Goal: Find contact information: Find contact information

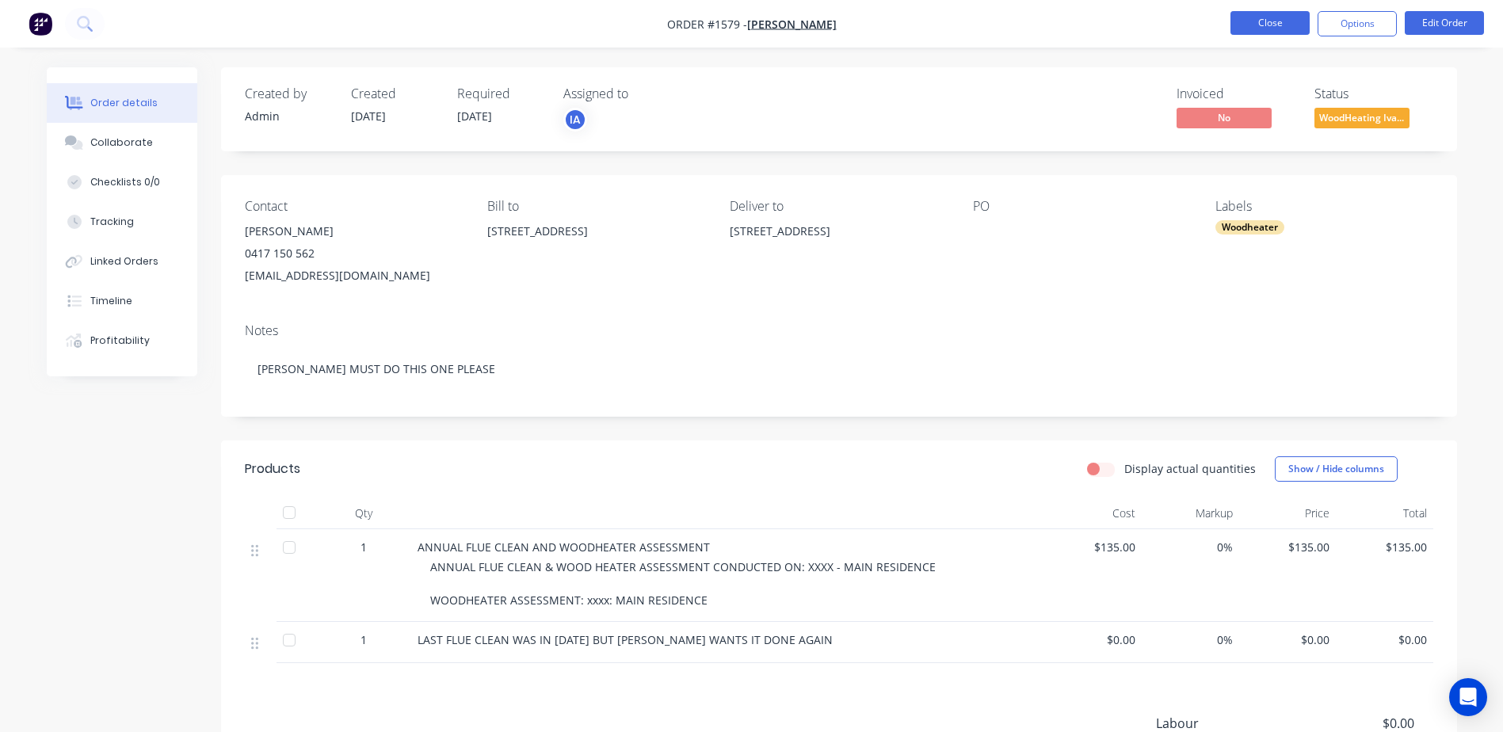
click at [1265, 19] on button "Close" at bounding box center [1269, 23] width 79 height 24
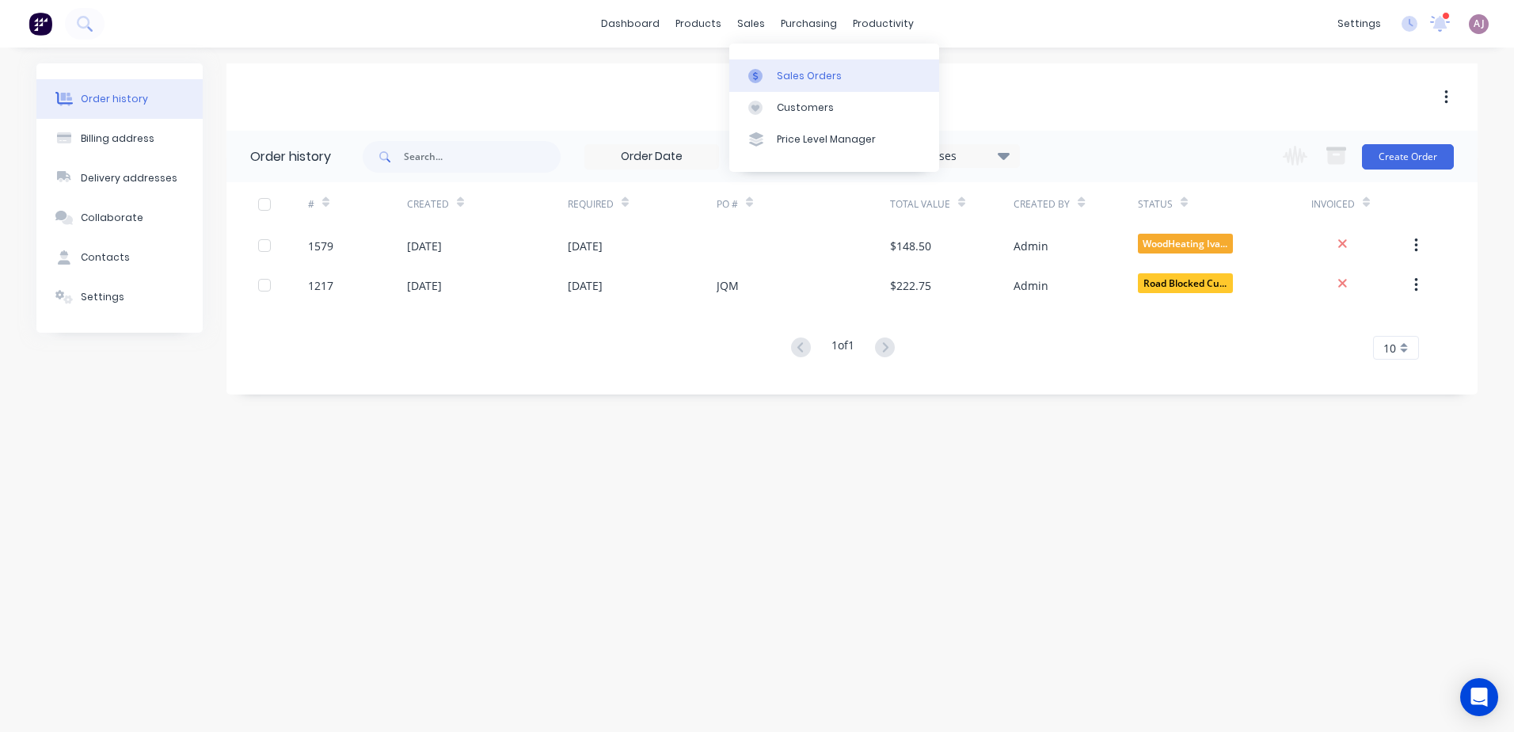
click at [801, 80] on div "Sales Orders" at bounding box center [809, 76] width 65 height 14
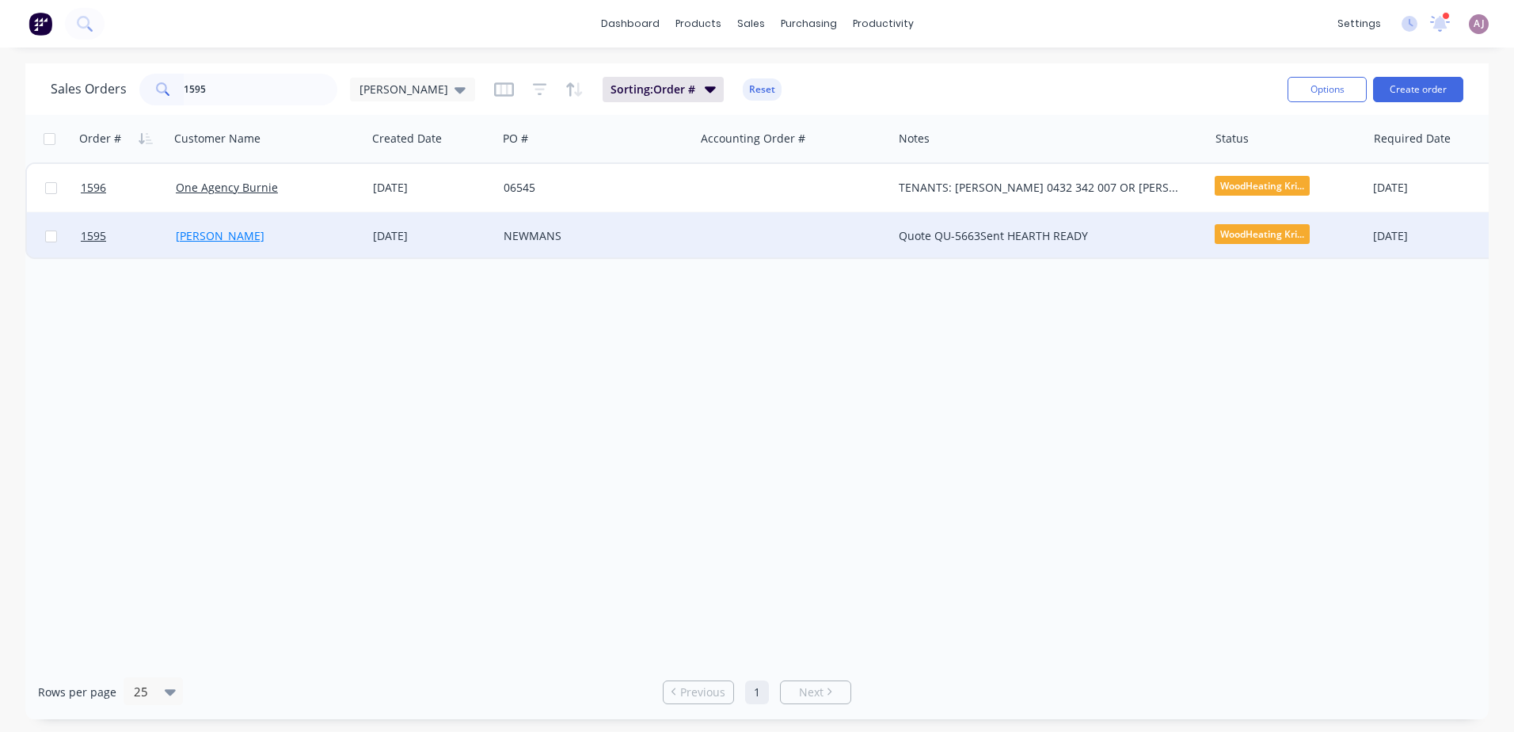
type input "1595"
click at [230, 238] on link "[PERSON_NAME]" at bounding box center [220, 235] width 89 height 15
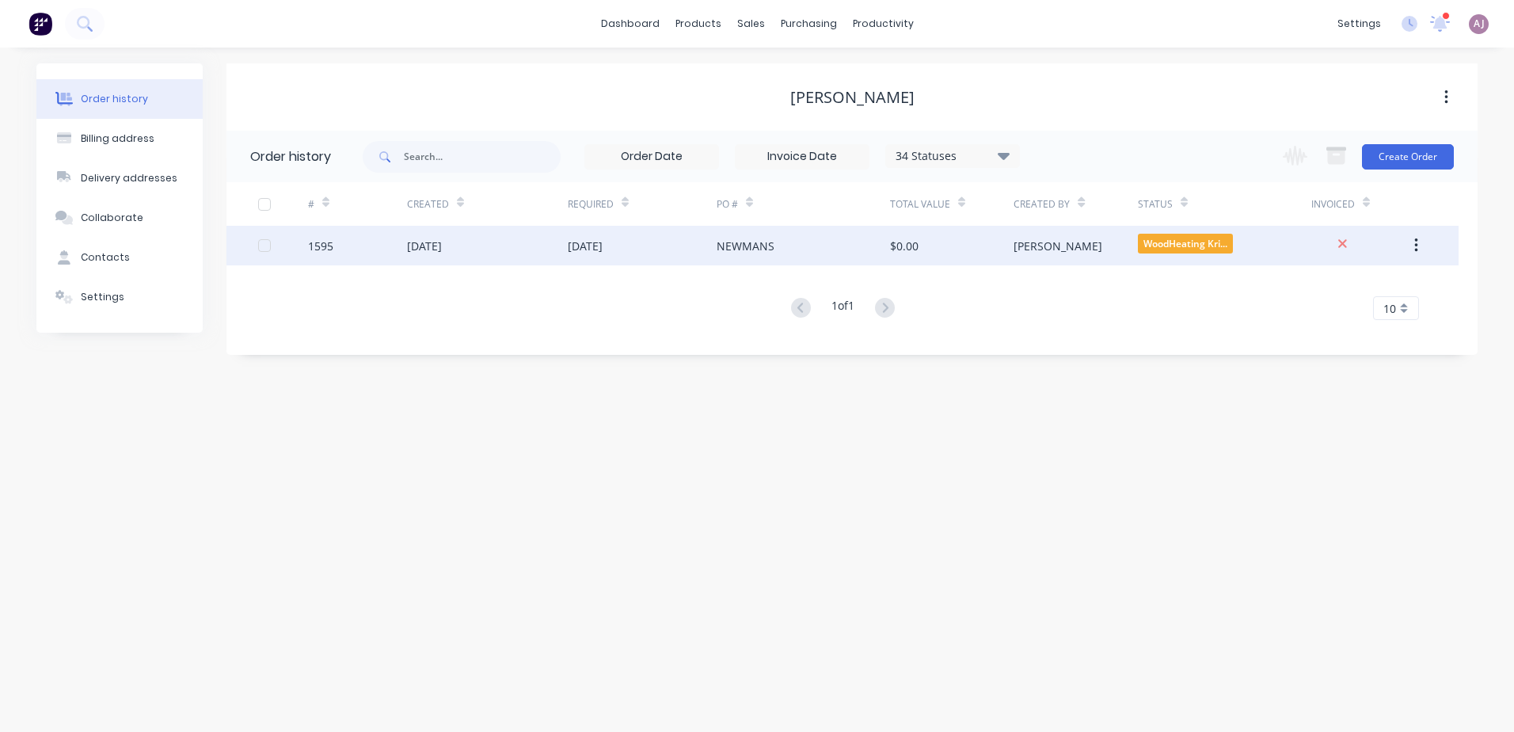
click at [583, 258] on div "[DATE]" at bounding box center [642, 246] width 149 height 40
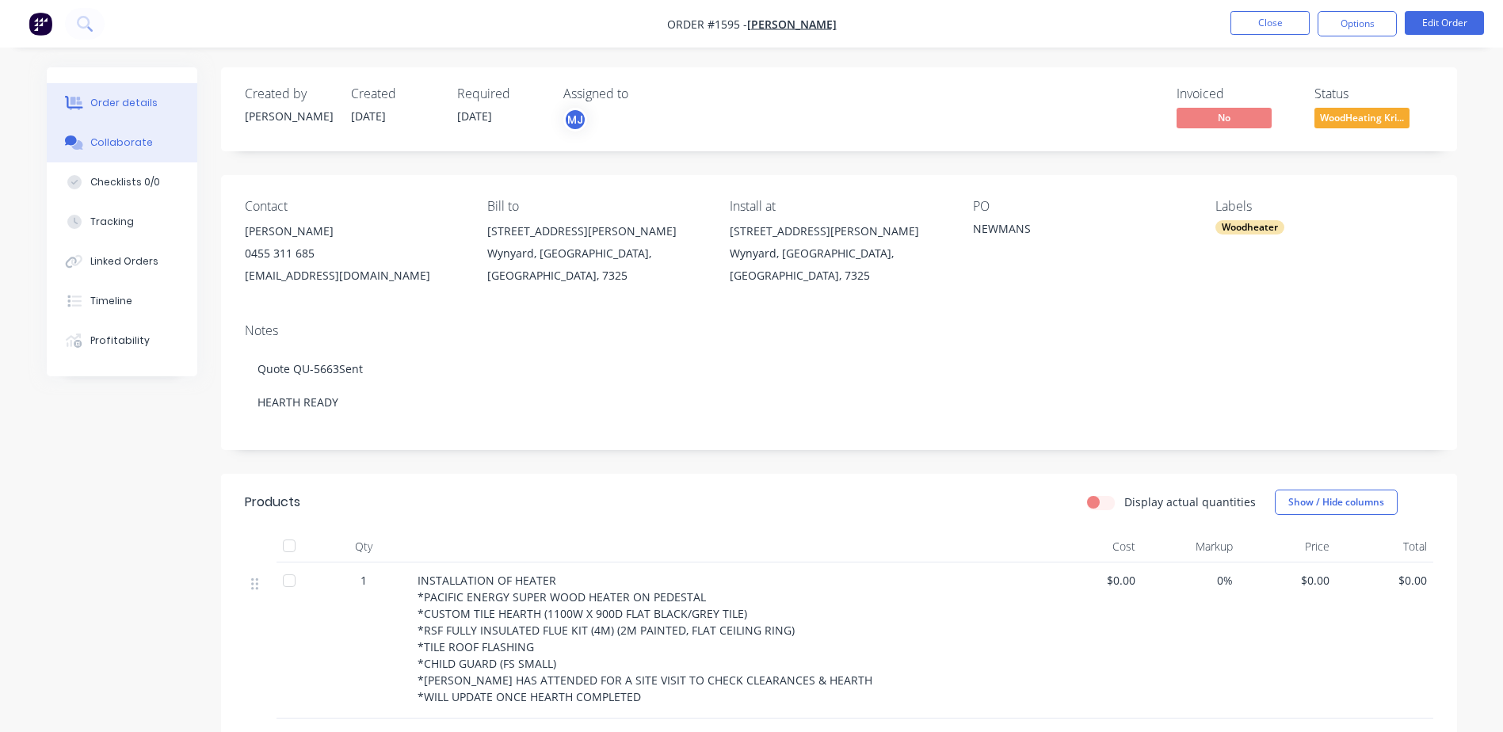
click at [97, 139] on div "Collaborate" at bounding box center [121, 142] width 63 height 14
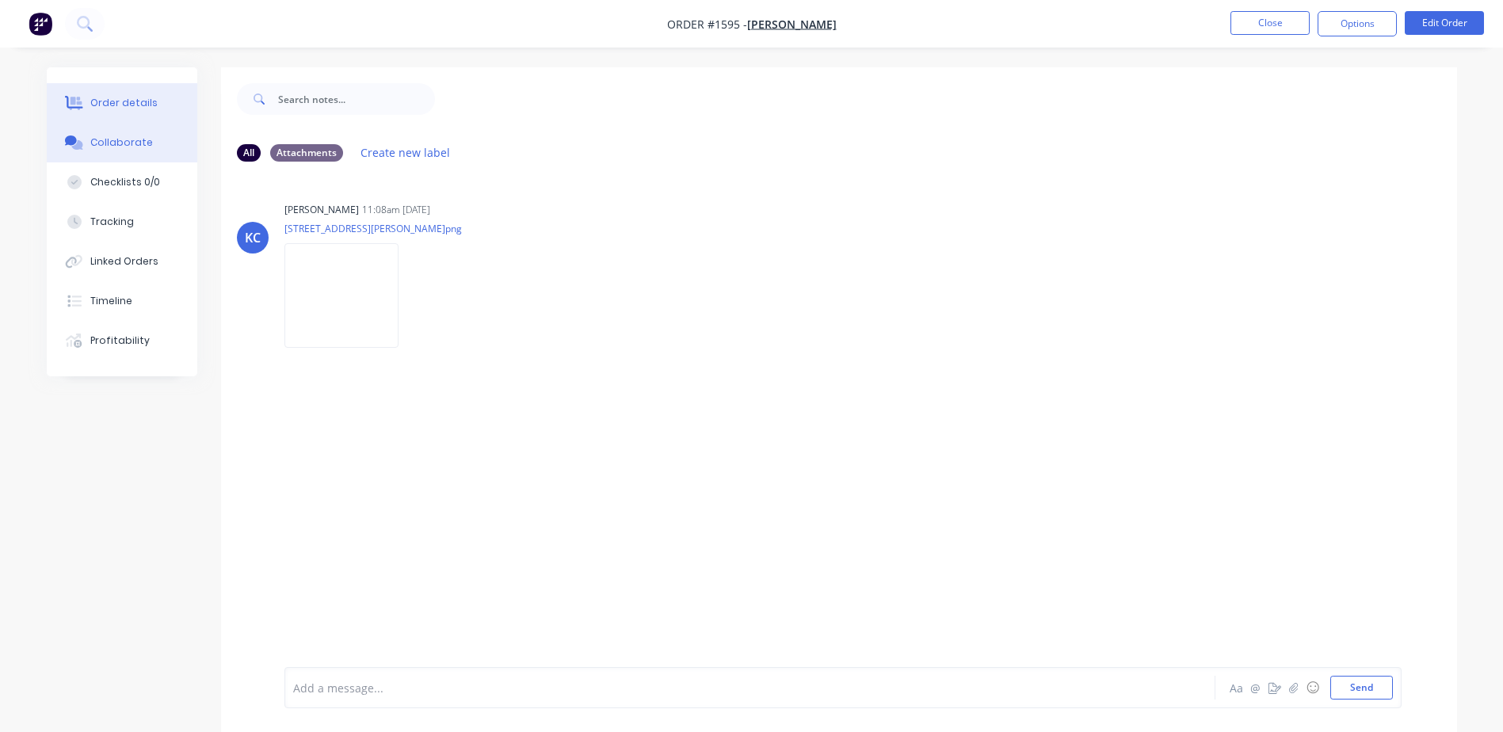
click at [101, 95] on button "Order details" at bounding box center [122, 103] width 150 height 40
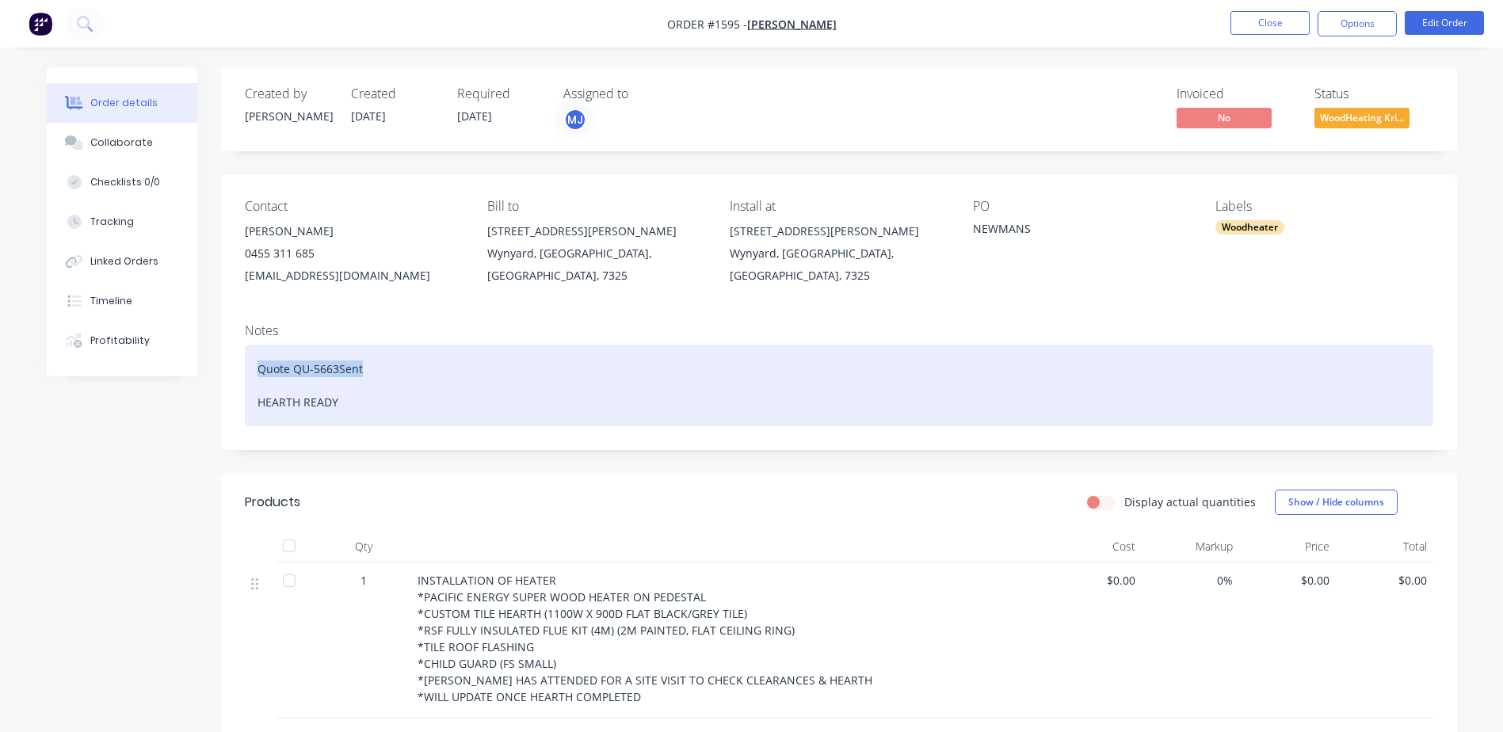
drag, startPoint x: 257, startPoint y: 364, endPoint x: 374, endPoint y: 369, distance: 117.4
click at [374, 369] on div "Quote QU-5663Sent HEARTH READY" at bounding box center [839, 386] width 1188 height 82
paste div
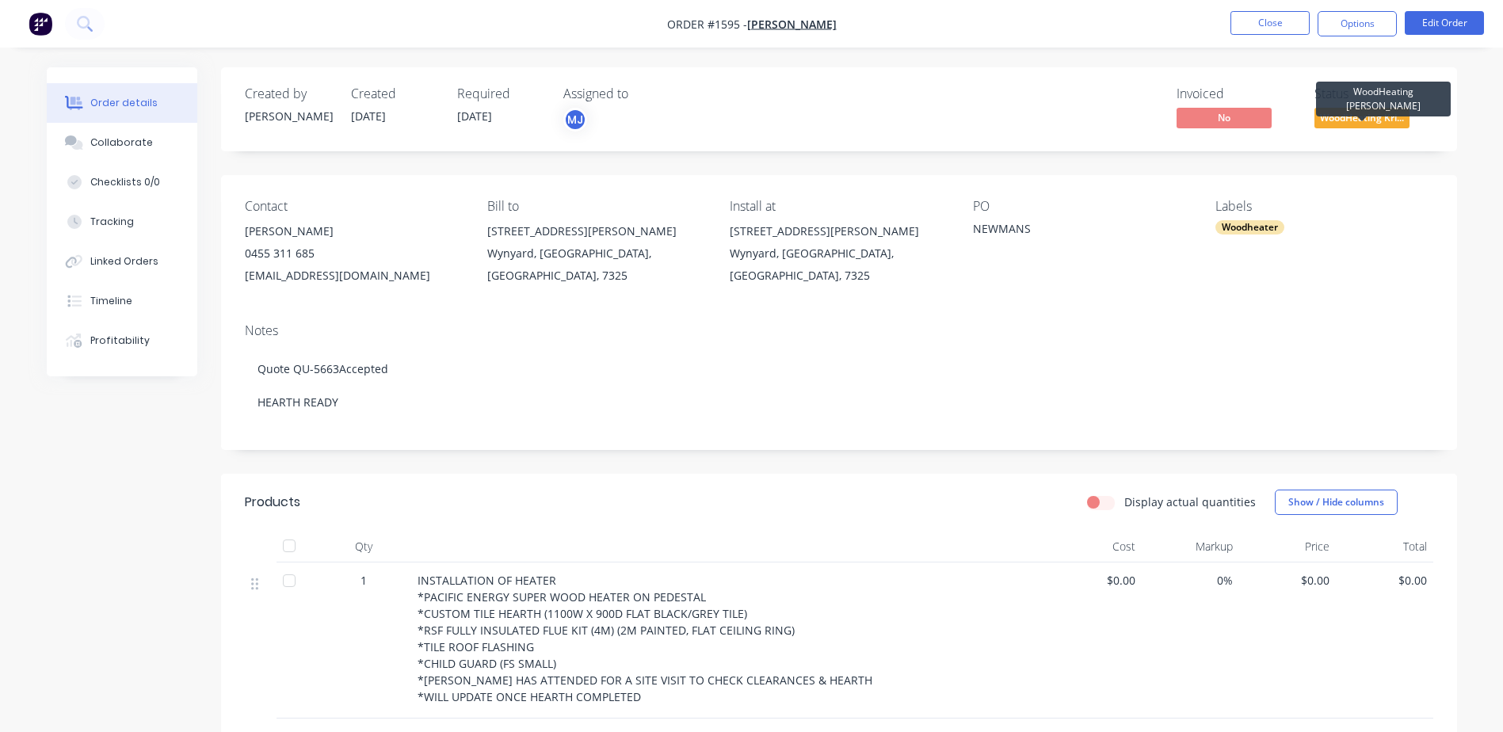
click at [1357, 120] on span "WoodHeating Kri..." at bounding box center [1361, 118] width 95 height 20
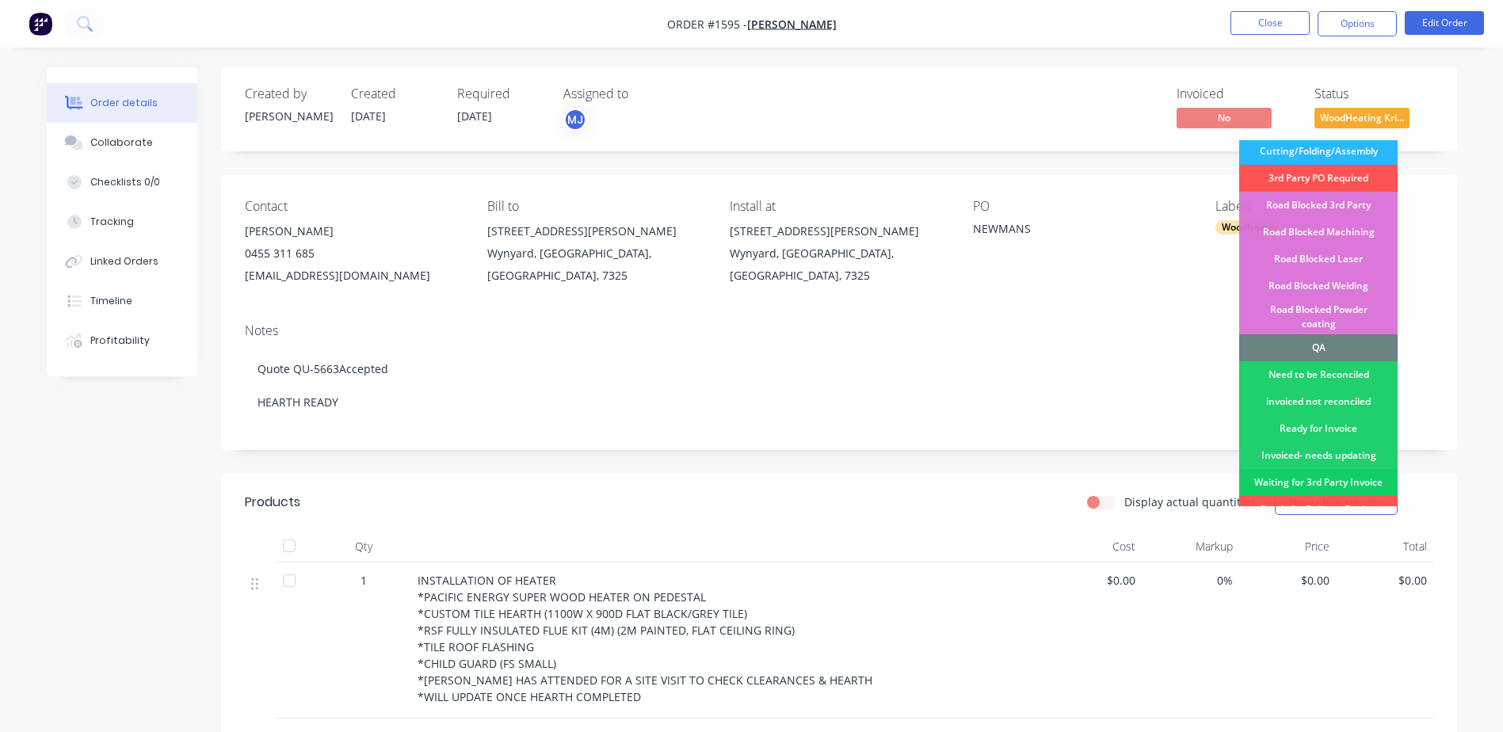
scroll to position [396, 0]
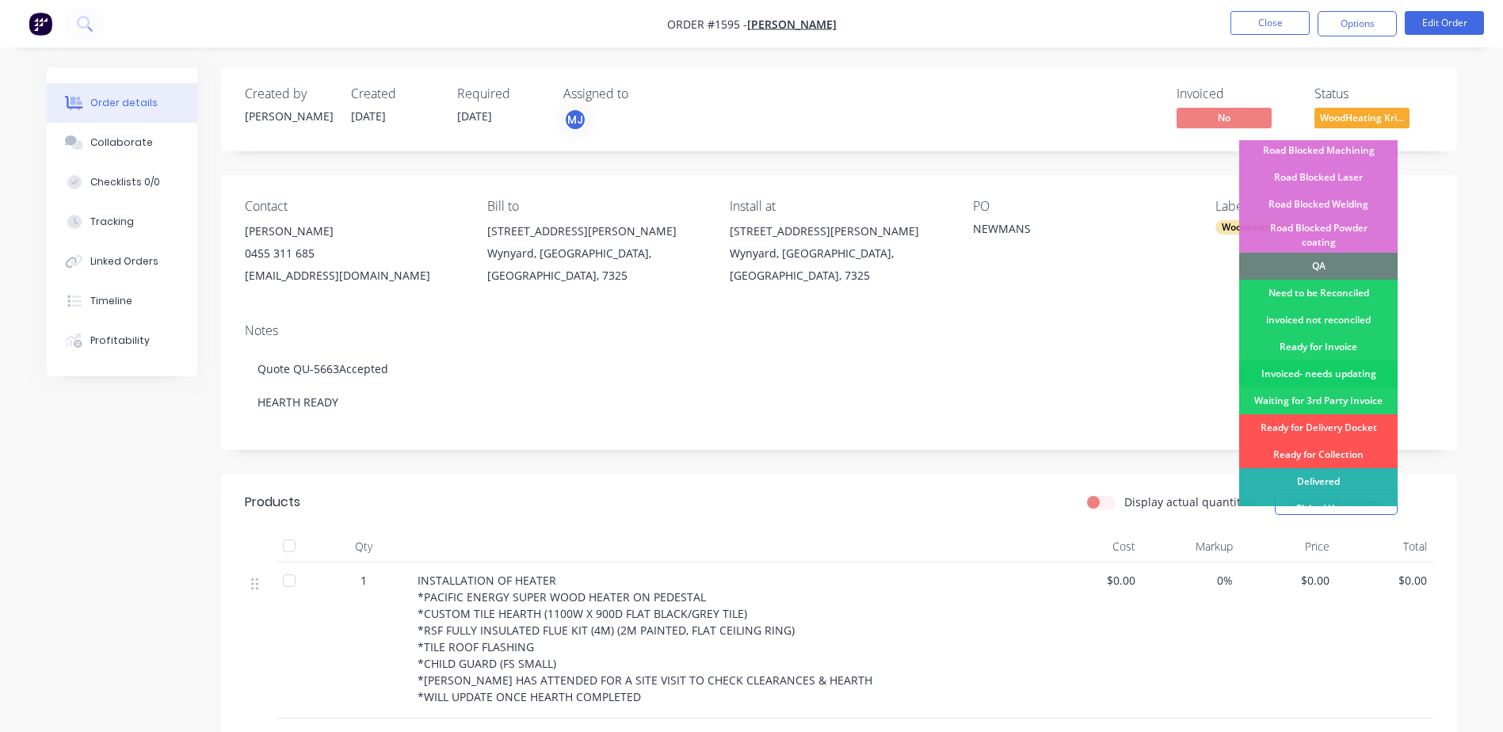
click at [1319, 360] on div "Invoiced- needs updating" at bounding box center [1318, 373] width 158 height 27
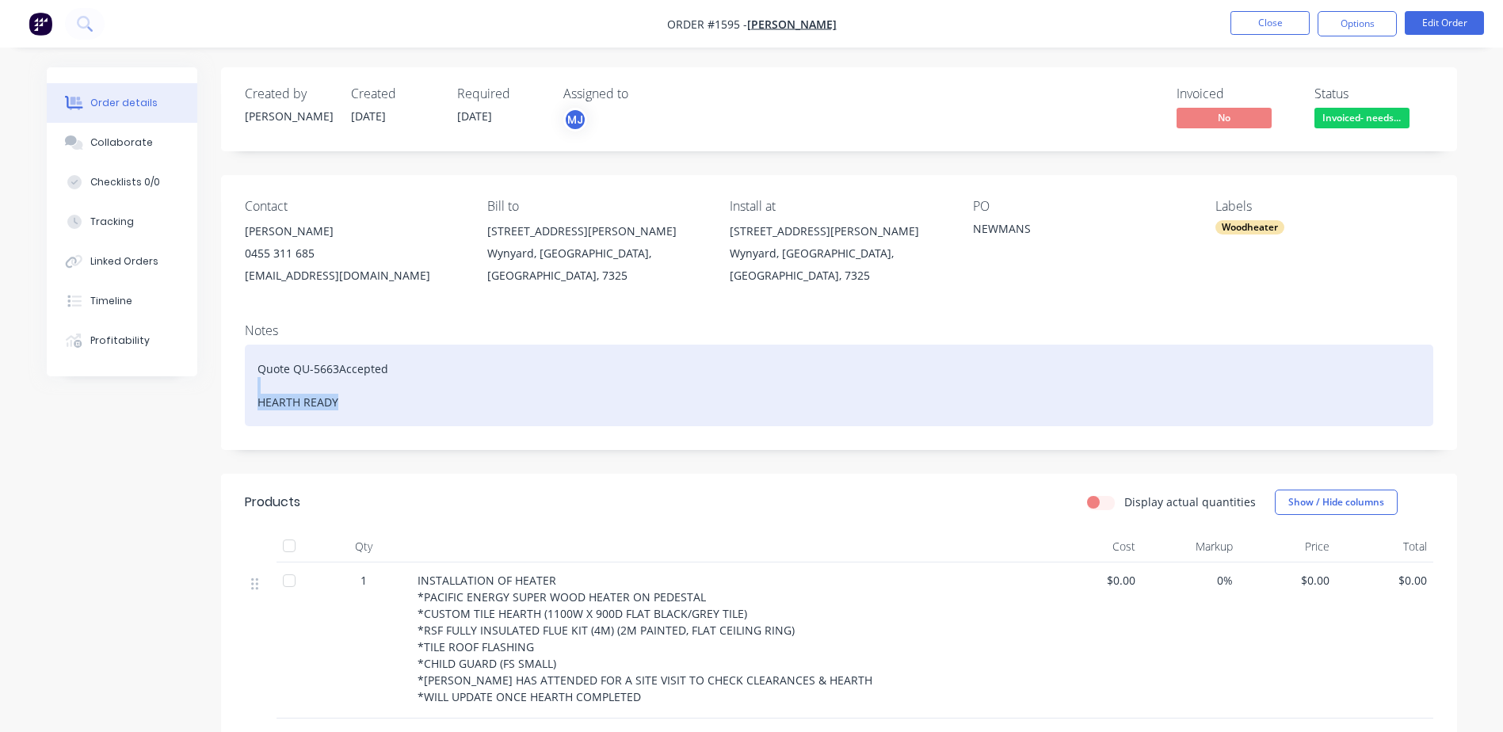
drag, startPoint x: 257, startPoint y: 392, endPoint x: 345, endPoint y: 402, distance: 87.6
click at [345, 402] on div "Quote QU-5663Accepted HEARTH READY" at bounding box center [839, 386] width 1188 height 82
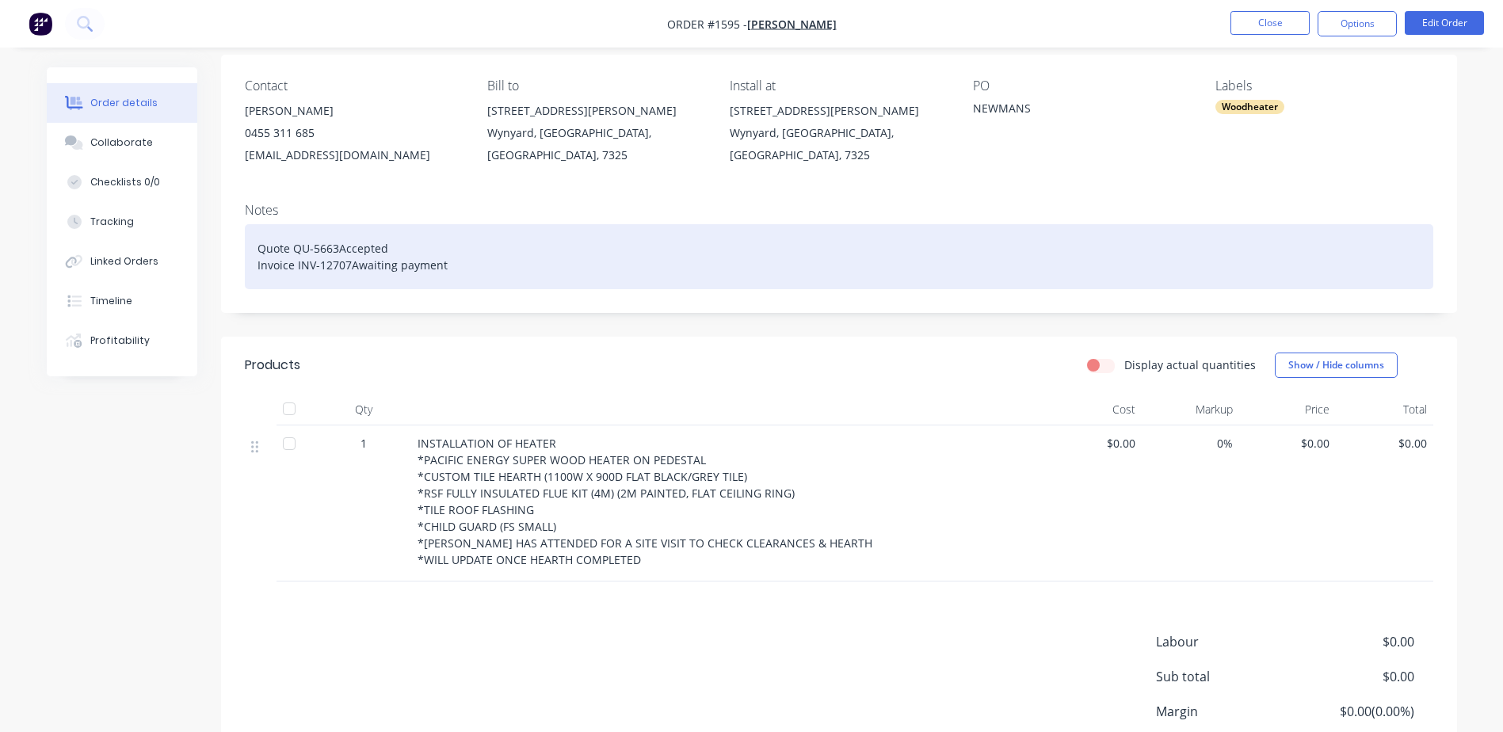
scroll to position [0, 0]
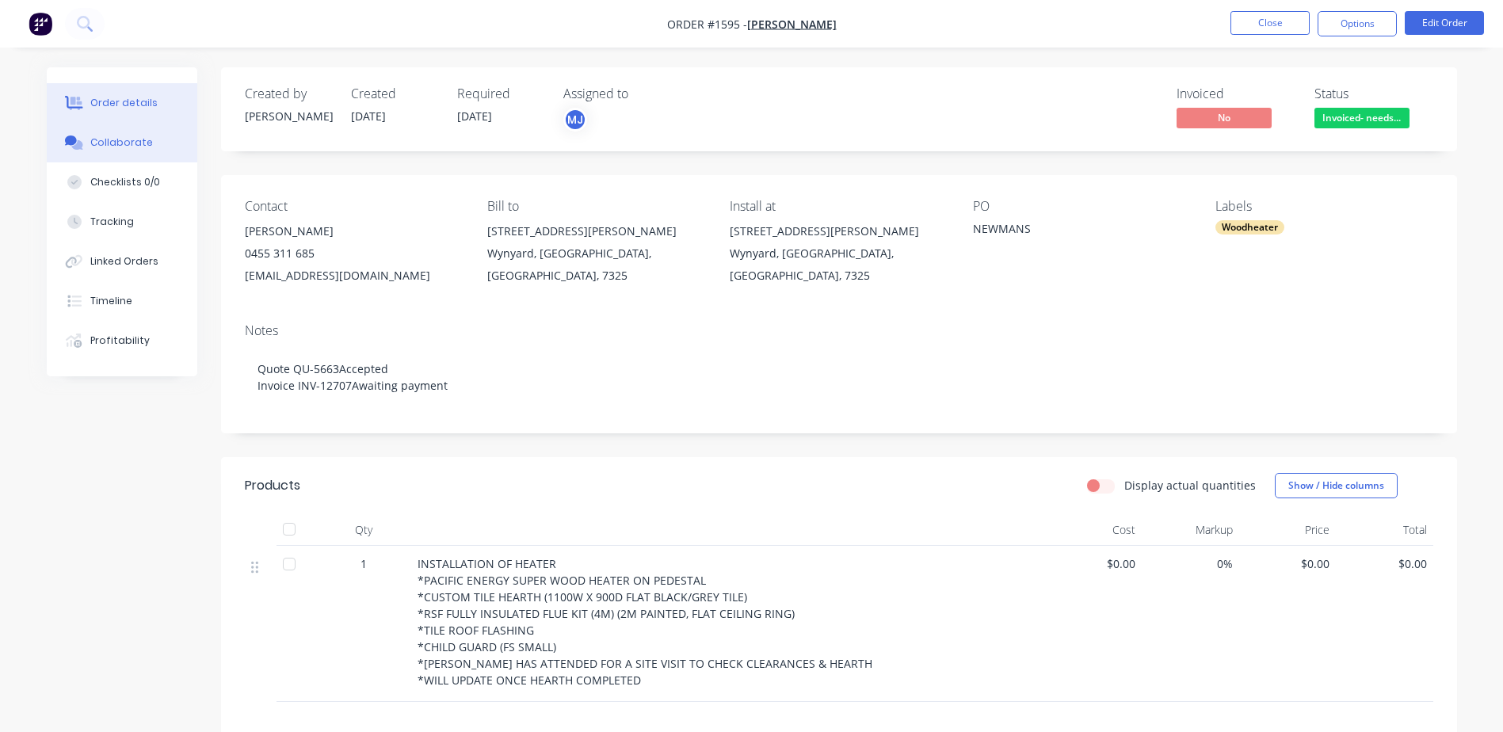
click at [120, 142] on div "Collaborate" at bounding box center [121, 142] width 63 height 14
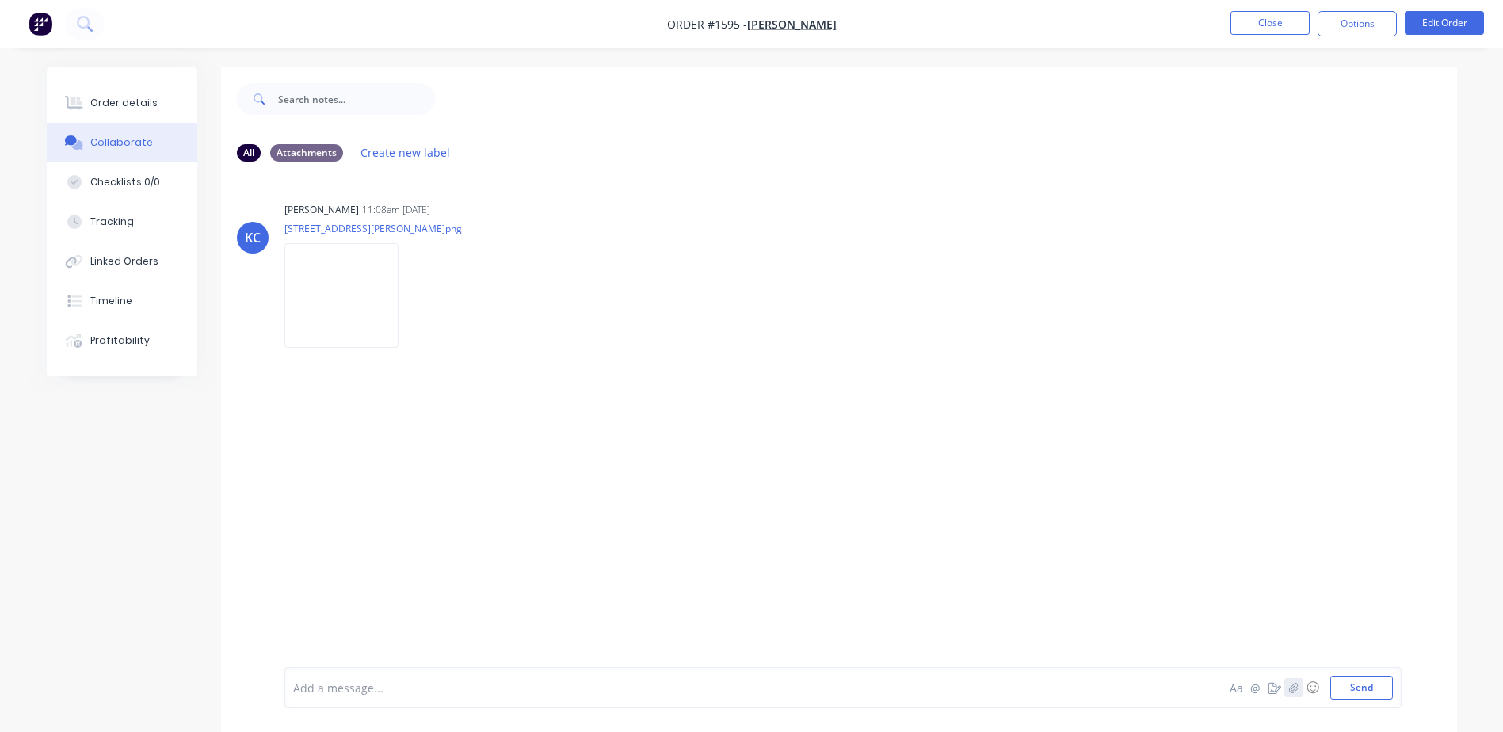
click at [1291, 688] on icon "button" at bounding box center [1293, 687] width 9 height 10
click at [1373, 689] on button "Send" at bounding box center [1361, 688] width 63 height 24
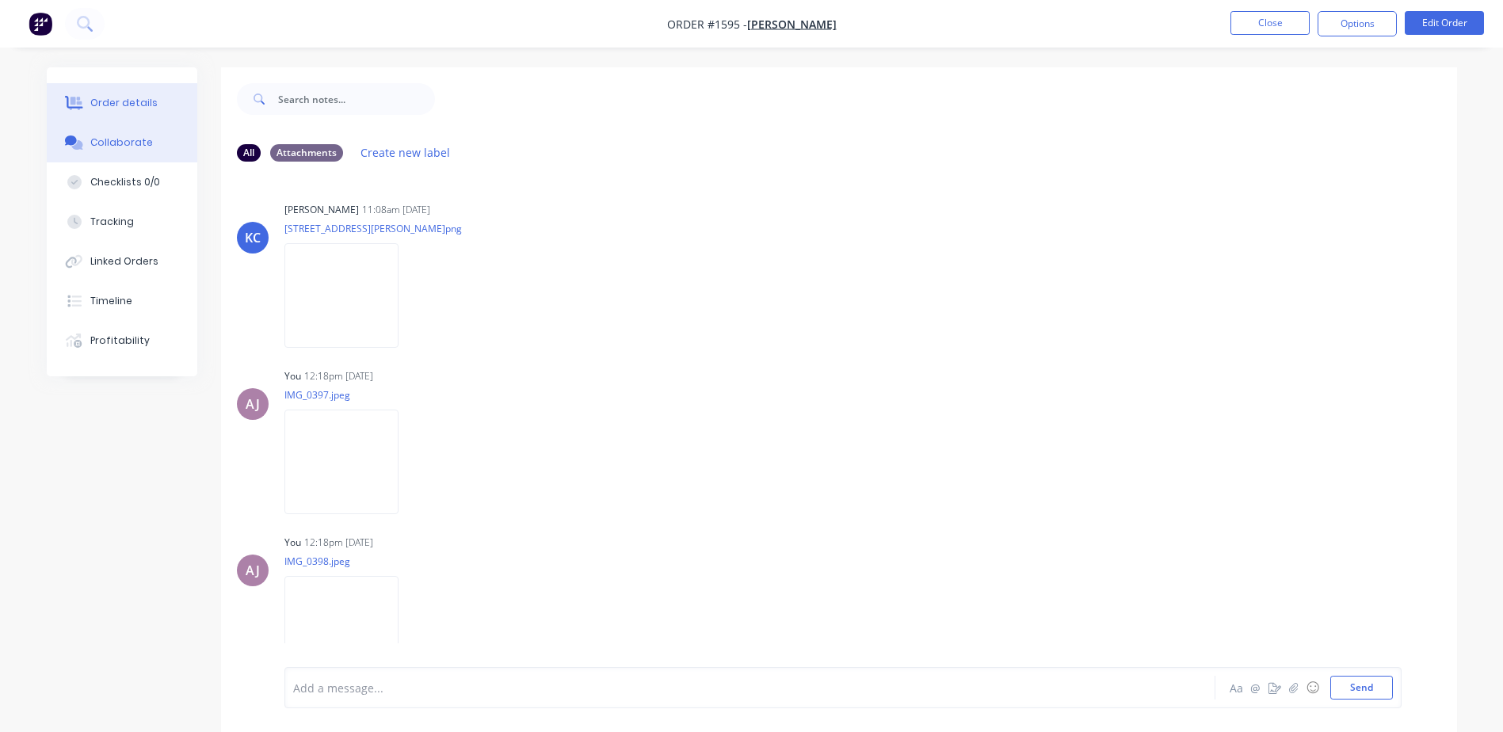
click at [110, 104] on div "Order details" at bounding box center [123, 103] width 67 height 14
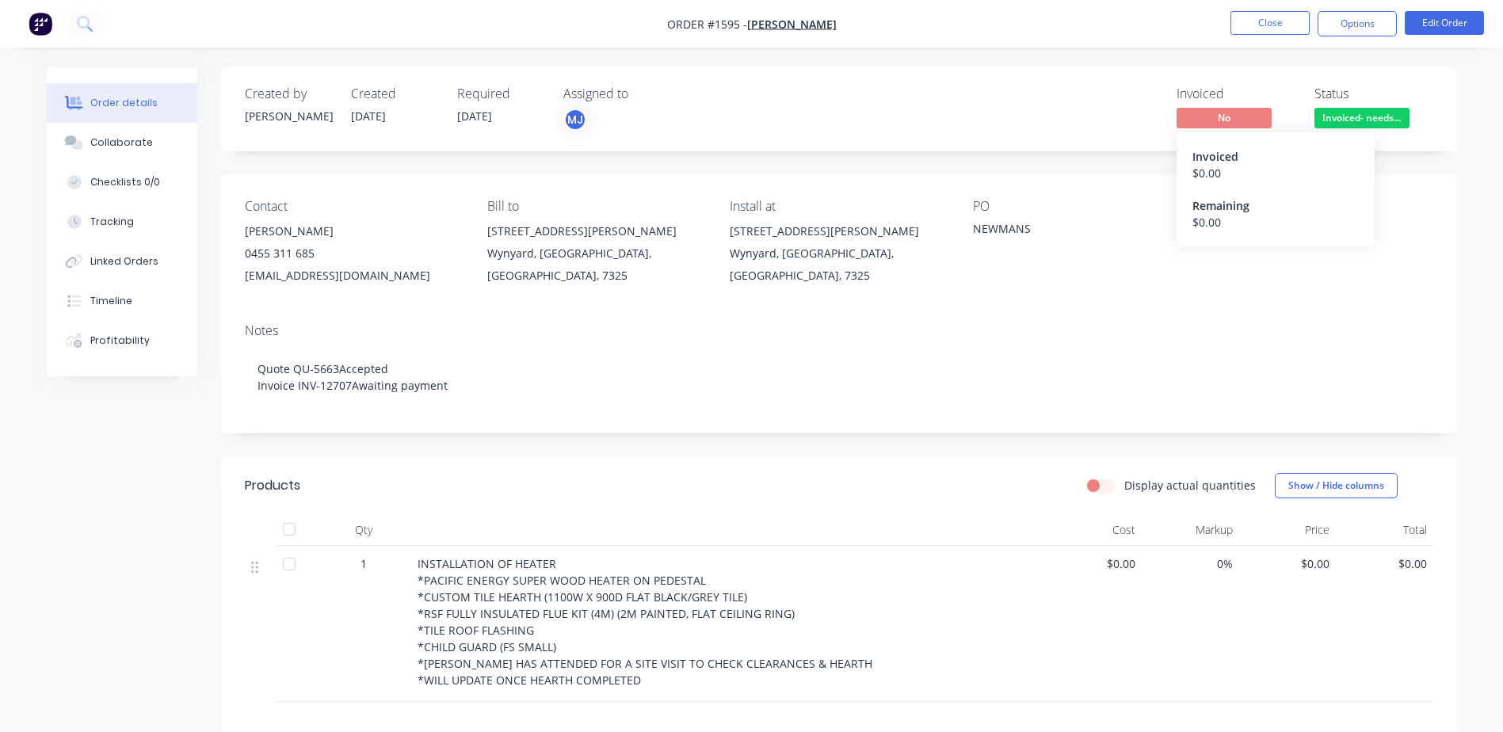
click at [1212, 114] on span "No" at bounding box center [1223, 118] width 95 height 20
click at [1259, 21] on button "Close" at bounding box center [1269, 23] width 79 height 24
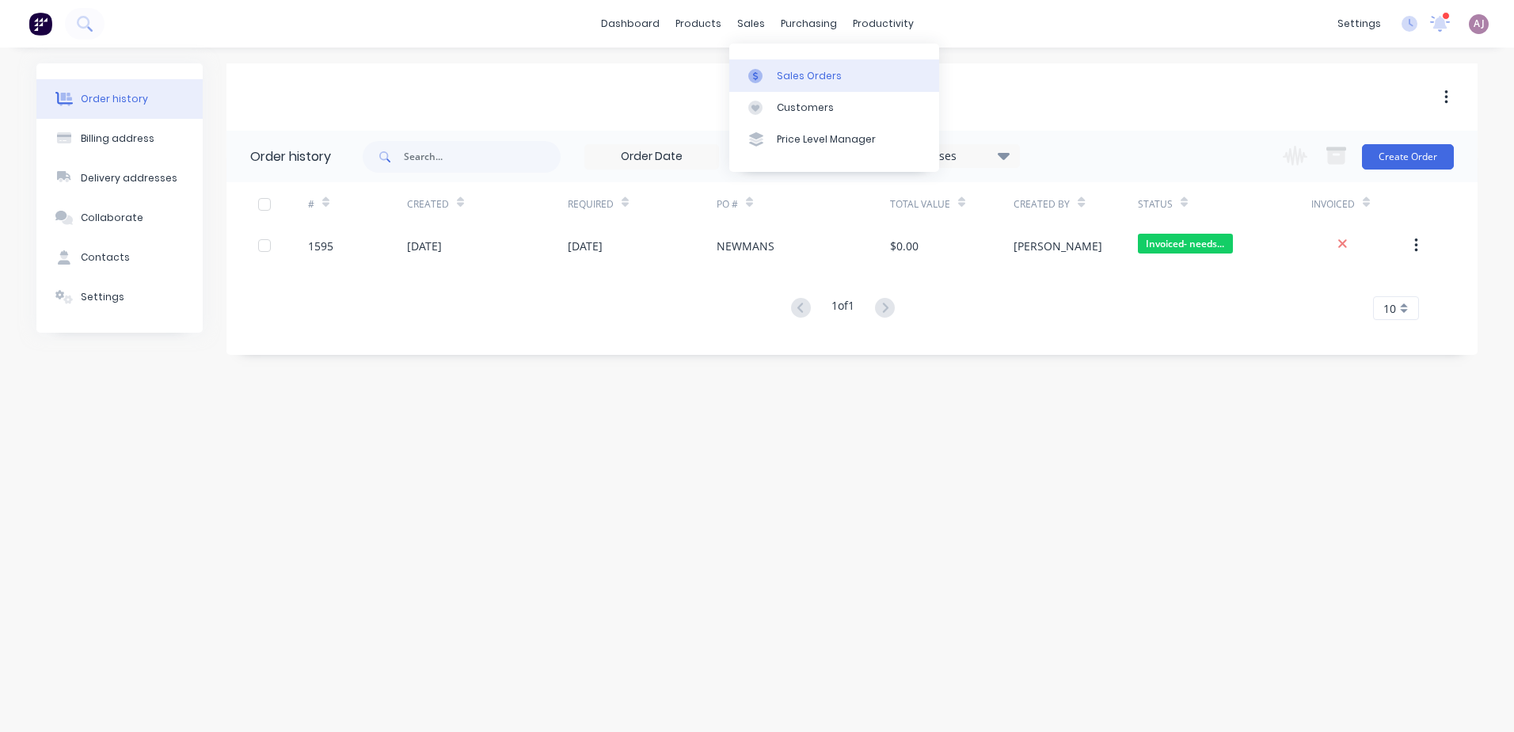
click at [763, 66] on link "Sales Orders" at bounding box center [834, 75] width 210 height 32
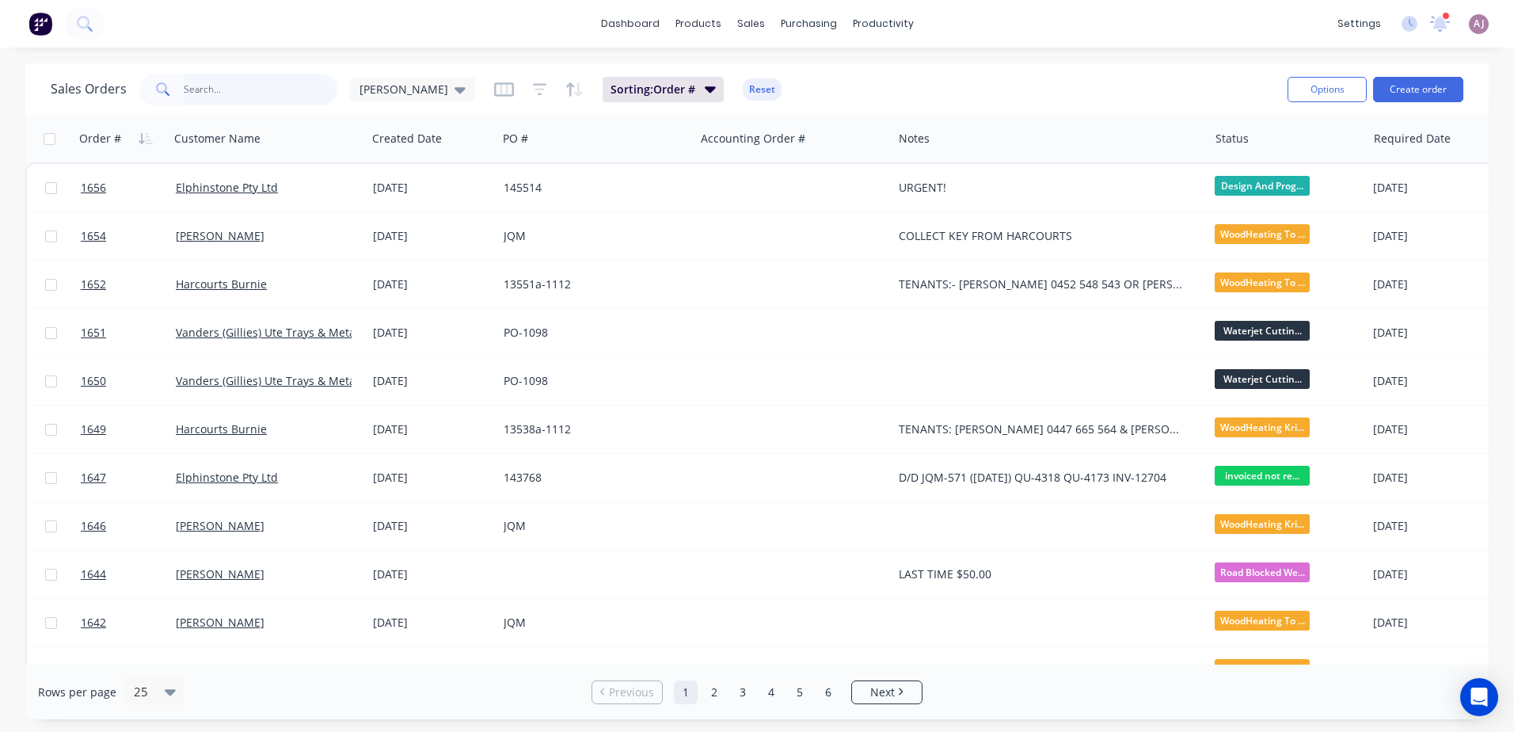
click at [215, 91] on input "text" at bounding box center [261, 90] width 154 height 32
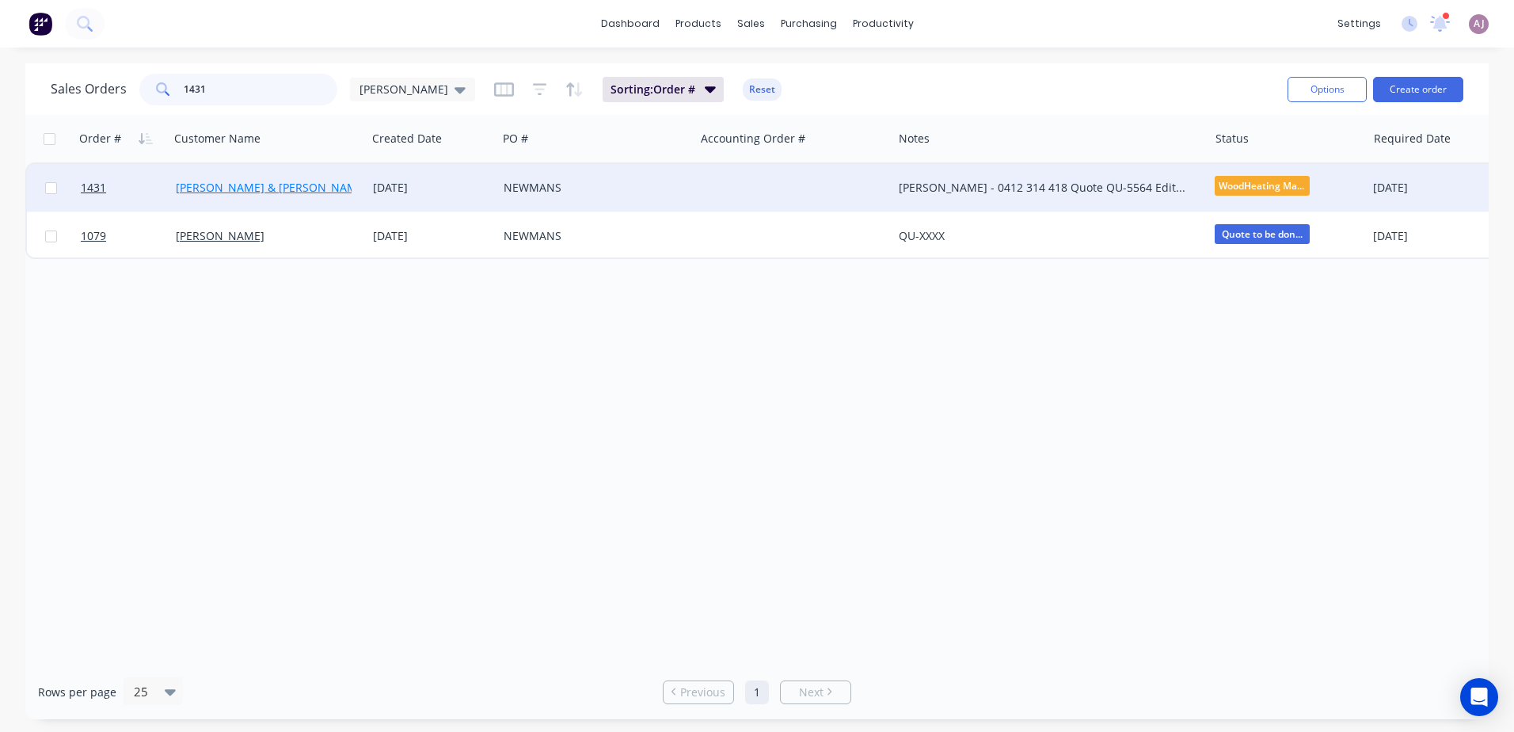
type input "1431"
click at [265, 185] on link "Cintia Roehrig & Anthony Ryan" at bounding box center [272, 187] width 192 height 15
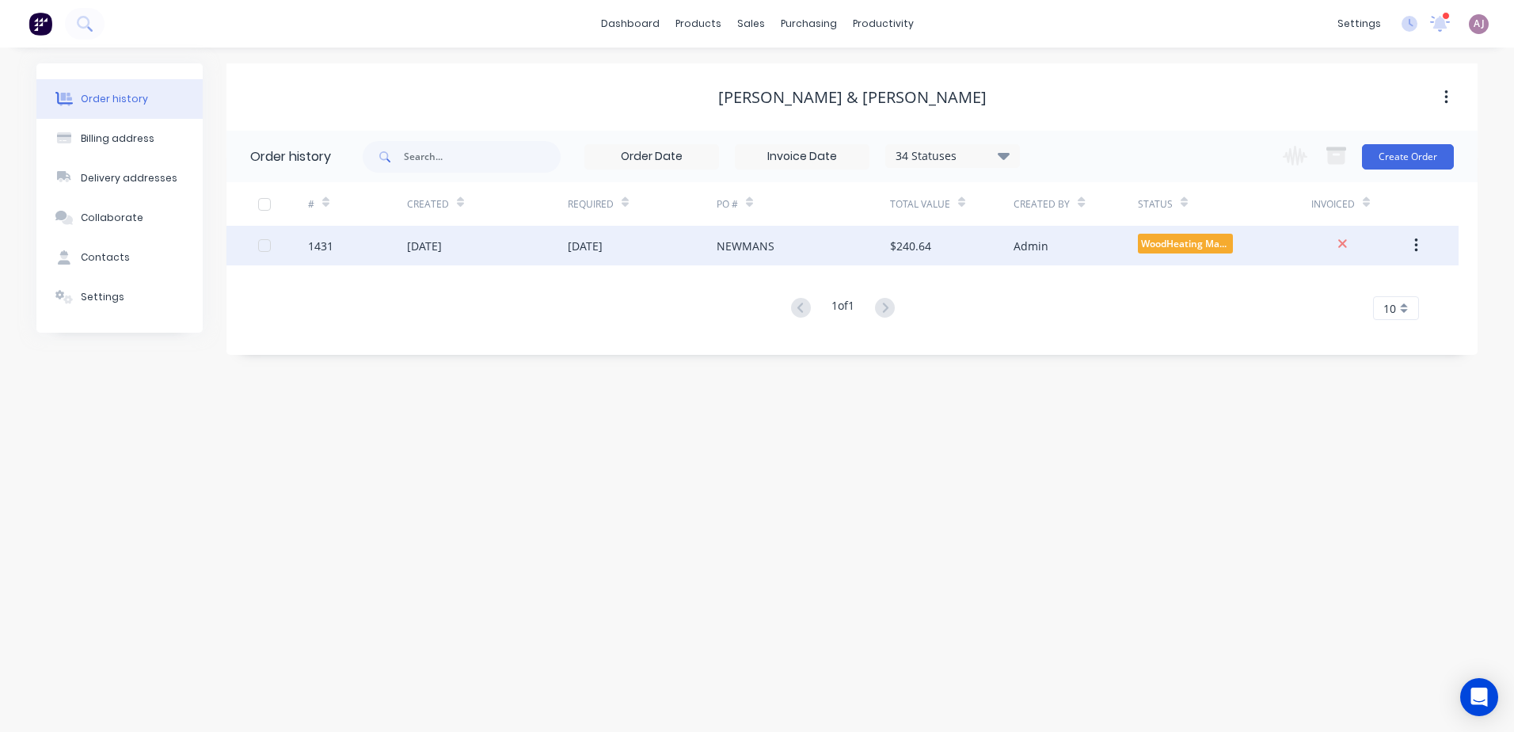
click at [800, 248] on div "NEWMANS" at bounding box center [803, 246] width 173 height 40
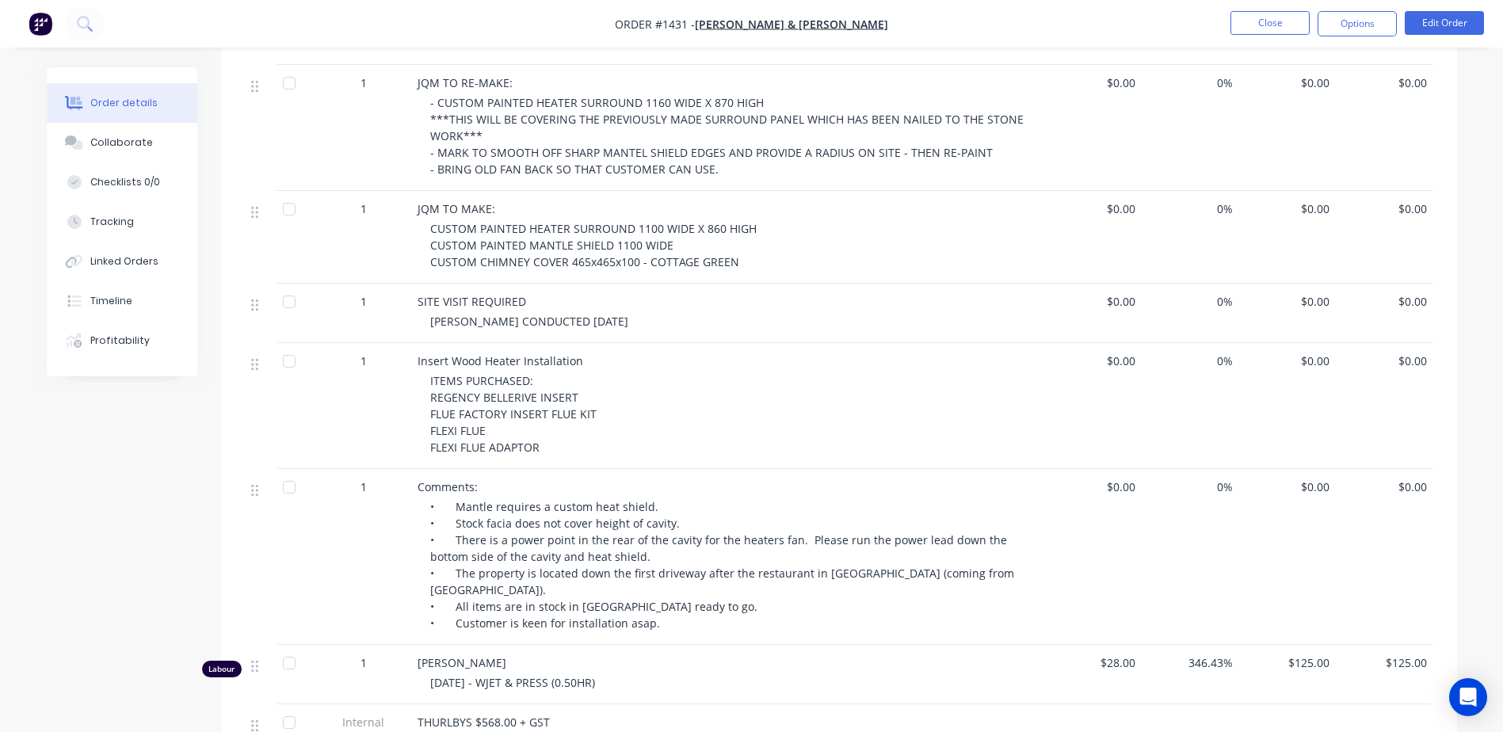
scroll to position [713, 0]
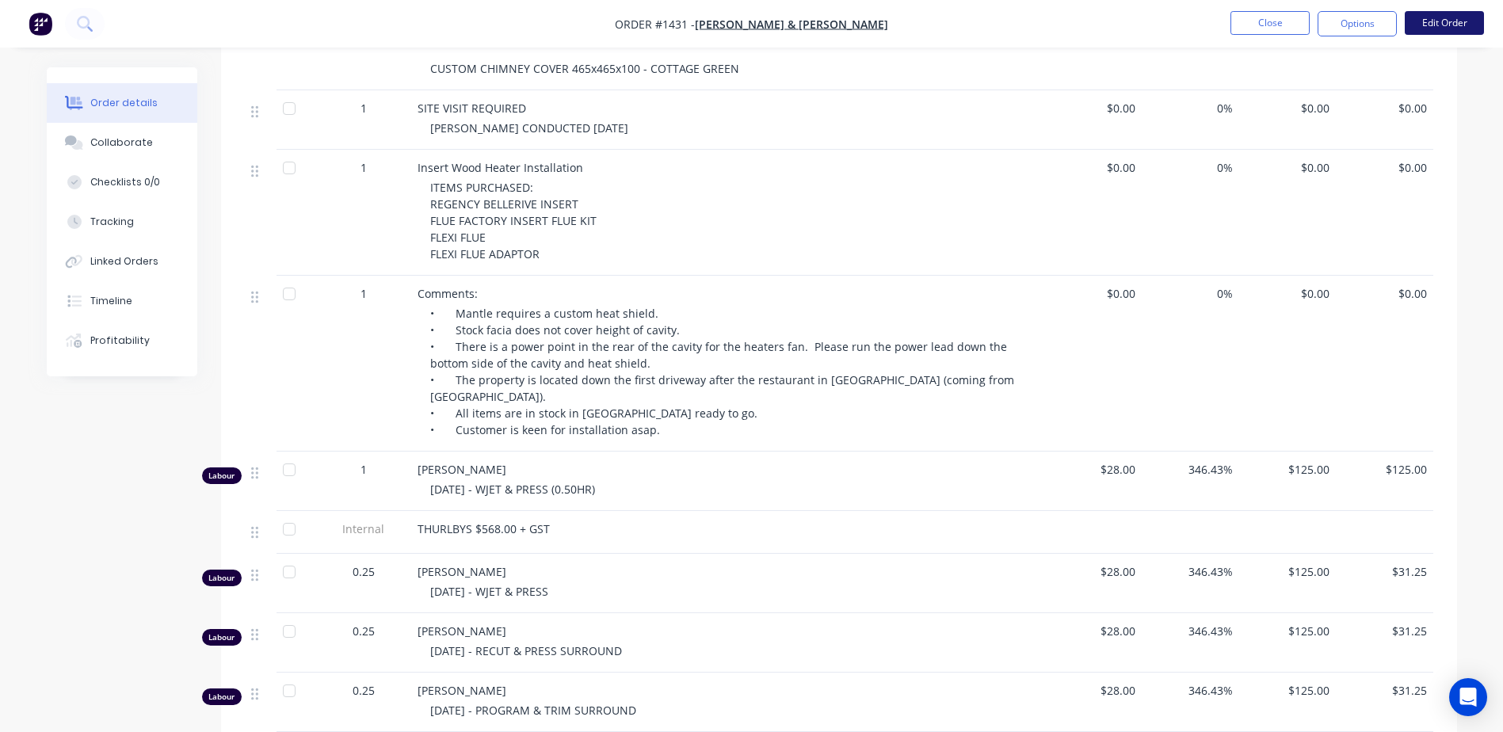
click at [1437, 25] on button "Edit Order" at bounding box center [1443, 23] width 79 height 24
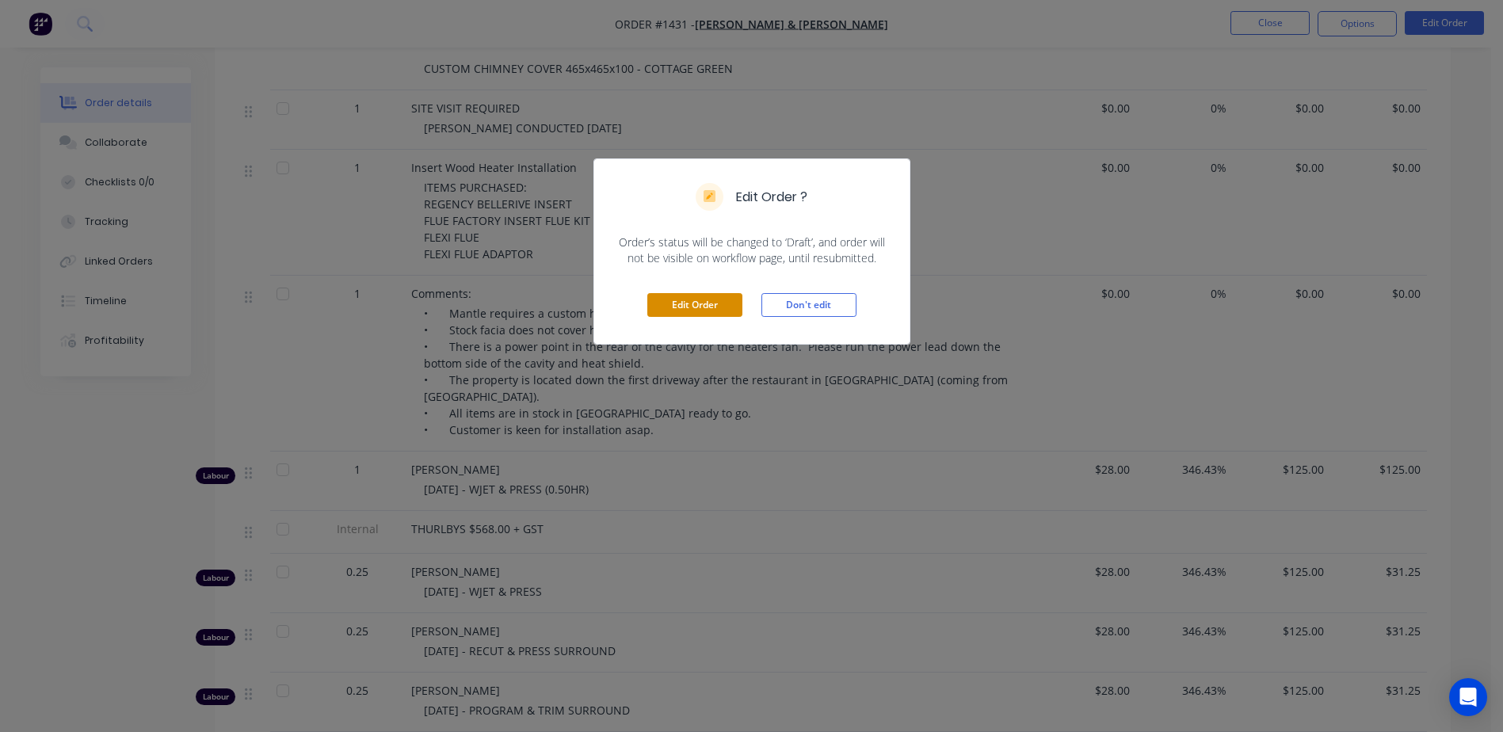
click at [710, 308] on button "Edit Order" at bounding box center [694, 305] width 95 height 24
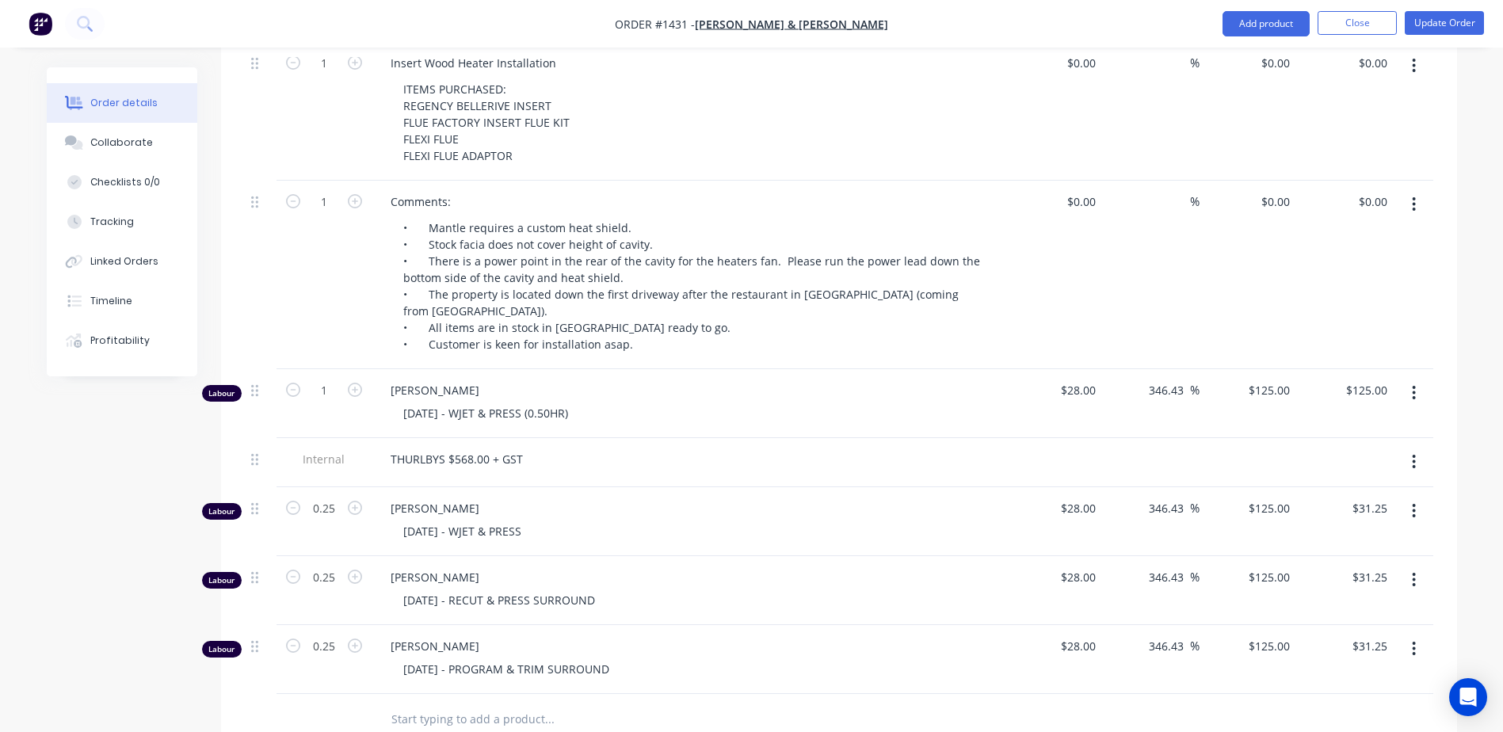
scroll to position [1109, 0]
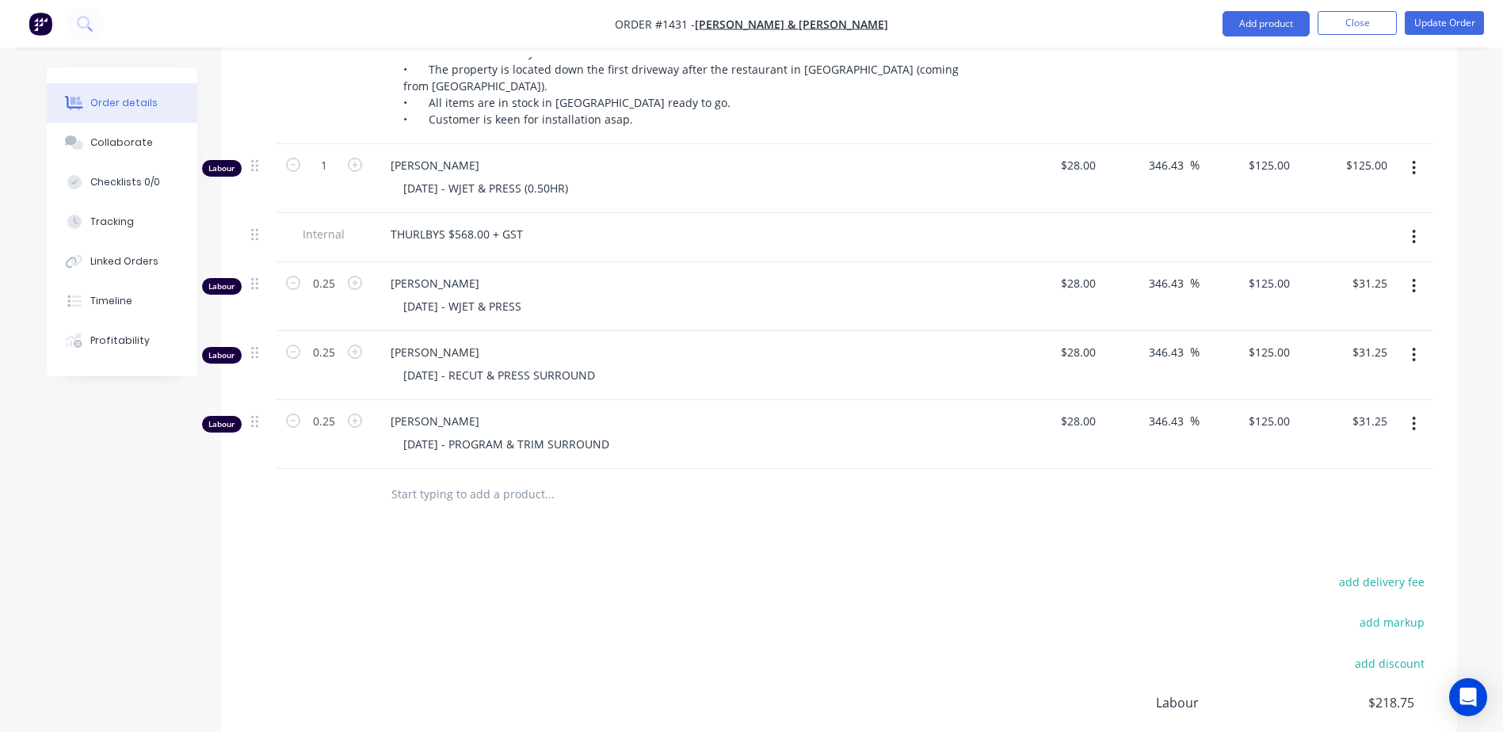
click at [459, 478] on input "text" at bounding box center [548, 494] width 317 height 32
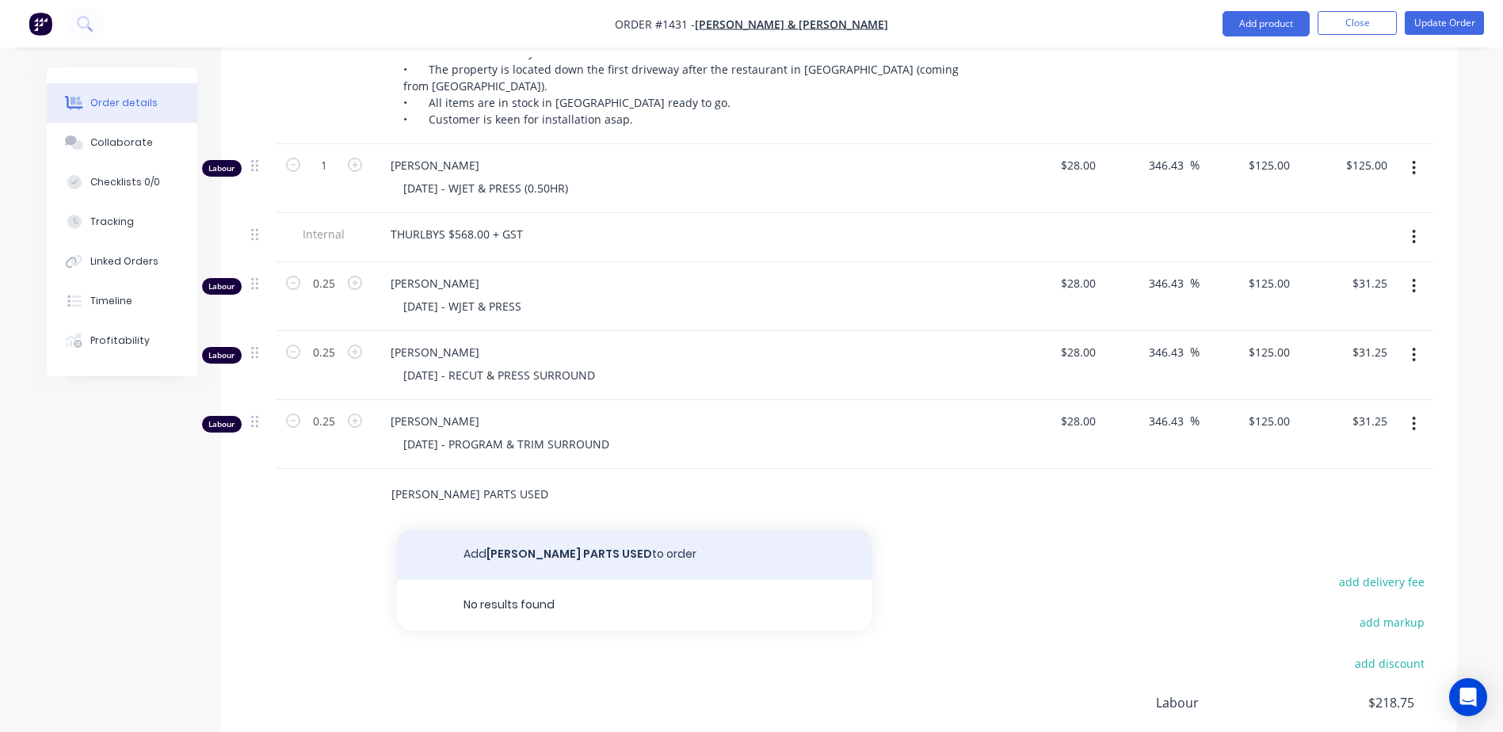
type input "KRIS PARTS USED"
click at [493, 529] on button "Add KRIS PARTS USED to order" at bounding box center [634, 554] width 475 height 51
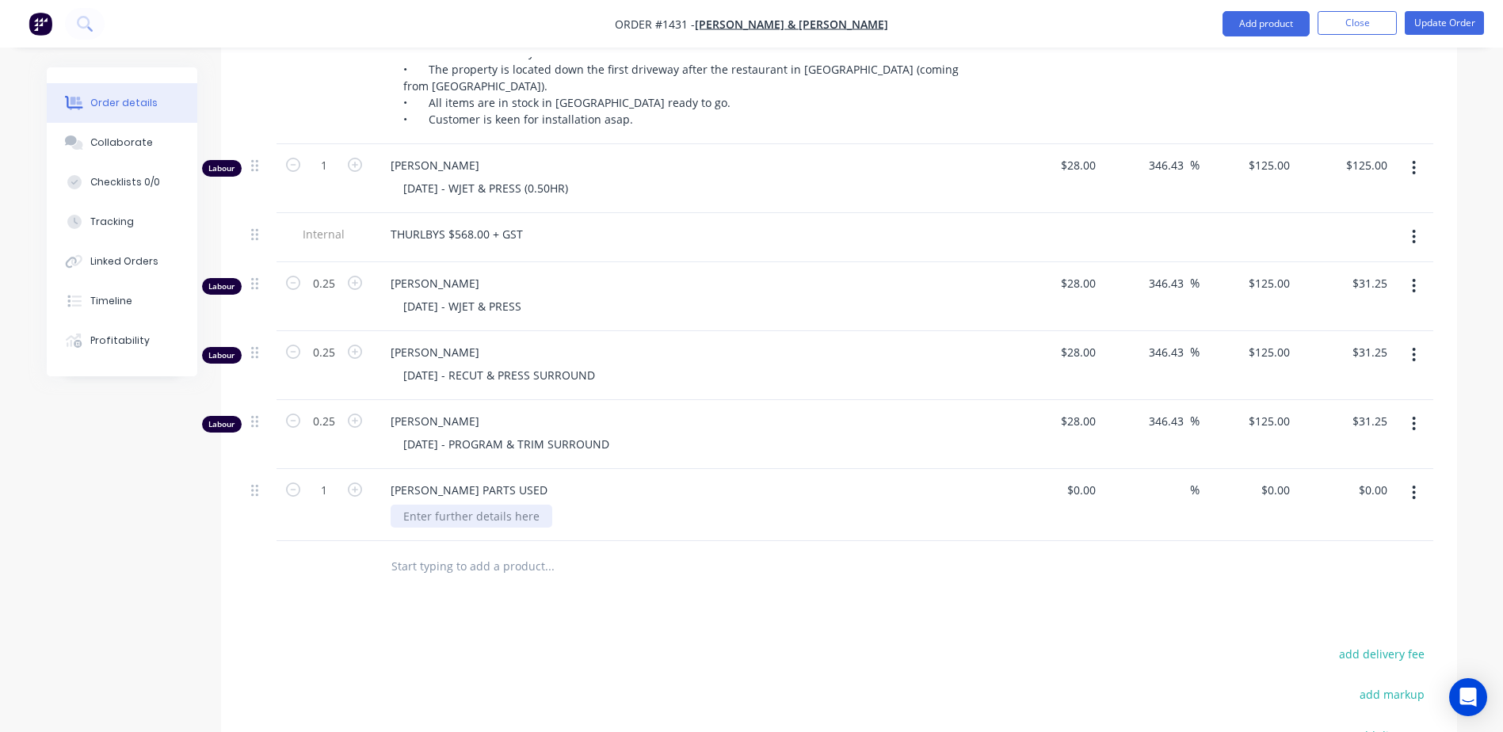
click at [443, 505] on div at bounding box center [471, 516] width 162 height 23
paste div
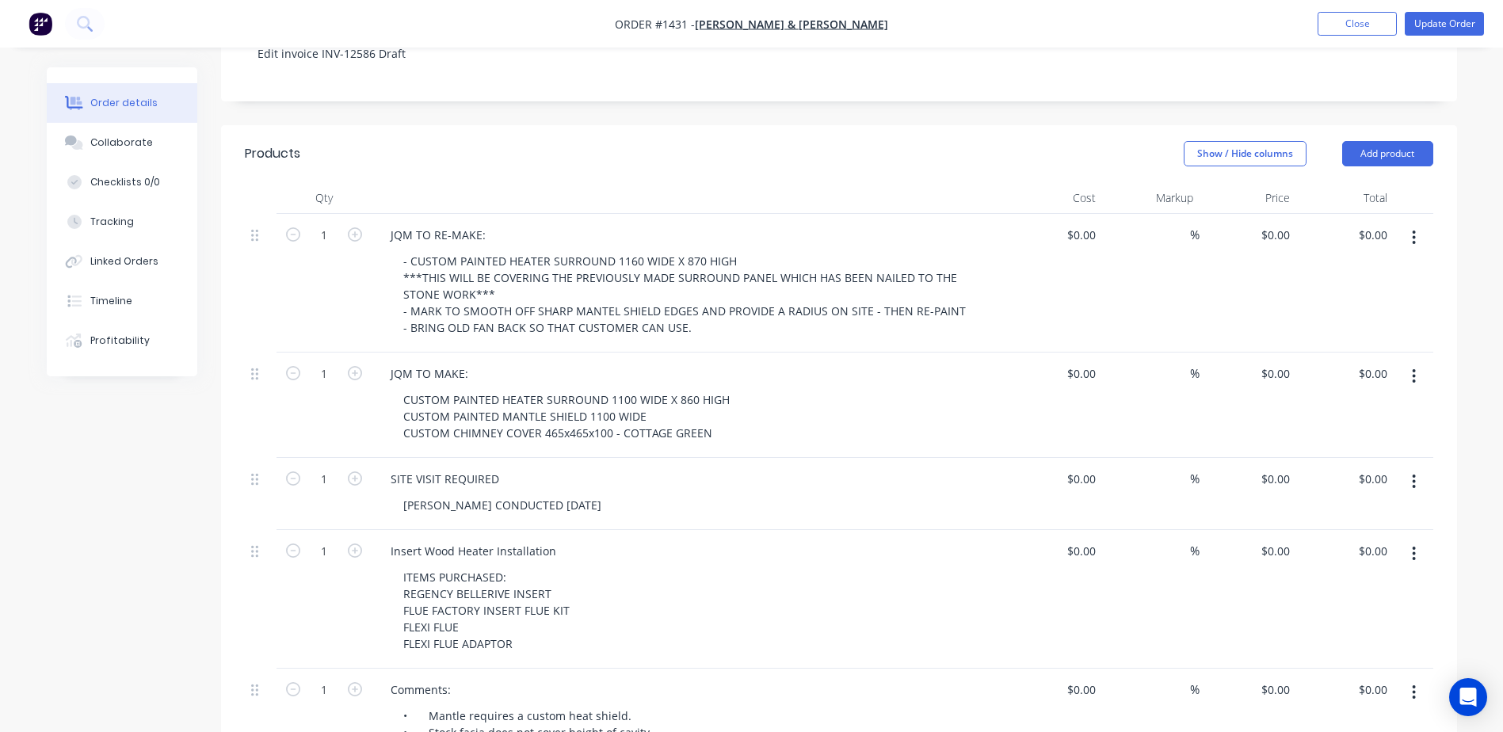
scroll to position [0, 0]
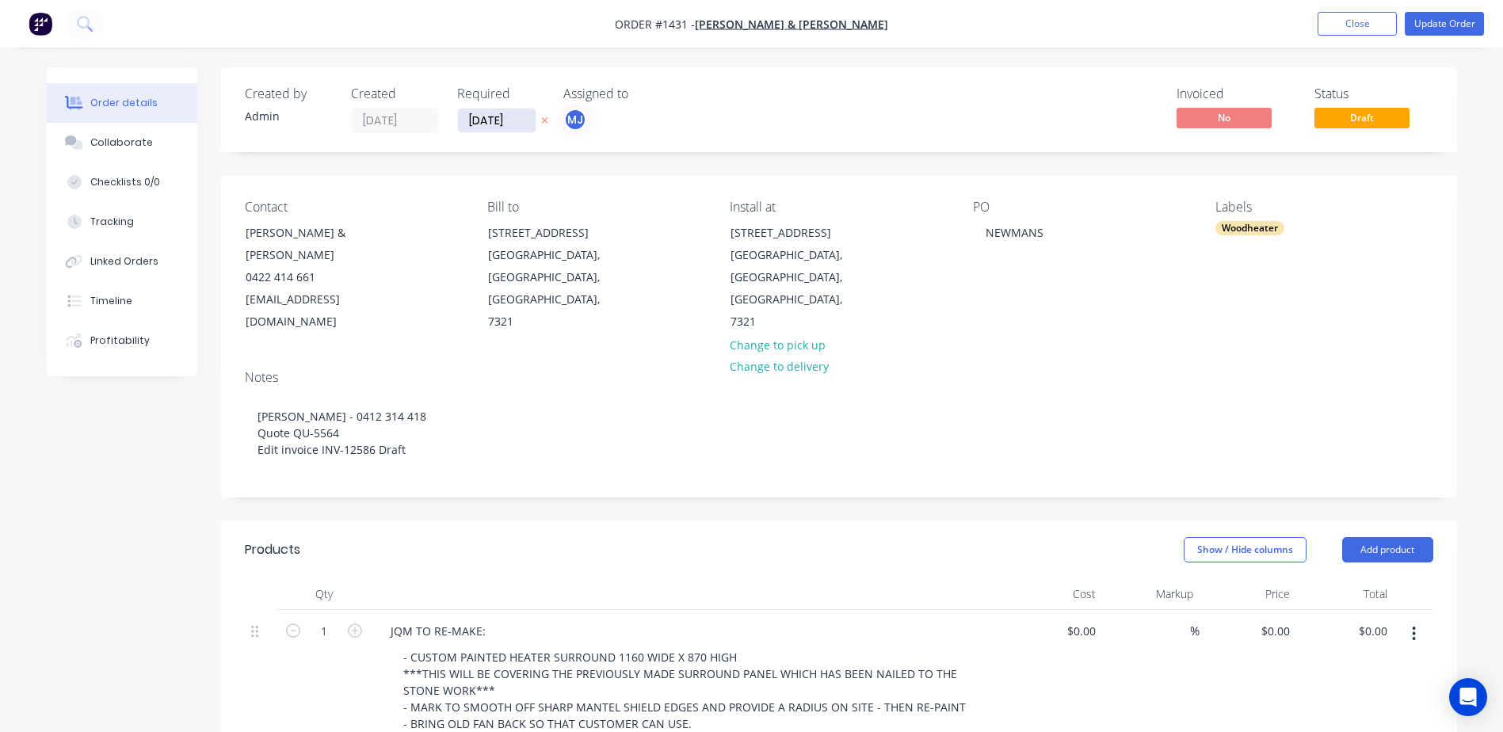
click at [528, 120] on input "28/08/25" at bounding box center [497, 121] width 78 height 24
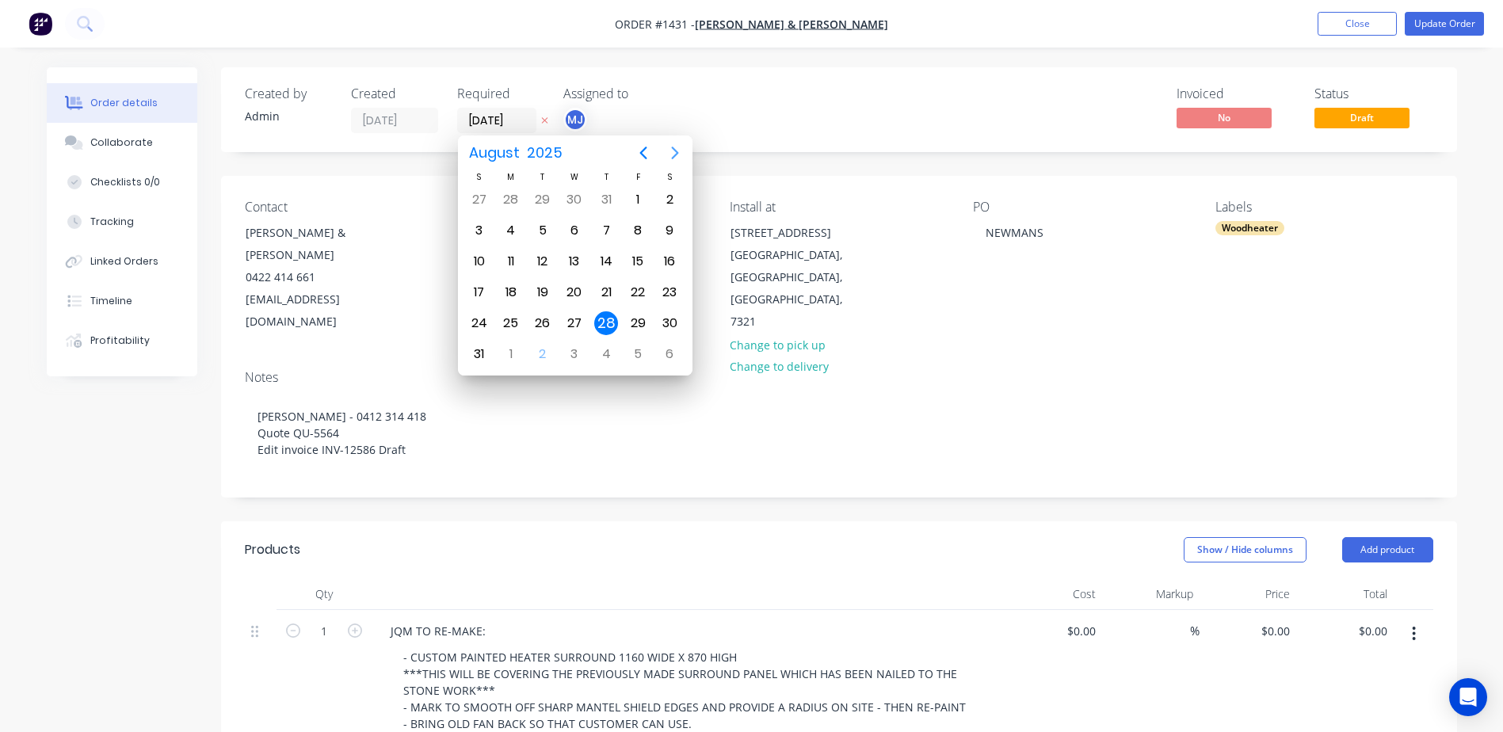
click at [676, 146] on icon "Next page" at bounding box center [674, 152] width 19 height 19
click at [607, 185] on div "4" at bounding box center [606, 200] width 32 height 30
type input "04/09/25"
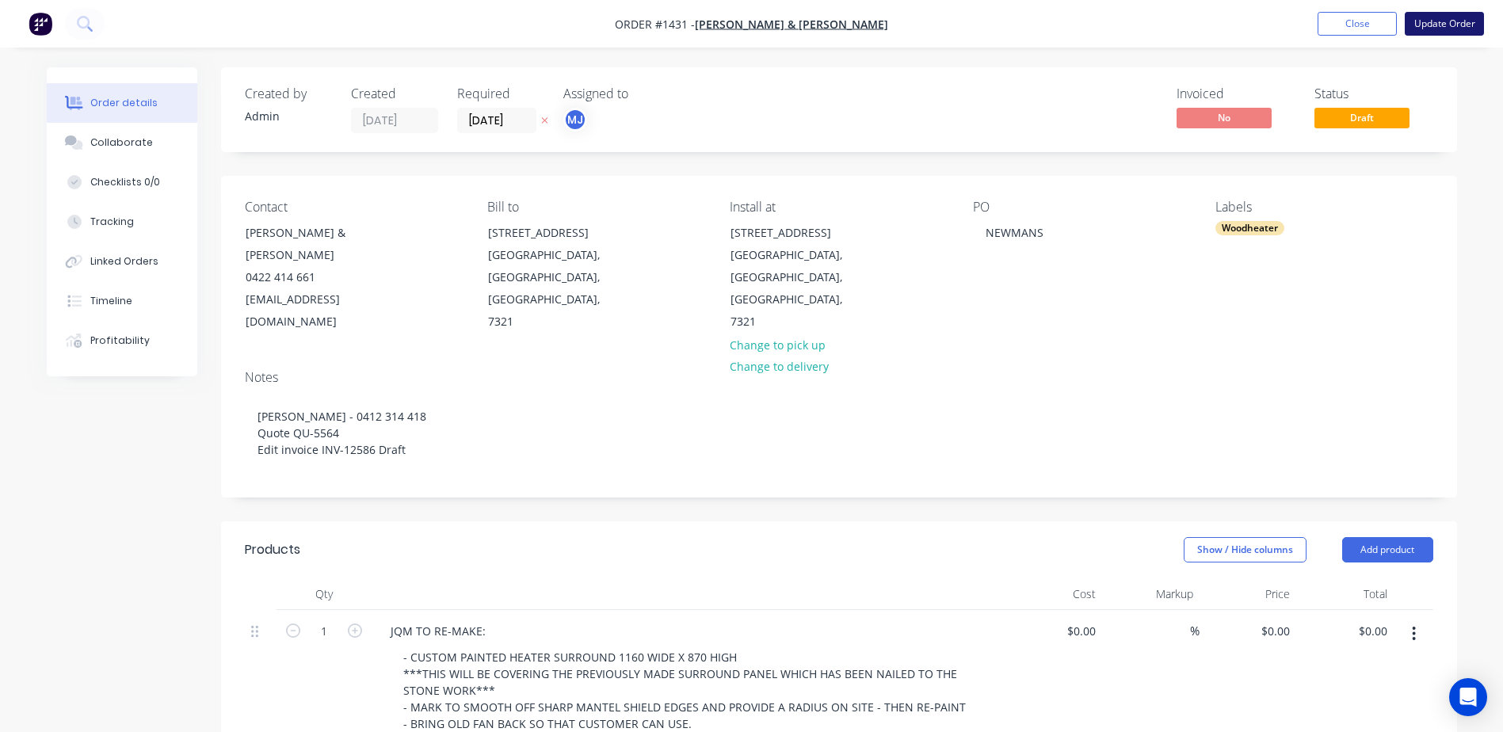
click at [1434, 19] on button "Update Order" at bounding box center [1443, 24] width 79 height 24
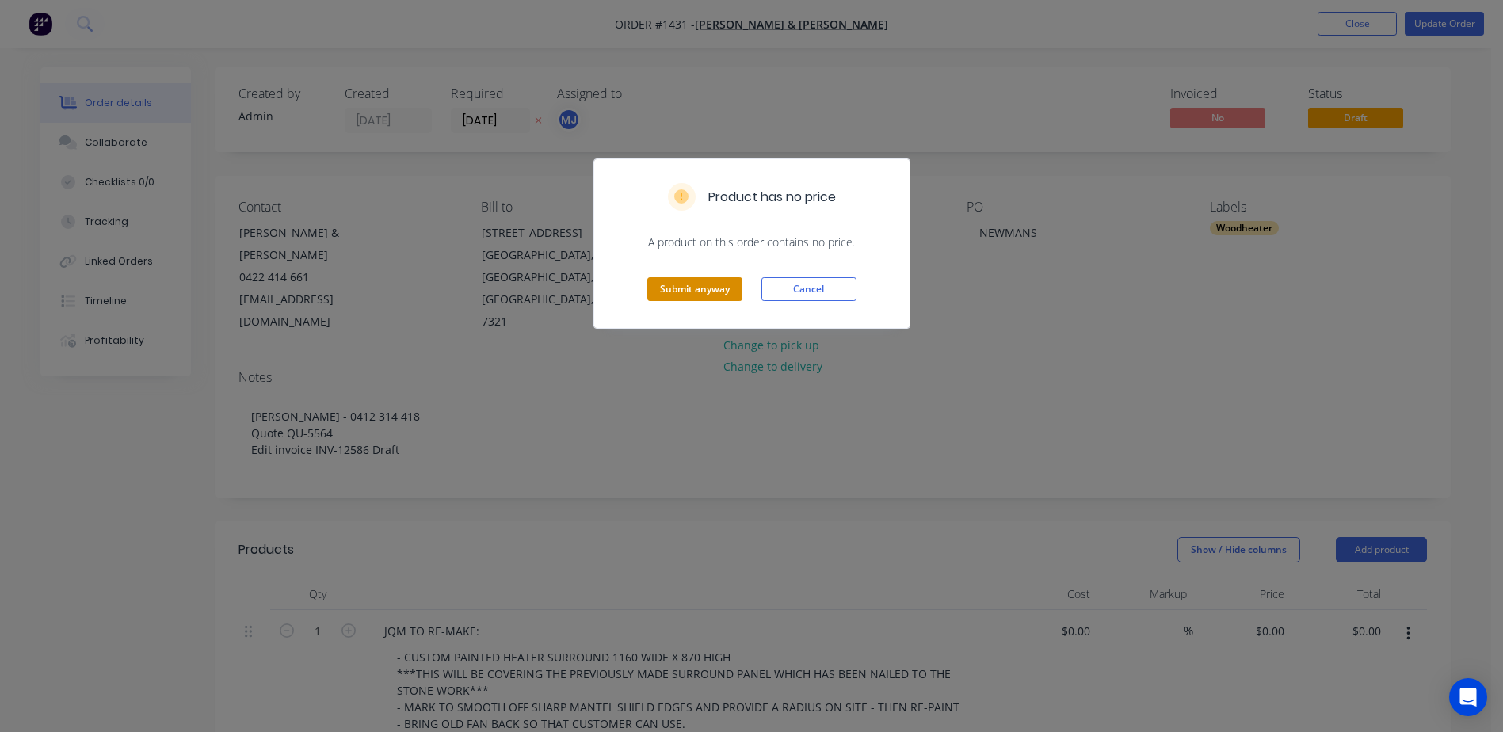
click at [698, 284] on button "Submit anyway" at bounding box center [694, 289] width 95 height 24
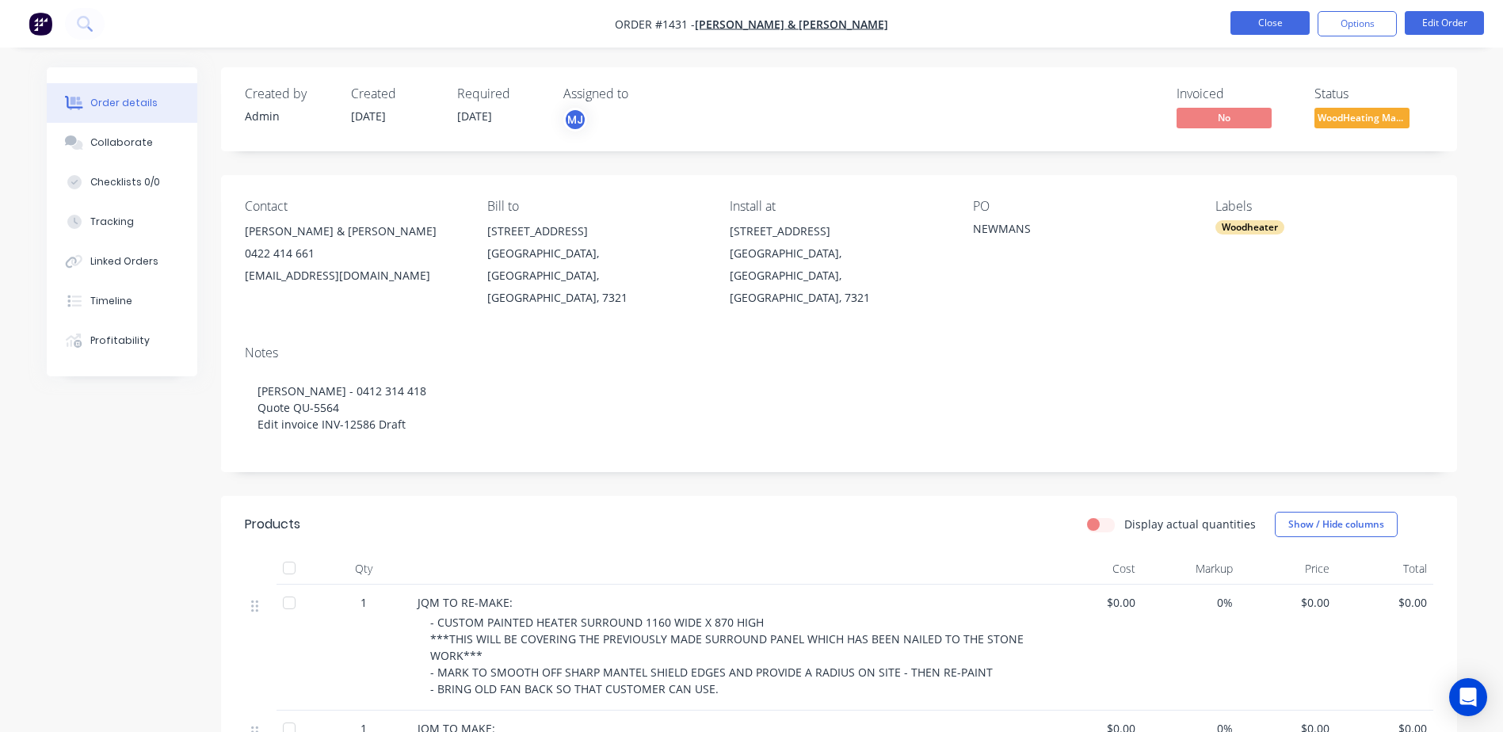
click at [1289, 19] on button "Close" at bounding box center [1269, 23] width 79 height 24
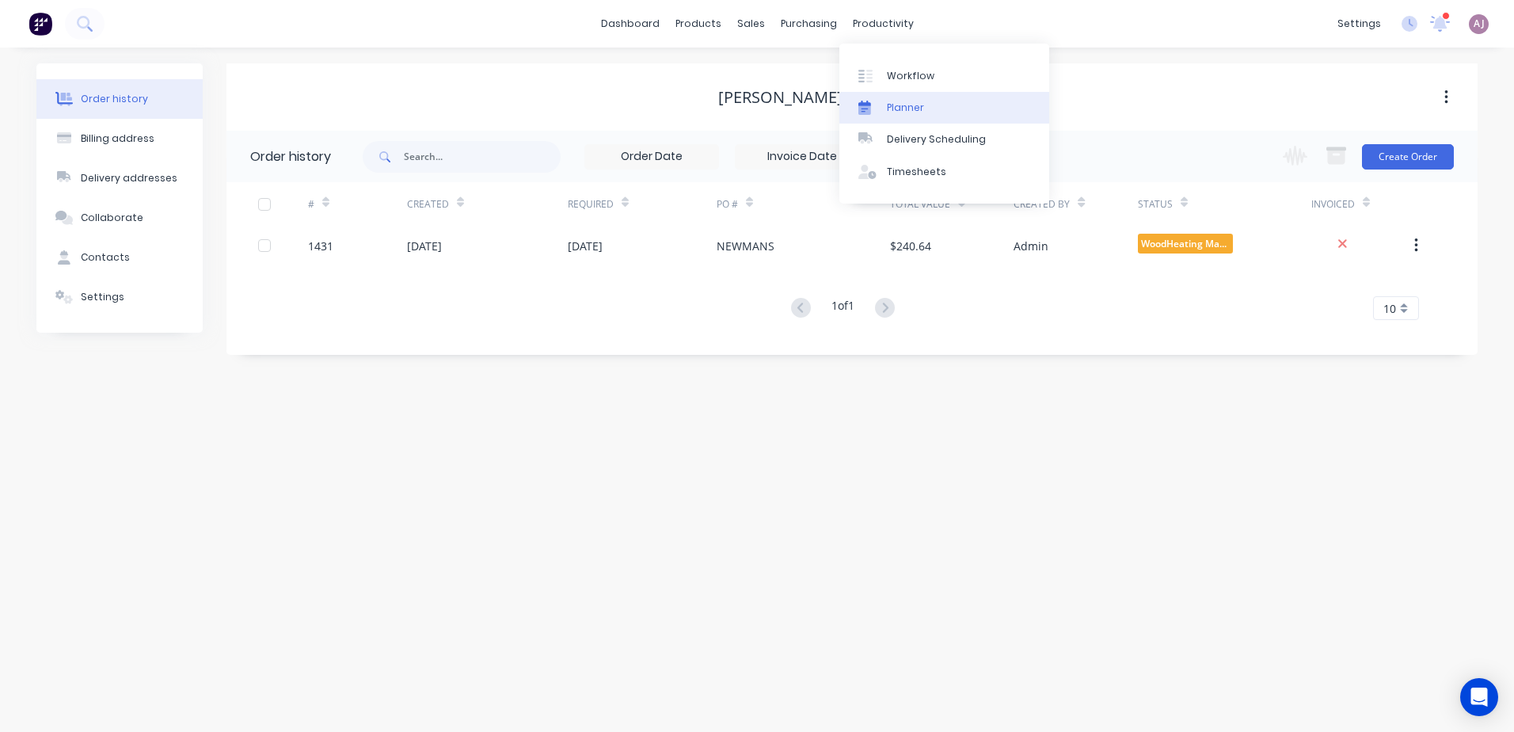
click at [889, 95] on link "Planner" at bounding box center [945, 108] width 210 height 32
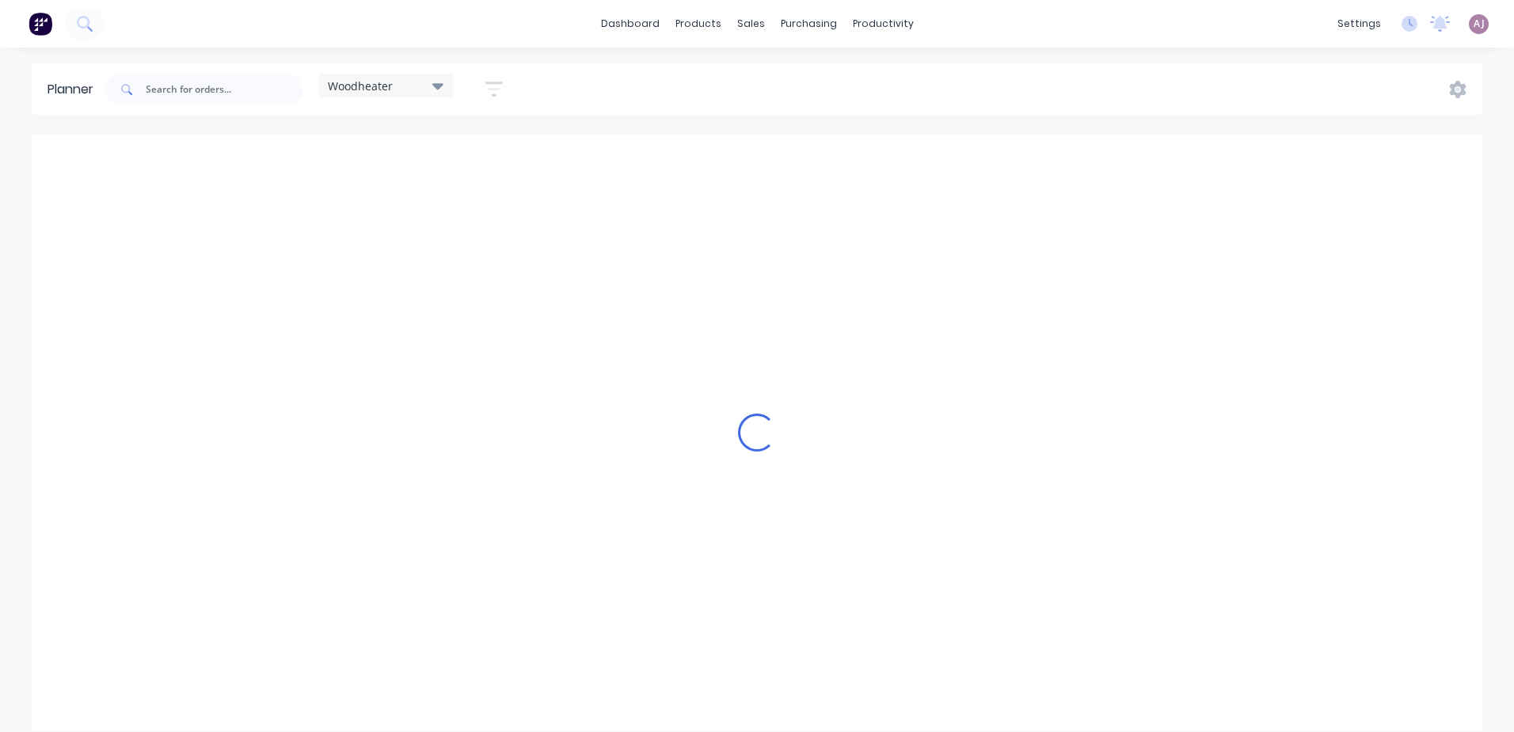
scroll to position [0, 1]
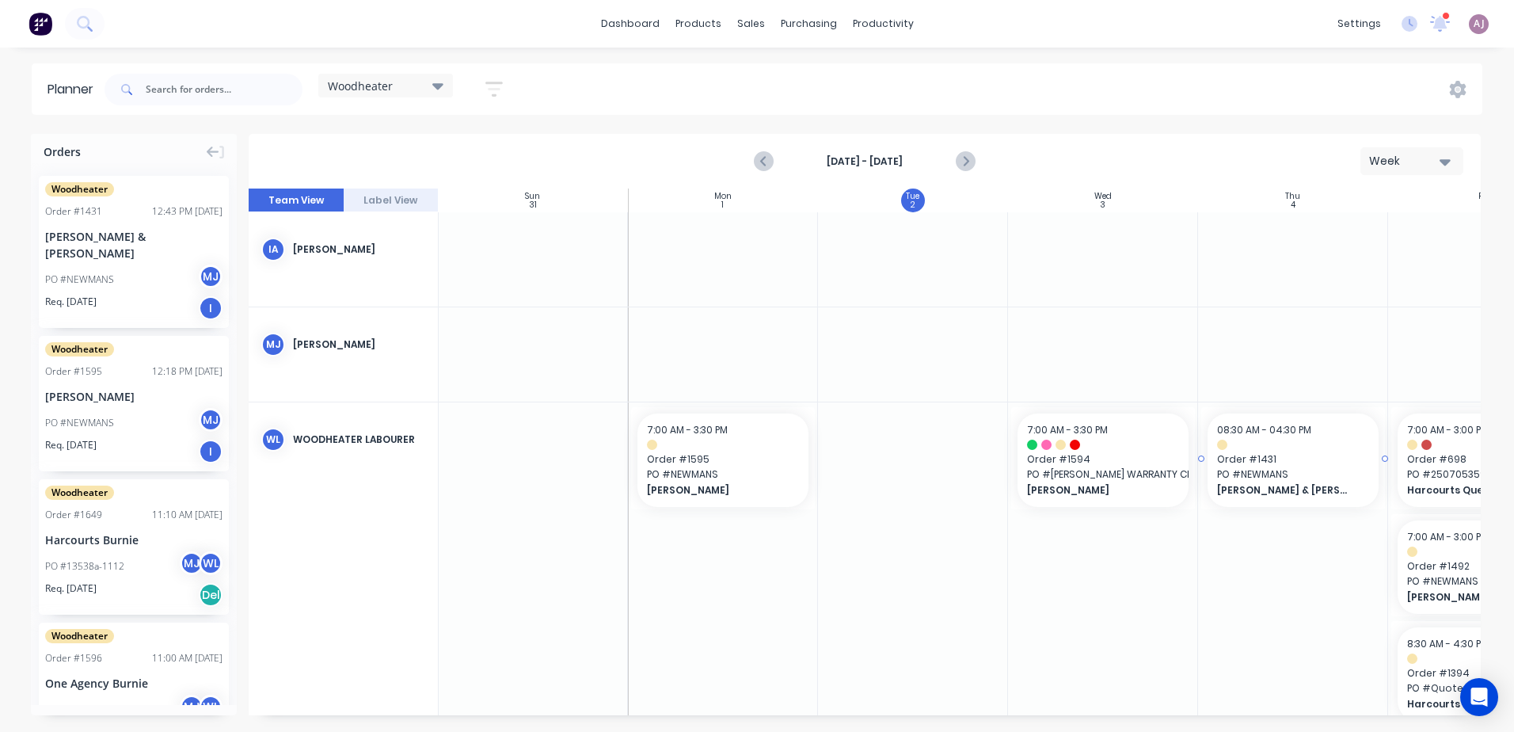
drag, startPoint x: 106, startPoint y: 268, endPoint x: 1312, endPoint y: 432, distance: 1216.6
click at [185, 95] on input "text" at bounding box center [224, 90] width 157 height 32
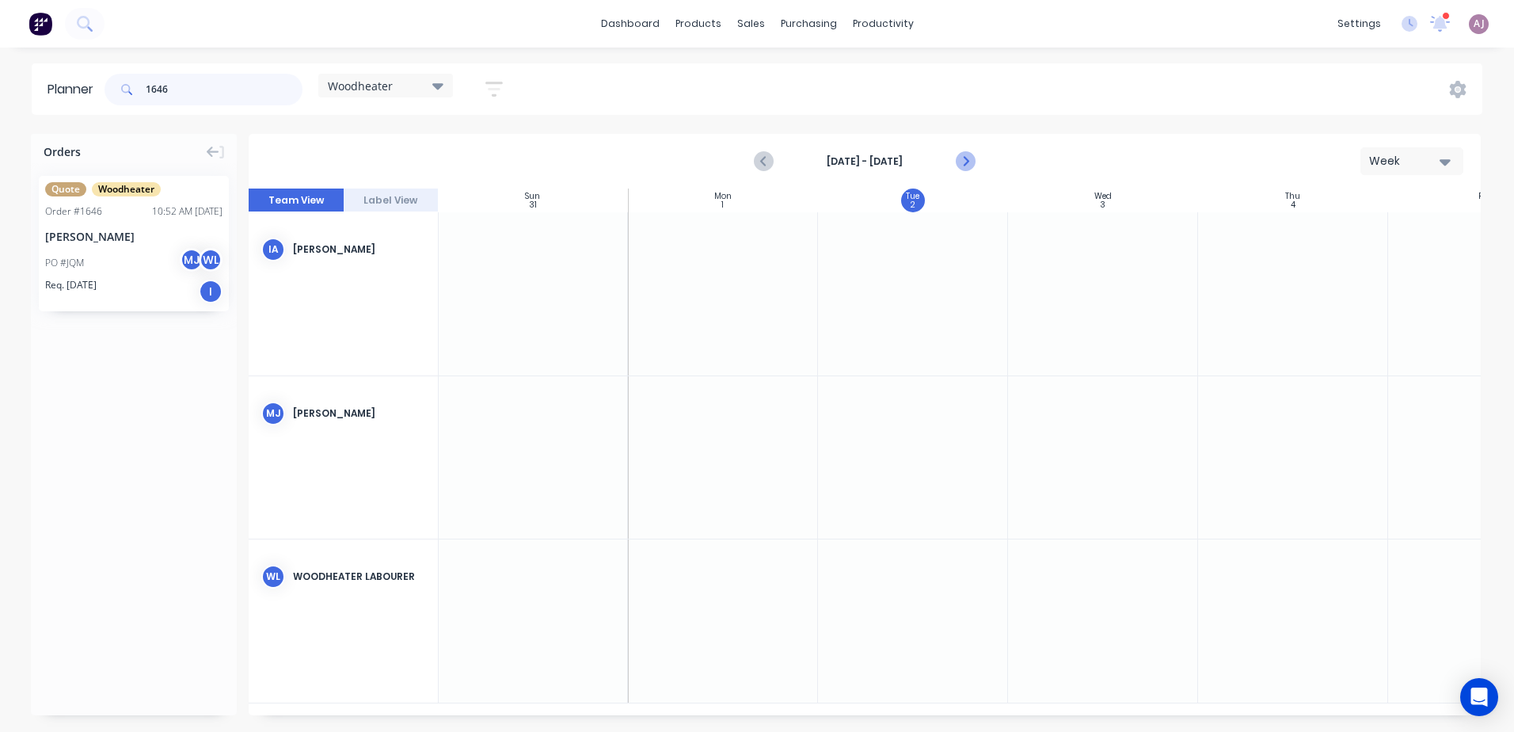
type input "1646"
click at [965, 162] on icon "Next page" at bounding box center [965, 161] width 19 height 19
drag, startPoint x: 139, startPoint y: 249, endPoint x: 735, endPoint y: 589, distance: 686.1
drag, startPoint x: 110, startPoint y: 228, endPoint x: 750, endPoint y: 600, distance: 740.0
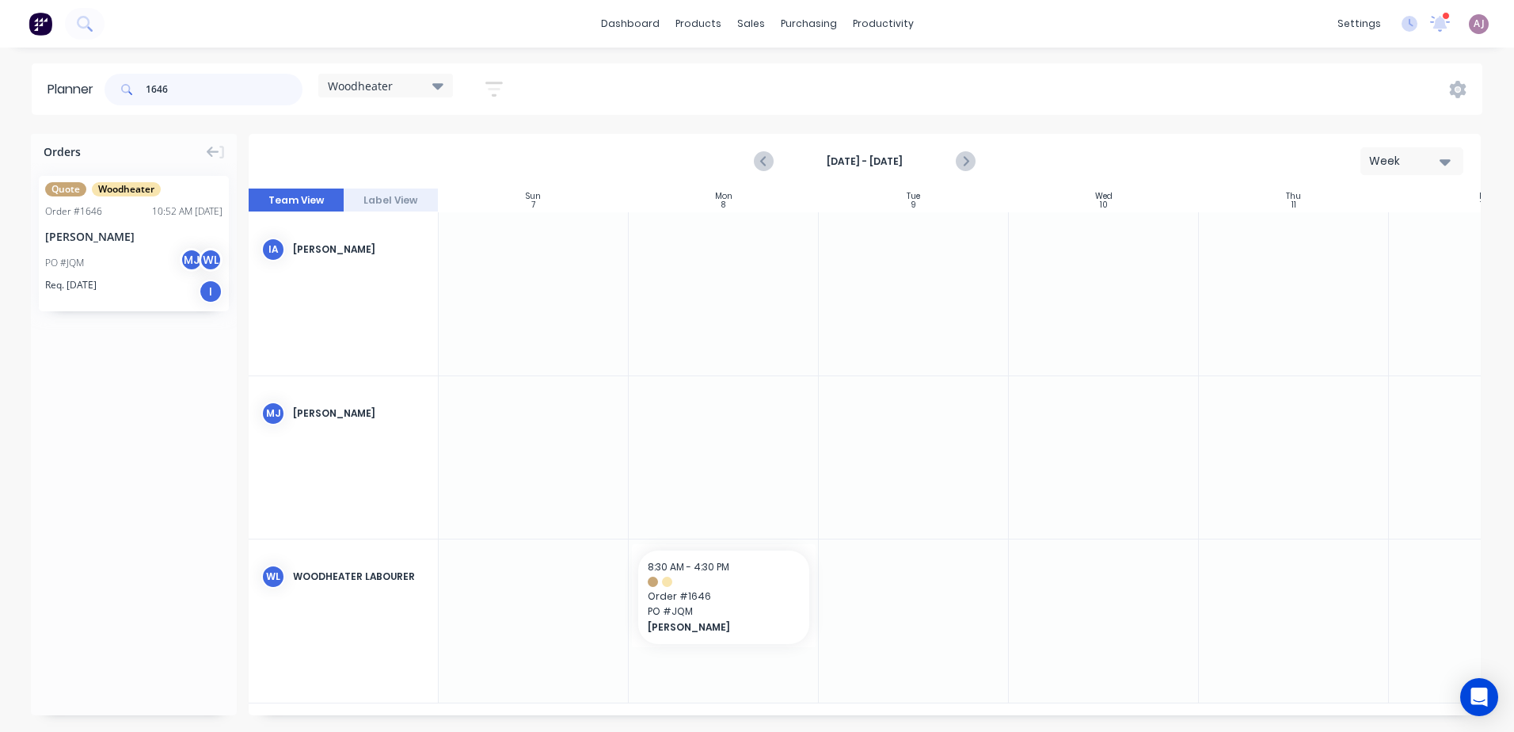
click at [213, 92] on input "1646" at bounding box center [224, 90] width 157 height 32
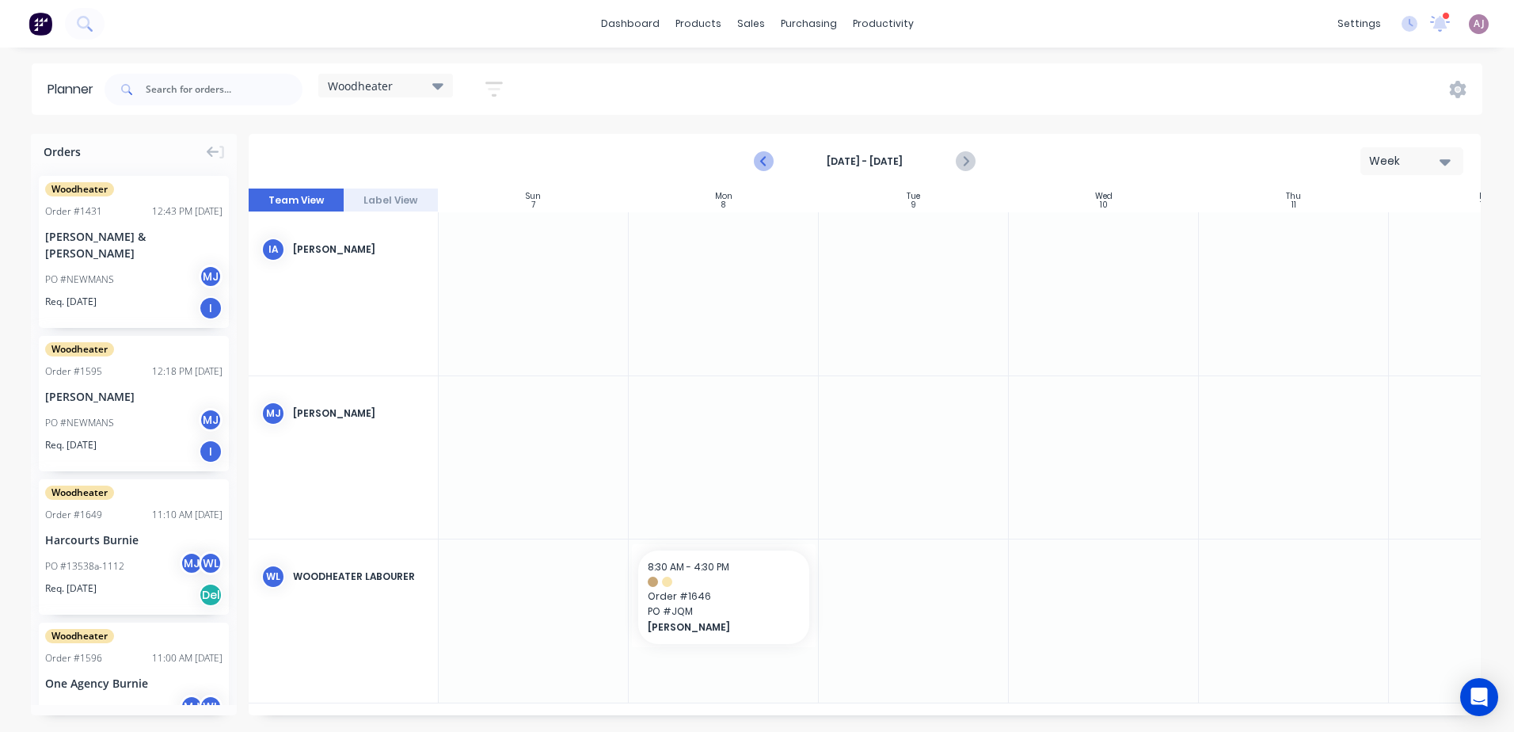
click at [758, 159] on icon "Previous page" at bounding box center [765, 161] width 19 height 19
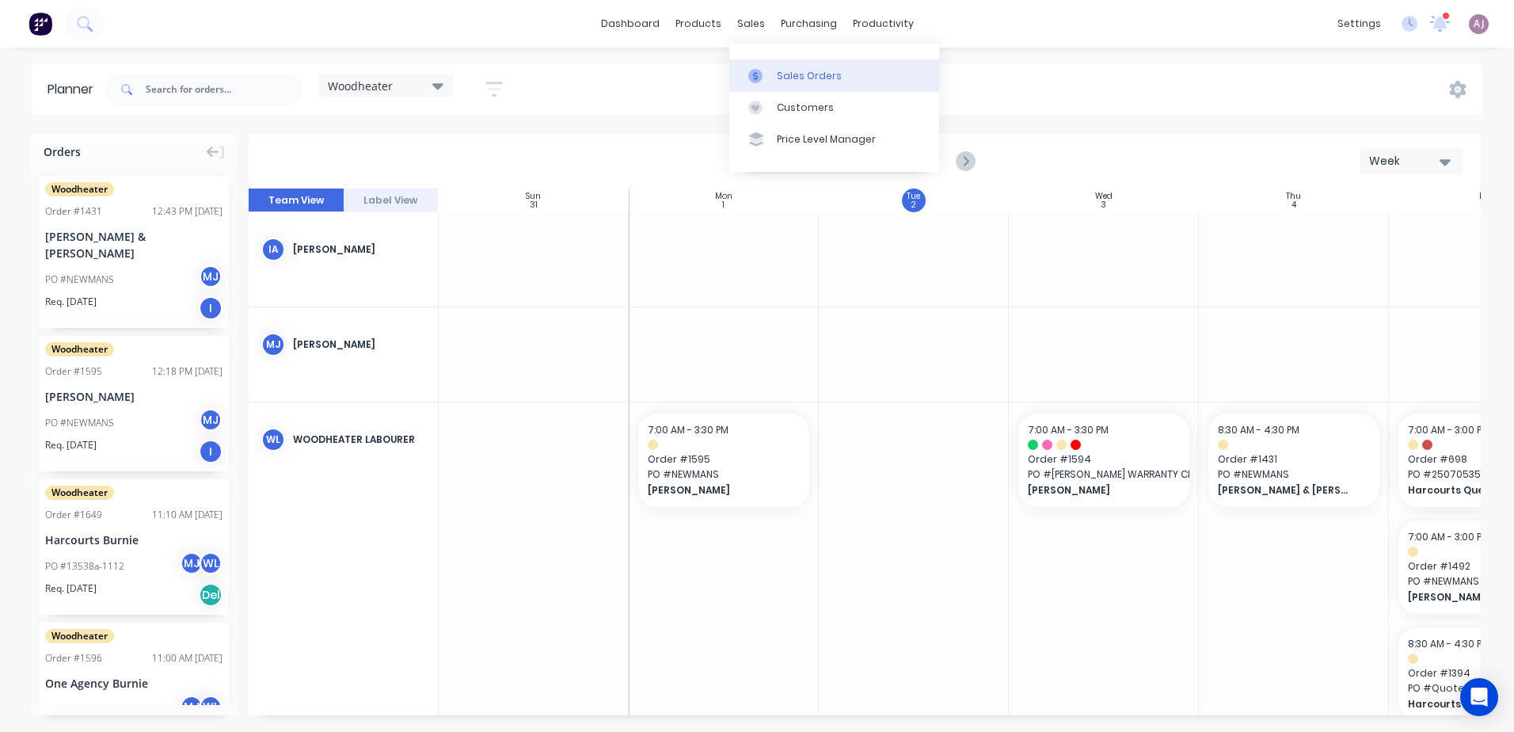
click at [789, 82] on div "Sales Orders" at bounding box center [809, 76] width 65 height 14
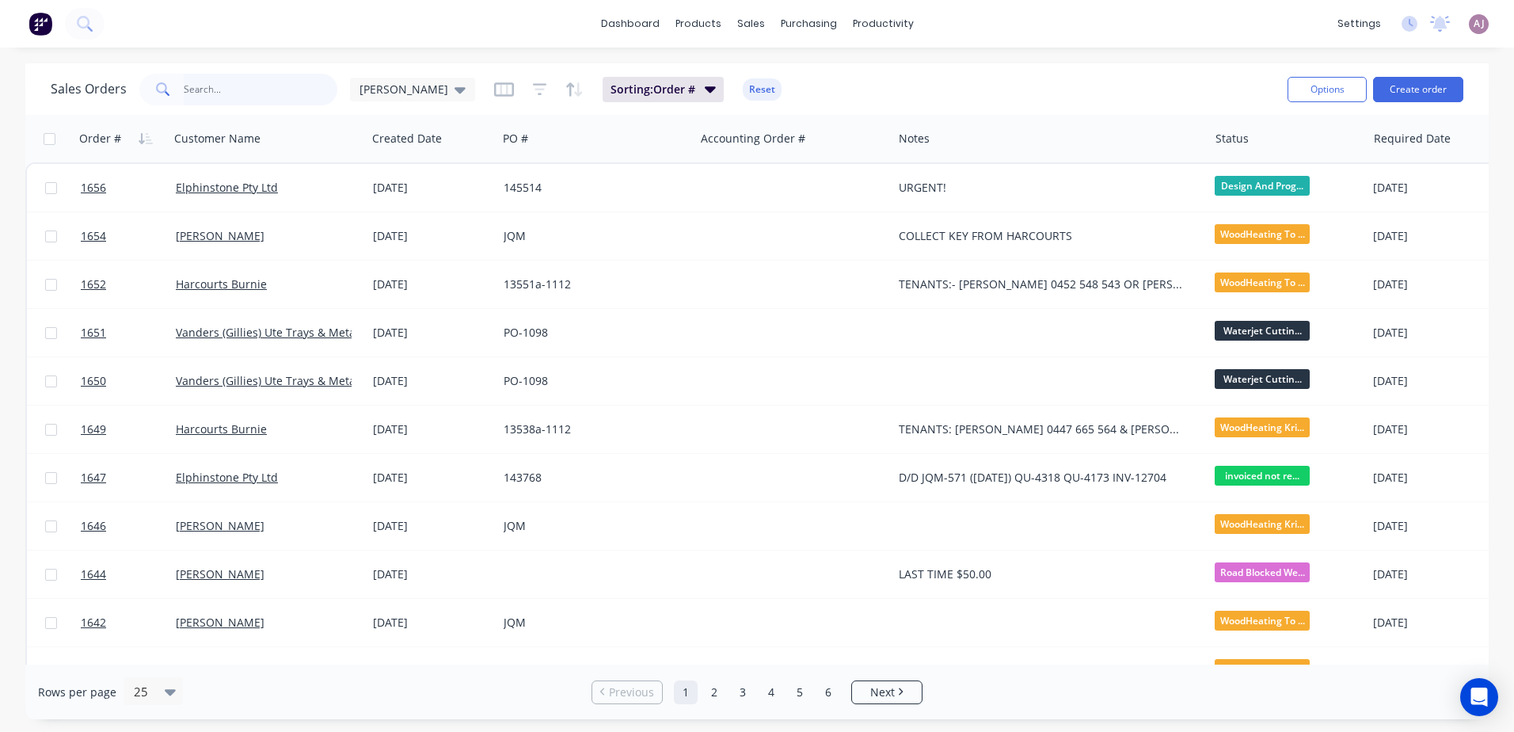
click at [196, 92] on input "text" at bounding box center [261, 90] width 154 height 32
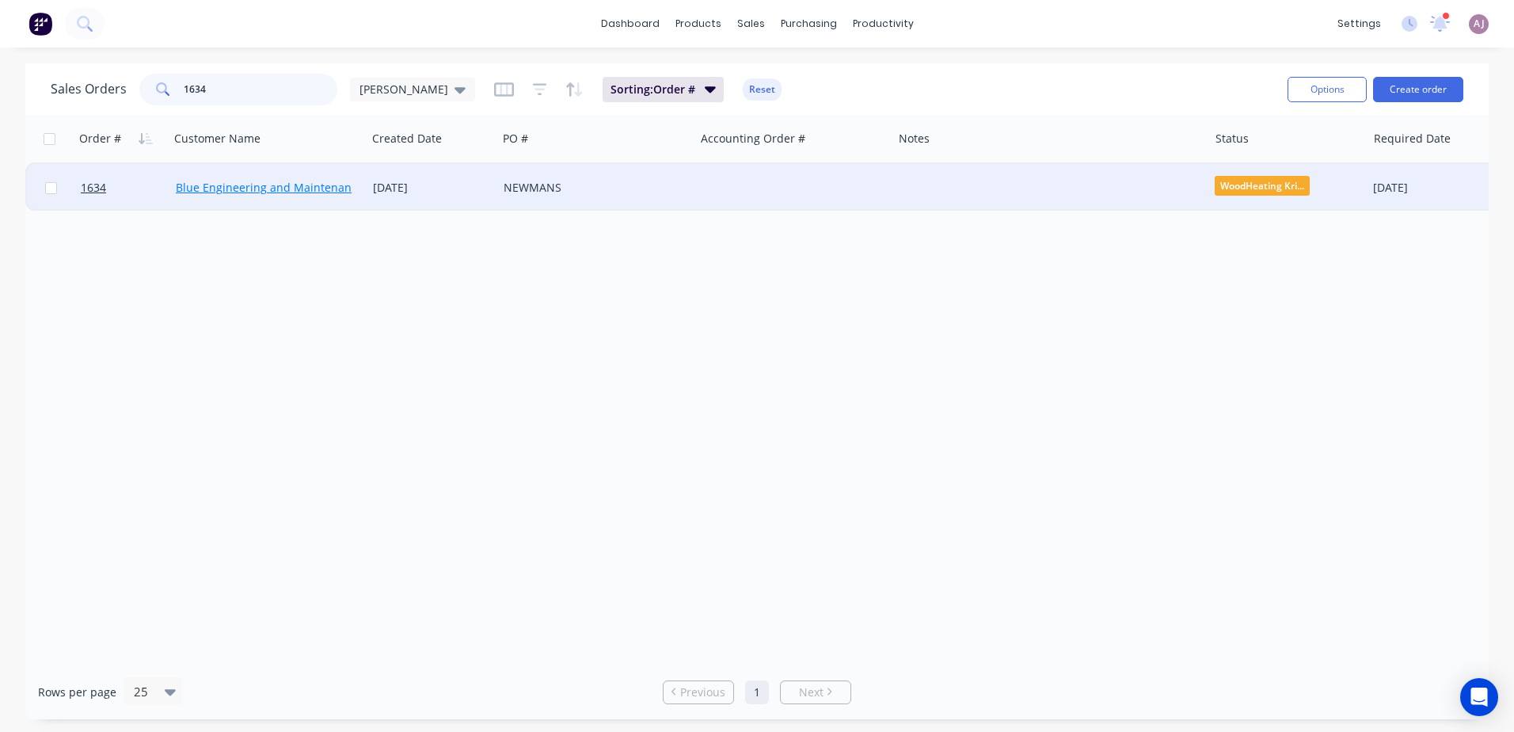
type input "1634"
click at [242, 181] on link "Blue Engineering and Maintenance" at bounding box center [270, 187] width 188 height 15
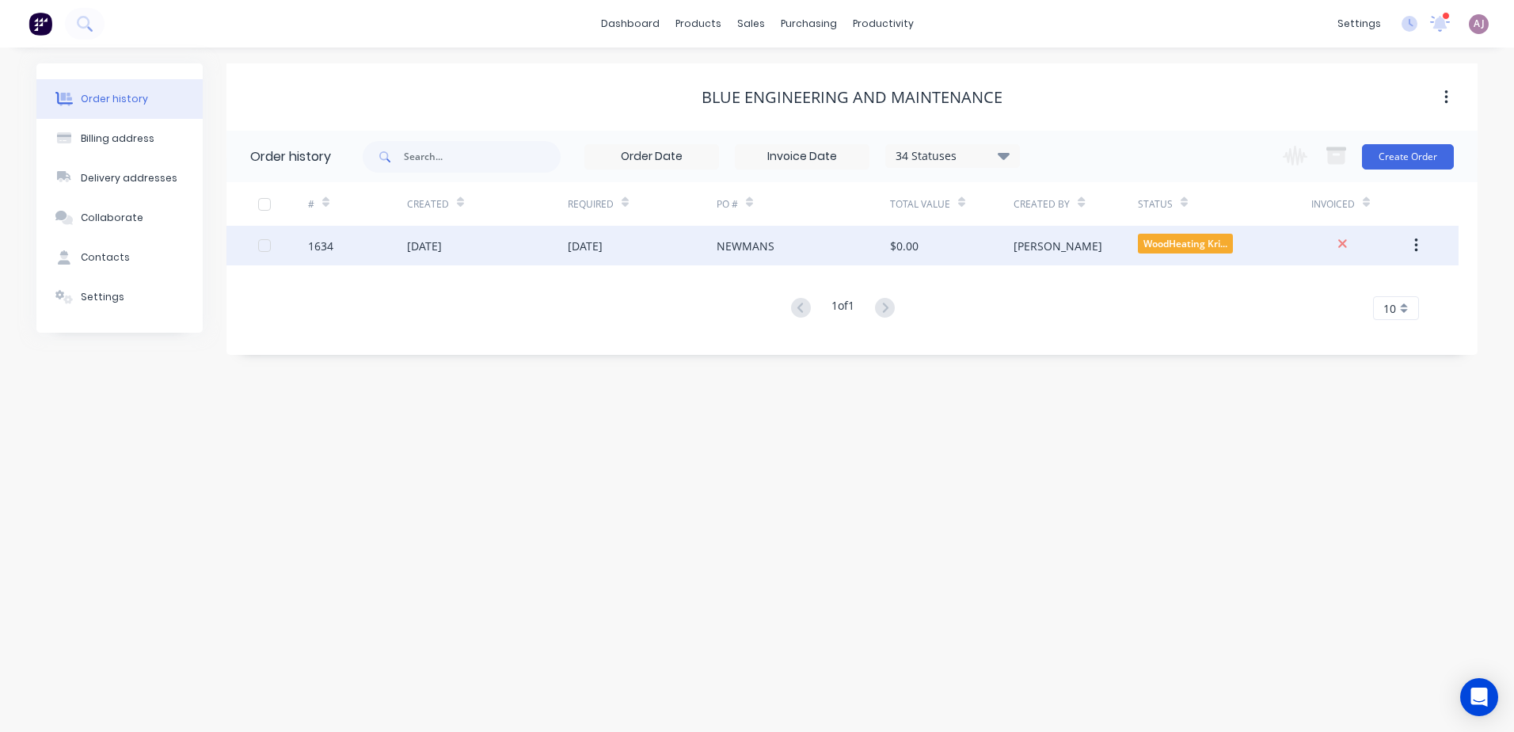
click at [740, 247] on div "NEWMANS" at bounding box center [746, 246] width 58 height 17
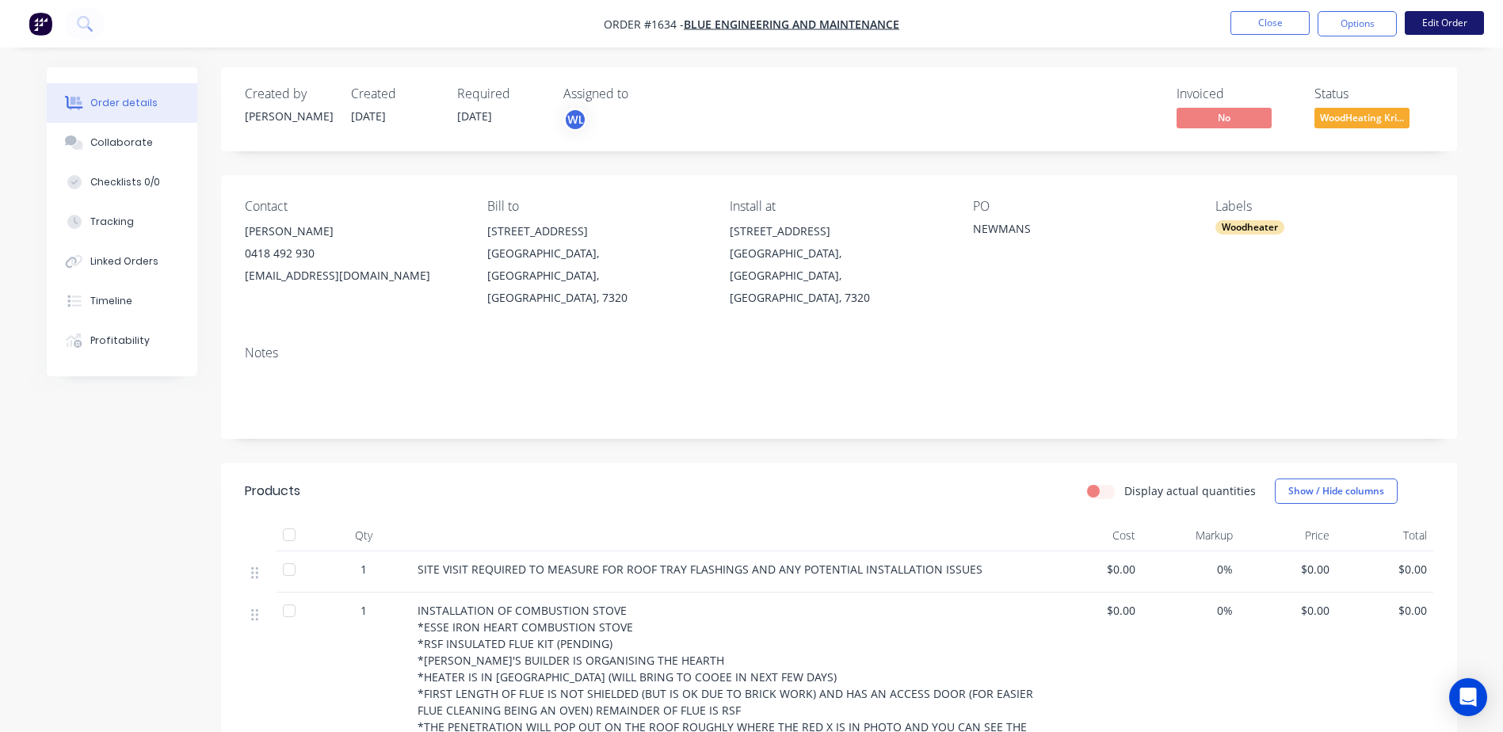
click at [1434, 21] on button "Edit Order" at bounding box center [1443, 23] width 79 height 24
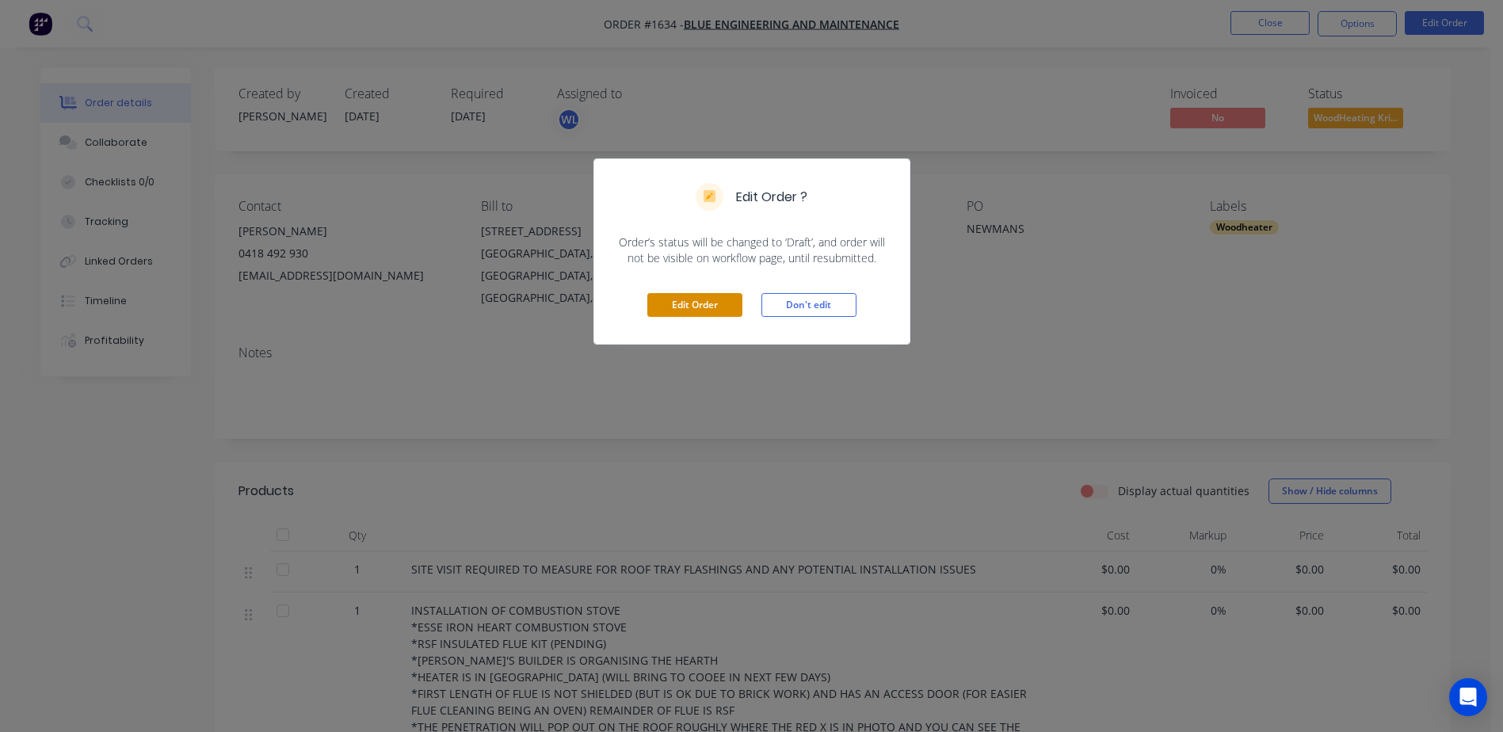
click at [710, 294] on button "Edit Order" at bounding box center [694, 305] width 95 height 24
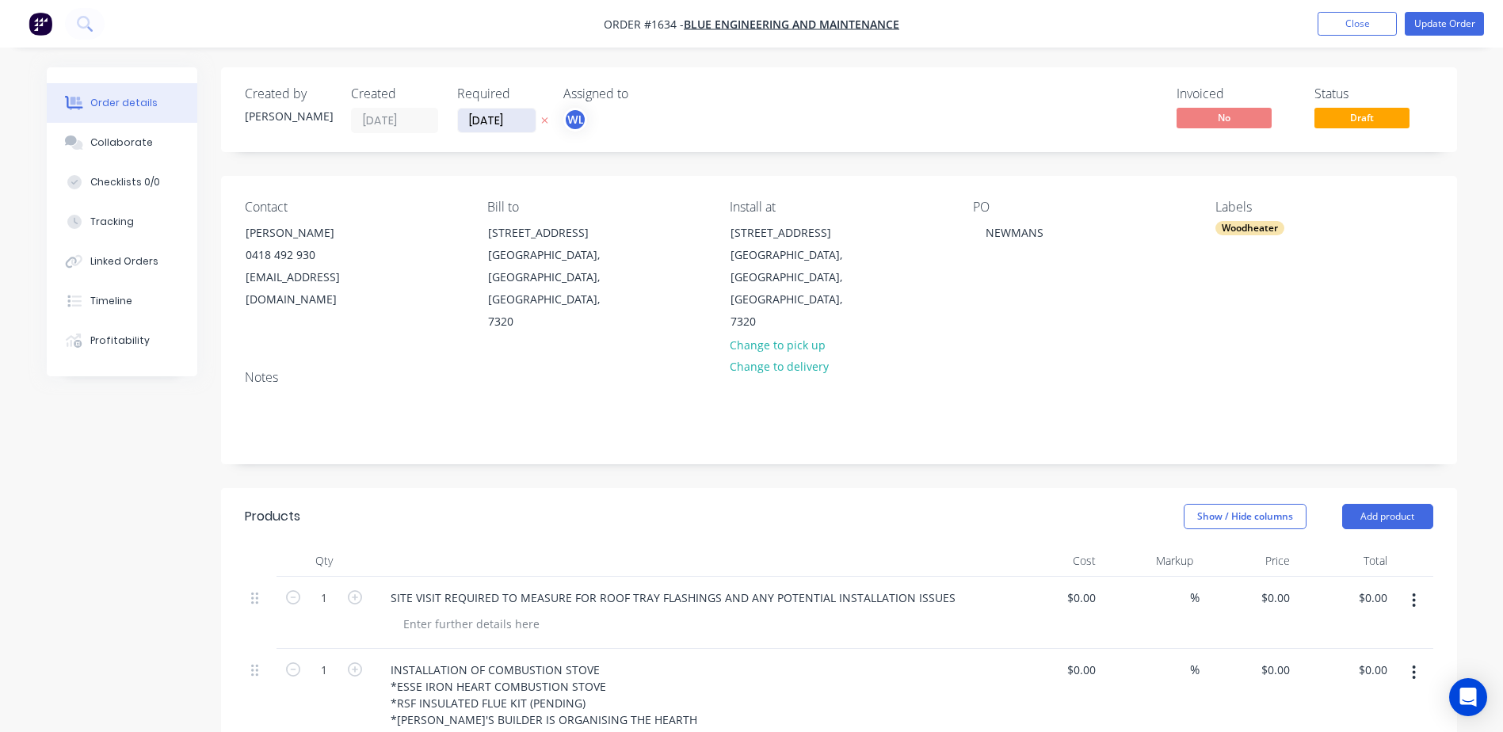
click at [511, 124] on input "[DATE]" at bounding box center [497, 121] width 78 height 24
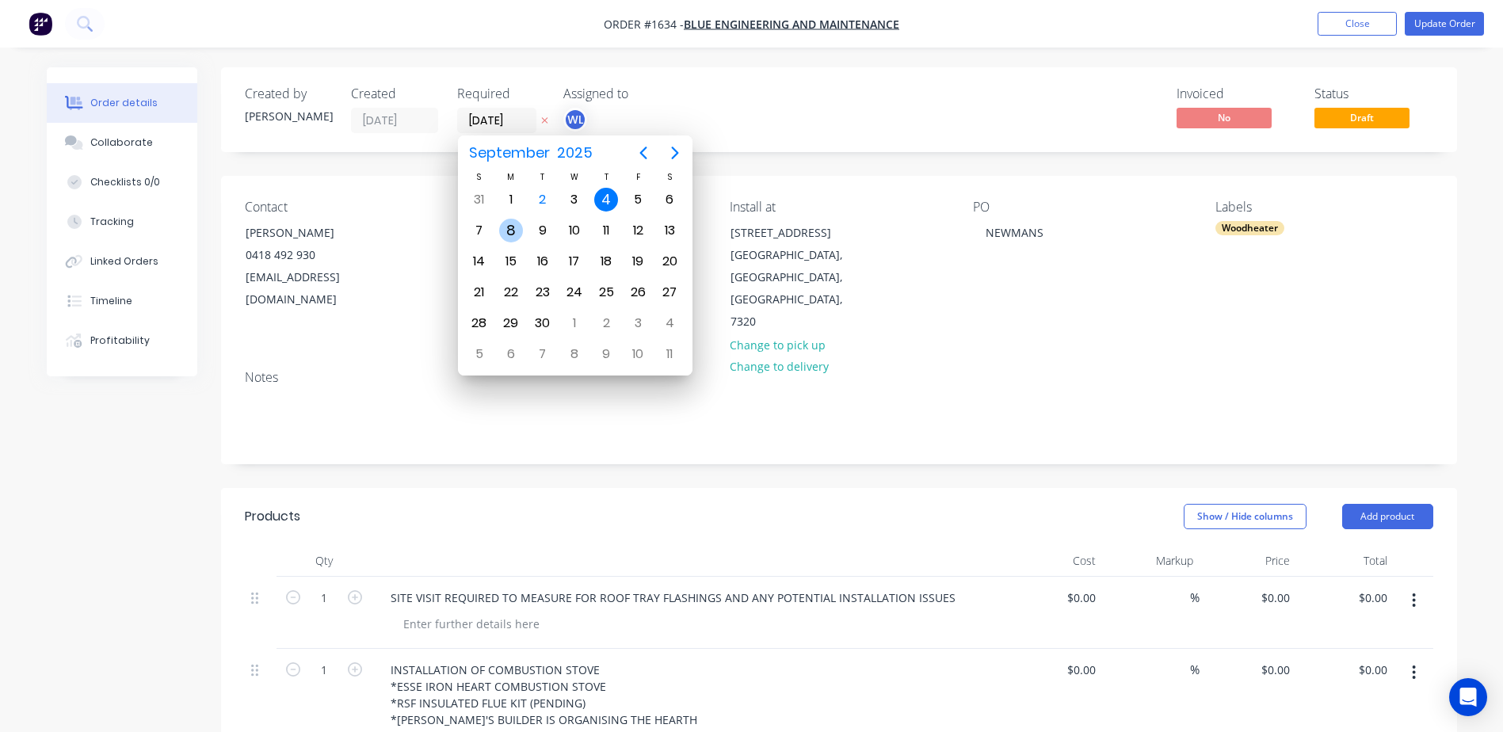
click at [509, 232] on div "8" at bounding box center [511, 231] width 24 height 24
type input "[DATE]"
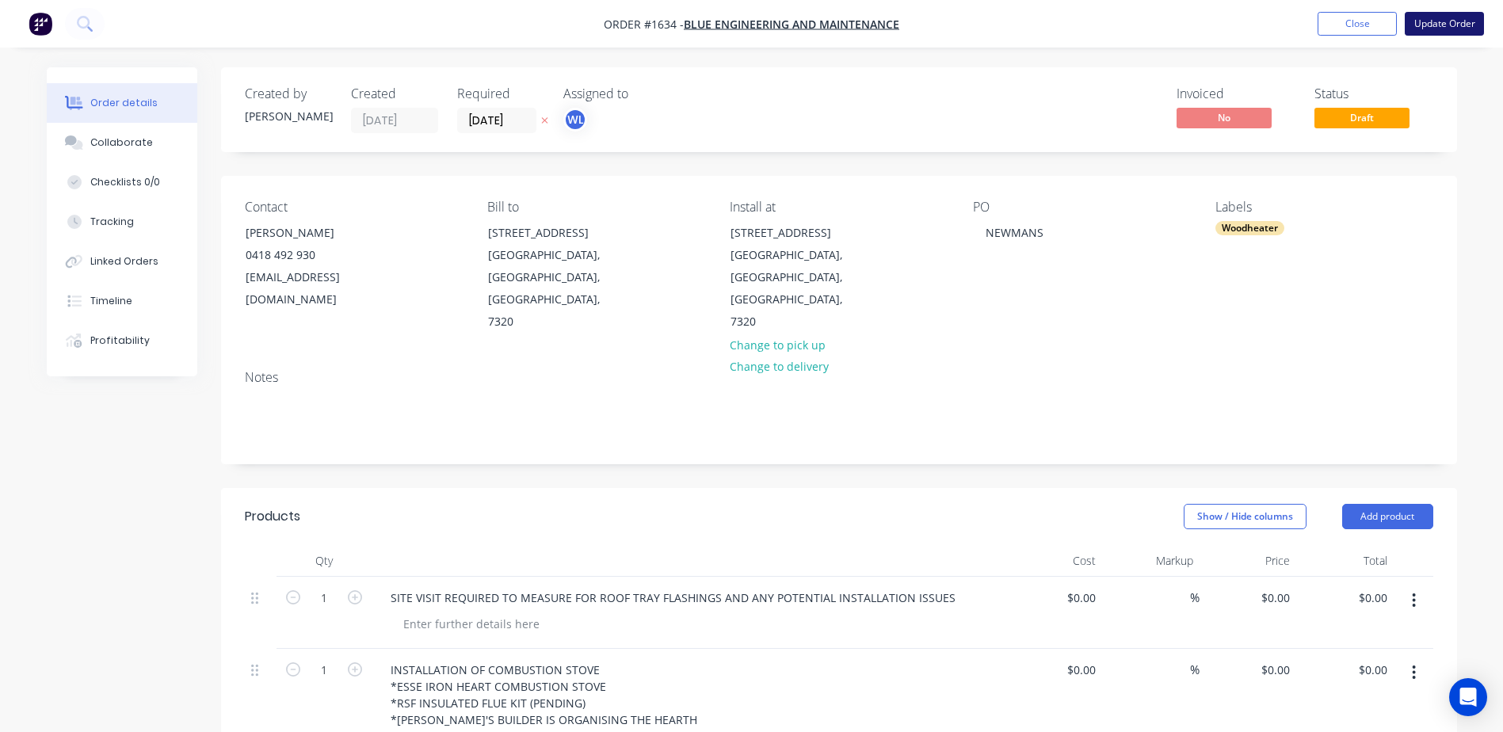
click at [1435, 18] on button "Update Order" at bounding box center [1443, 24] width 79 height 24
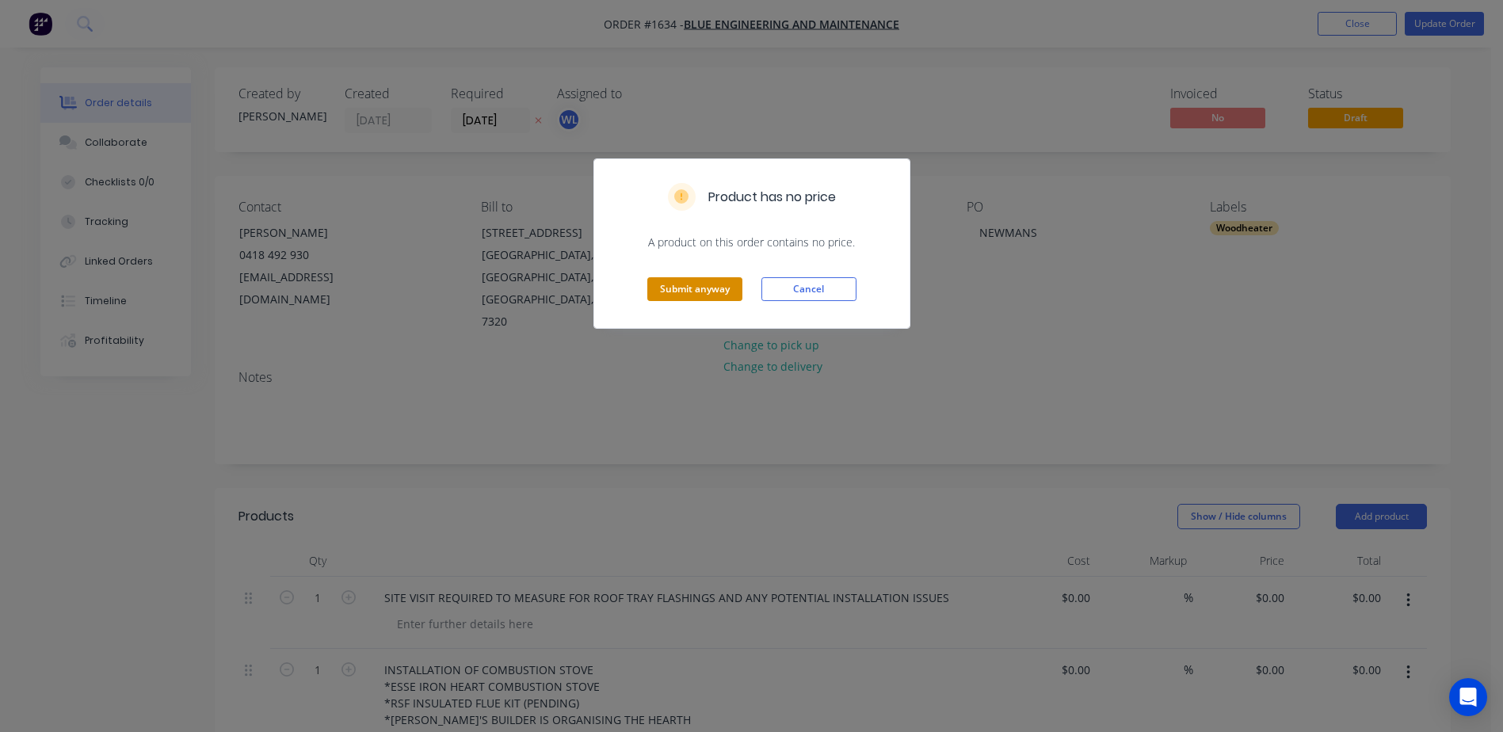
click at [665, 286] on button "Submit anyway" at bounding box center [694, 289] width 95 height 24
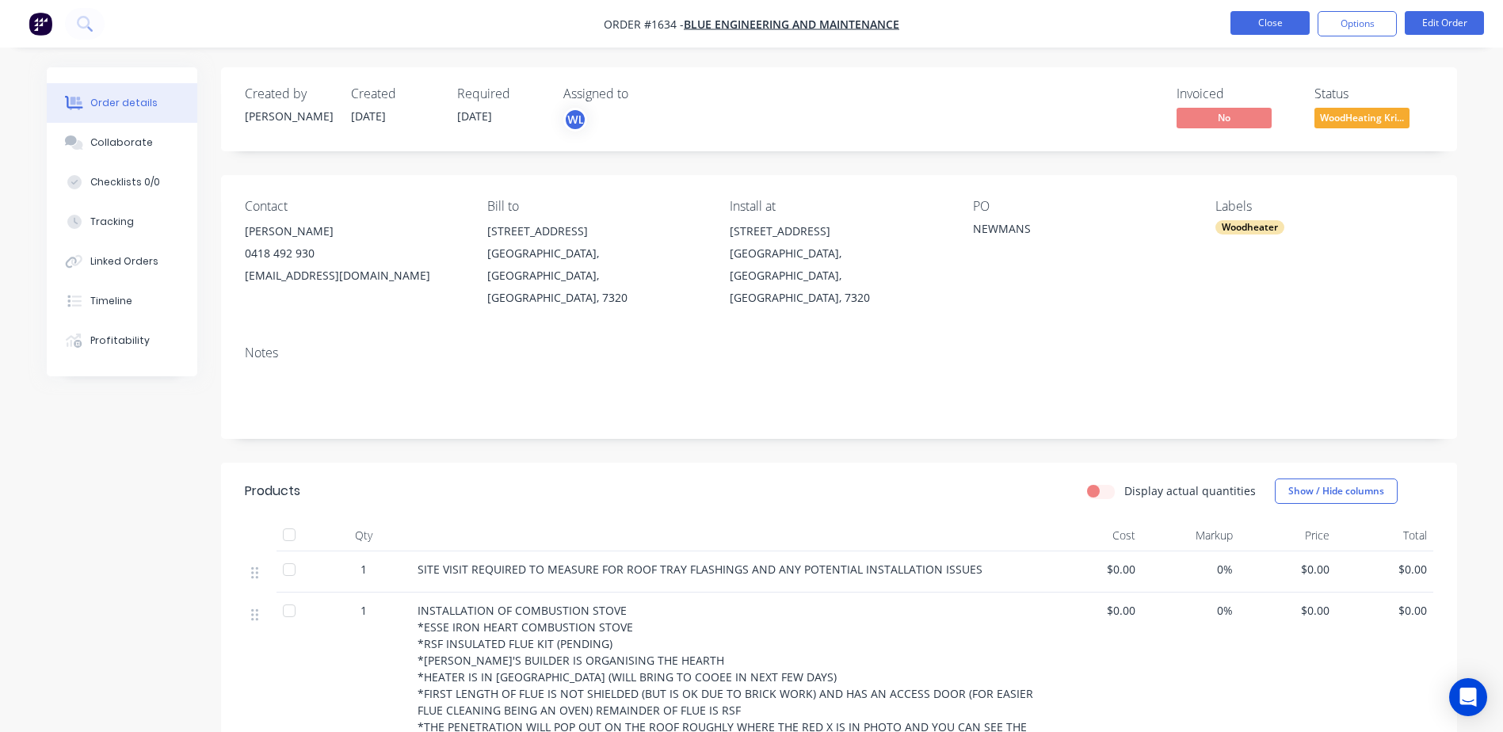
click at [1270, 29] on button "Close" at bounding box center [1269, 23] width 79 height 24
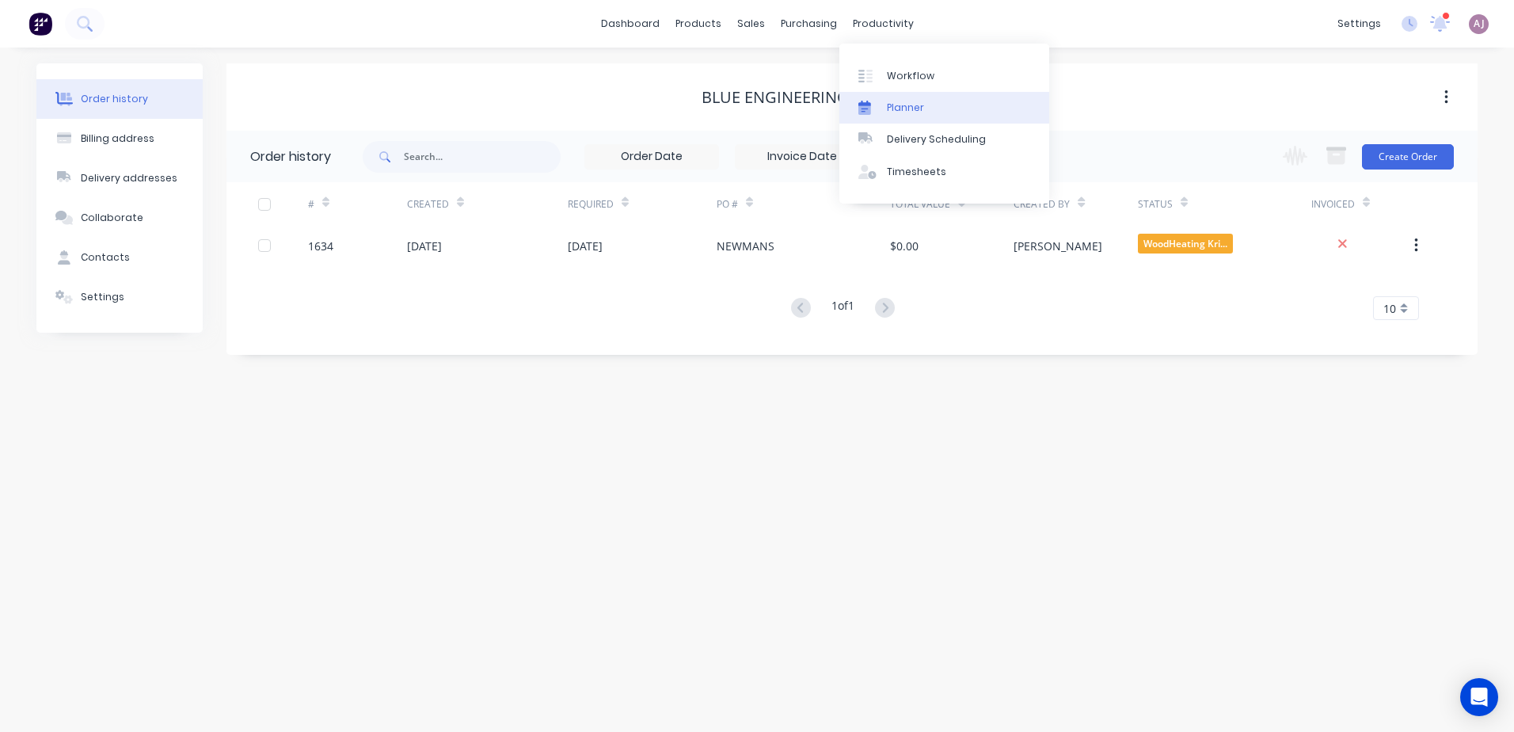
click at [884, 105] on link "Planner" at bounding box center [945, 108] width 210 height 32
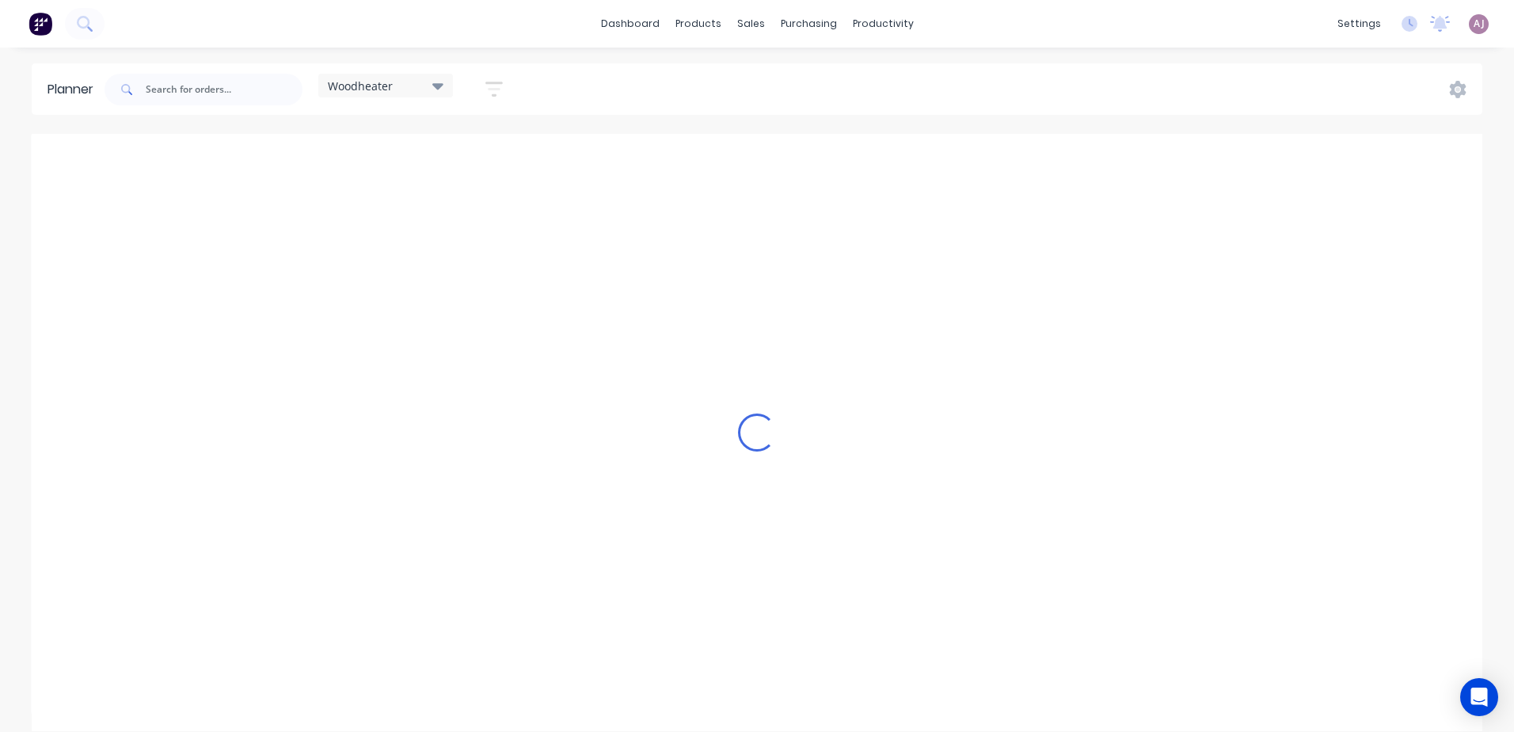
scroll to position [0, 1]
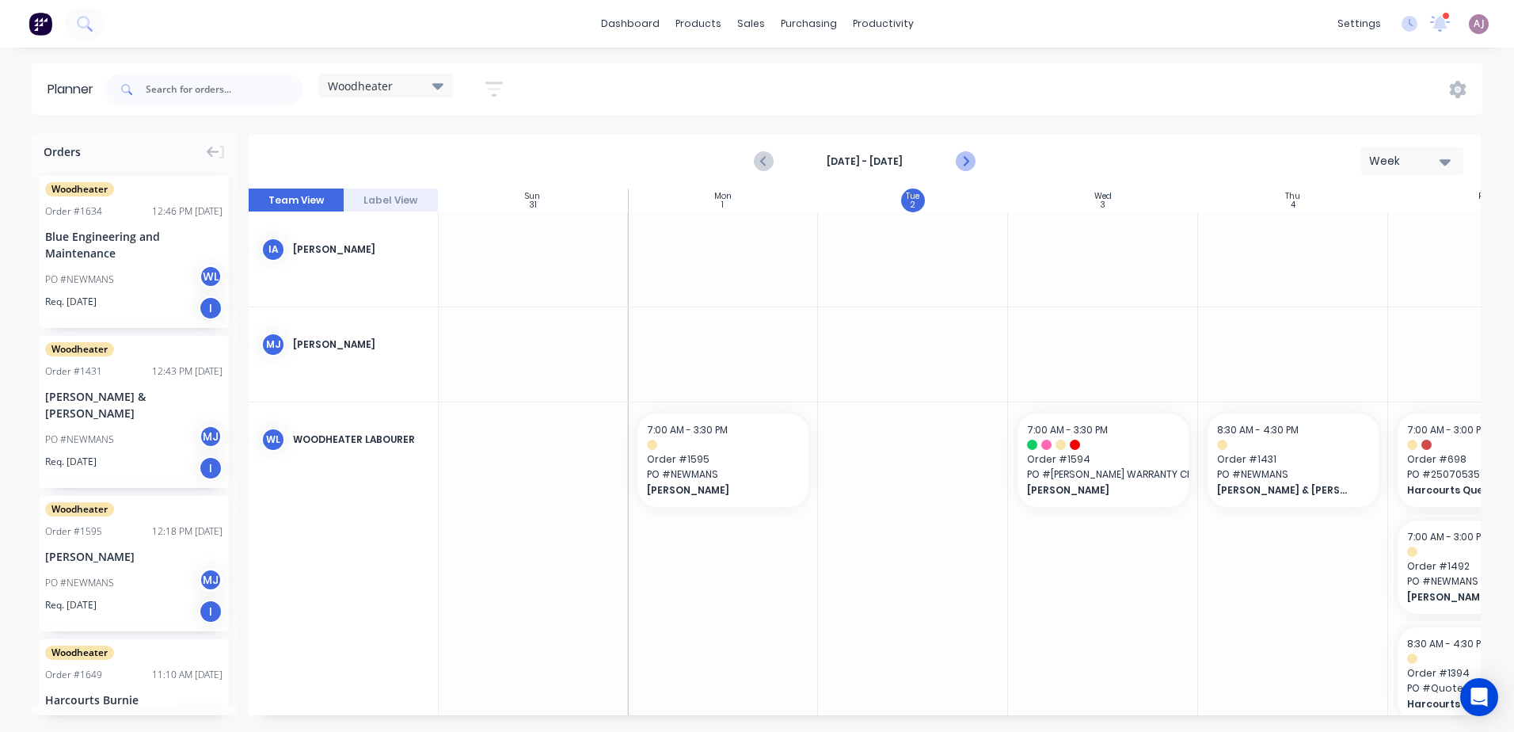
click at [972, 161] on icon "Next page" at bounding box center [965, 161] width 19 height 19
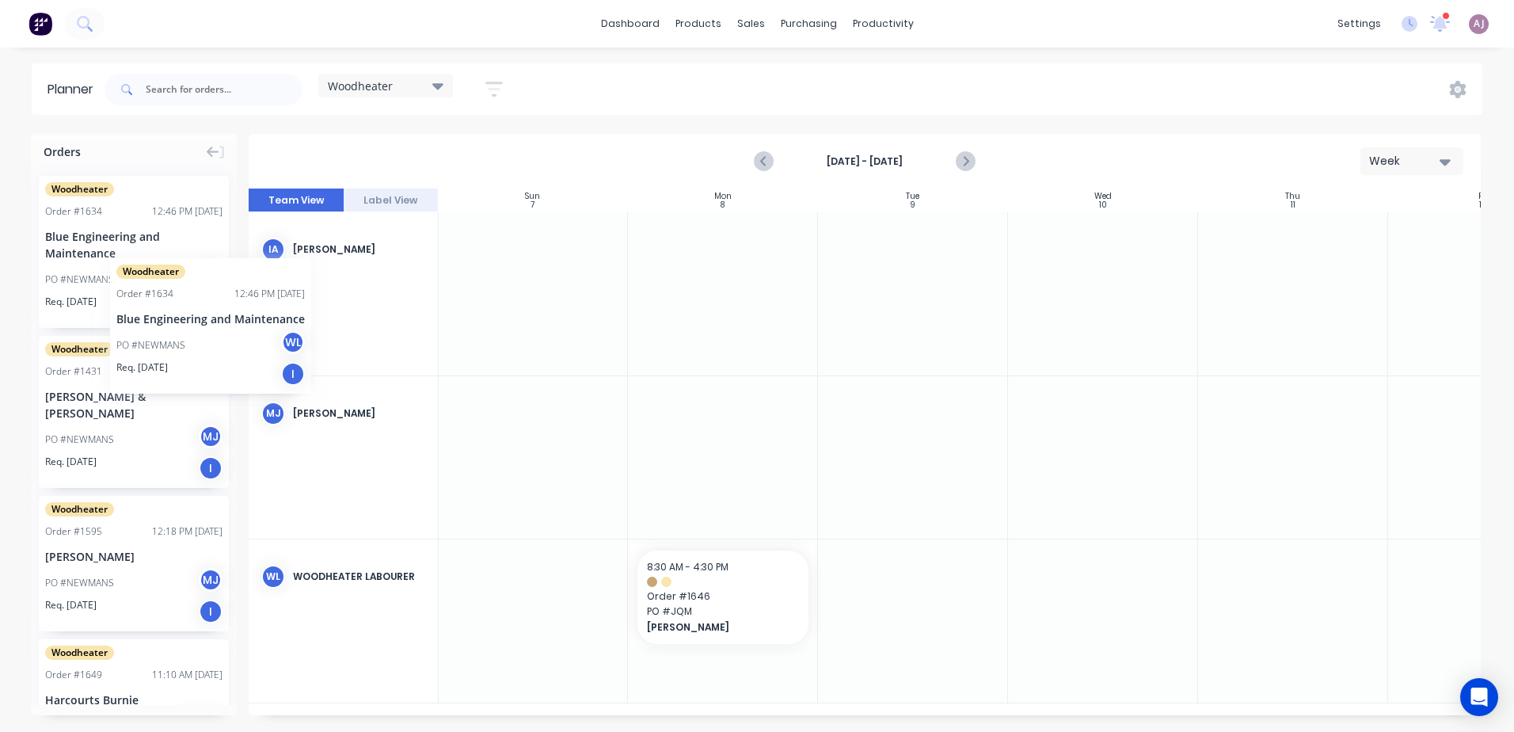
scroll to position [0, 0]
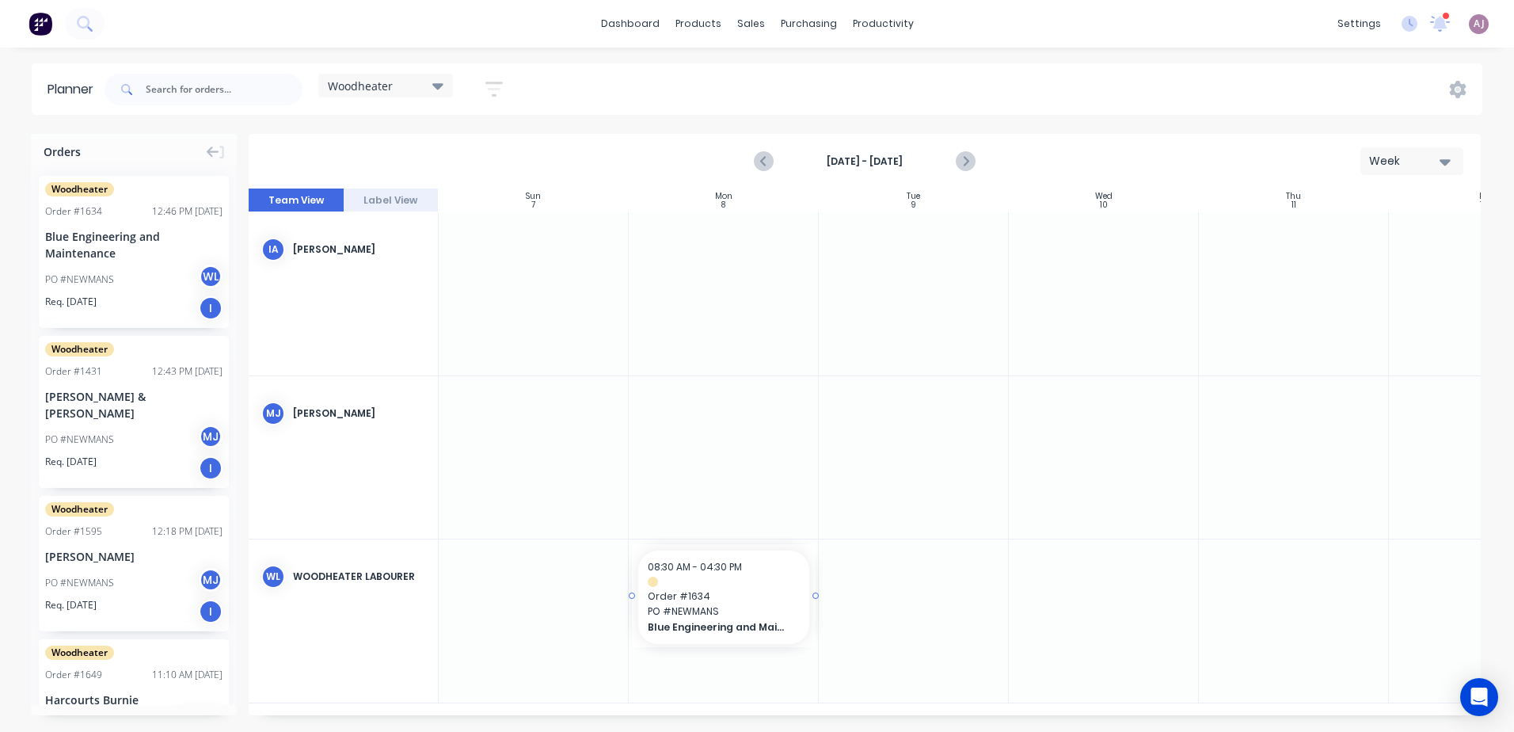
drag, startPoint x: 80, startPoint y: 240, endPoint x: 725, endPoint y: 610, distance: 743.3
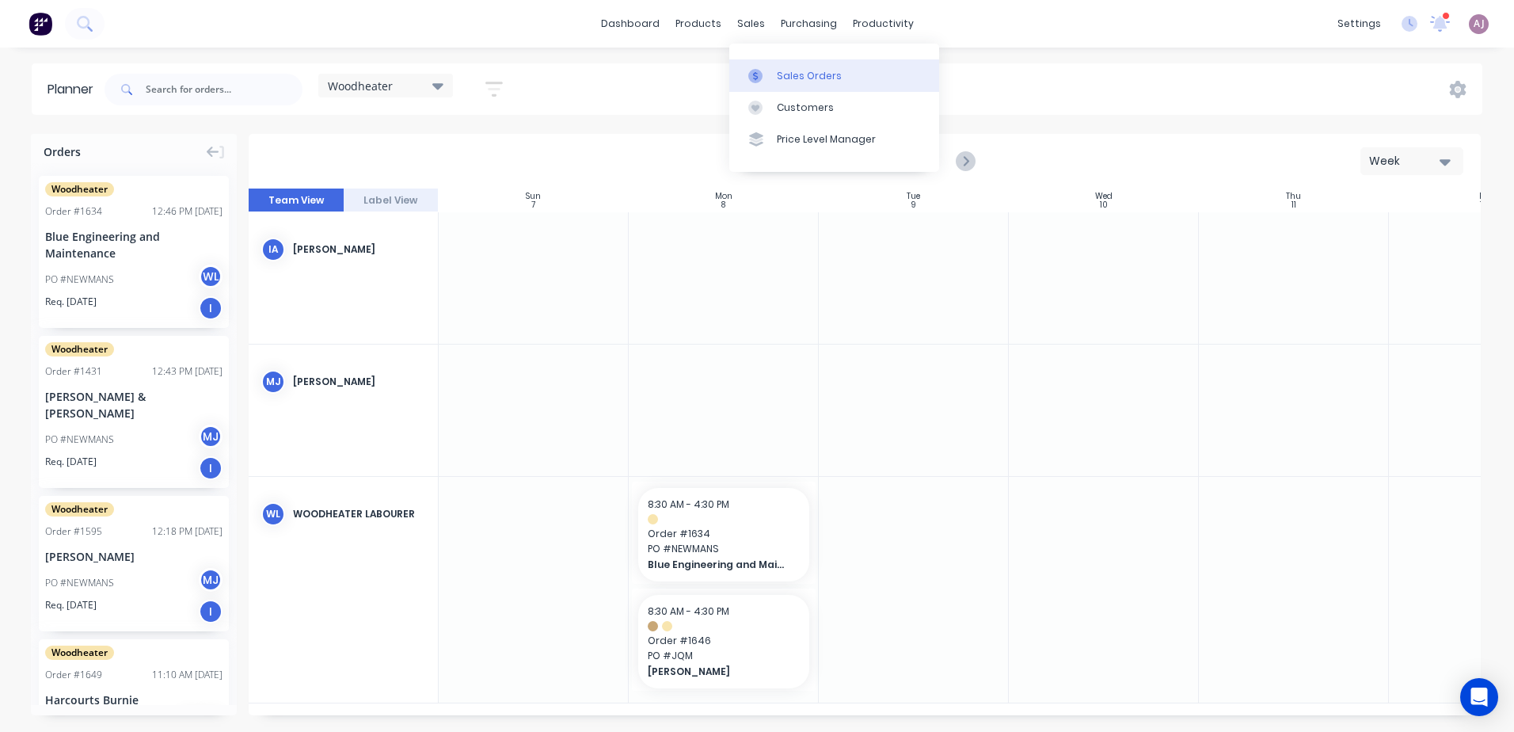
click at [760, 70] on icon at bounding box center [756, 76] width 14 height 14
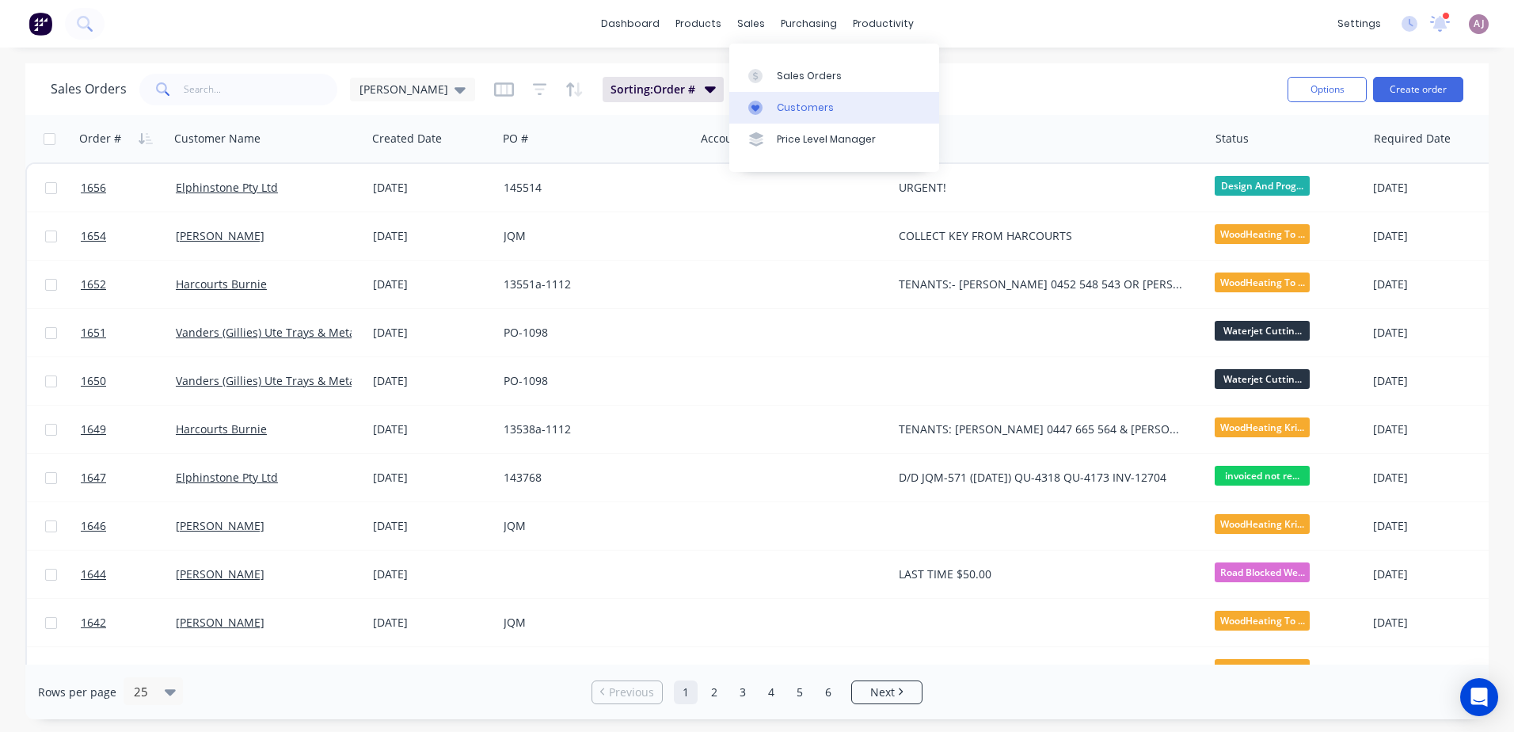
click at [794, 107] on div "Customers" at bounding box center [805, 108] width 57 height 14
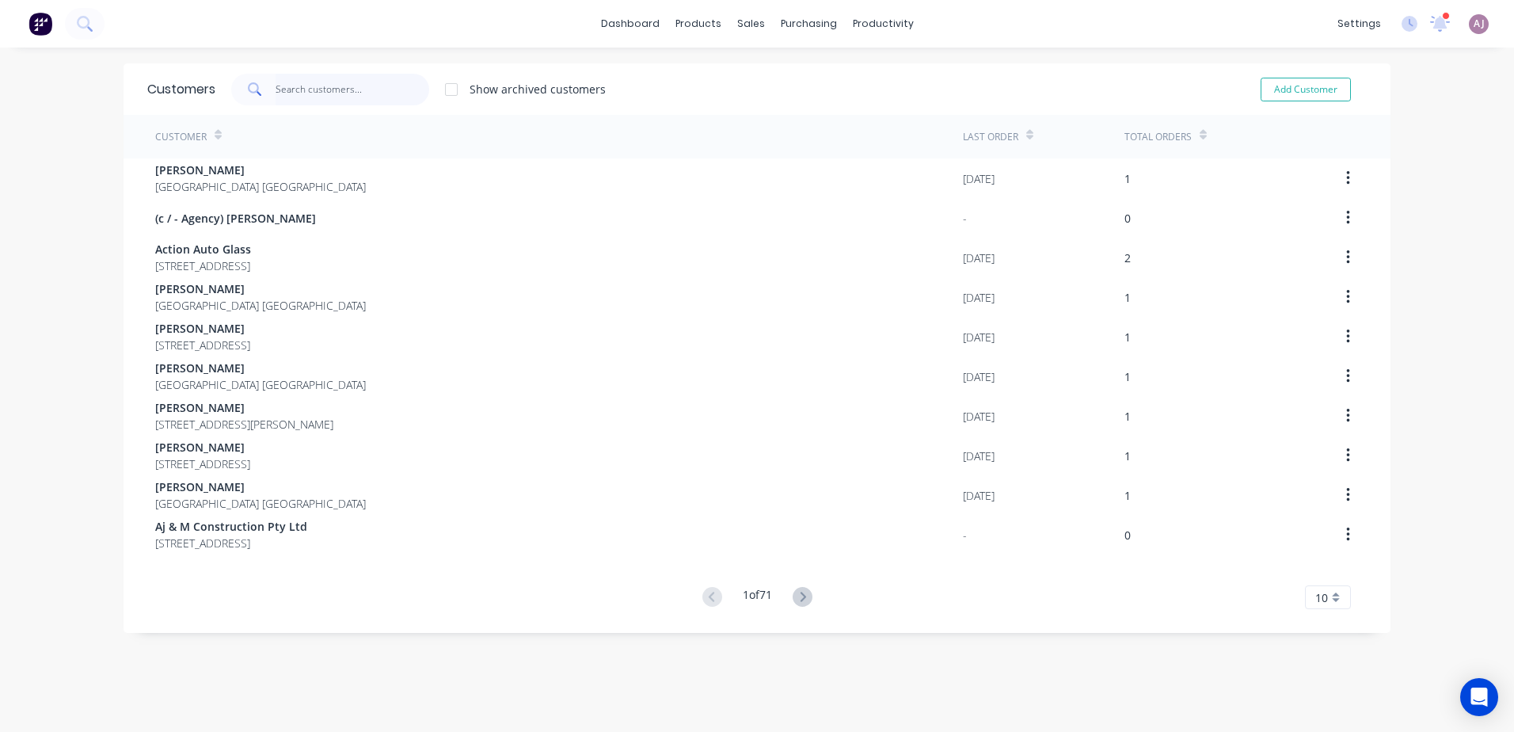
click at [317, 94] on input "text" at bounding box center [353, 90] width 154 height 32
type input "C"
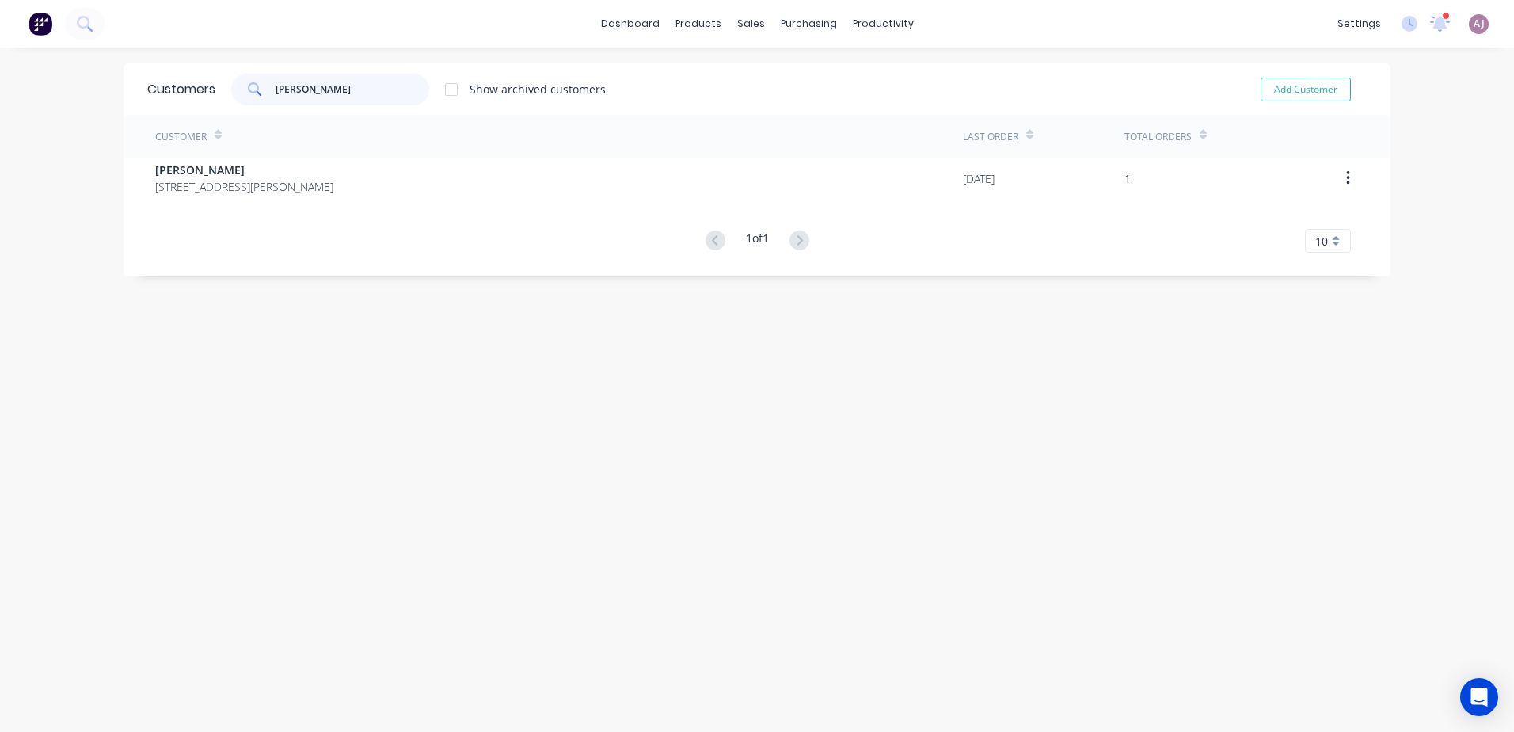
click at [276, 93] on input "KRIS" at bounding box center [353, 90] width 154 height 32
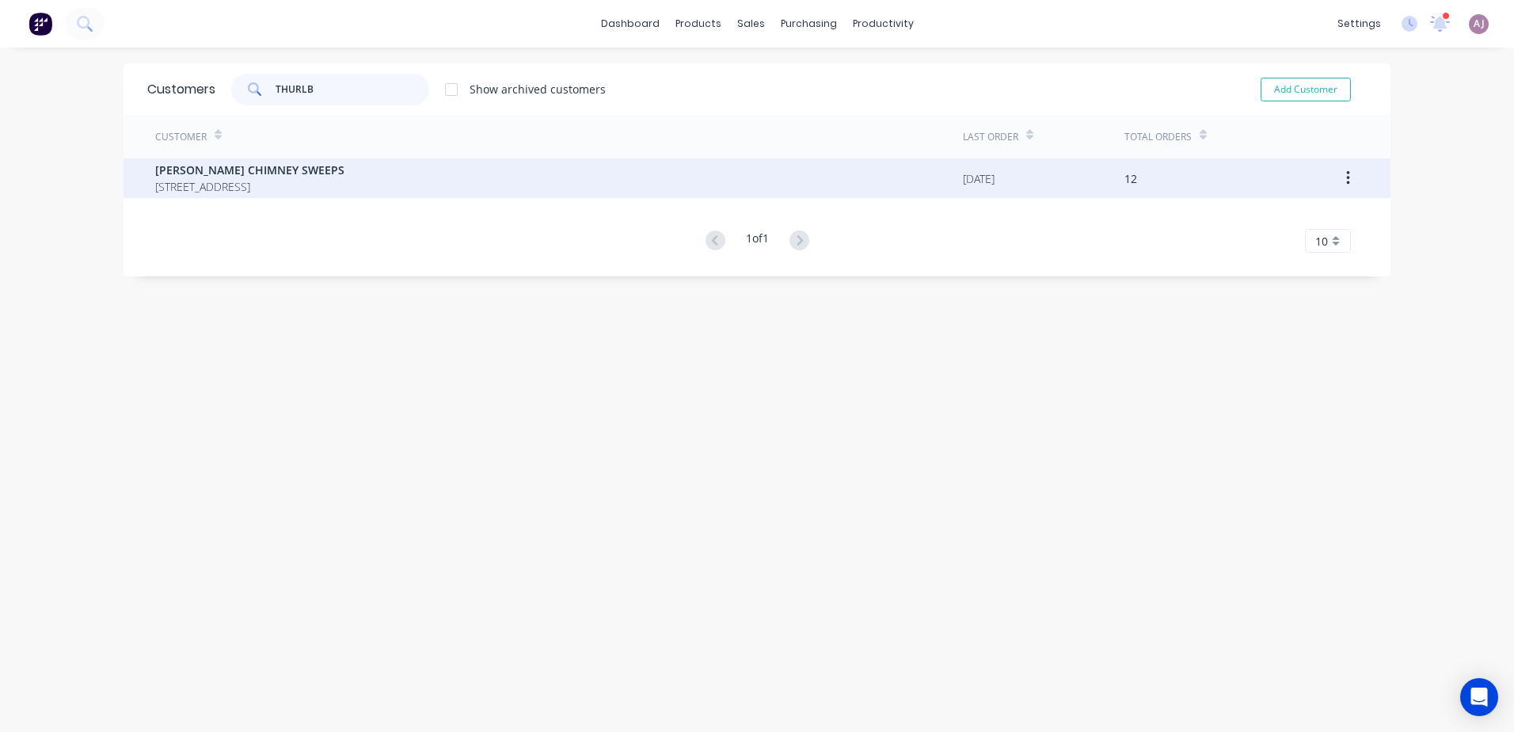
type input "THURLB"
click at [345, 172] on span "THURLBY'S CHIMNEY SWEEPS" at bounding box center [249, 170] width 189 height 17
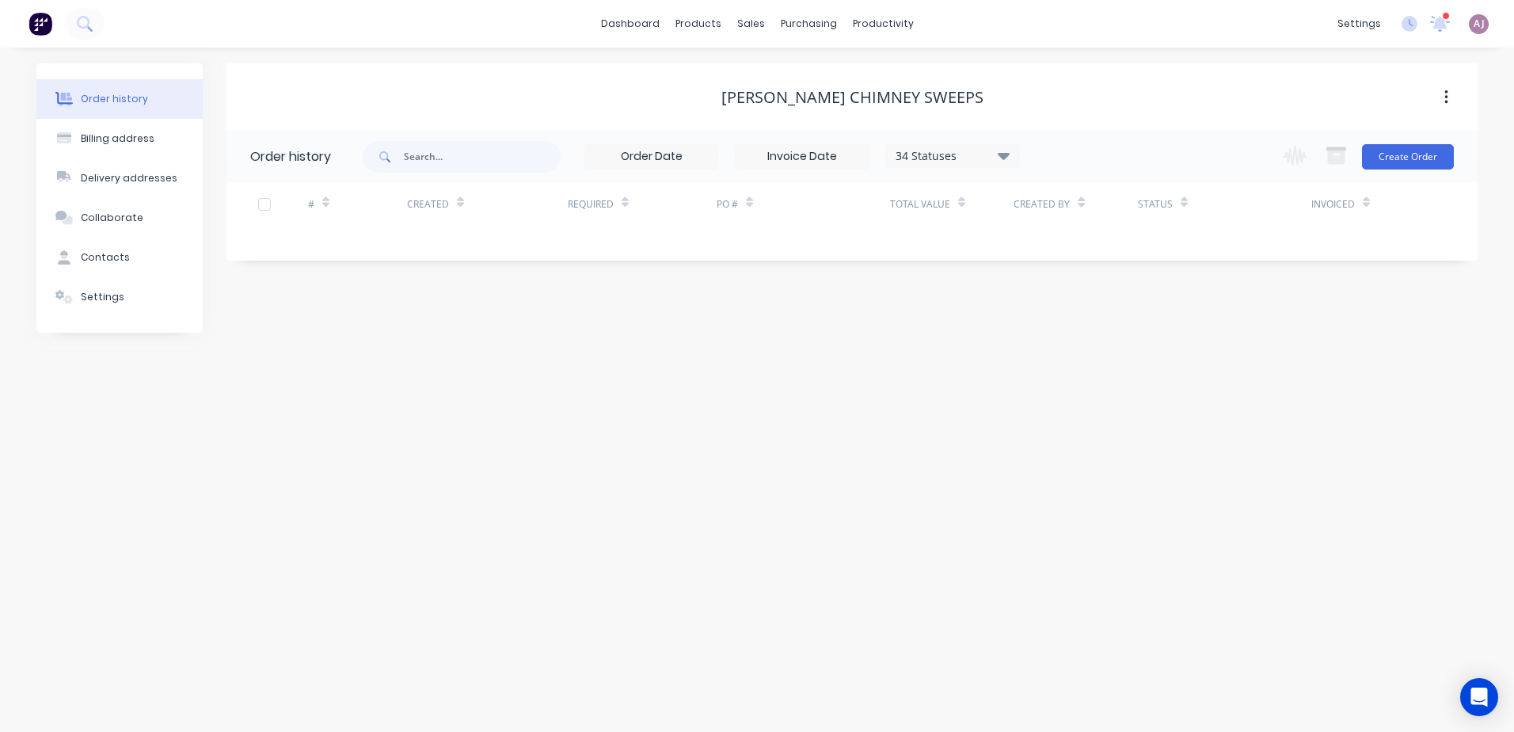
click at [1008, 152] on icon at bounding box center [1004, 155] width 12 height 19
click at [1064, 347] on div "All" at bounding box center [985, 347] width 198 height 32
click at [1084, 338] on label at bounding box center [1084, 338] width 0 height 0
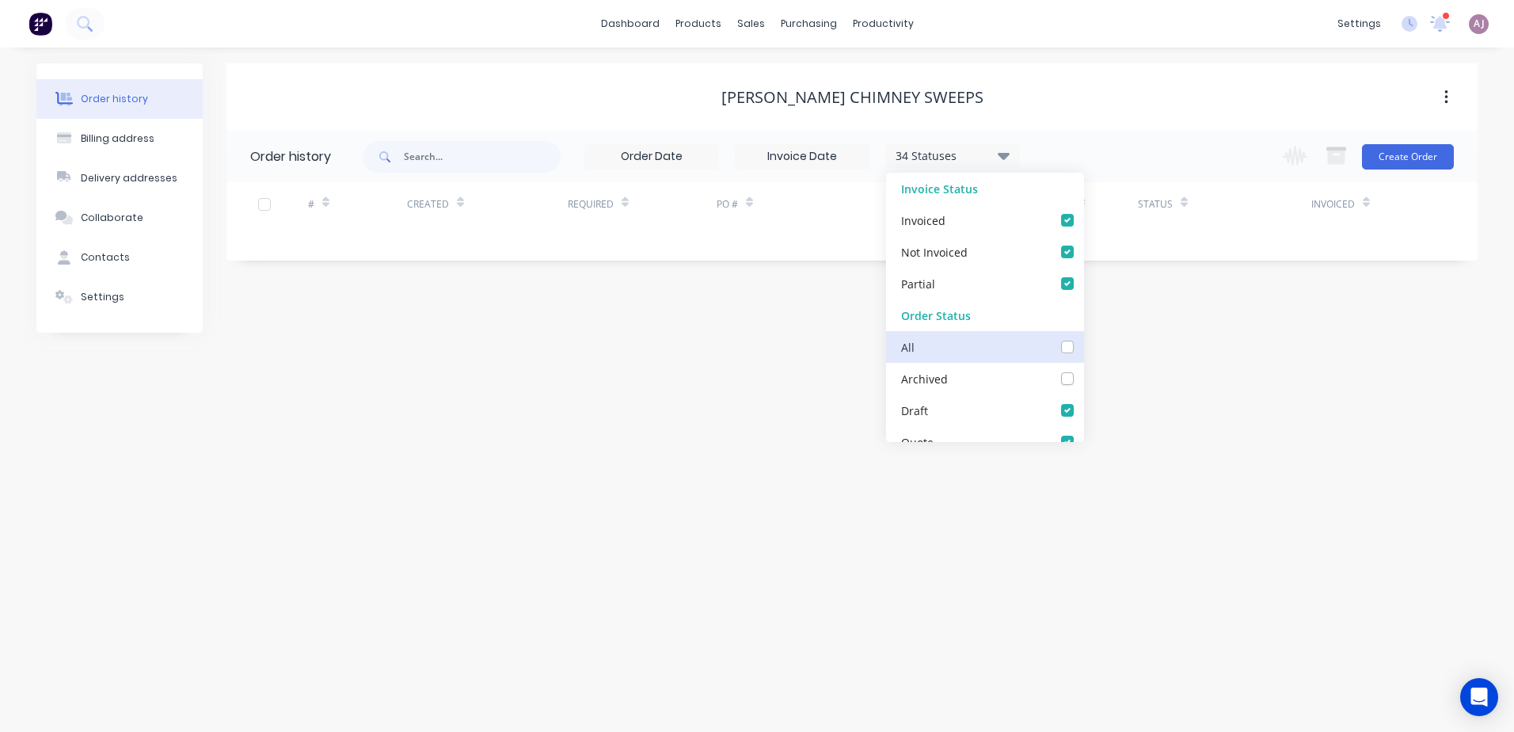
click at [1084, 345] on input "checkbox" at bounding box center [1090, 345] width 13 height 15
checkbox input "true"
click at [731, 352] on div "Order history Billing address Delivery addresses Collaborate Contacts Settings …" at bounding box center [757, 390] width 1514 height 684
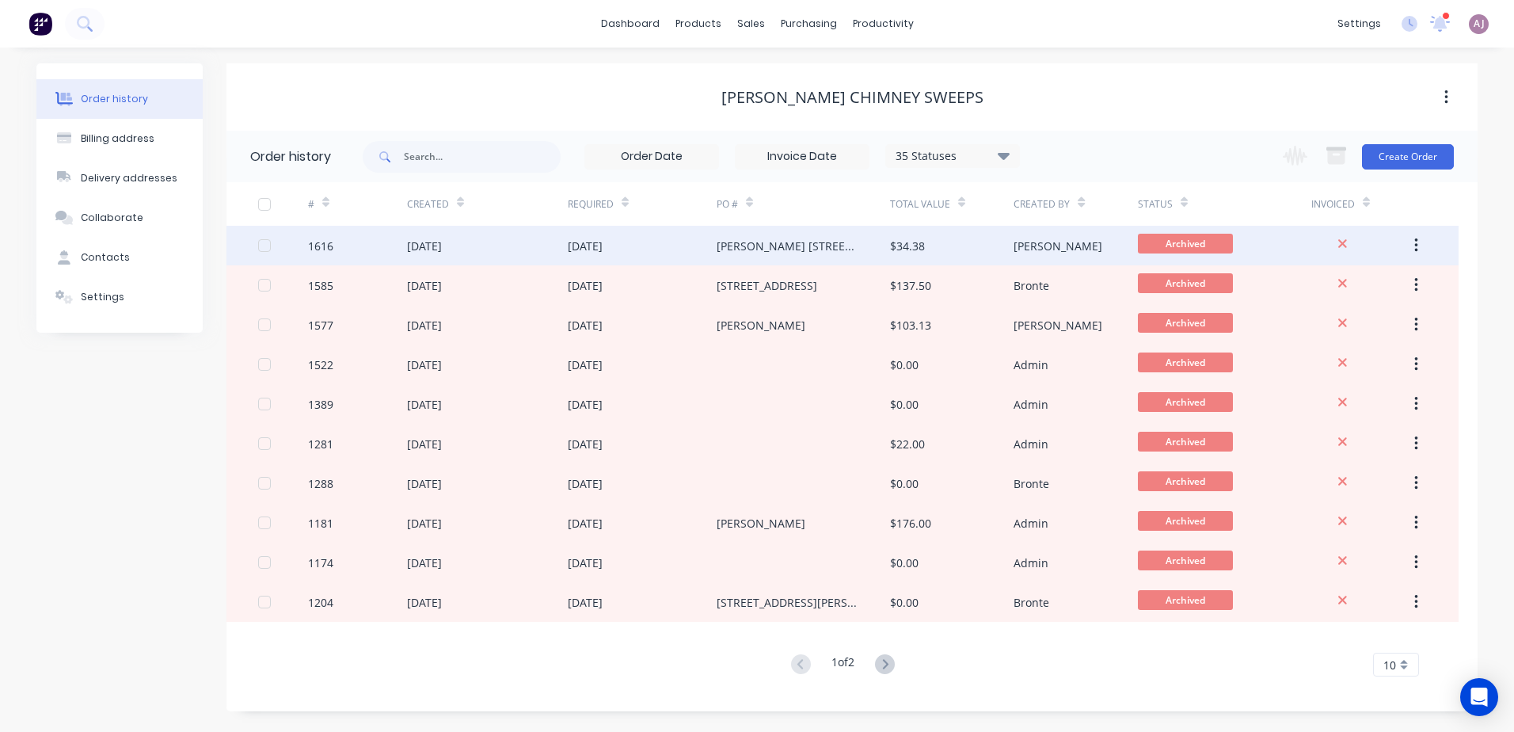
click at [550, 248] on div "[DATE]" at bounding box center [487, 246] width 161 height 40
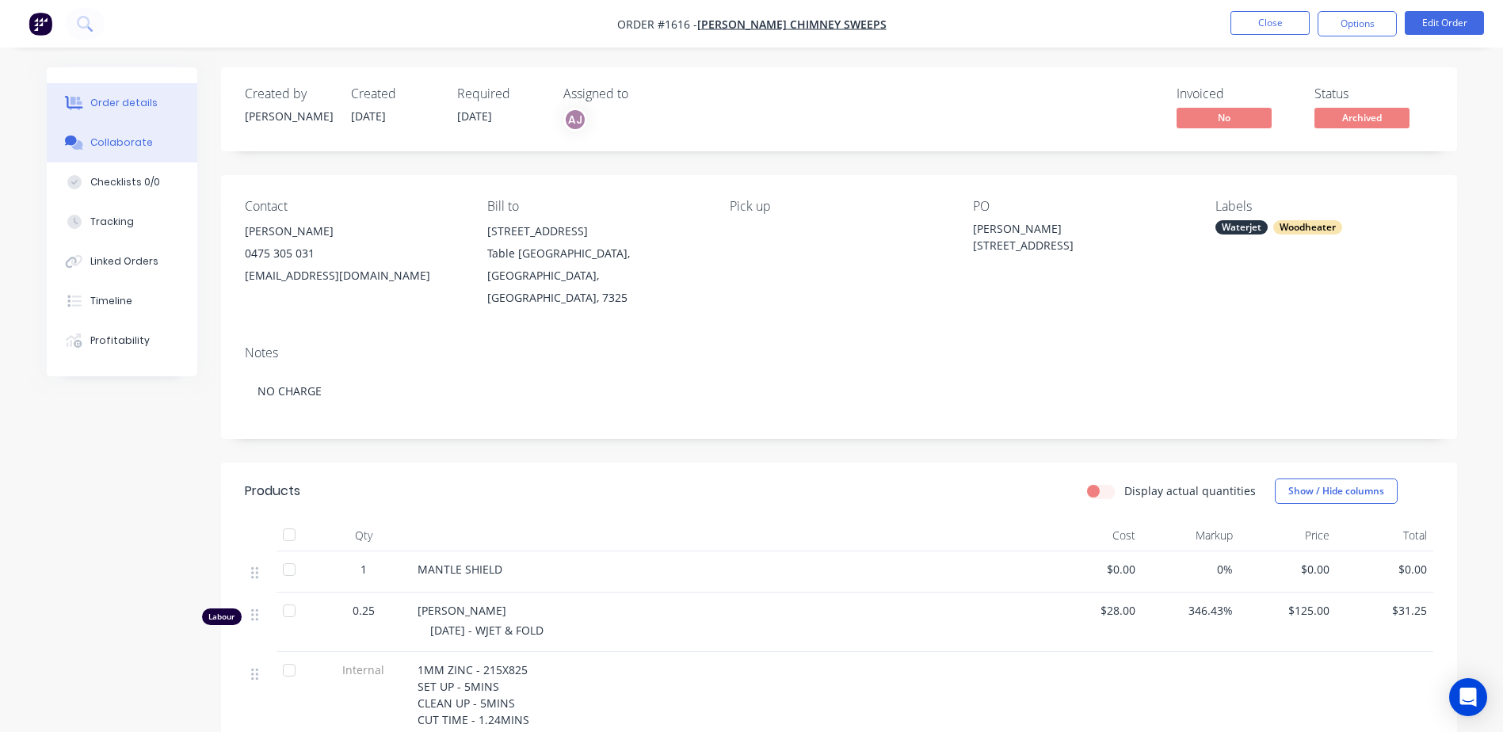
click at [128, 138] on div "Collaborate" at bounding box center [121, 142] width 63 height 14
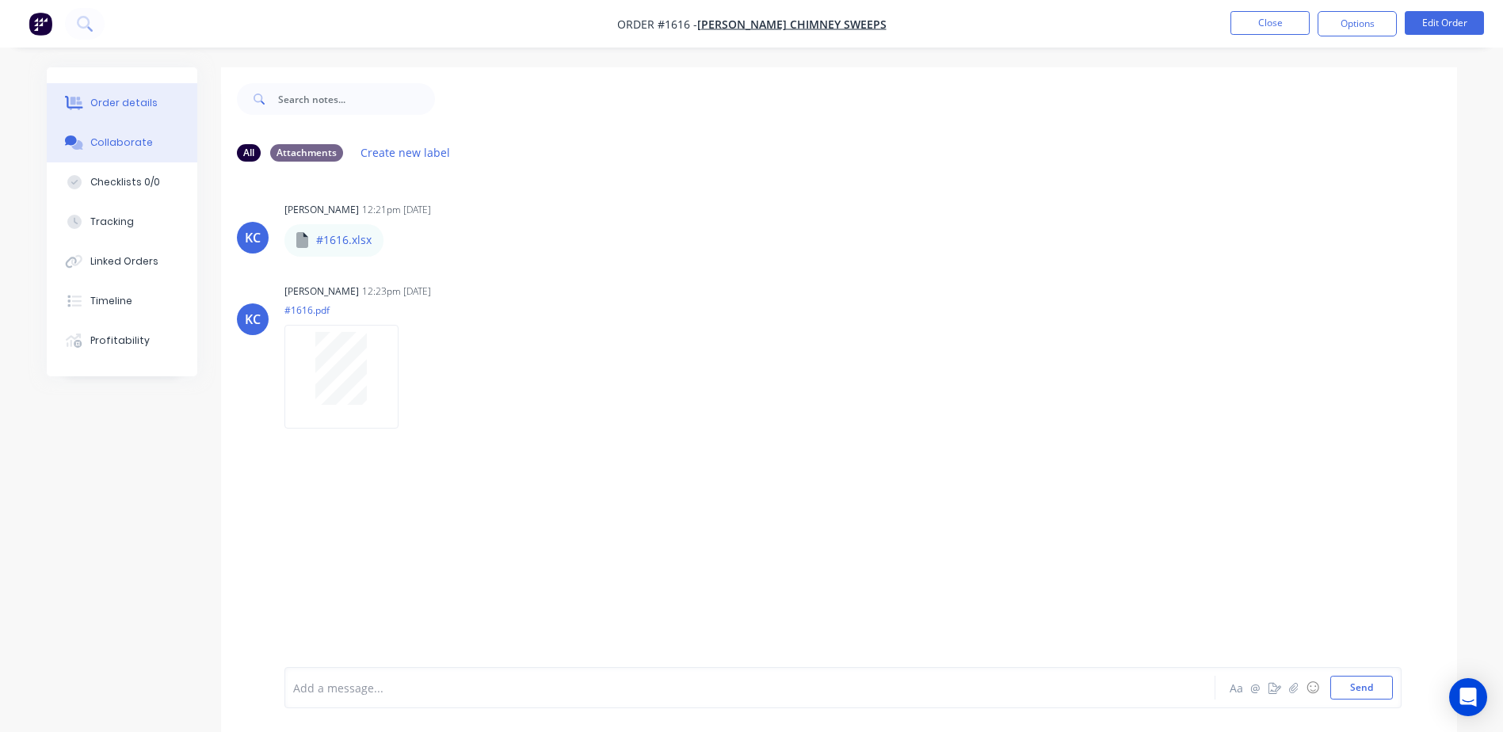
click at [124, 97] on div "Order details" at bounding box center [123, 103] width 67 height 14
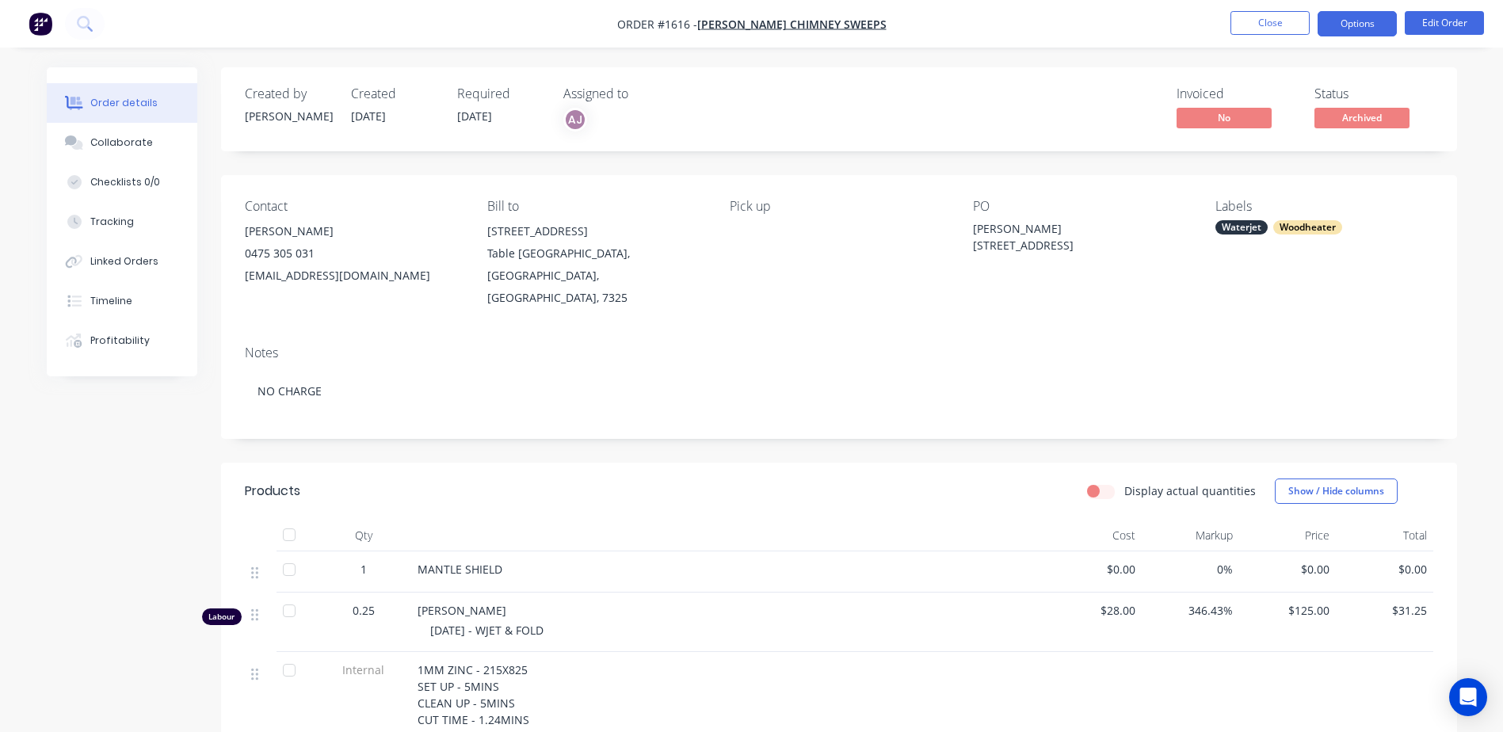
click at [1343, 20] on button "Options" at bounding box center [1356, 23] width 79 height 25
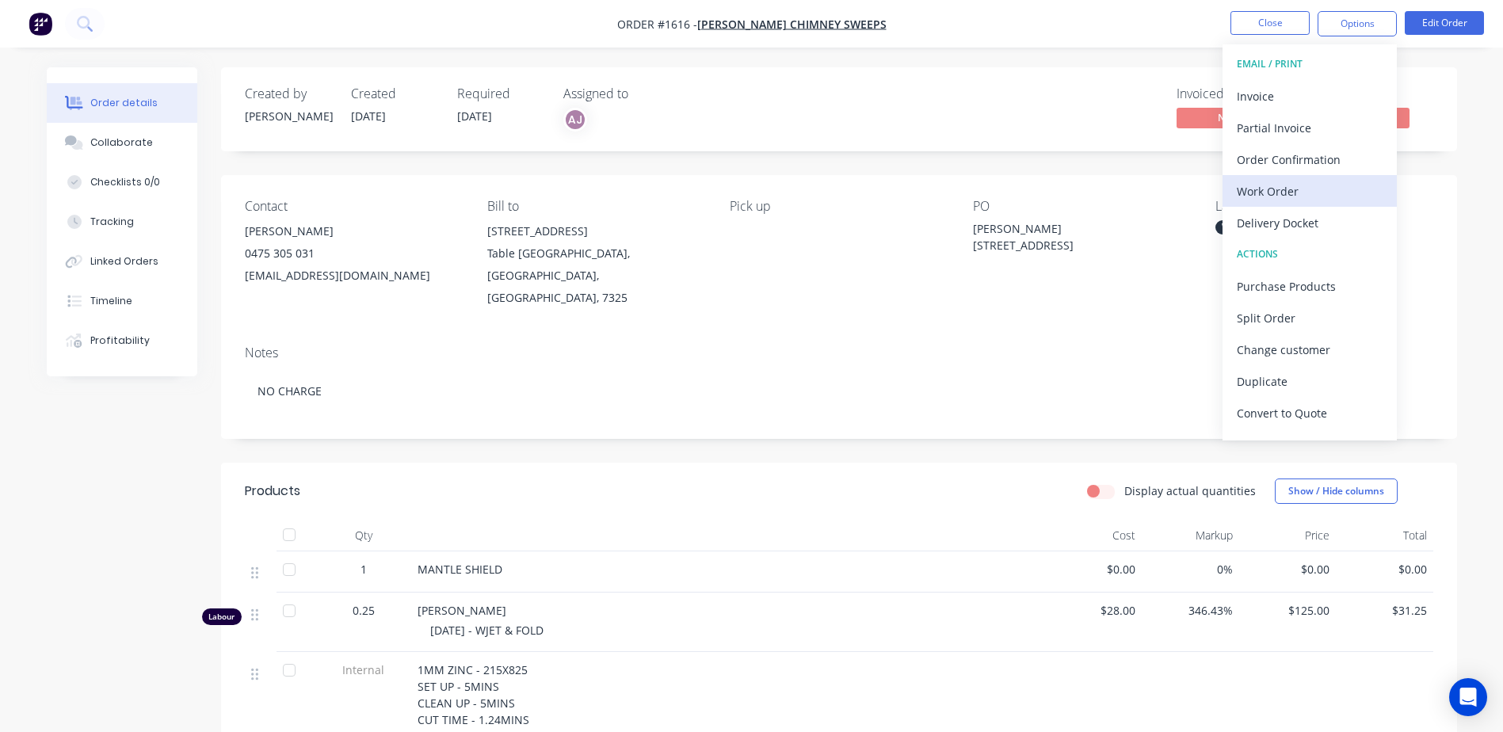
click at [1303, 192] on div "Work Order" at bounding box center [1309, 191] width 146 height 23
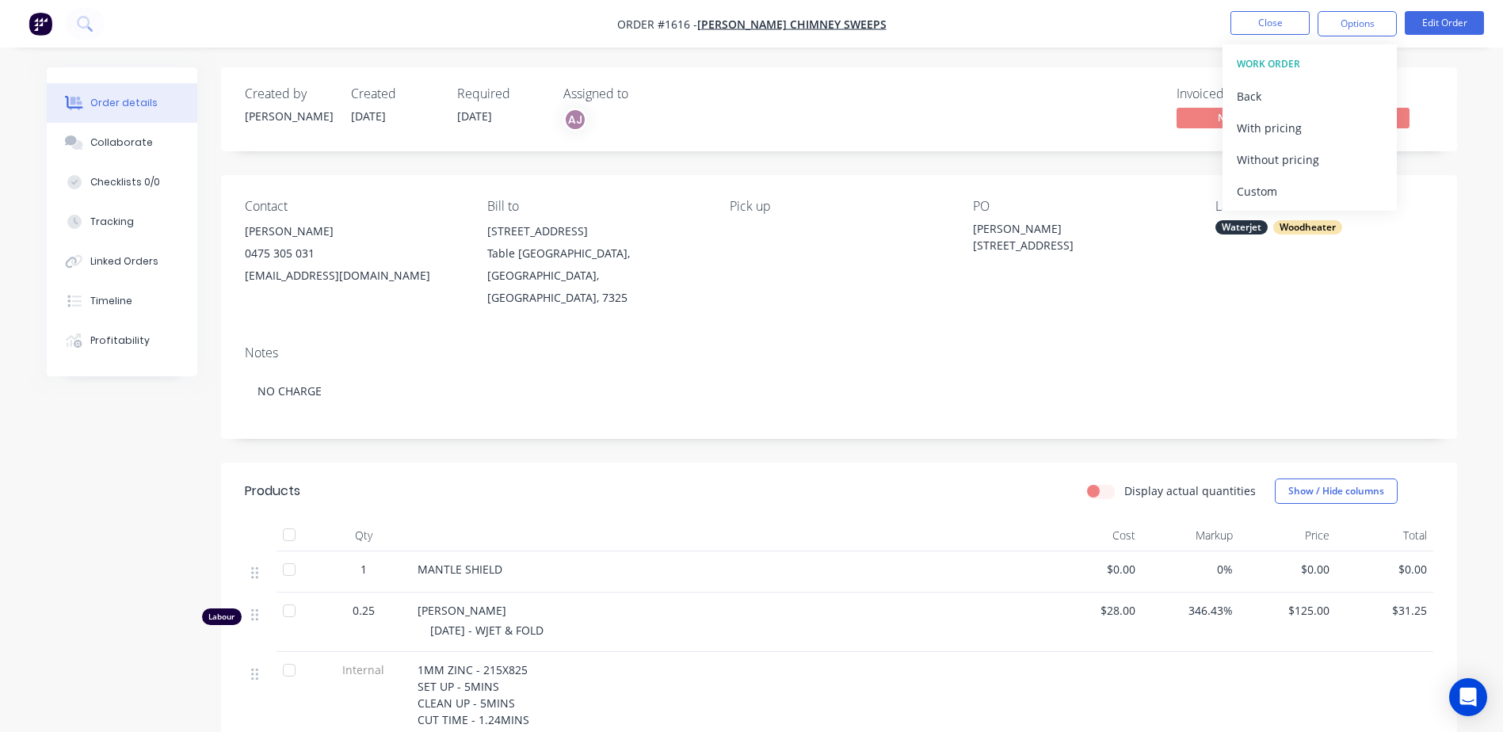
click at [1303, 192] on div "Custom" at bounding box center [1309, 191] width 146 height 23
click at [1301, 162] on div "Without pricing" at bounding box center [1309, 159] width 146 height 23
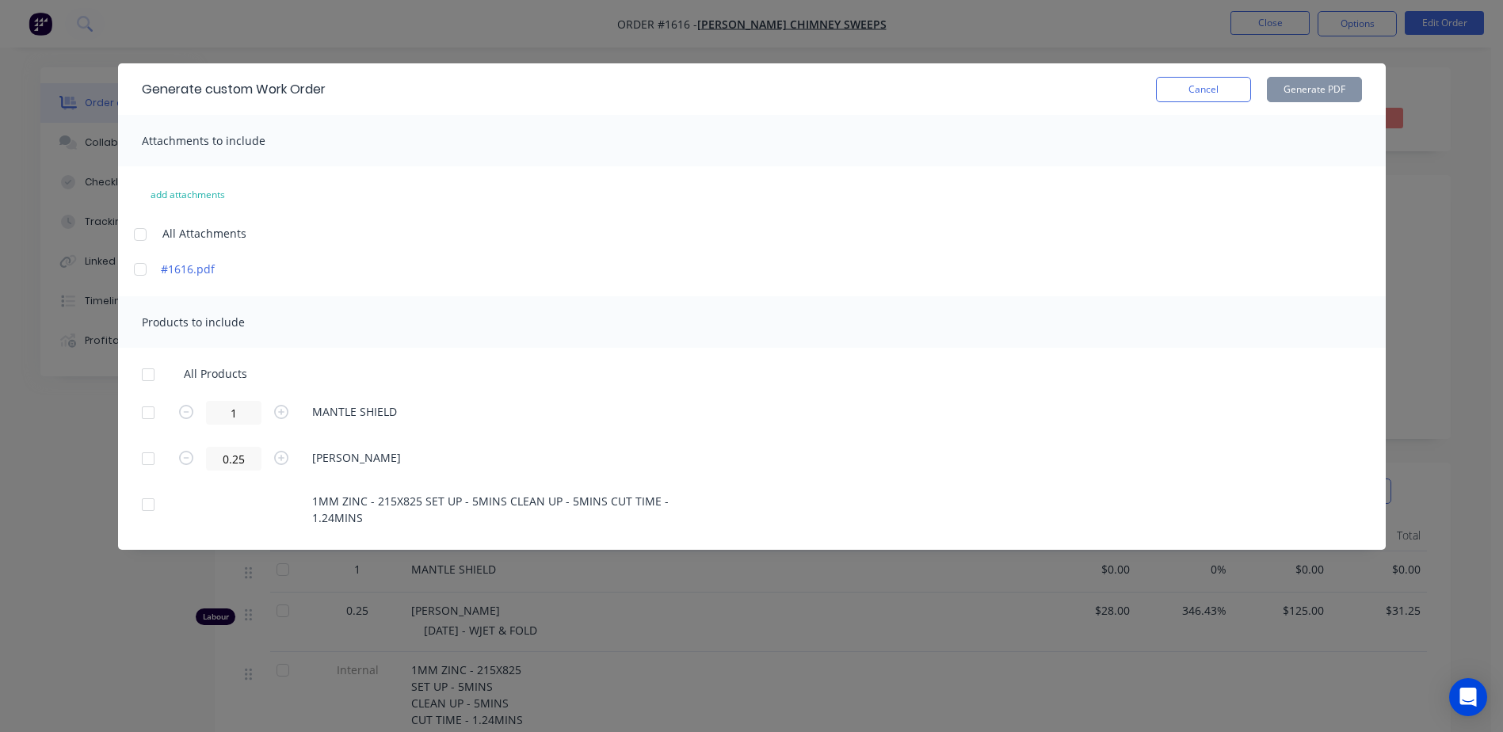
click at [147, 415] on div at bounding box center [148, 413] width 32 height 32
click at [1328, 89] on button "Generate PDF" at bounding box center [1314, 89] width 95 height 25
click at [1180, 89] on button "Cancel" at bounding box center [1203, 89] width 95 height 25
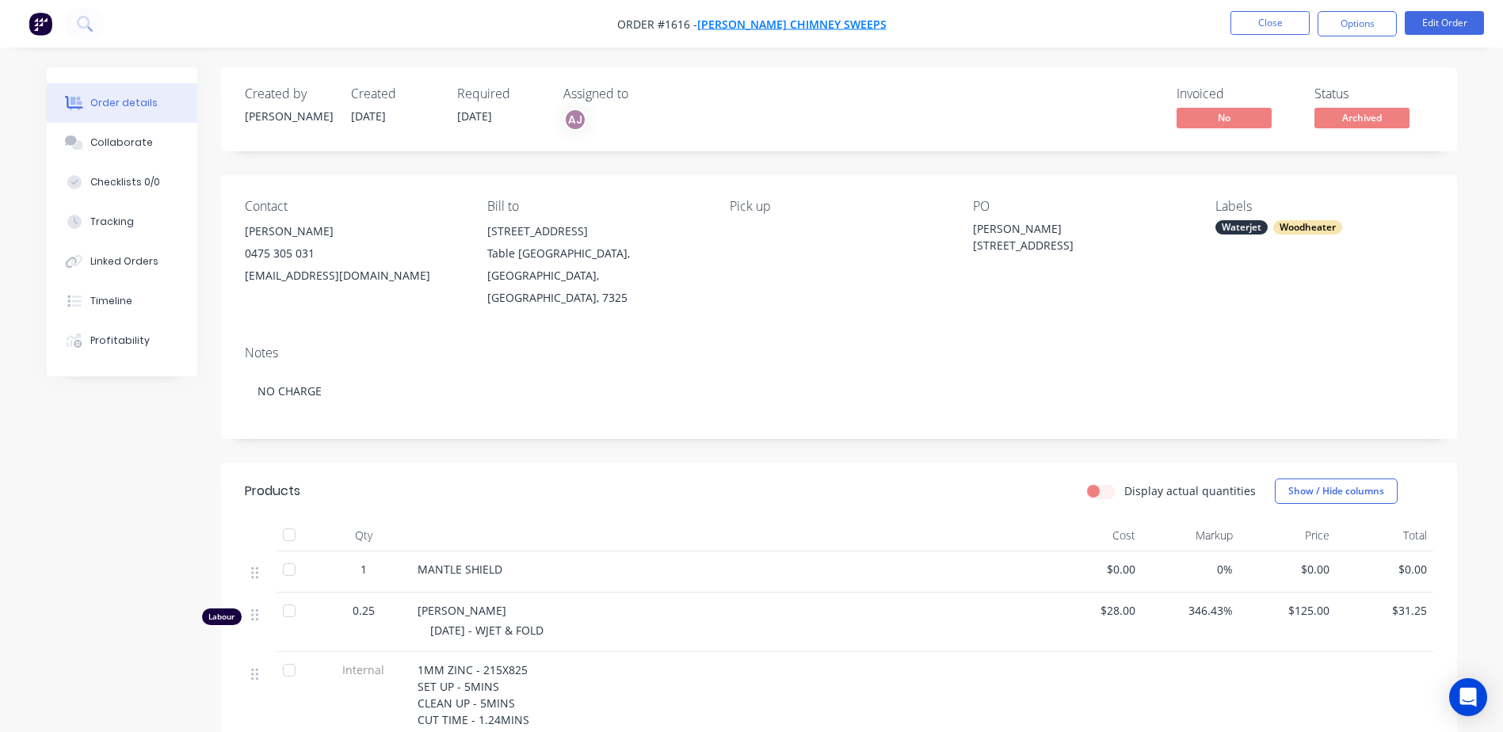
drag, startPoint x: 661, startPoint y: 25, endPoint x: 714, endPoint y: 27, distance: 52.3
click at [714, 27] on nav "Order #1616 - THURLBY'S CHIMNEY SWEEPS Close Options Edit Order" at bounding box center [751, 24] width 1503 height 48
copy span "Order #1616 -"
drag, startPoint x: 972, startPoint y: 227, endPoint x: 1053, endPoint y: 259, distance: 87.8
click at [1053, 259] on div "PO TAYLA EVANS 96 VIEW ROAD" at bounding box center [1081, 254] width 217 height 110
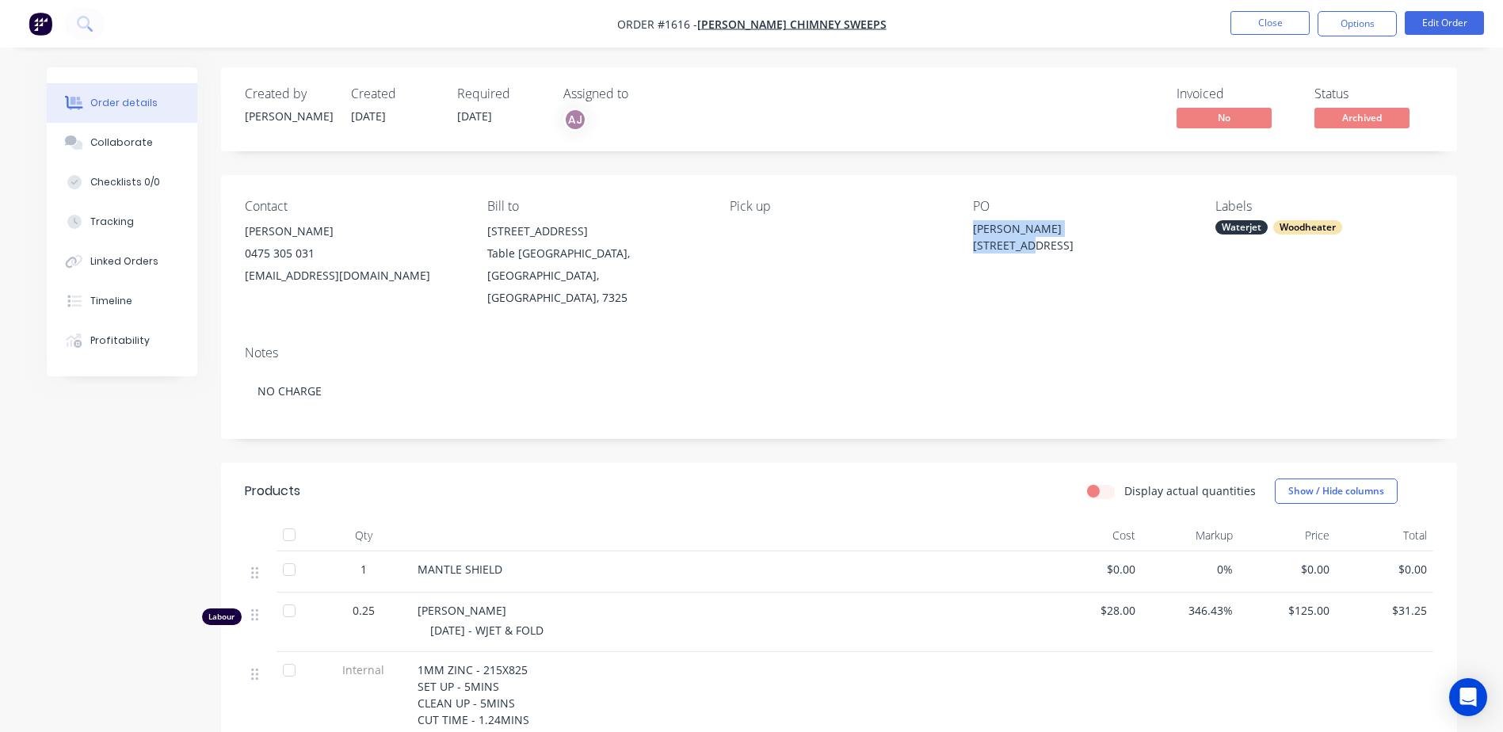
copy div "TAYLA EVANS 96 VIEW ROAD"
click at [966, 305] on div "Contact KRIS ROMANELLI 0475 305 031 krisromanelli09@hotmail.com Bill to 12 Tabl…" at bounding box center [839, 254] width 1236 height 158
drag, startPoint x: 973, startPoint y: 248, endPoint x: 1054, endPoint y: 259, distance: 81.5
click at [1054, 259] on div "PO TAYLA EVANS 96 VIEW ROAD" at bounding box center [1081, 254] width 217 height 110
copy div "96 VIEW ROAD"
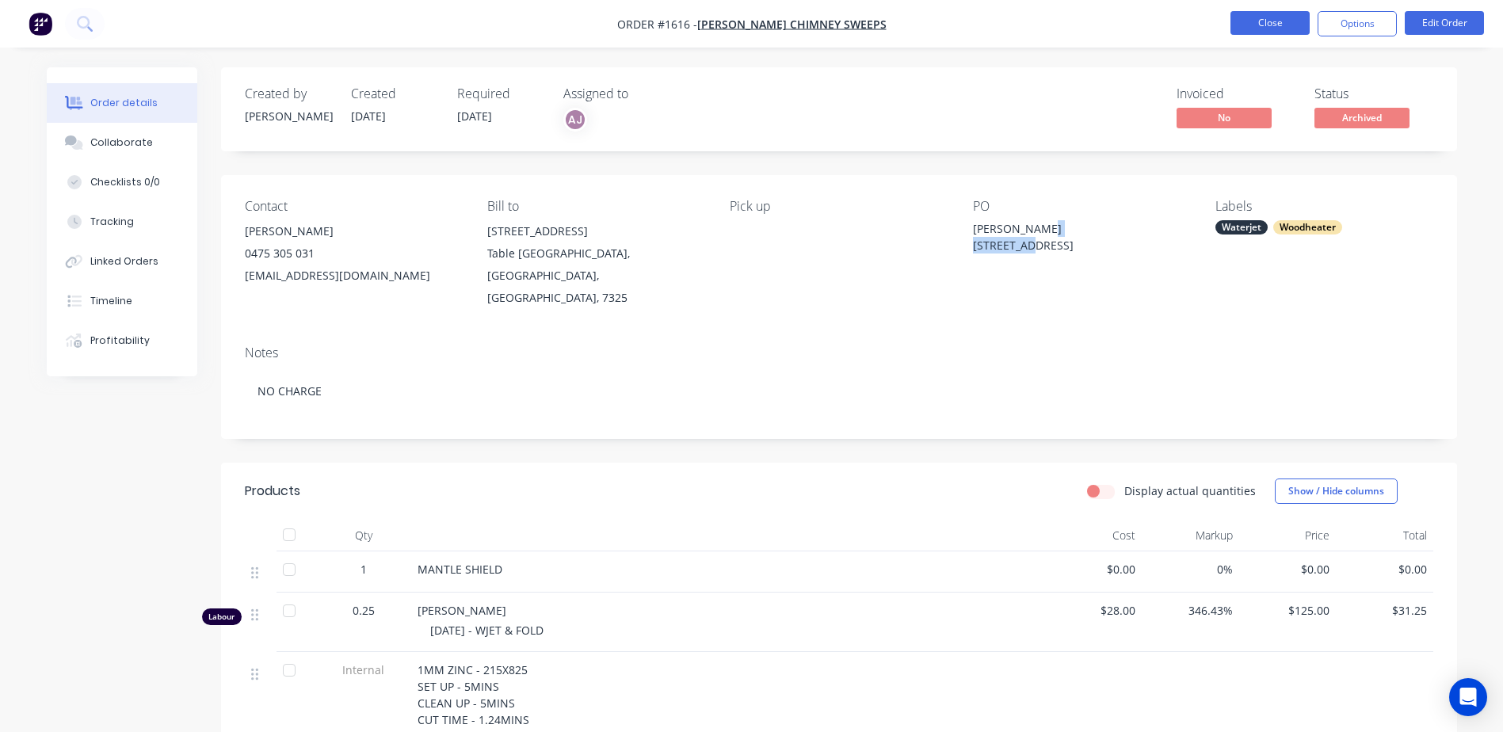
click at [1264, 31] on button "Close" at bounding box center [1269, 23] width 79 height 24
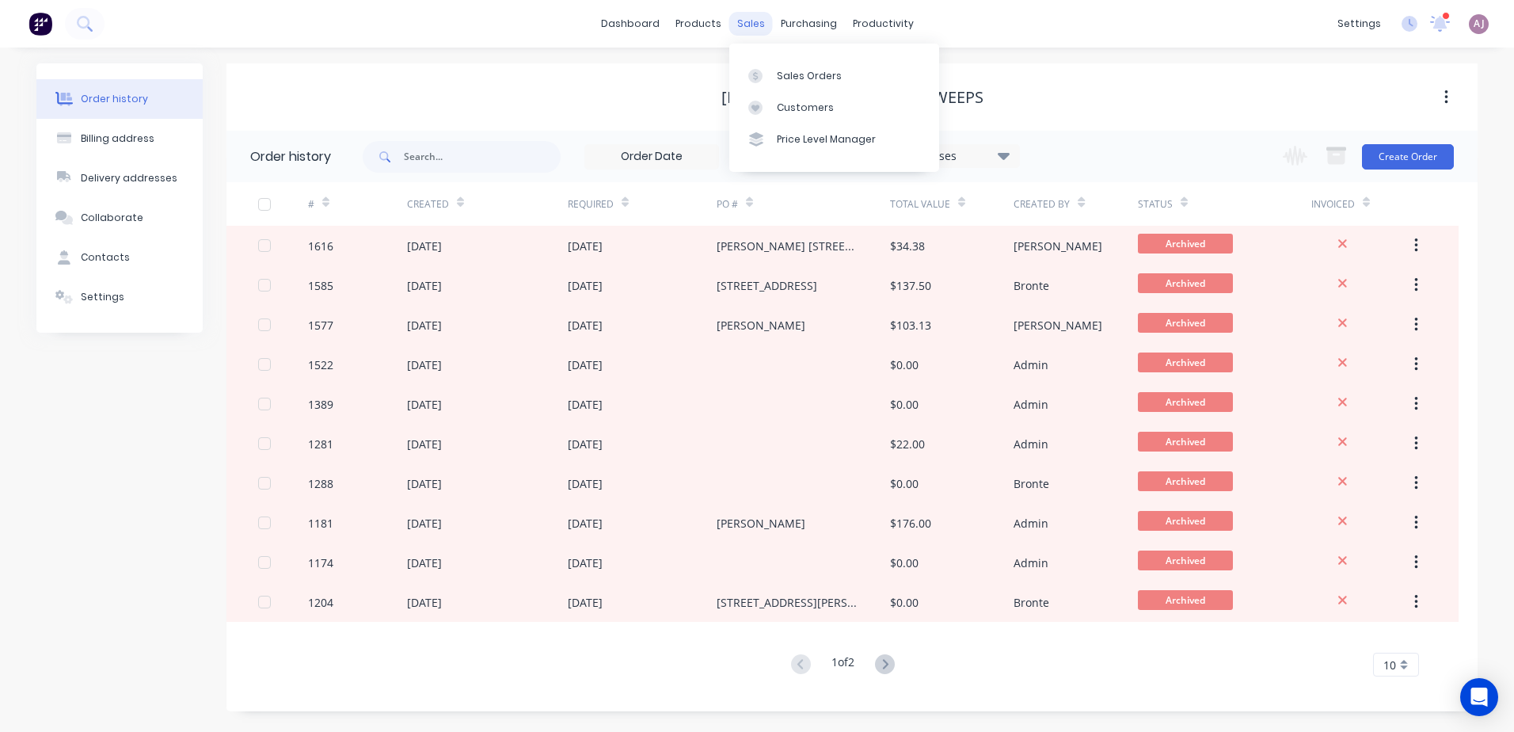
click at [749, 28] on div "sales" at bounding box center [751, 24] width 44 height 24
click at [770, 79] on div at bounding box center [761, 76] width 24 height 14
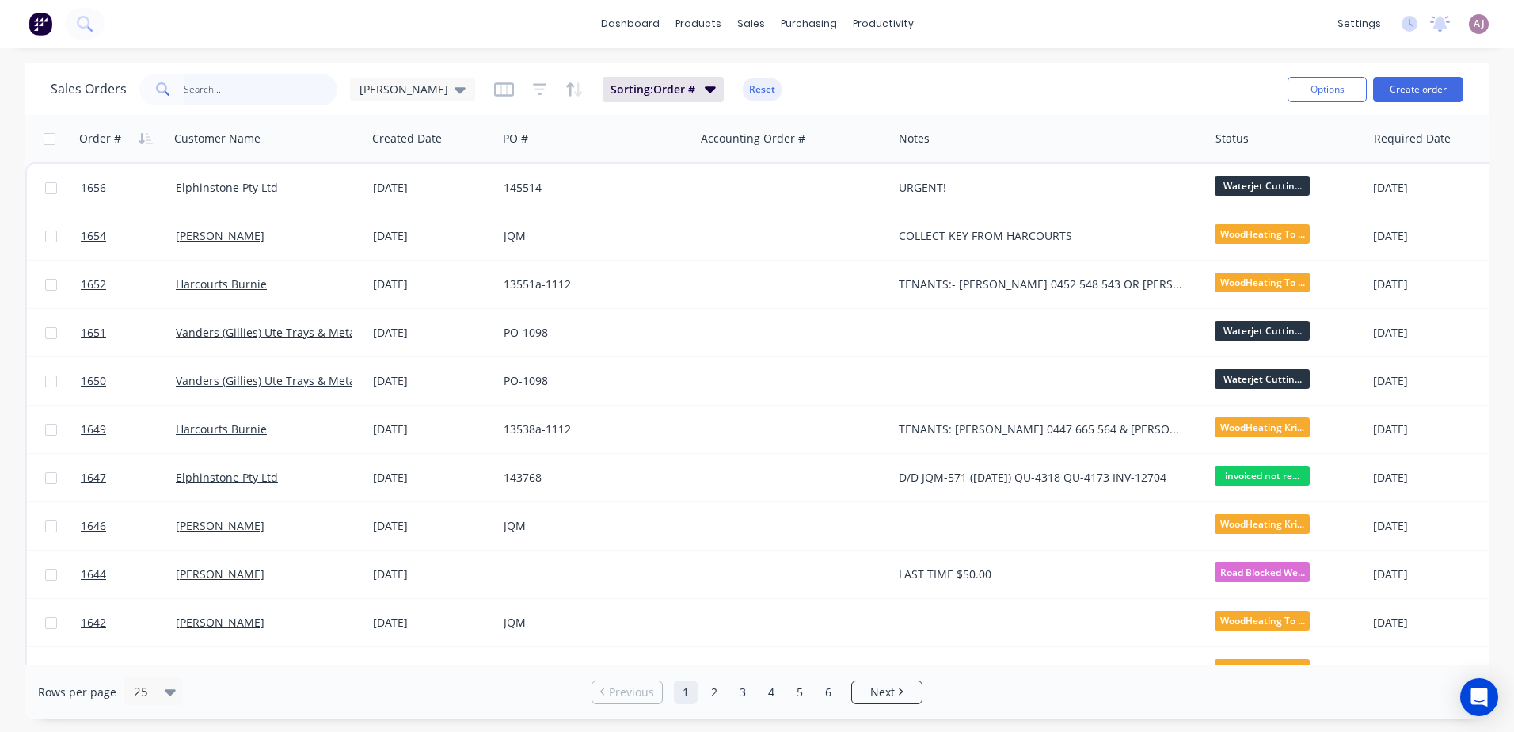
click at [206, 95] on input "text" at bounding box center [261, 90] width 154 height 32
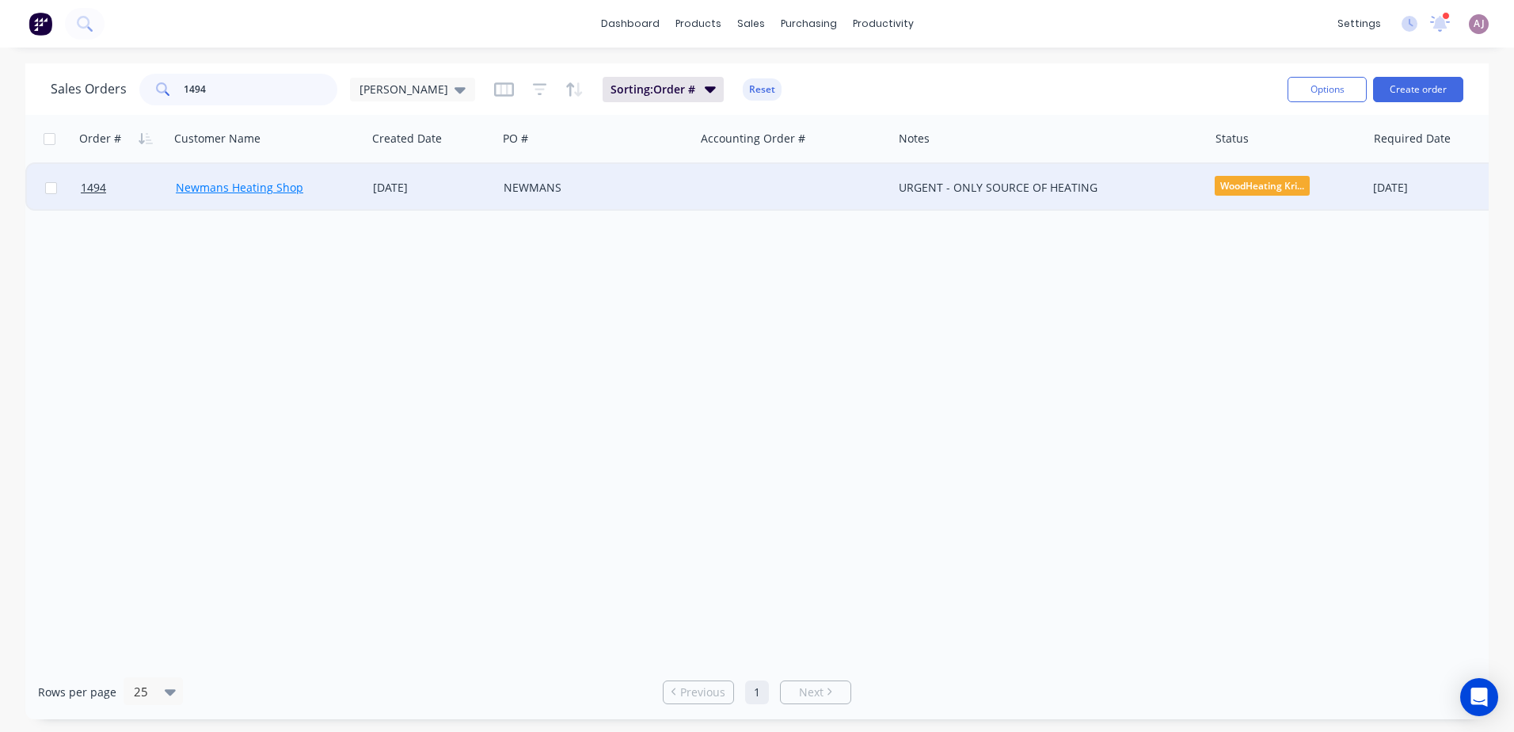
type input "1494"
click at [201, 191] on link "Newmans Heating Shop" at bounding box center [240, 187] width 128 height 15
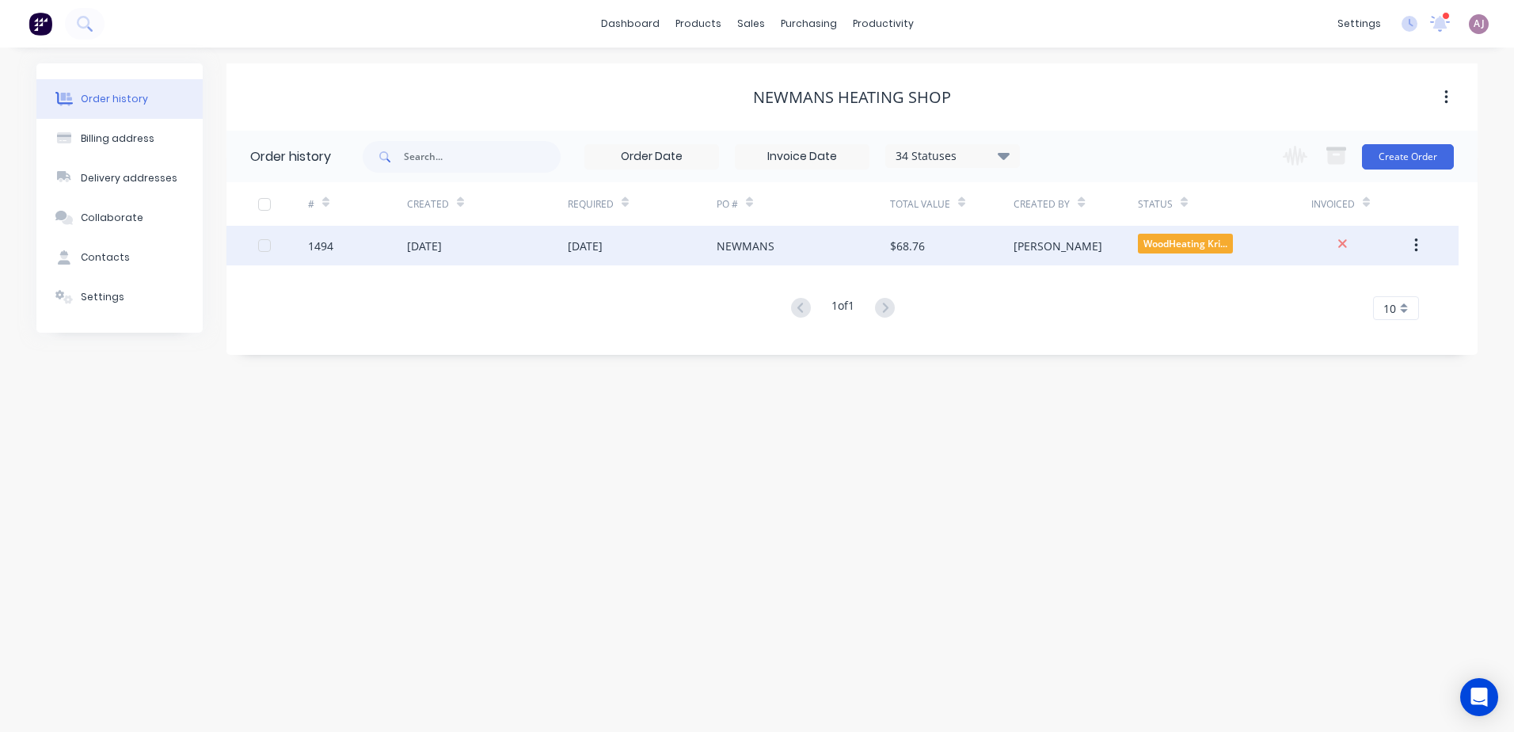
click at [486, 246] on div "21 Jul 2025" at bounding box center [487, 246] width 161 height 40
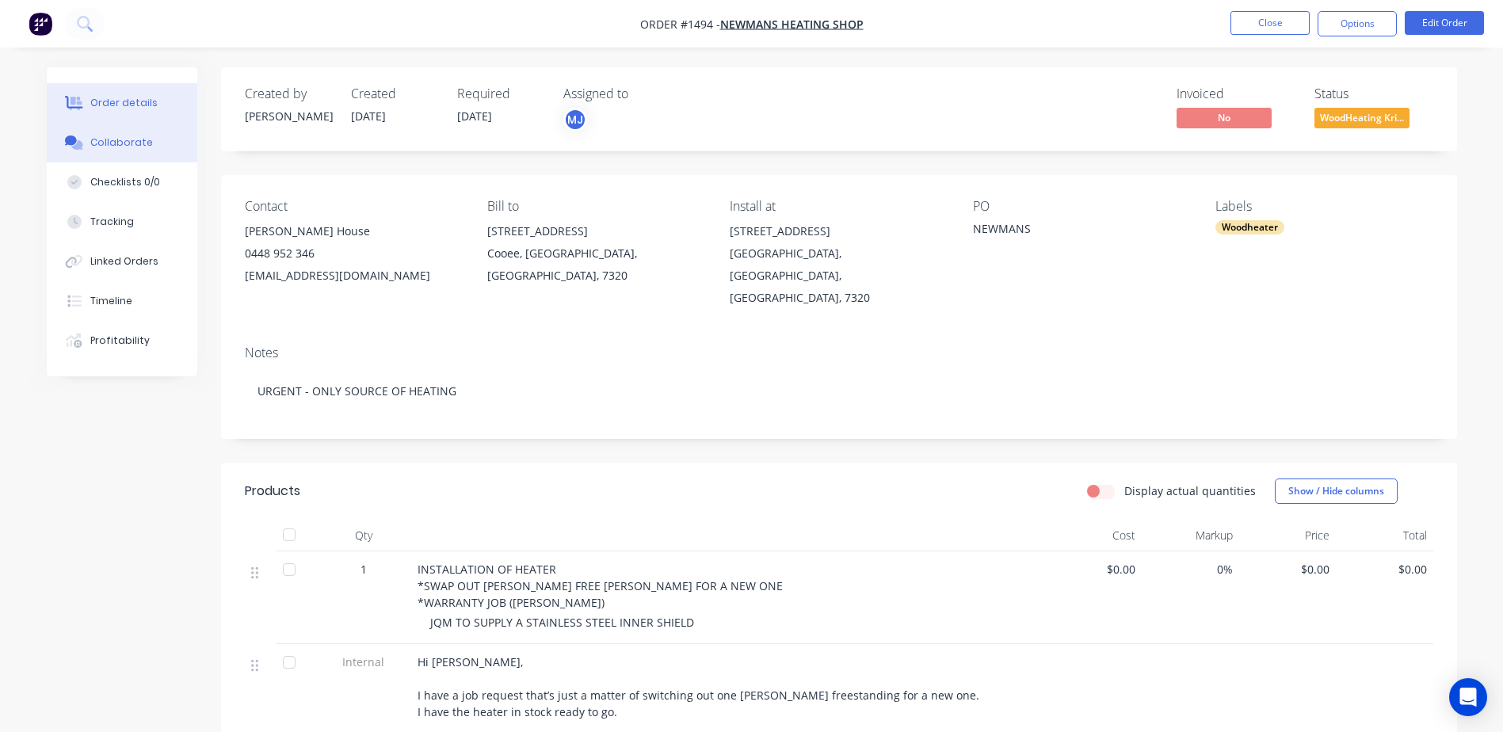
click at [128, 147] on div "Collaborate" at bounding box center [121, 142] width 63 height 14
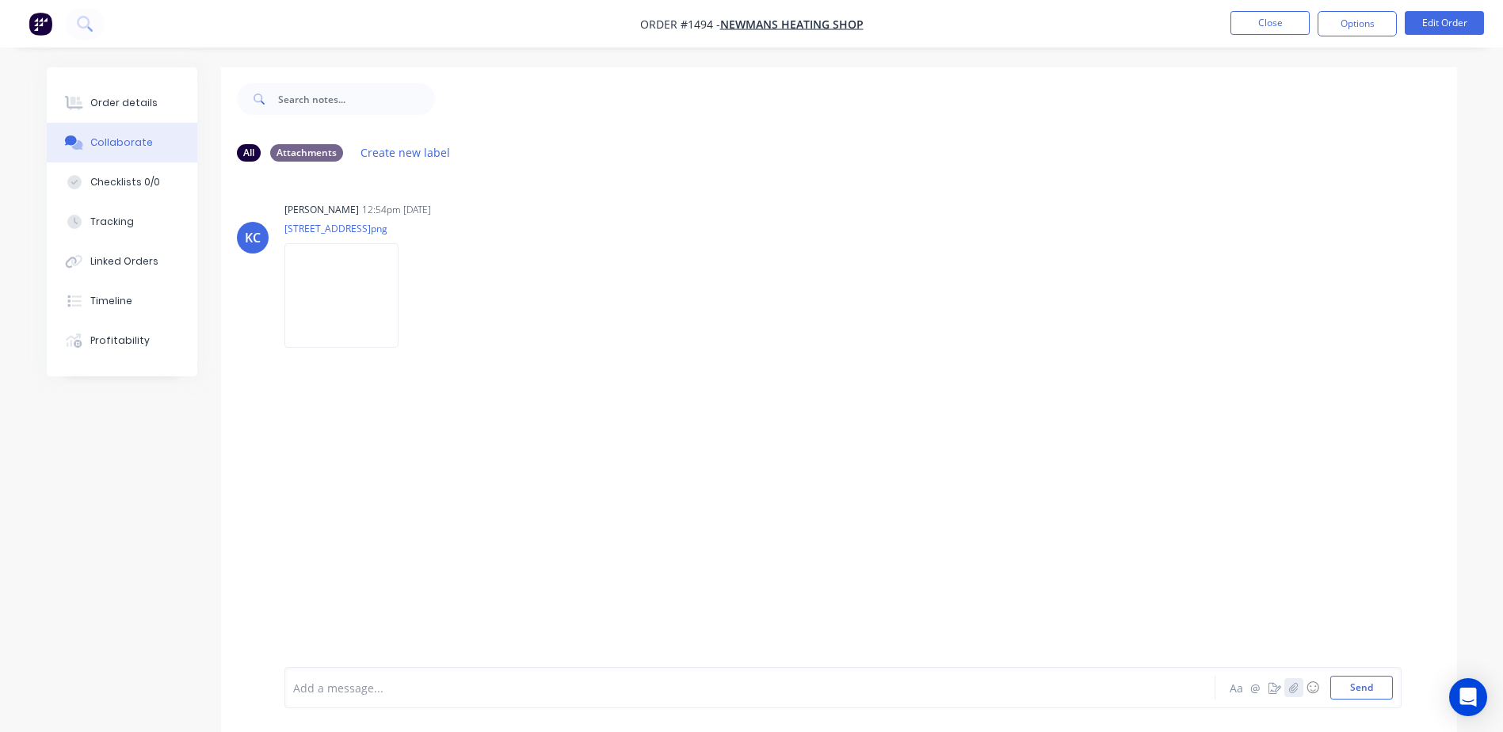
click at [1295, 695] on button "button" at bounding box center [1293, 687] width 19 height 19
click at [1351, 690] on button "Send" at bounding box center [1361, 688] width 63 height 24
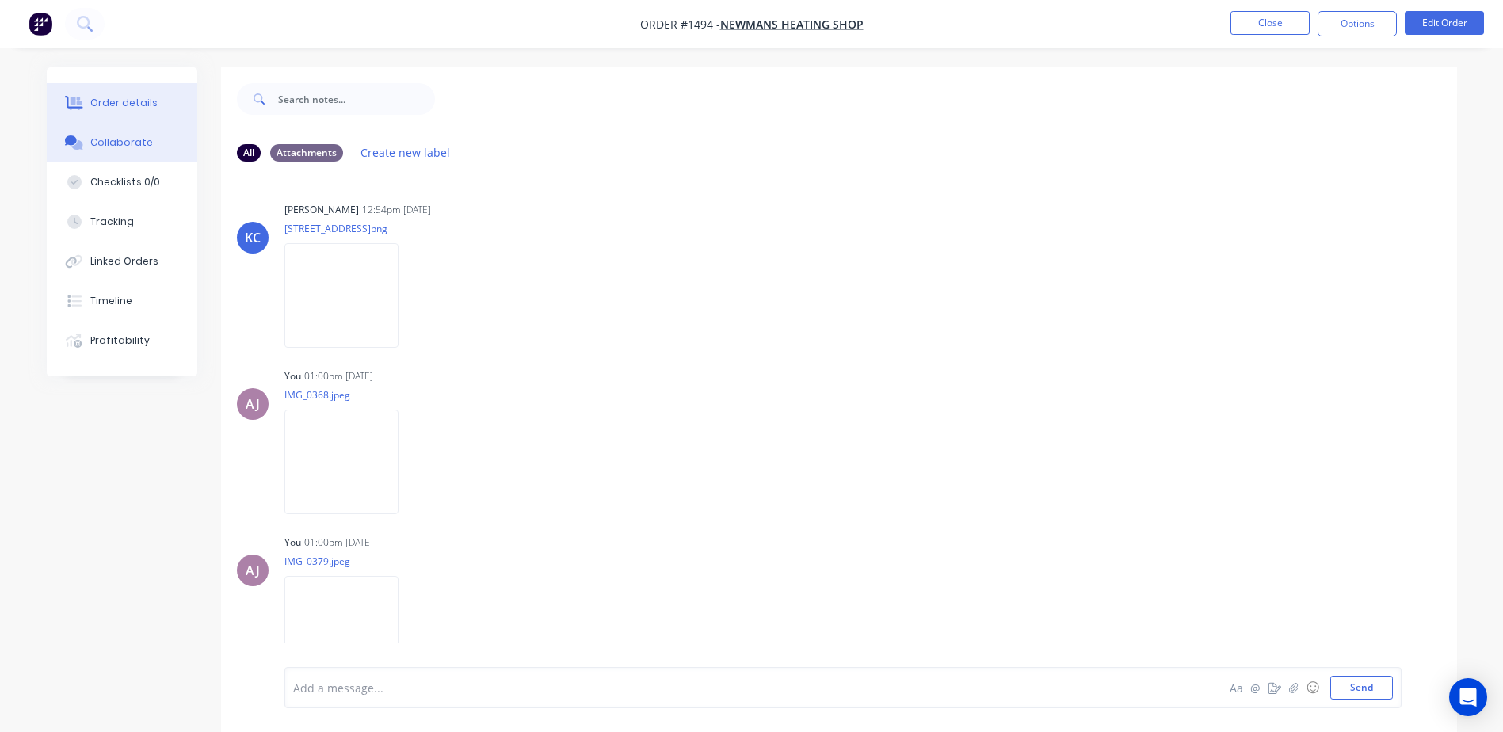
click at [131, 101] on div "Order details" at bounding box center [123, 103] width 67 height 14
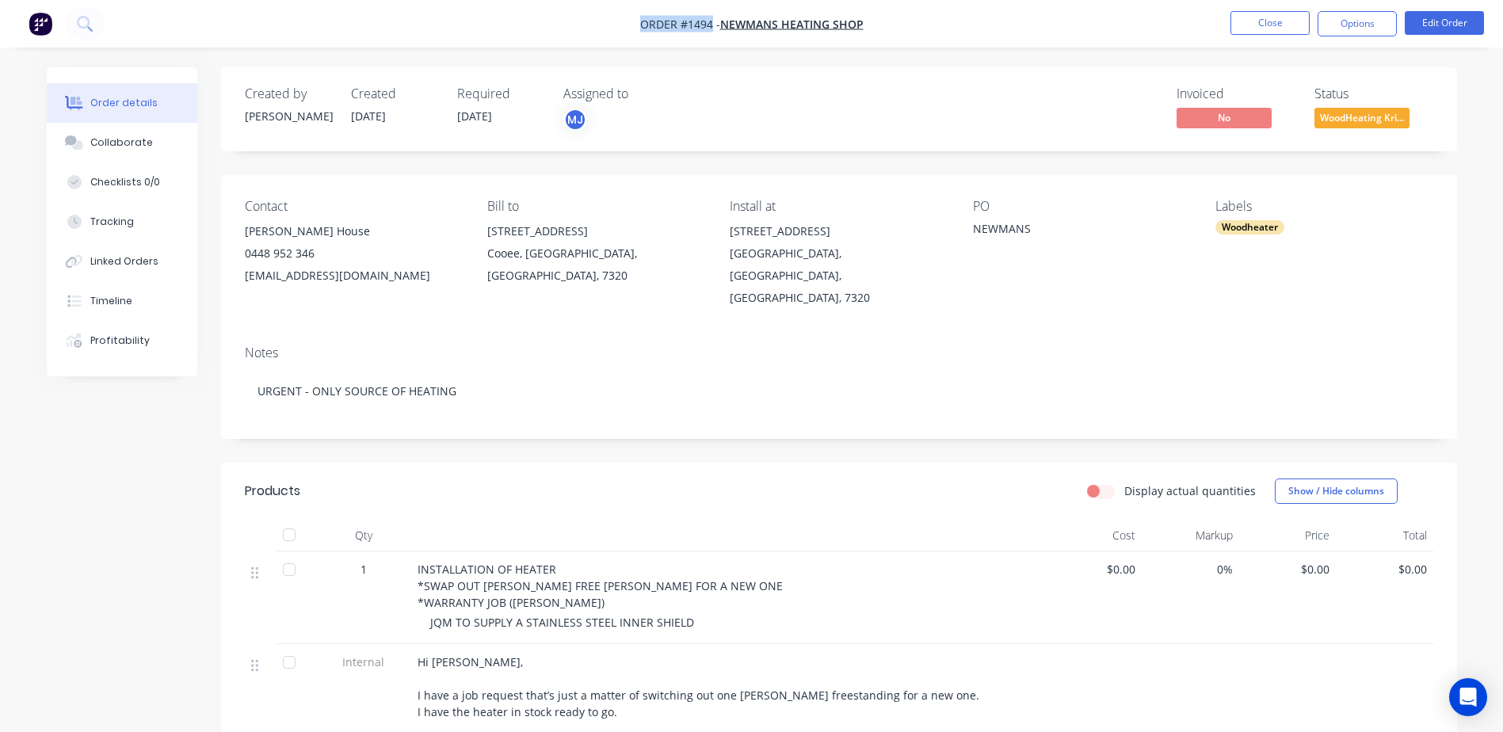
drag, startPoint x: 641, startPoint y: 21, endPoint x: 710, endPoint y: 28, distance: 69.2
click at [710, 28] on span "Order #1494 -" at bounding box center [680, 24] width 80 height 15
copy span "Order #1494"
drag, startPoint x: 247, startPoint y: 231, endPoint x: 310, endPoint y: 234, distance: 63.4
click at [310, 234] on div "Lindy House" at bounding box center [353, 231] width 217 height 22
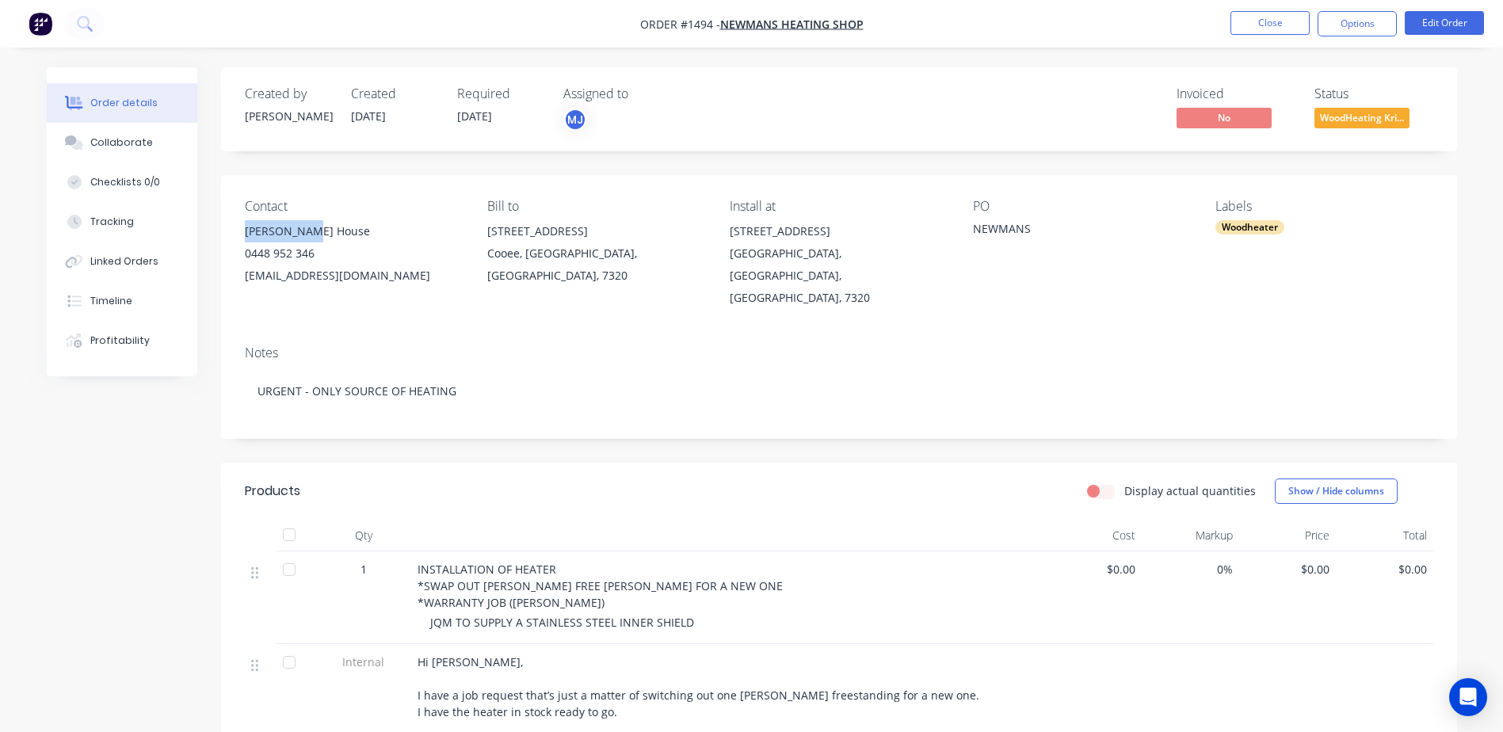
copy div "Lindy House"
drag, startPoint x: 728, startPoint y: 231, endPoint x: 817, endPoint y: 236, distance: 88.8
click at [817, 236] on div "Contact Lindy House 0448 952 346 lhouse@goodstone.com.au Bill to 36 Bass Highwa…" at bounding box center [839, 254] width 1236 height 158
copy div "16 Pine Avenue"
drag, startPoint x: 729, startPoint y: 257, endPoint x: 971, endPoint y: 269, distance: 242.7
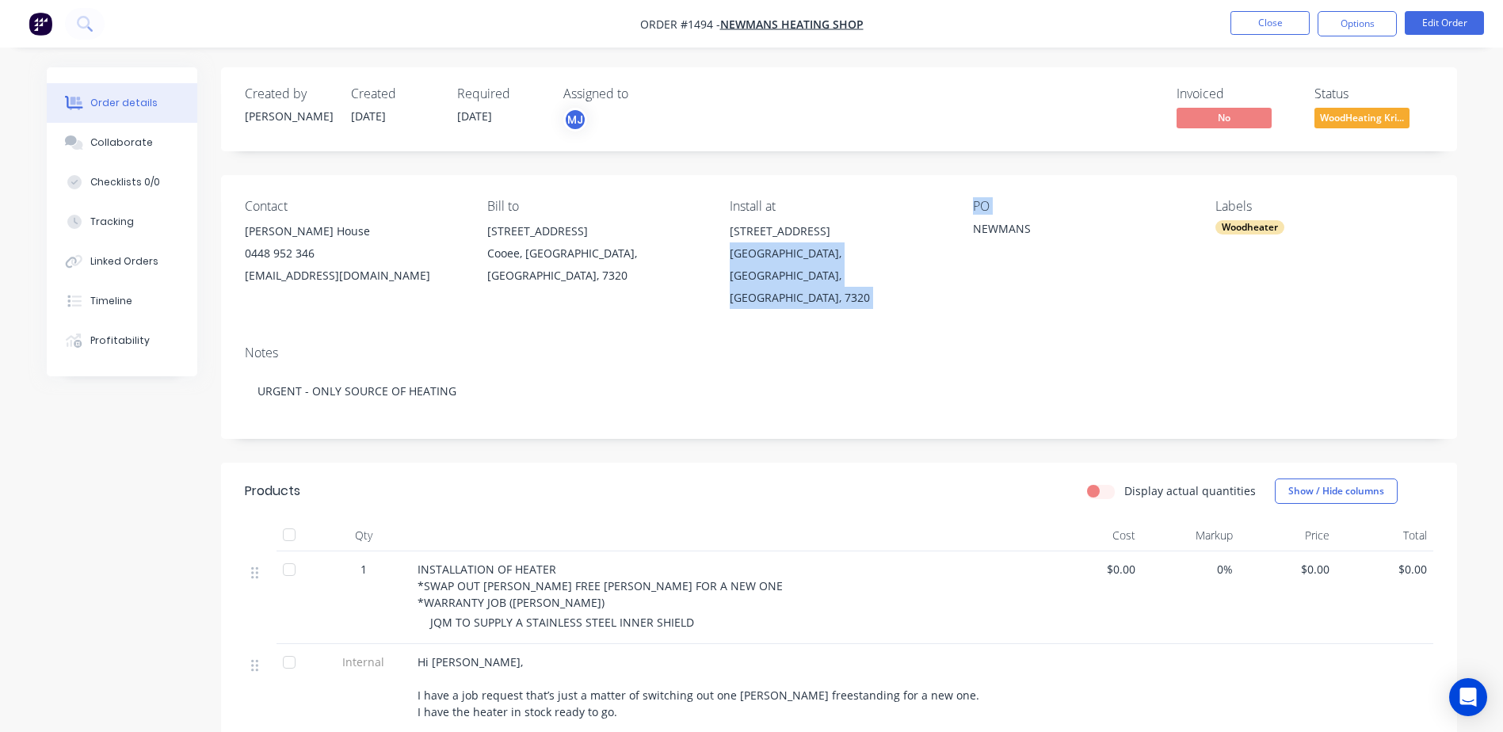
click at [971, 269] on div "Contact Lindy House 0448 952 346 lhouse@goodstone.com.au Bill to 36 Bass Highwa…" at bounding box center [839, 254] width 1236 height 158
copy div "Upper Burnie, Tasmania, Australia, 7320 PO"
click at [1442, 20] on button "Edit Order" at bounding box center [1443, 23] width 79 height 24
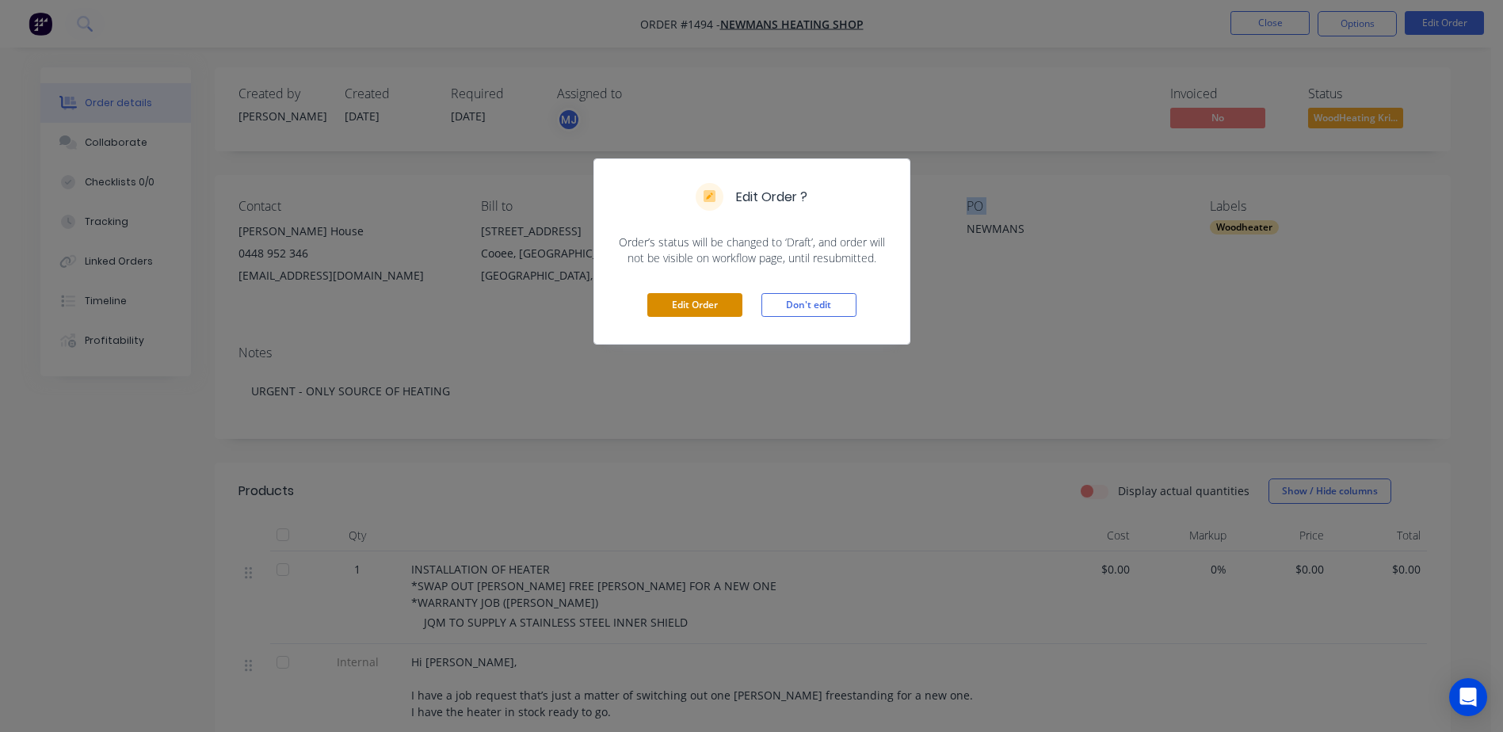
click at [665, 299] on button "Edit Order" at bounding box center [694, 305] width 95 height 24
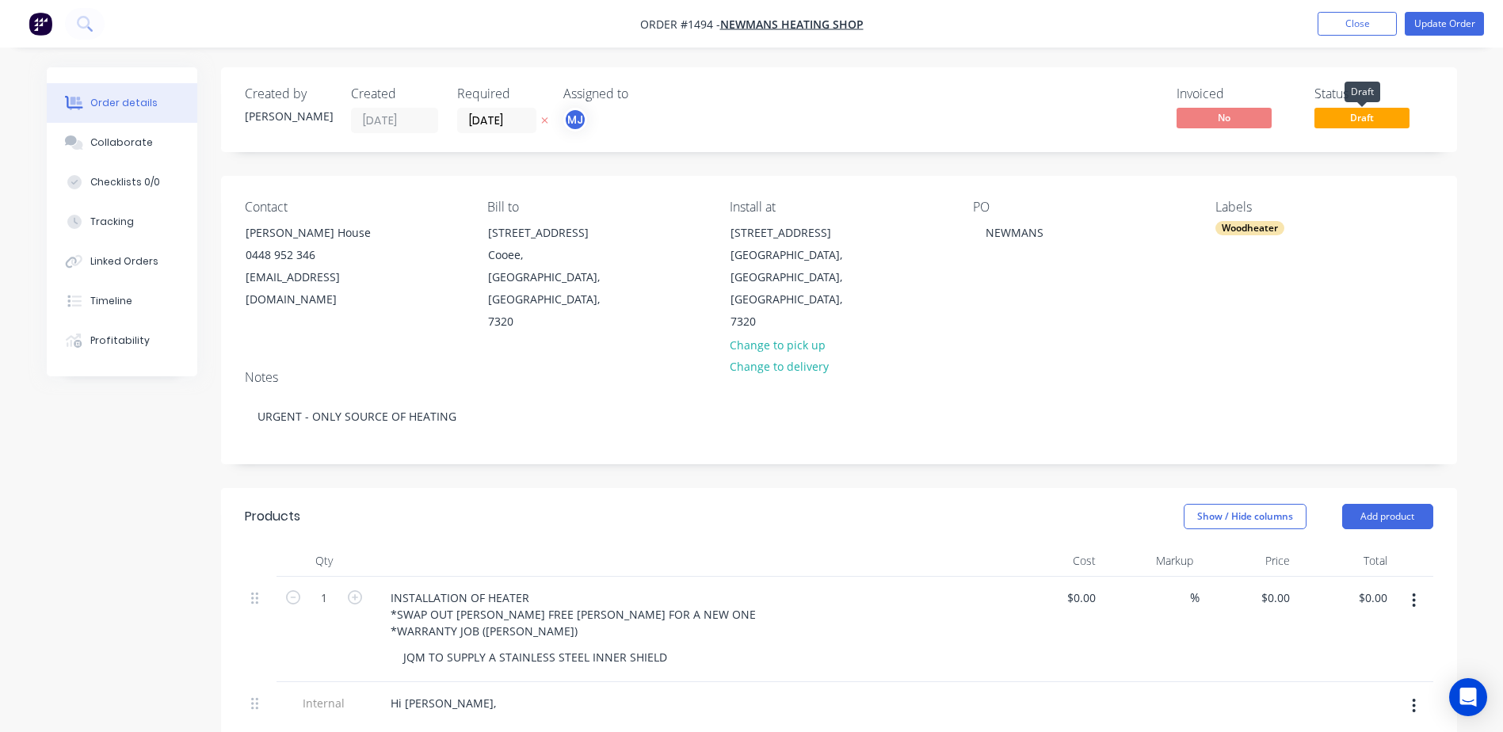
click at [1346, 116] on span "Draft" at bounding box center [1361, 118] width 95 height 20
click at [1346, 117] on span "Draft" at bounding box center [1361, 118] width 95 height 20
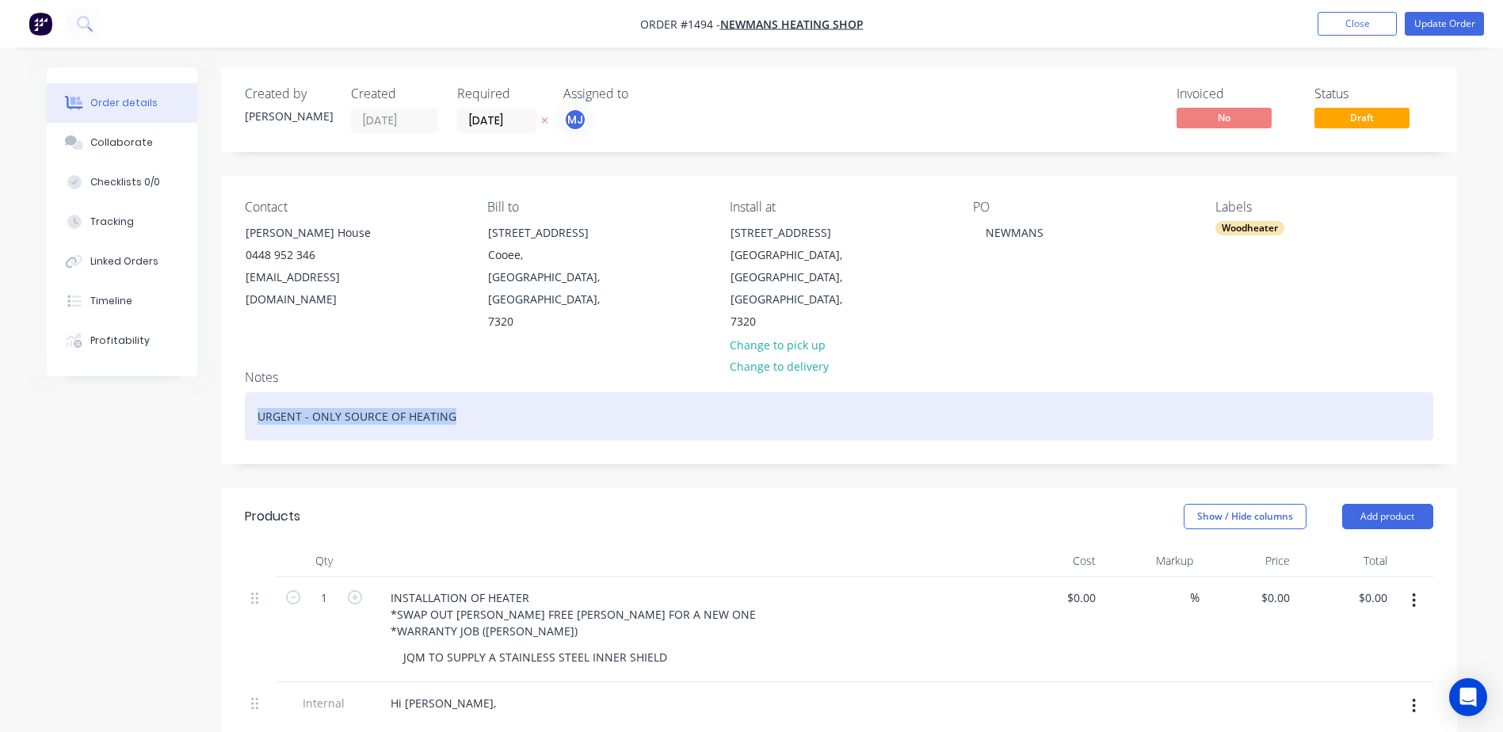
drag, startPoint x: 256, startPoint y: 371, endPoint x: 504, endPoint y: 378, distance: 248.0
click at [504, 392] on div "URGENT - ONLY SOURCE OF HEATING" at bounding box center [839, 416] width 1188 height 48
paste div
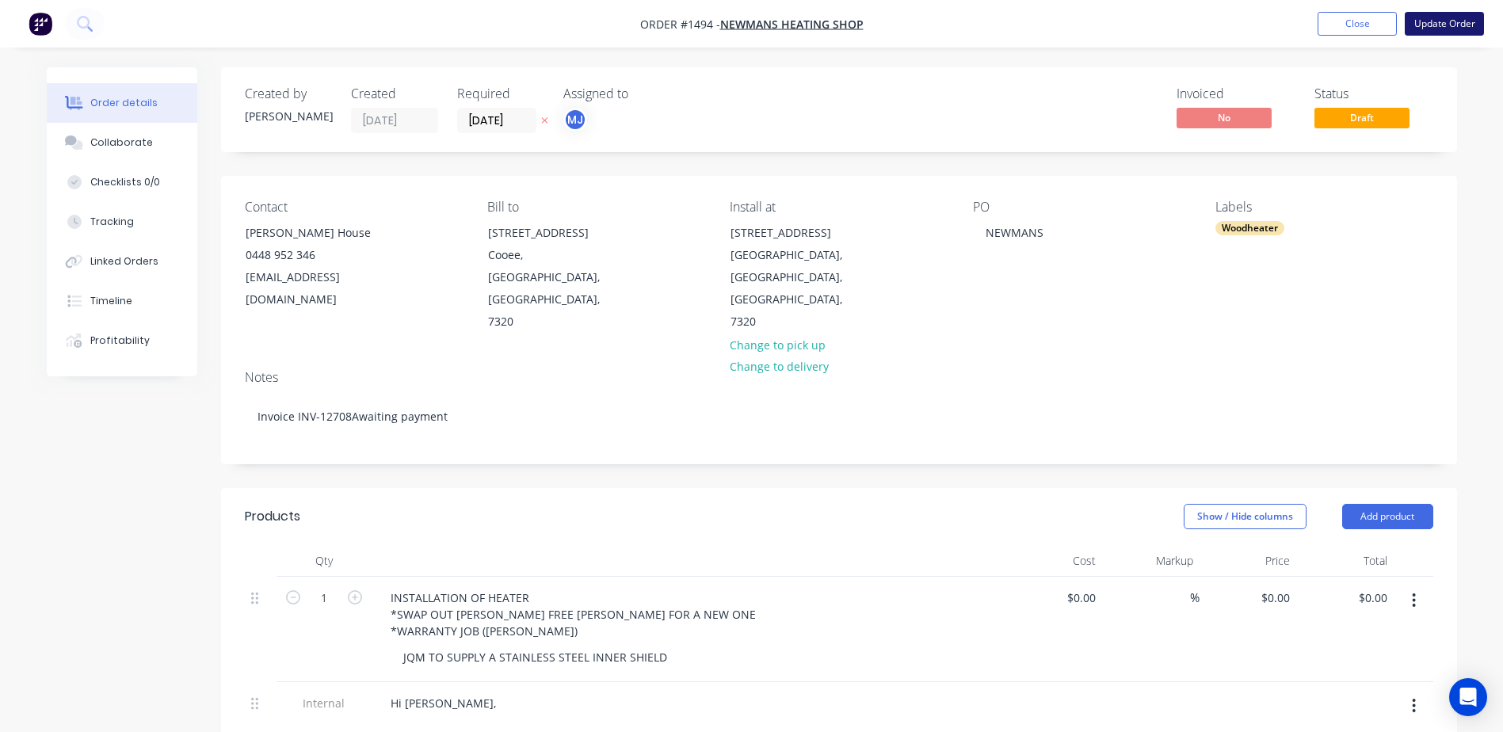
click at [1430, 20] on button "Update Order" at bounding box center [1443, 24] width 79 height 24
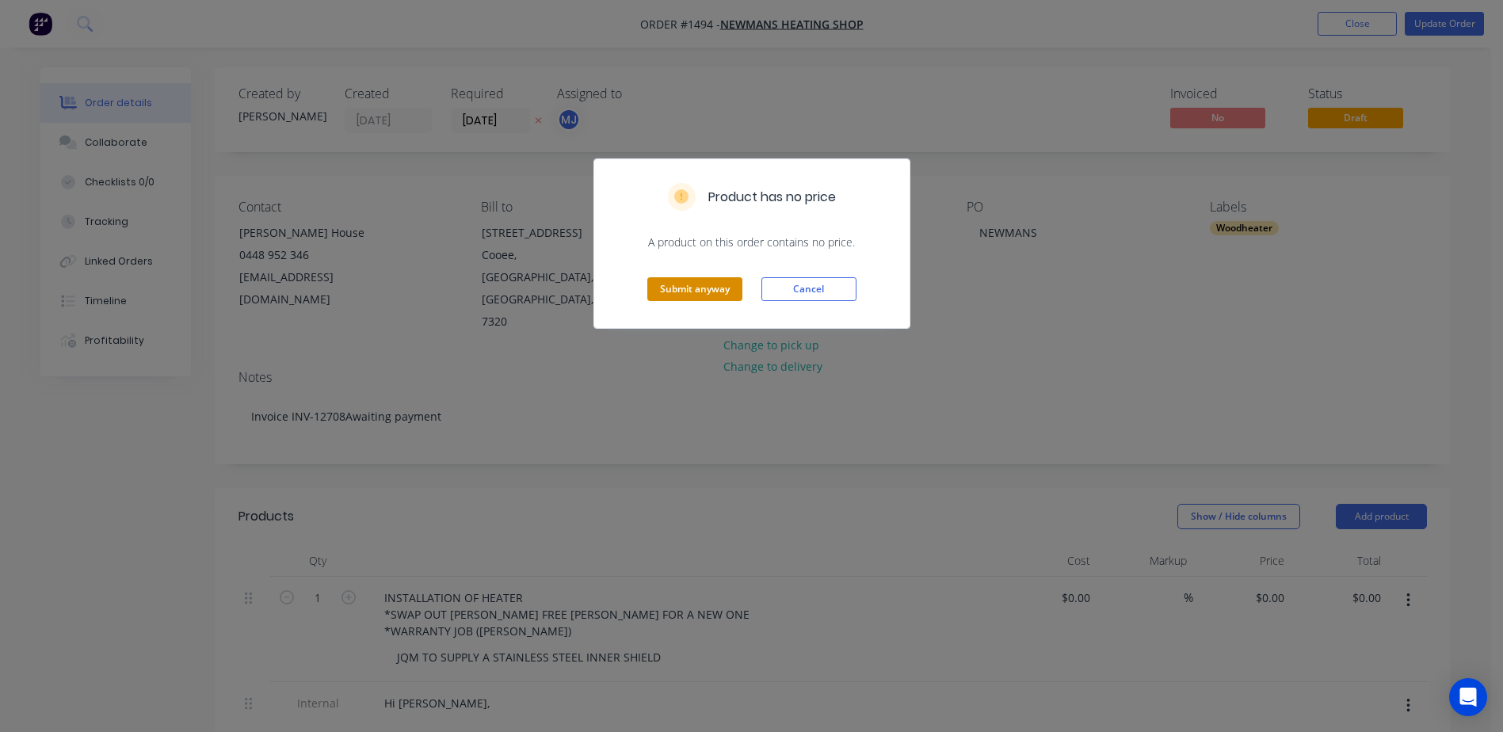
click at [697, 279] on button "Submit anyway" at bounding box center [694, 289] width 95 height 24
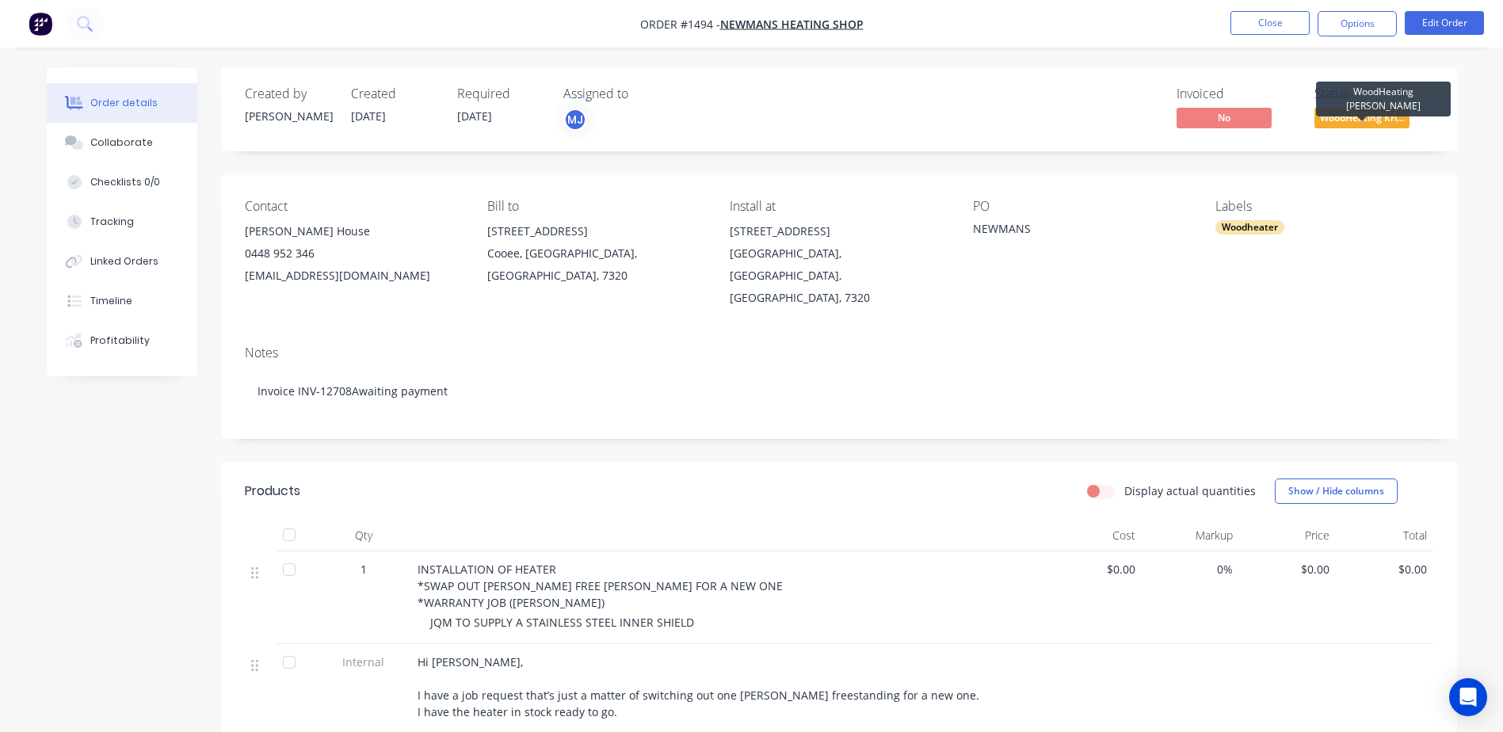
click at [1364, 121] on span "WoodHeating Kri..." at bounding box center [1361, 118] width 95 height 20
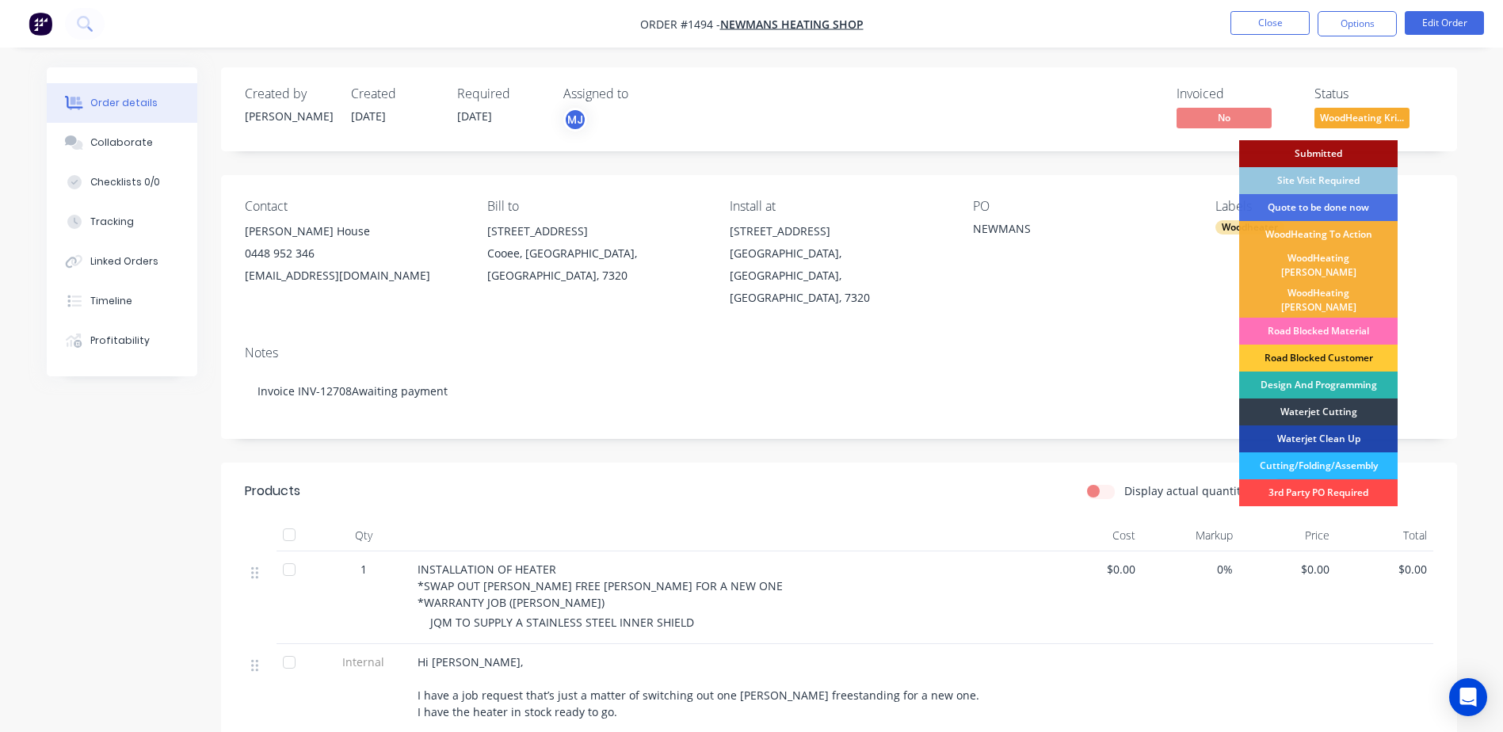
scroll to position [396, 0]
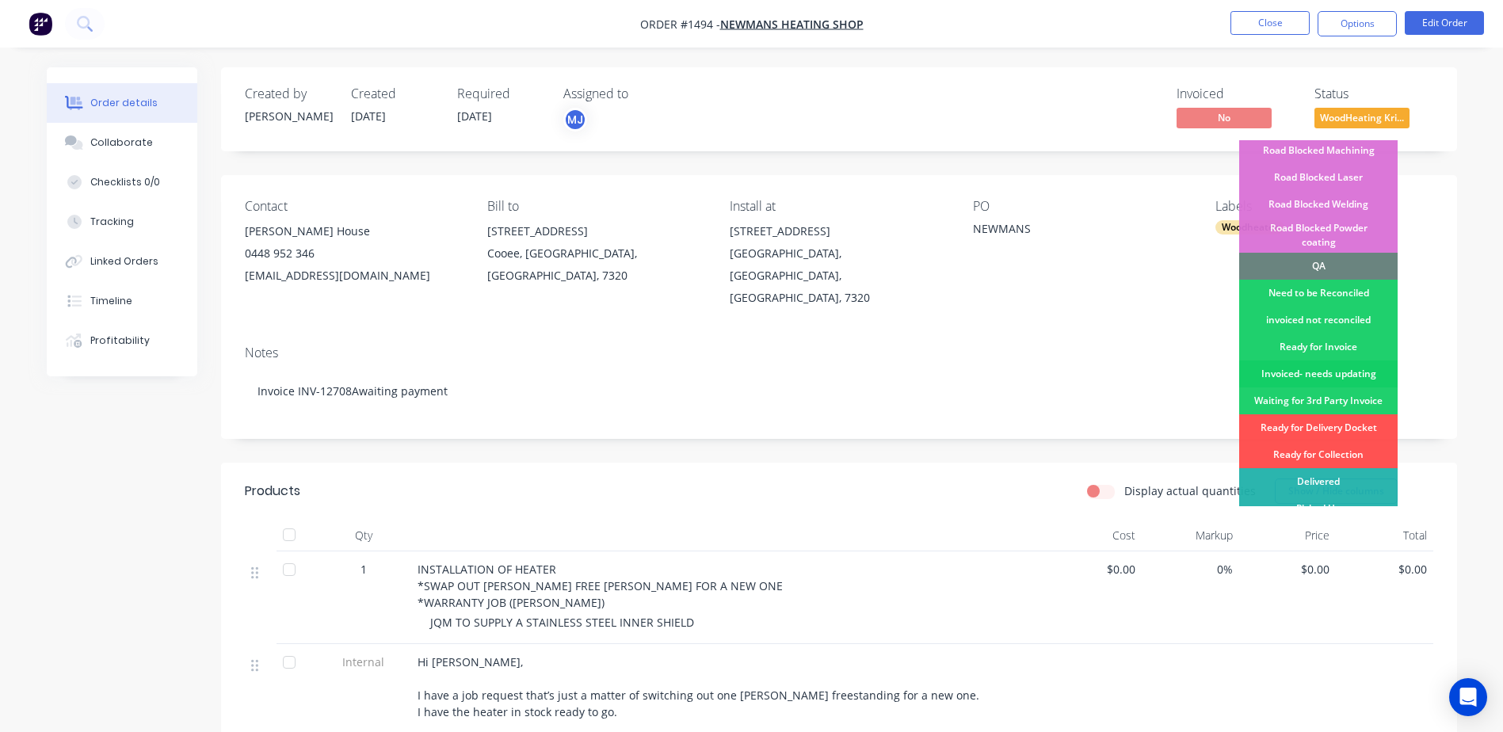
click at [1306, 360] on div "Invoiced- needs updating" at bounding box center [1318, 373] width 158 height 27
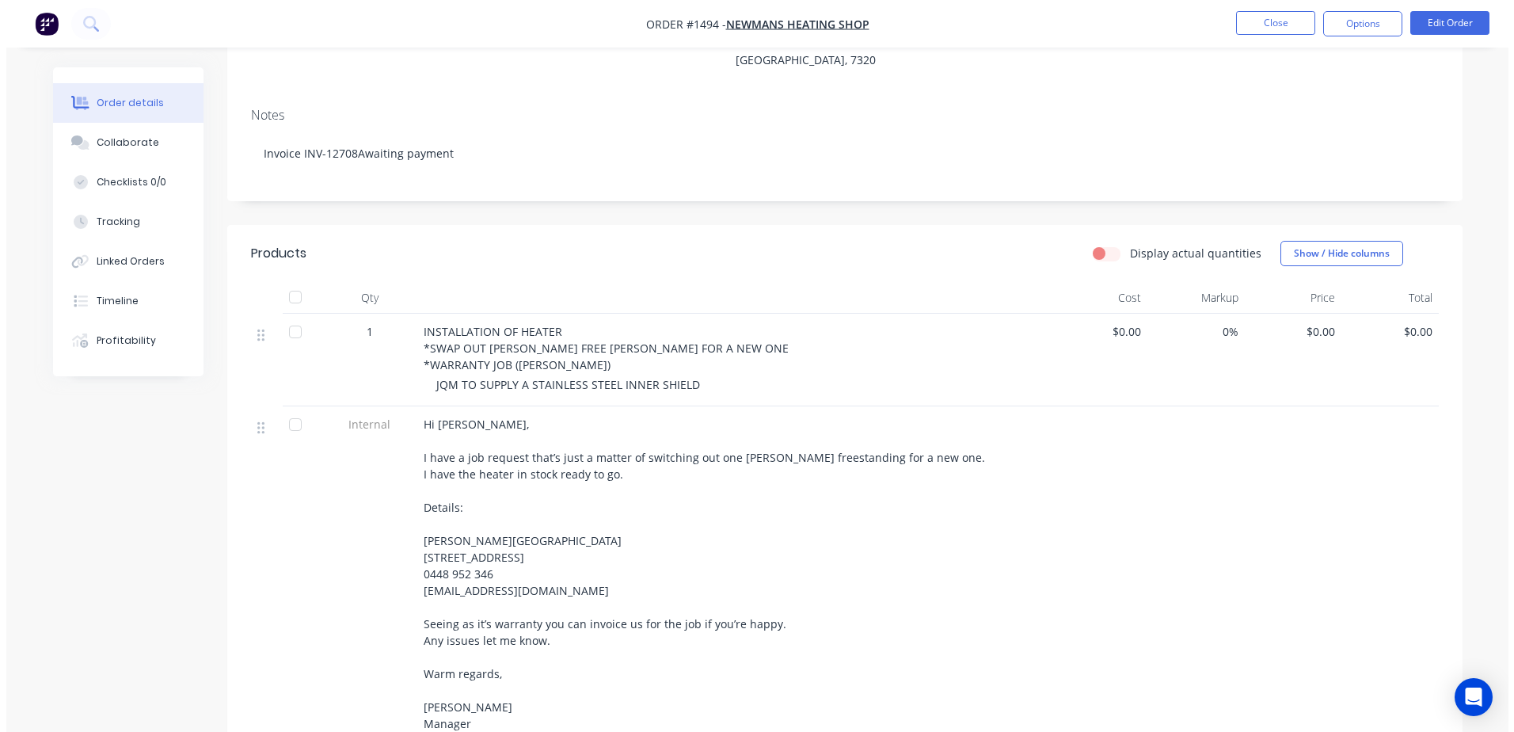
scroll to position [0, 0]
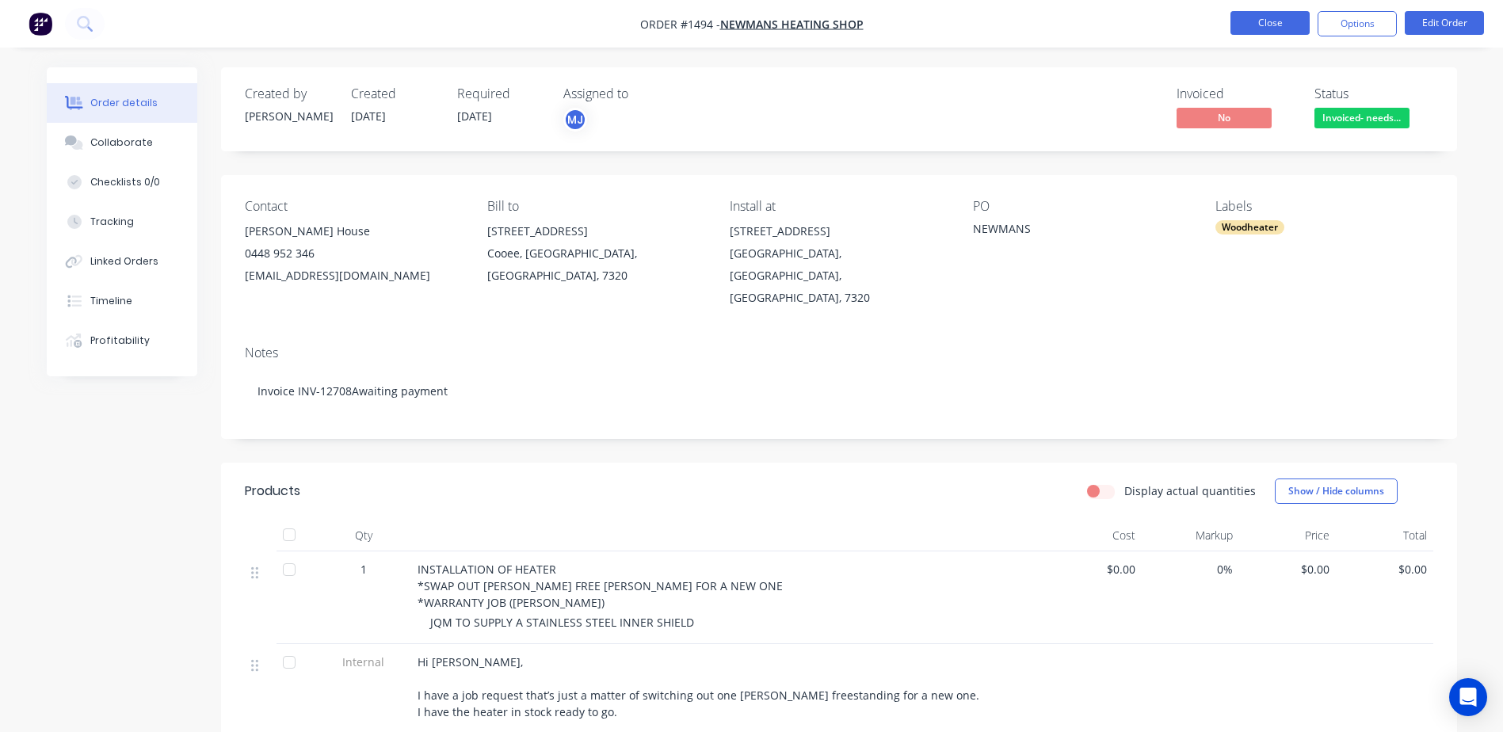
click at [1265, 32] on button "Close" at bounding box center [1269, 23] width 79 height 24
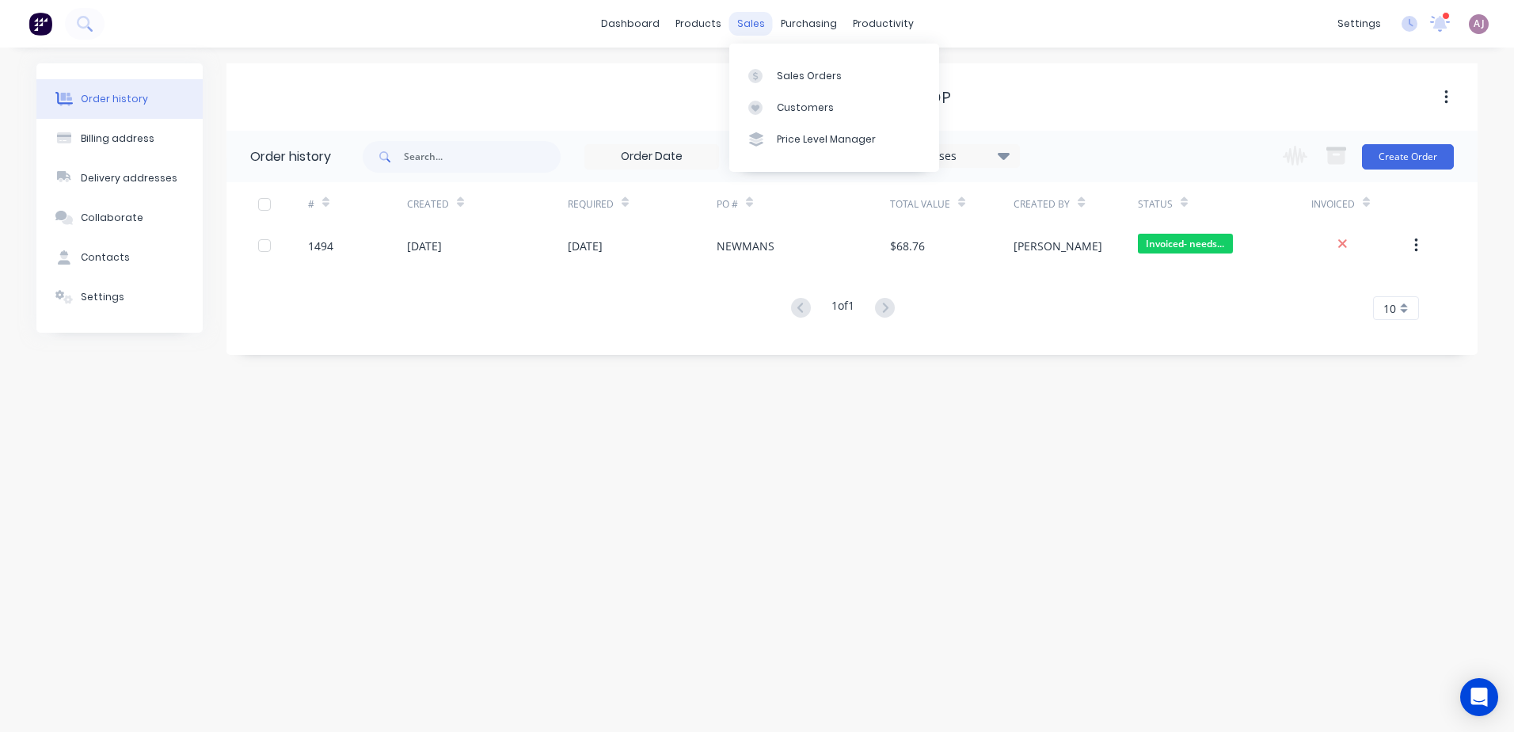
click at [753, 21] on div "sales" at bounding box center [751, 24] width 44 height 24
click at [779, 70] on div "Sales Orders" at bounding box center [809, 76] width 65 height 14
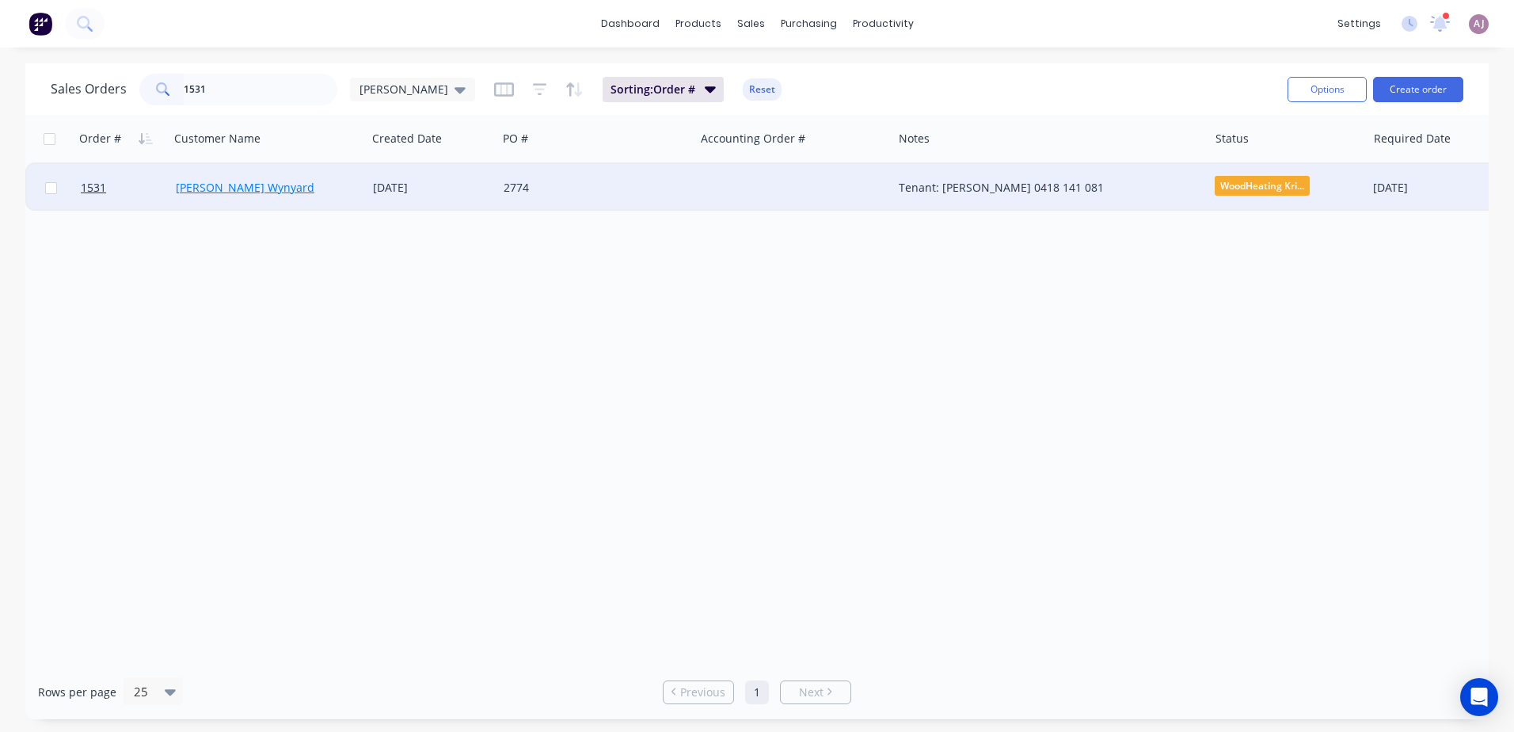
type input "1531"
click at [239, 191] on link "[PERSON_NAME] Wynyard" at bounding box center [245, 187] width 139 height 15
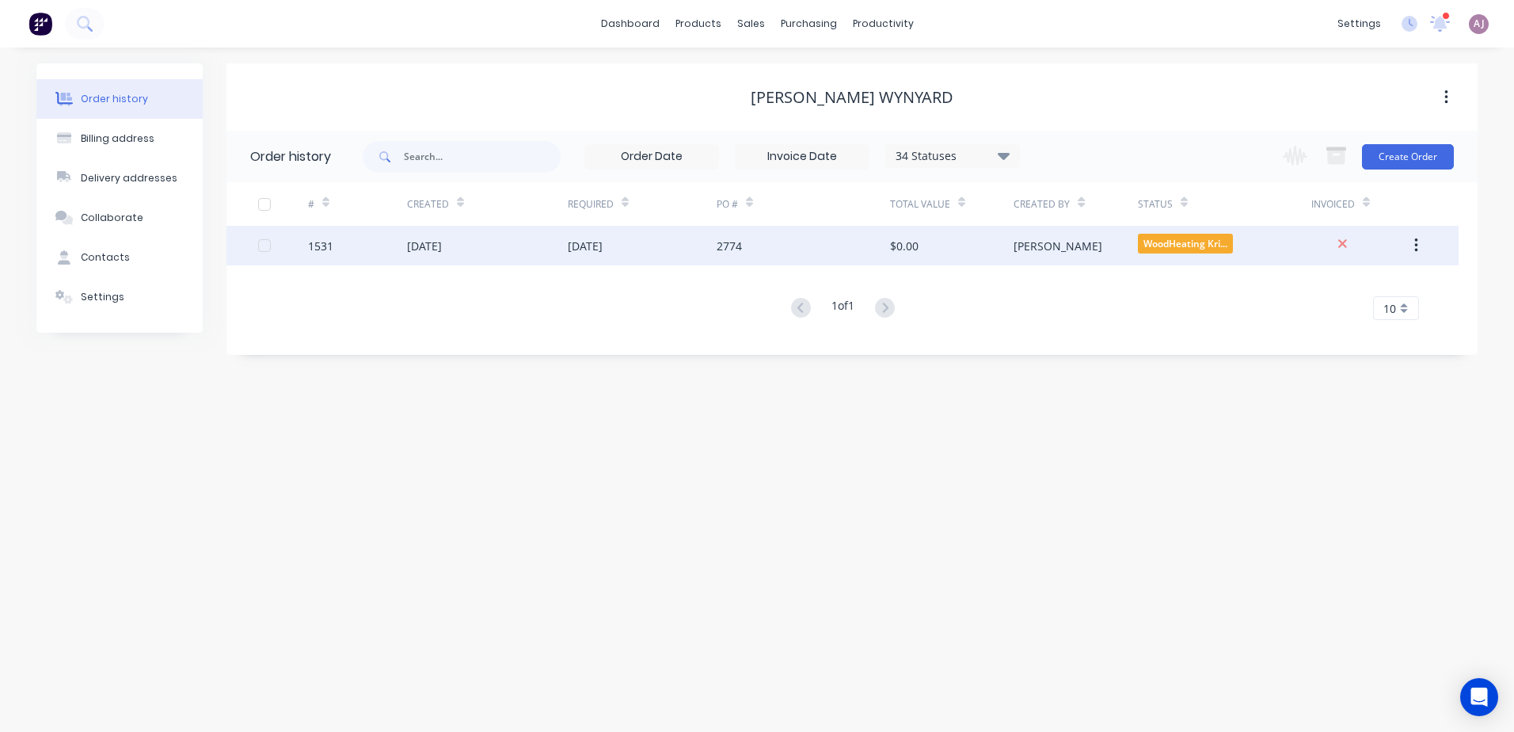
click at [603, 246] on div "[DATE]" at bounding box center [585, 246] width 35 height 17
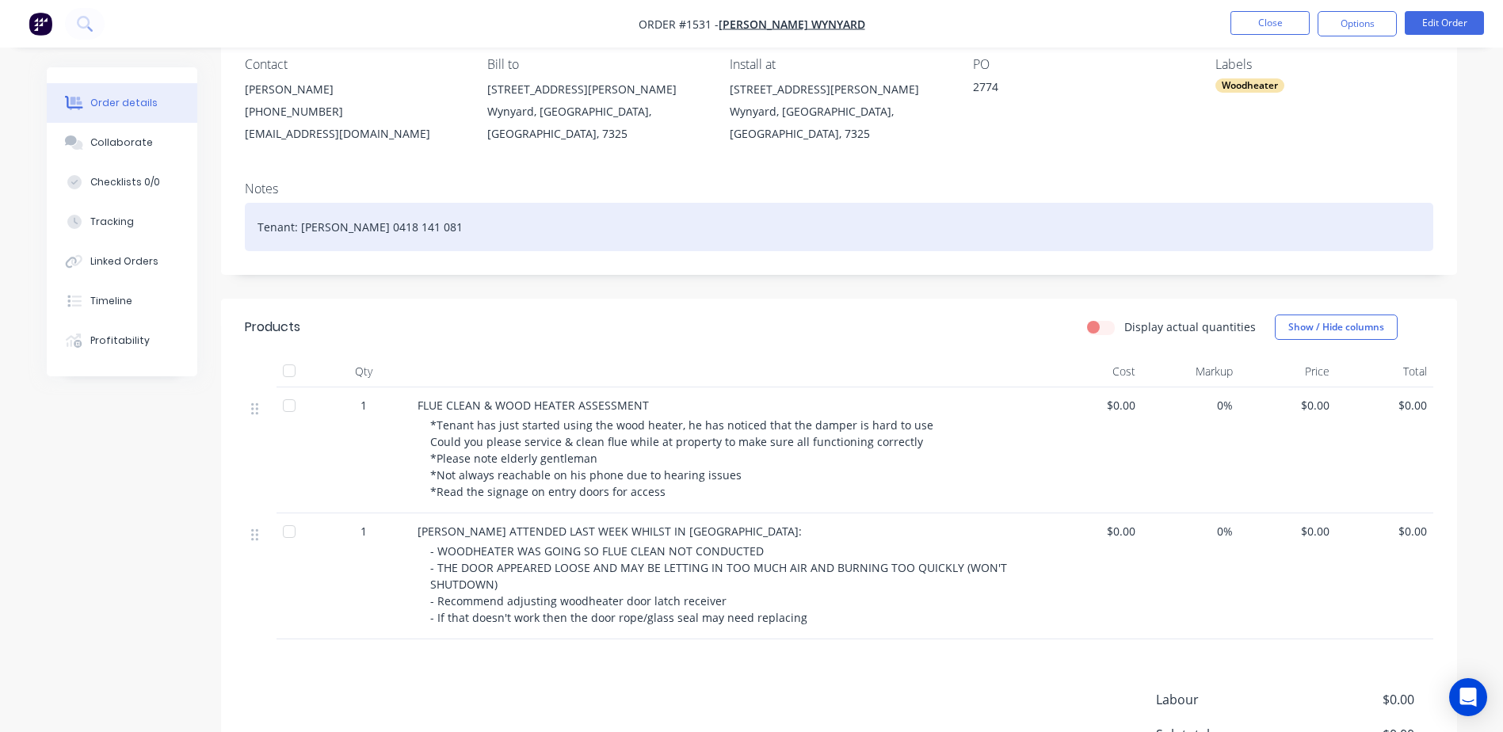
scroll to position [238, 0]
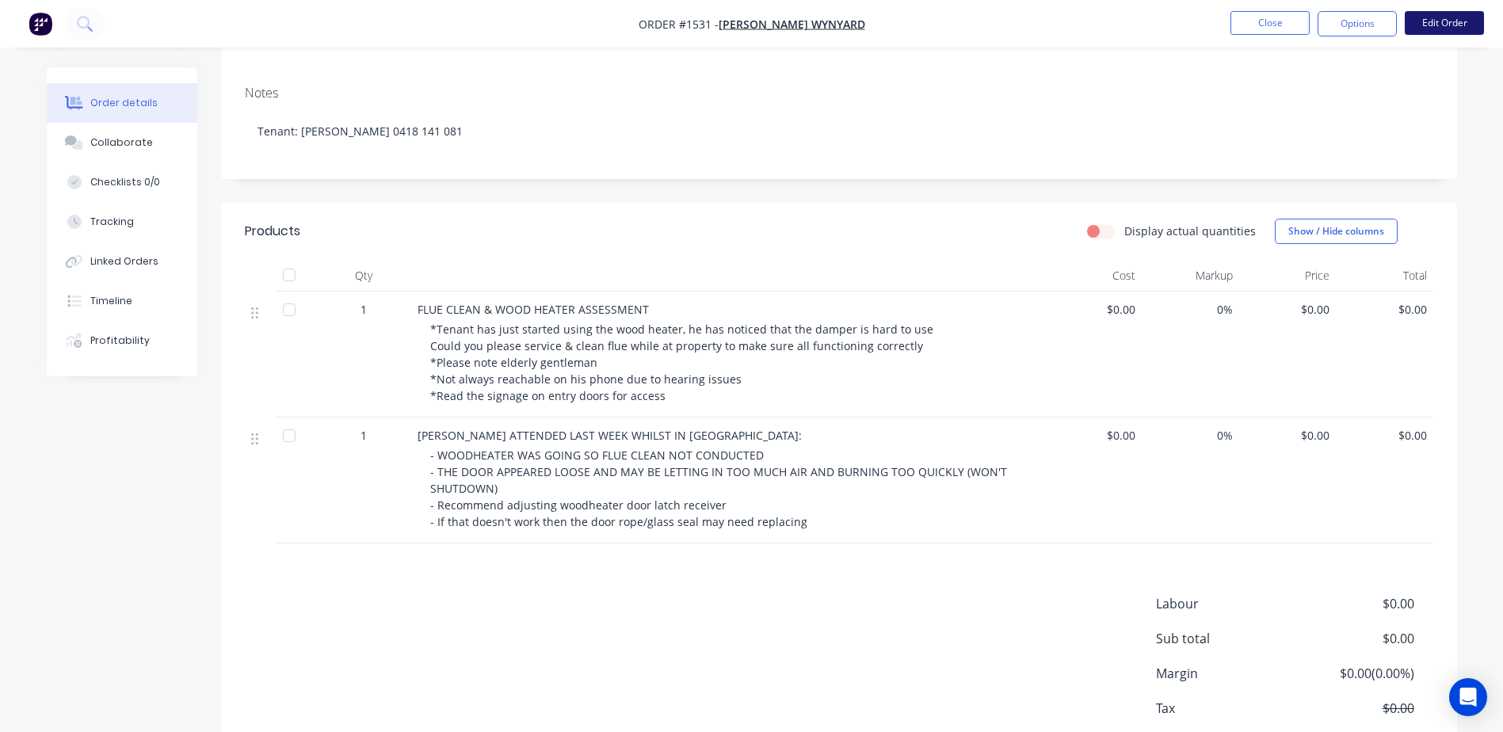
click at [1432, 20] on button "Edit Order" at bounding box center [1443, 23] width 79 height 24
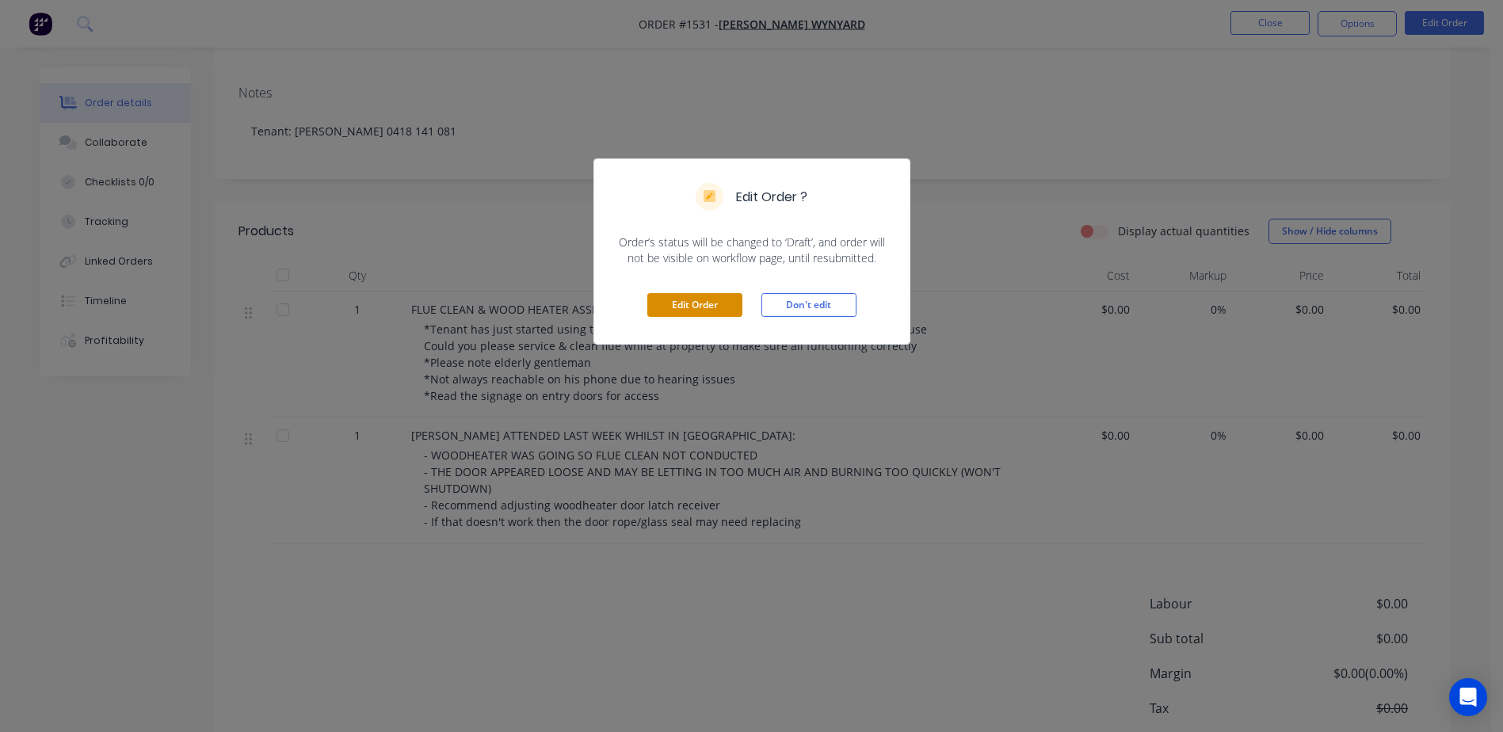
click at [663, 307] on button "Edit Order" at bounding box center [694, 305] width 95 height 24
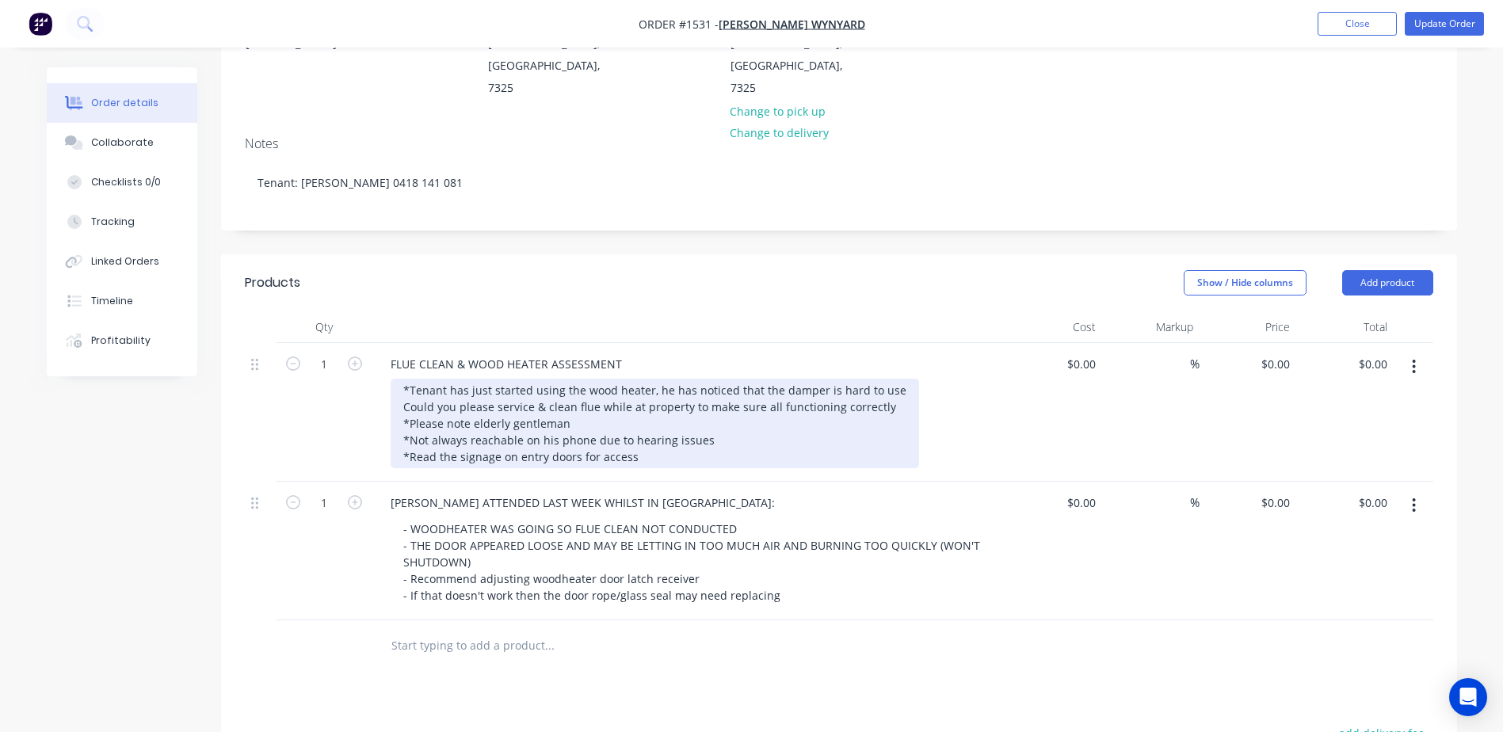
scroll to position [533, 0]
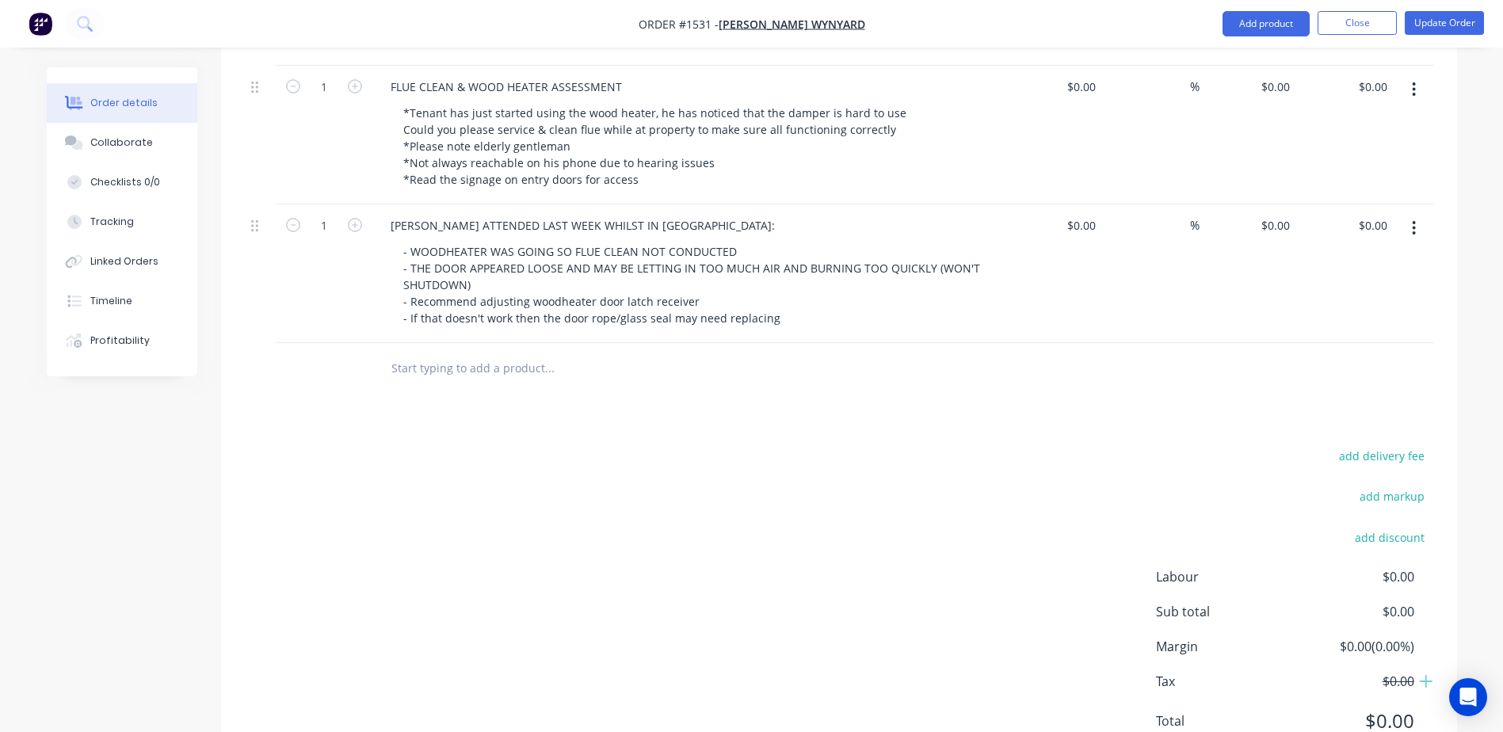
click at [456, 352] on input "text" at bounding box center [548, 368] width 317 height 32
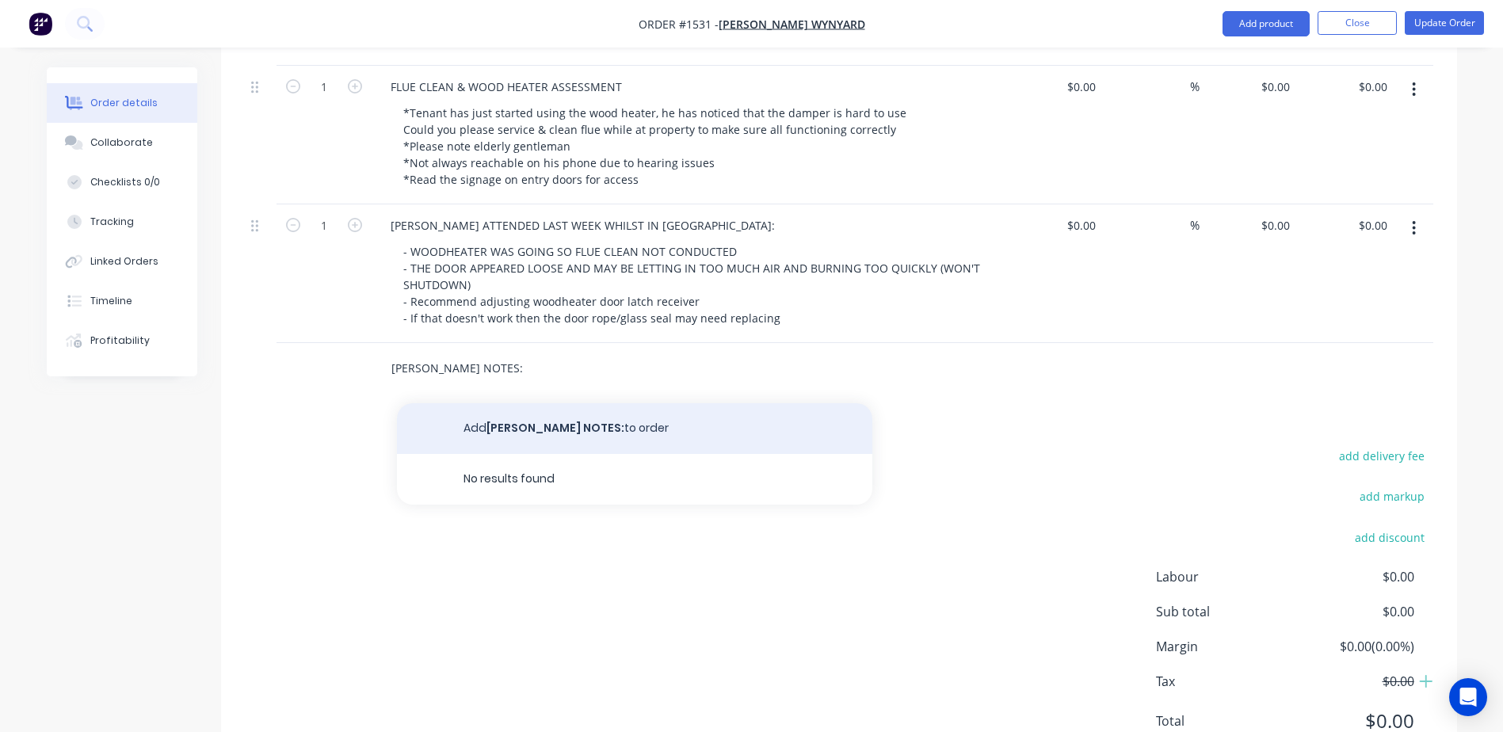
type input "KRIS NOTES:"
click at [492, 403] on button "Add KRIS NOTES: to order" at bounding box center [634, 428] width 475 height 51
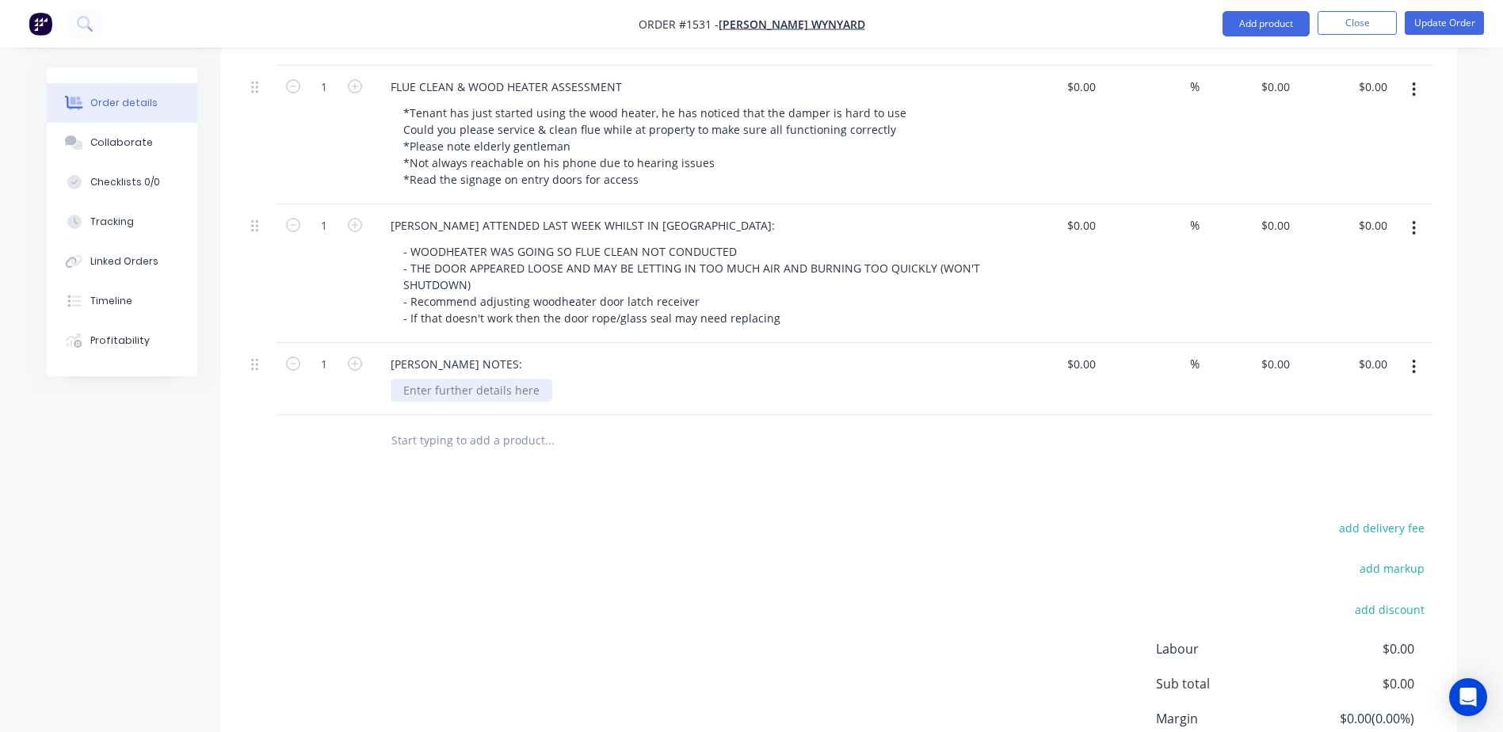
click at [446, 379] on div at bounding box center [471, 390] width 162 height 23
paste div
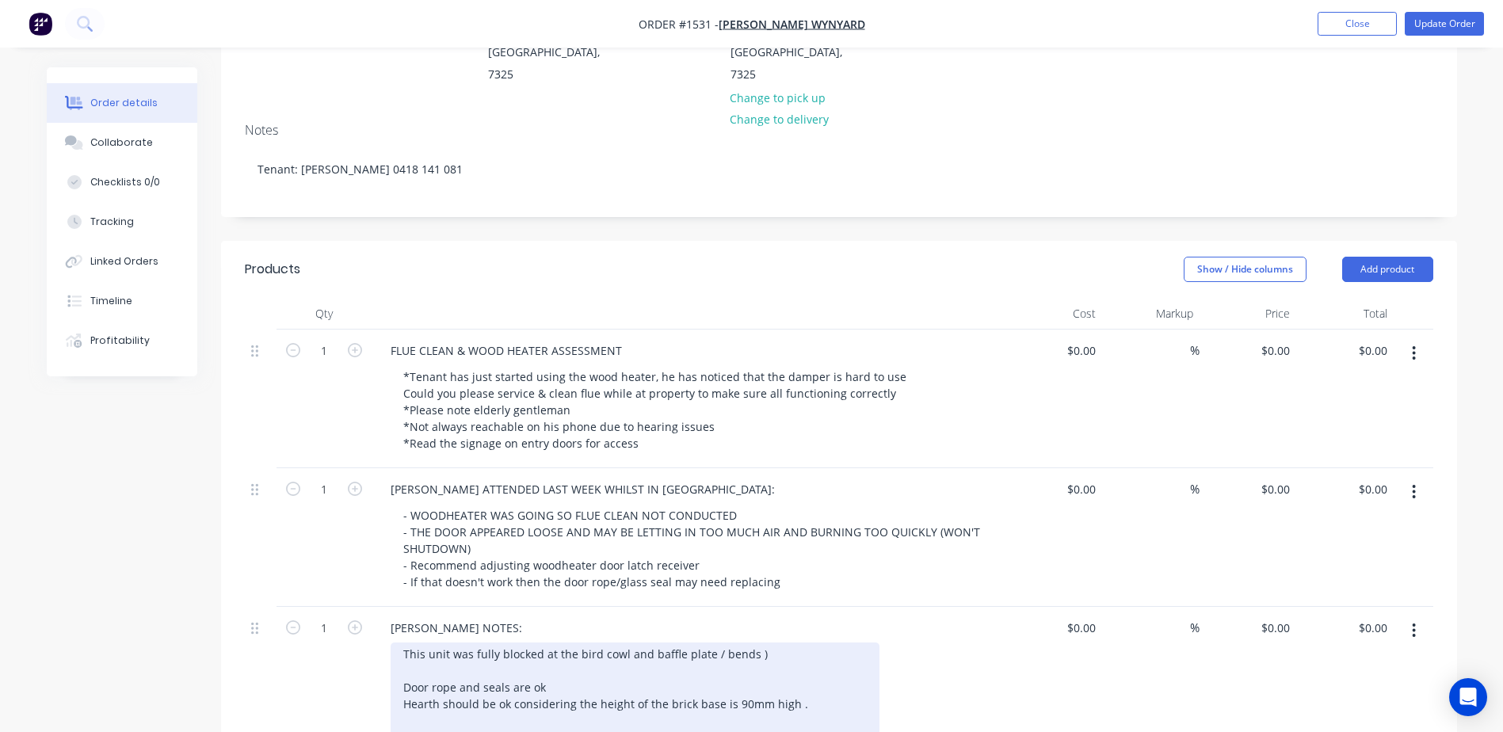
scroll to position [0, 0]
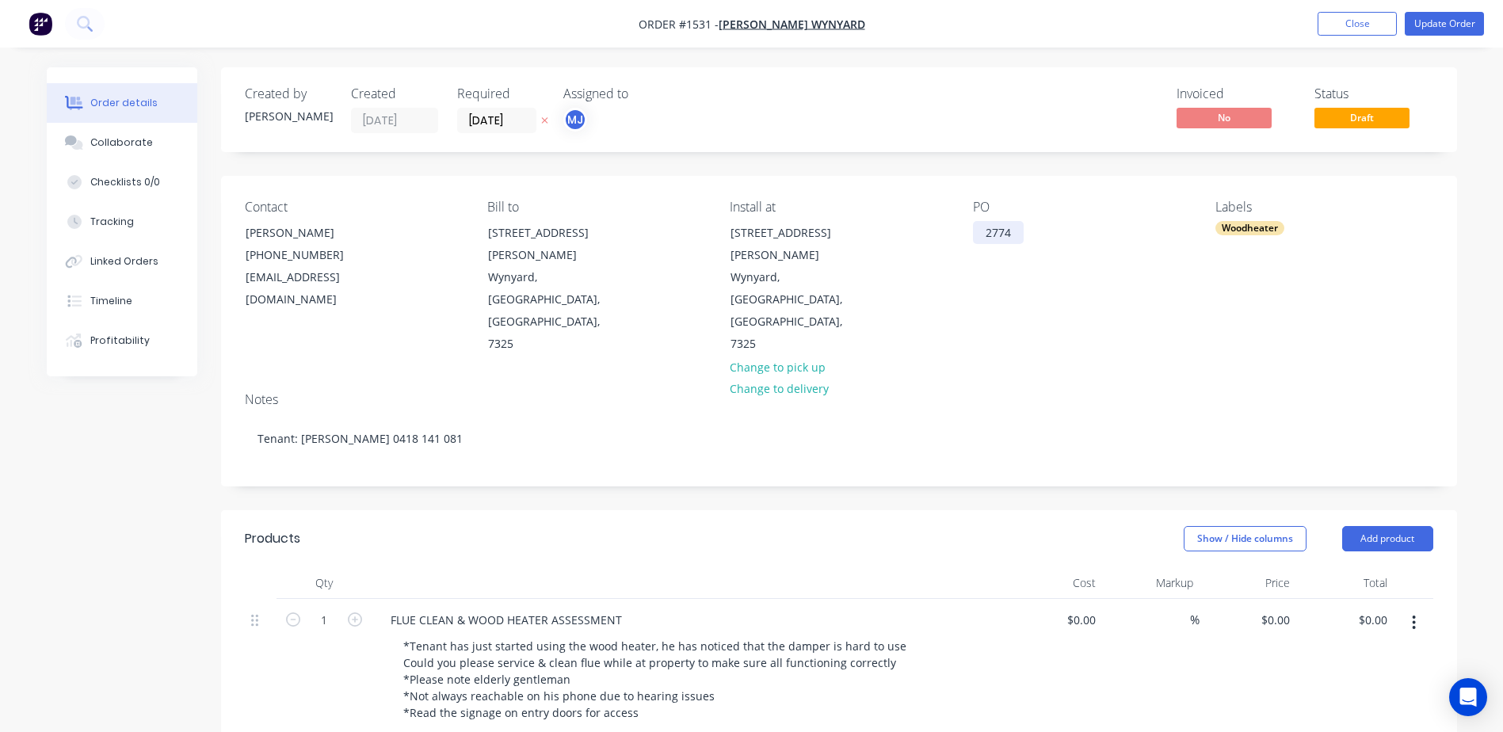
click at [994, 225] on div "2774" at bounding box center [998, 232] width 51 height 23
copy div "2774"
click at [112, 133] on button "Collaborate" at bounding box center [122, 143] width 150 height 40
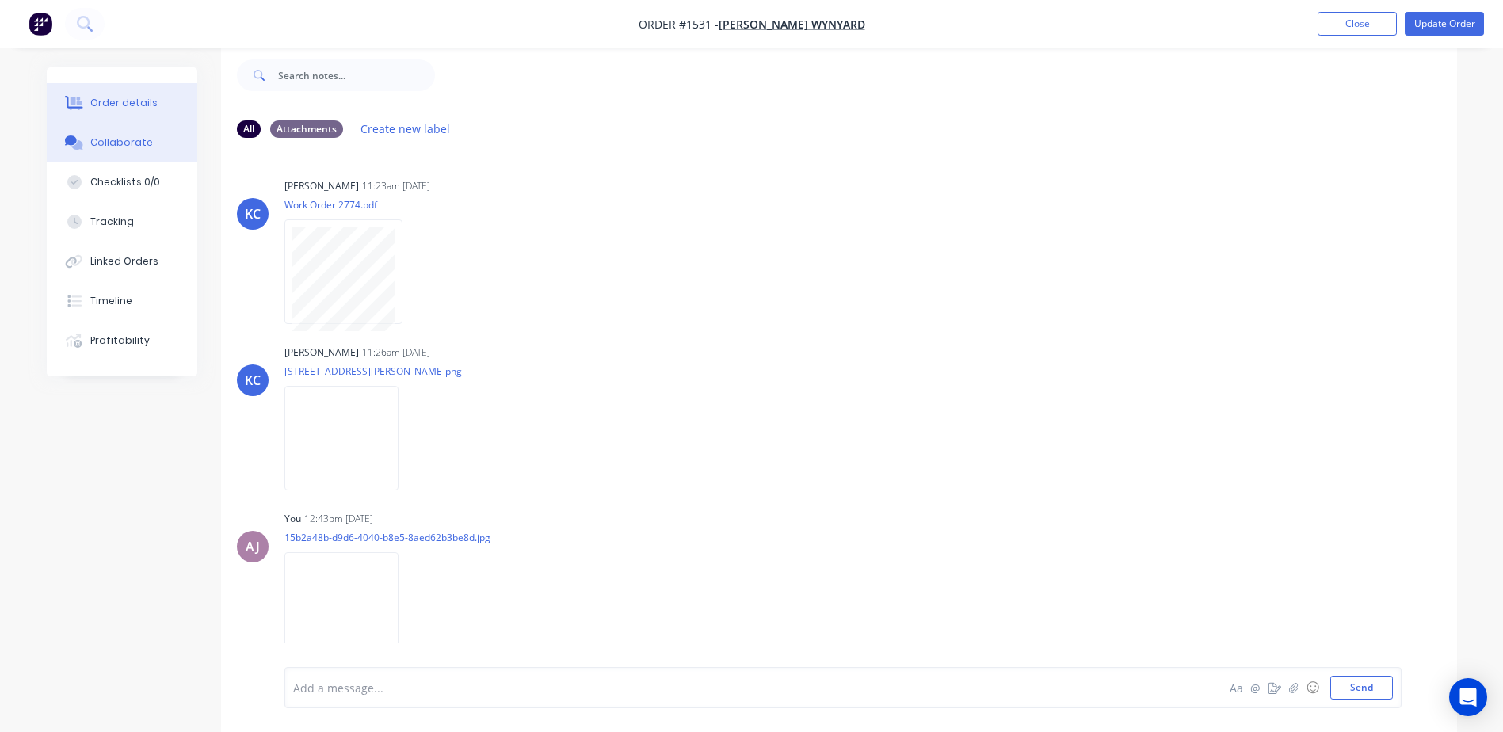
click at [94, 95] on button "Order details" at bounding box center [122, 103] width 150 height 40
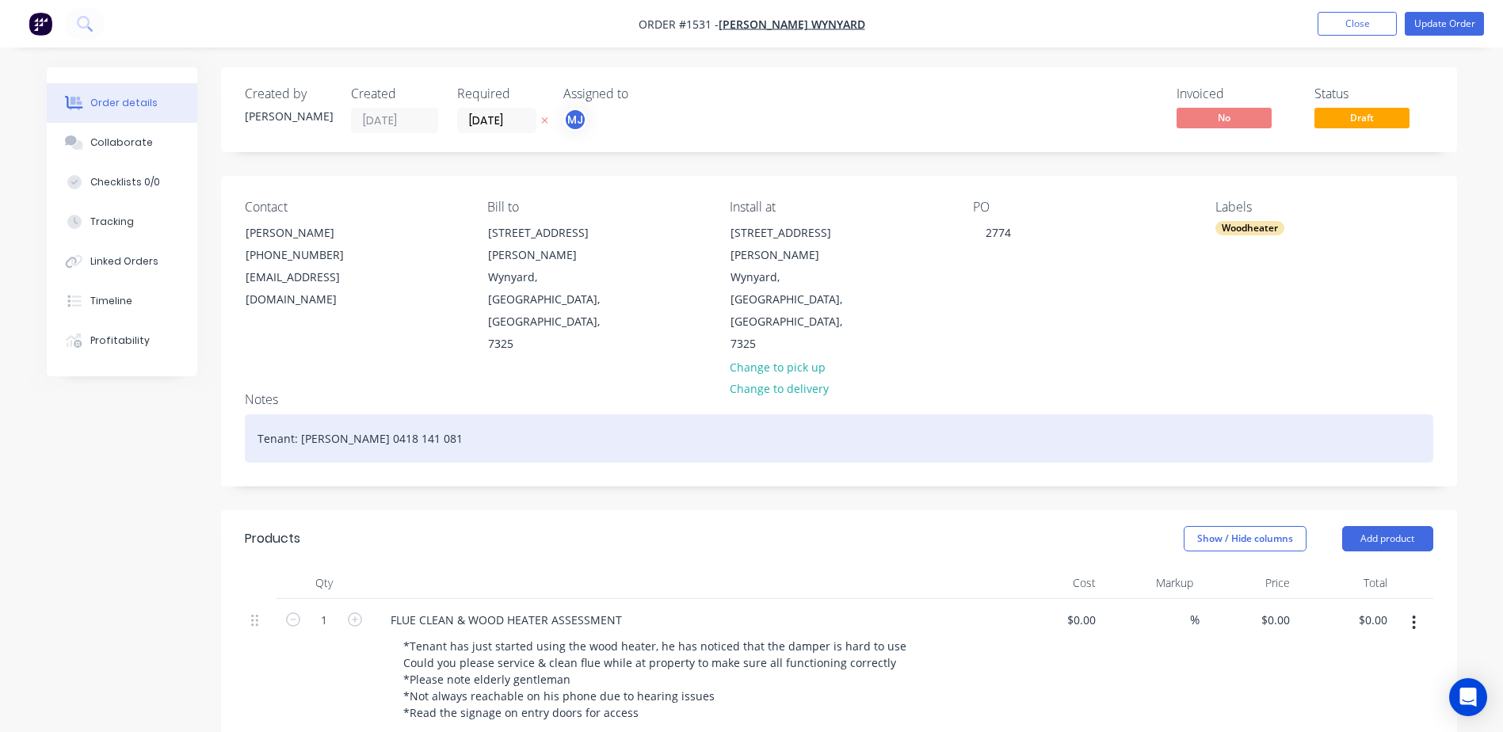
click at [261, 414] on div "Tenant: Frank Steers 0418 141 081" at bounding box center [839, 438] width 1188 height 48
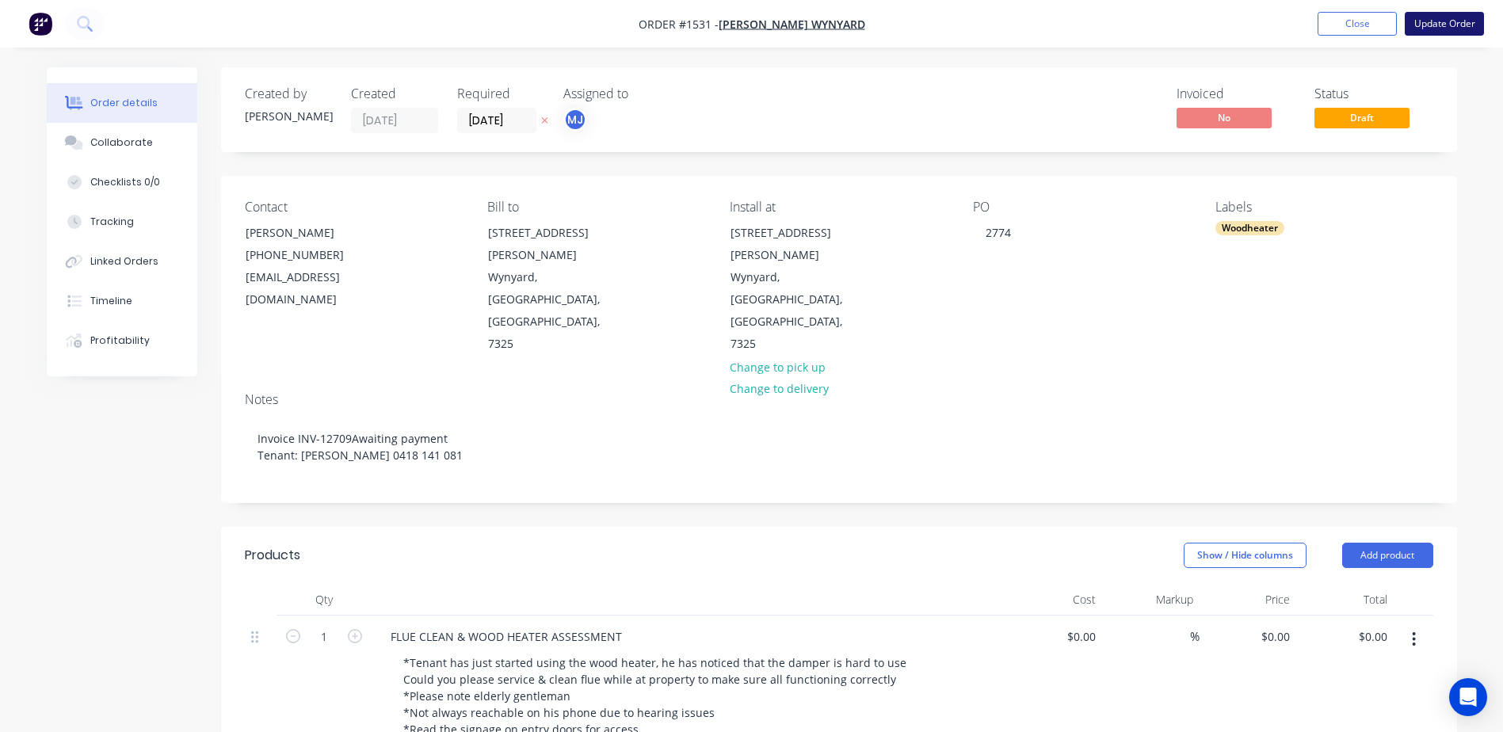
click at [1425, 17] on button "Update Order" at bounding box center [1443, 24] width 79 height 24
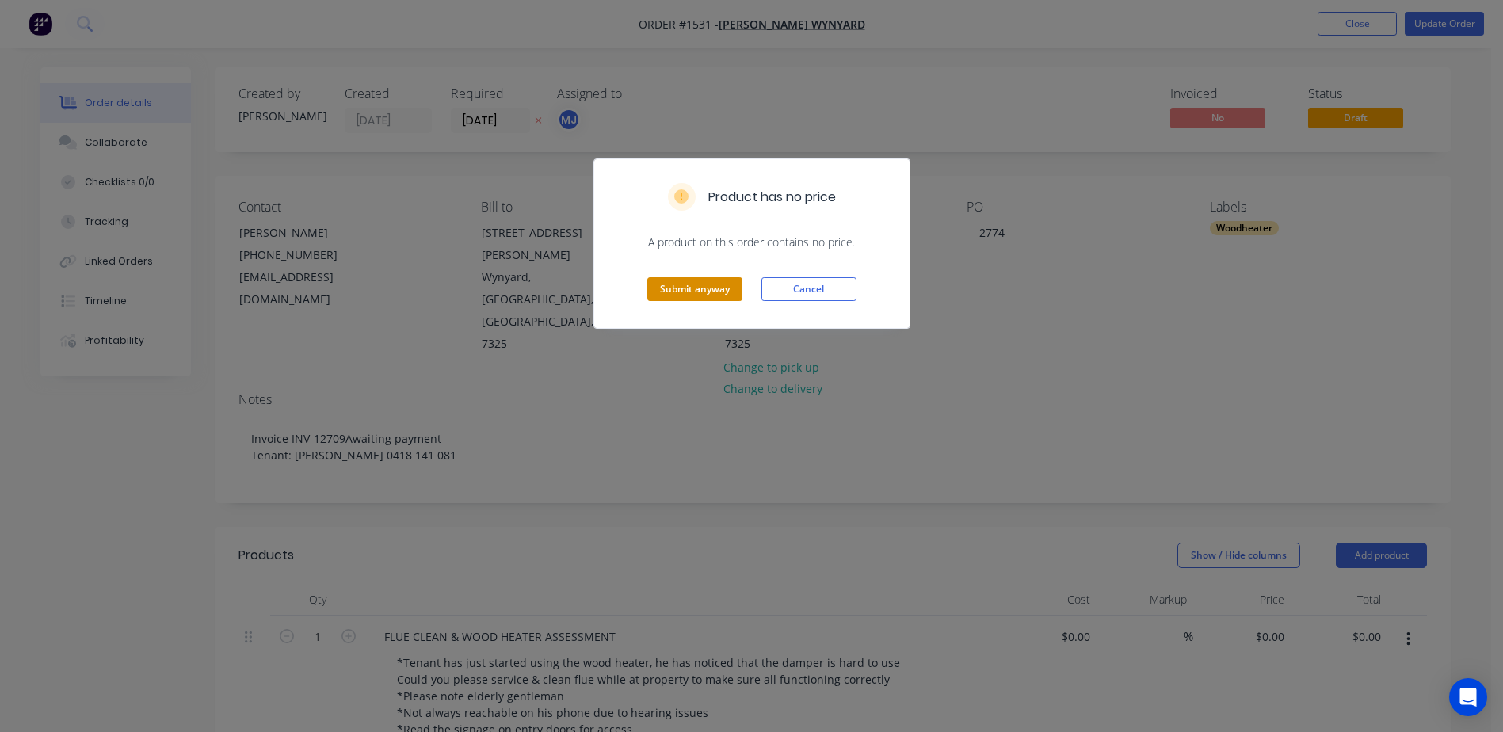
click at [695, 284] on button "Submit anyway" at bounding box center [694, 289] width 95 height 24
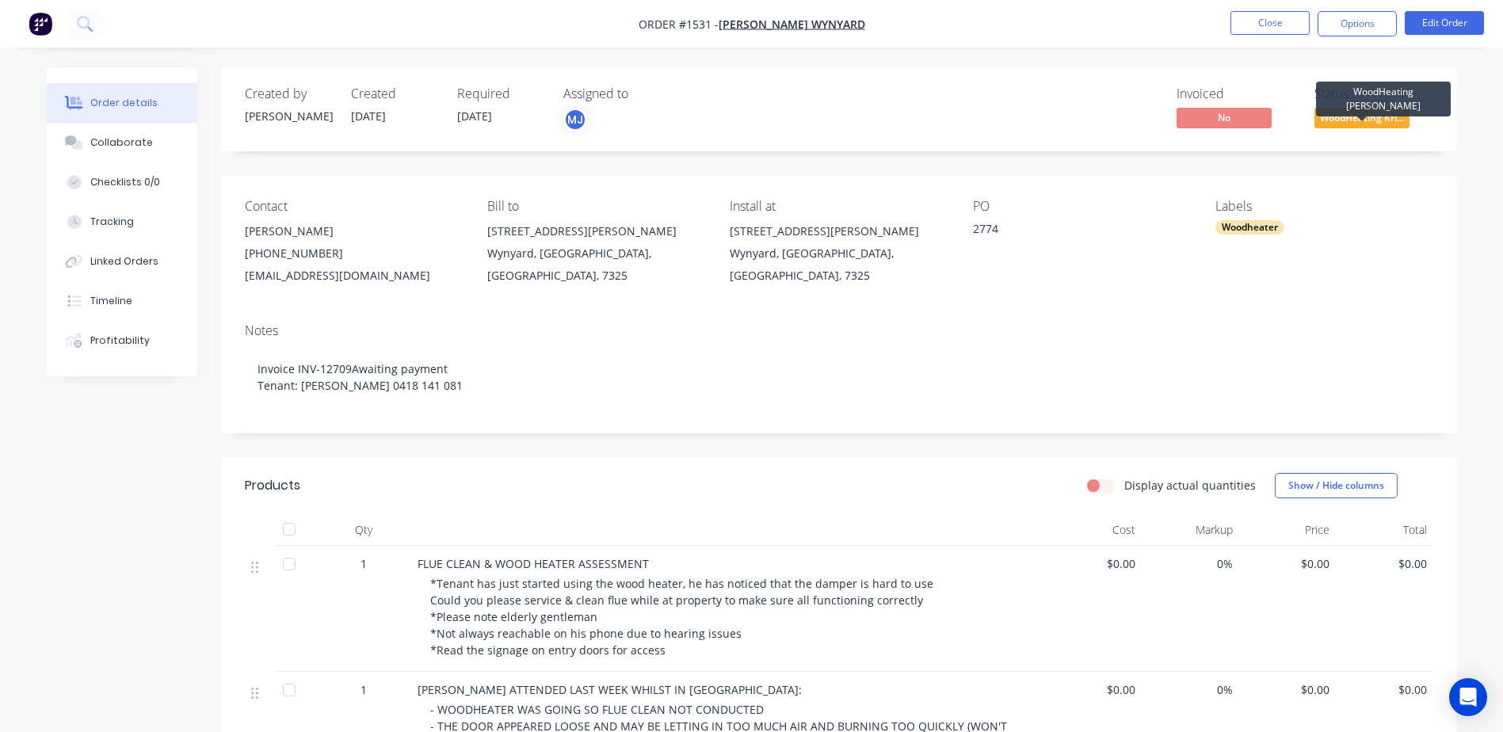
click at [1362, 122] on span "WoodHeating Kri..." at bounding box center [1361, 118] width 95 height 20
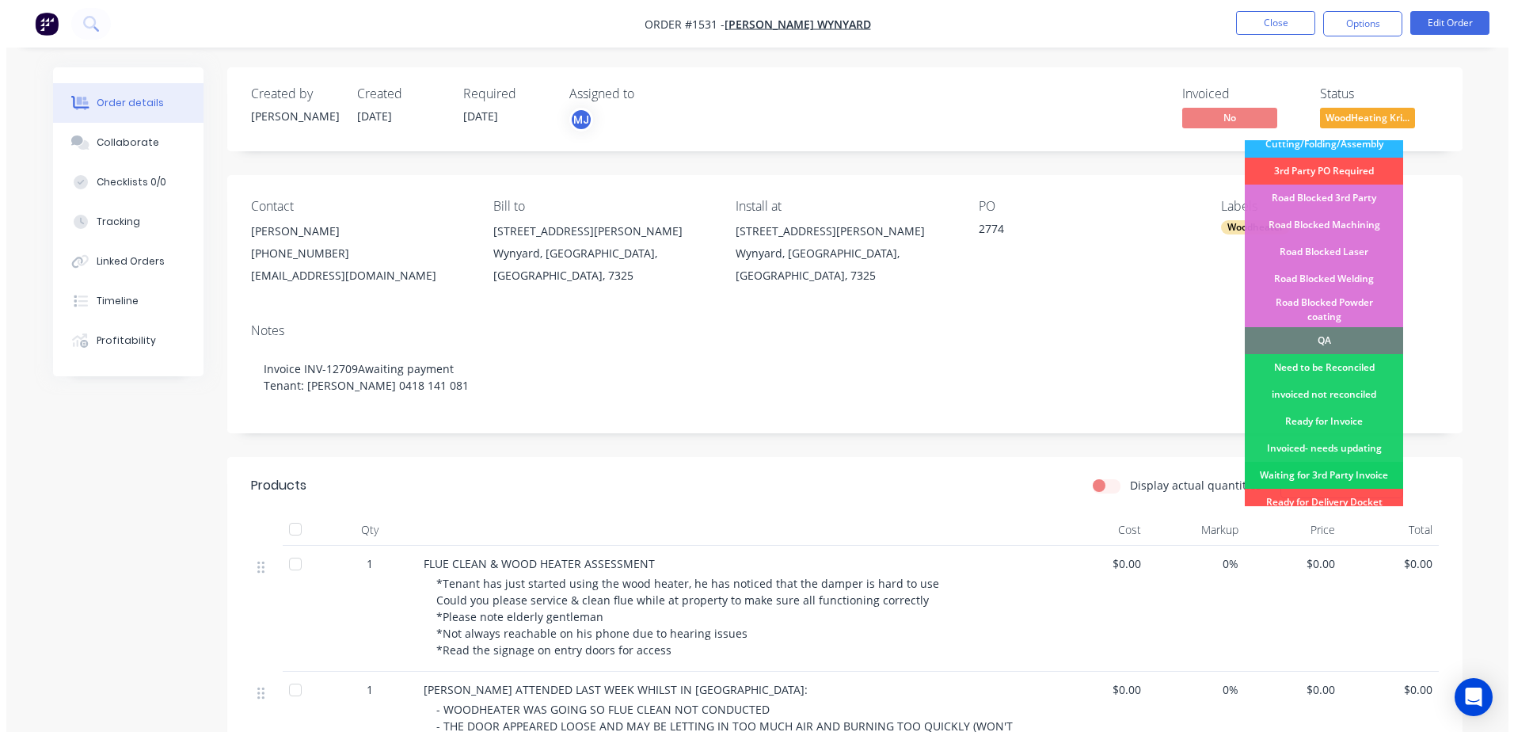
scroll to position [396, 0]
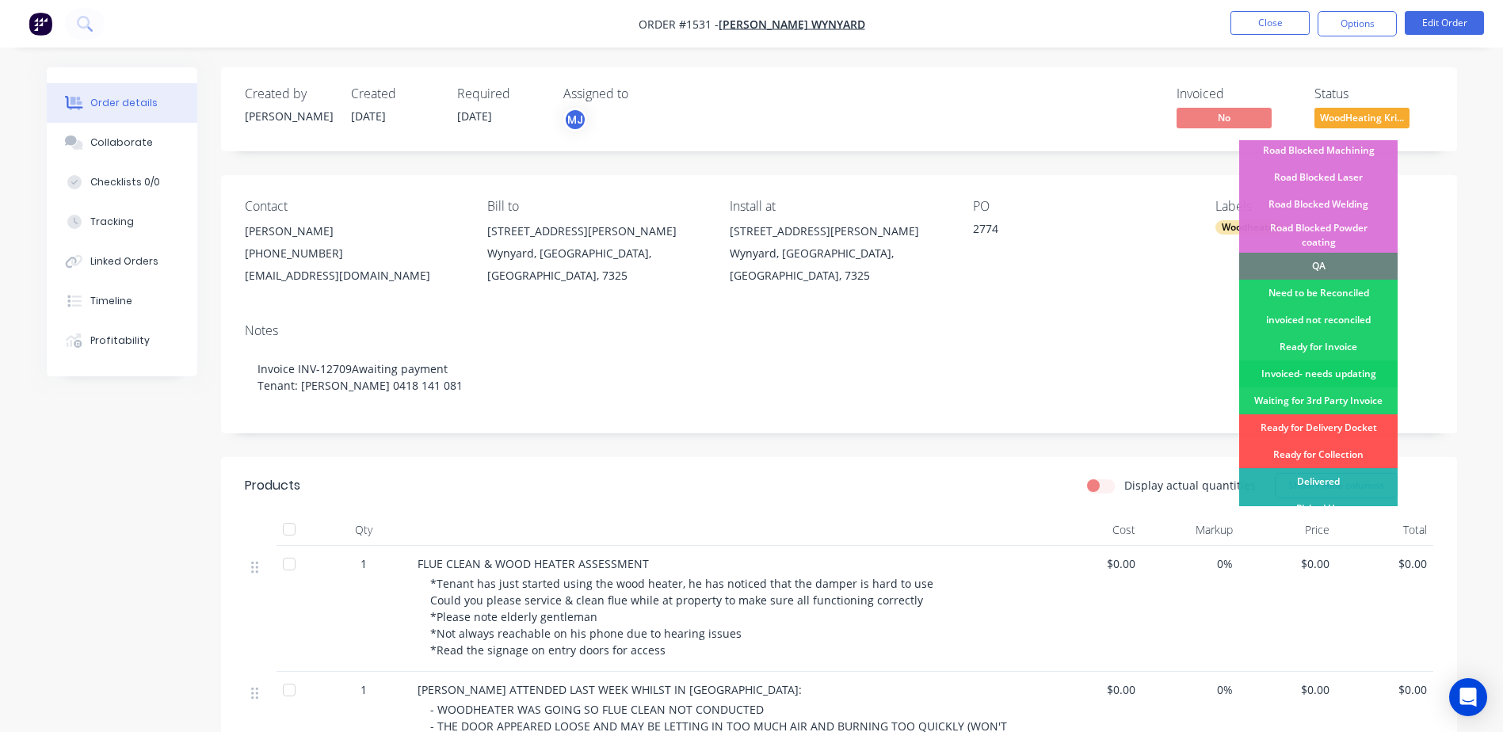
click at [1292, 360] on div "Invoiced- needs updating" at bounding box center [1318, 373] width 158 height 27
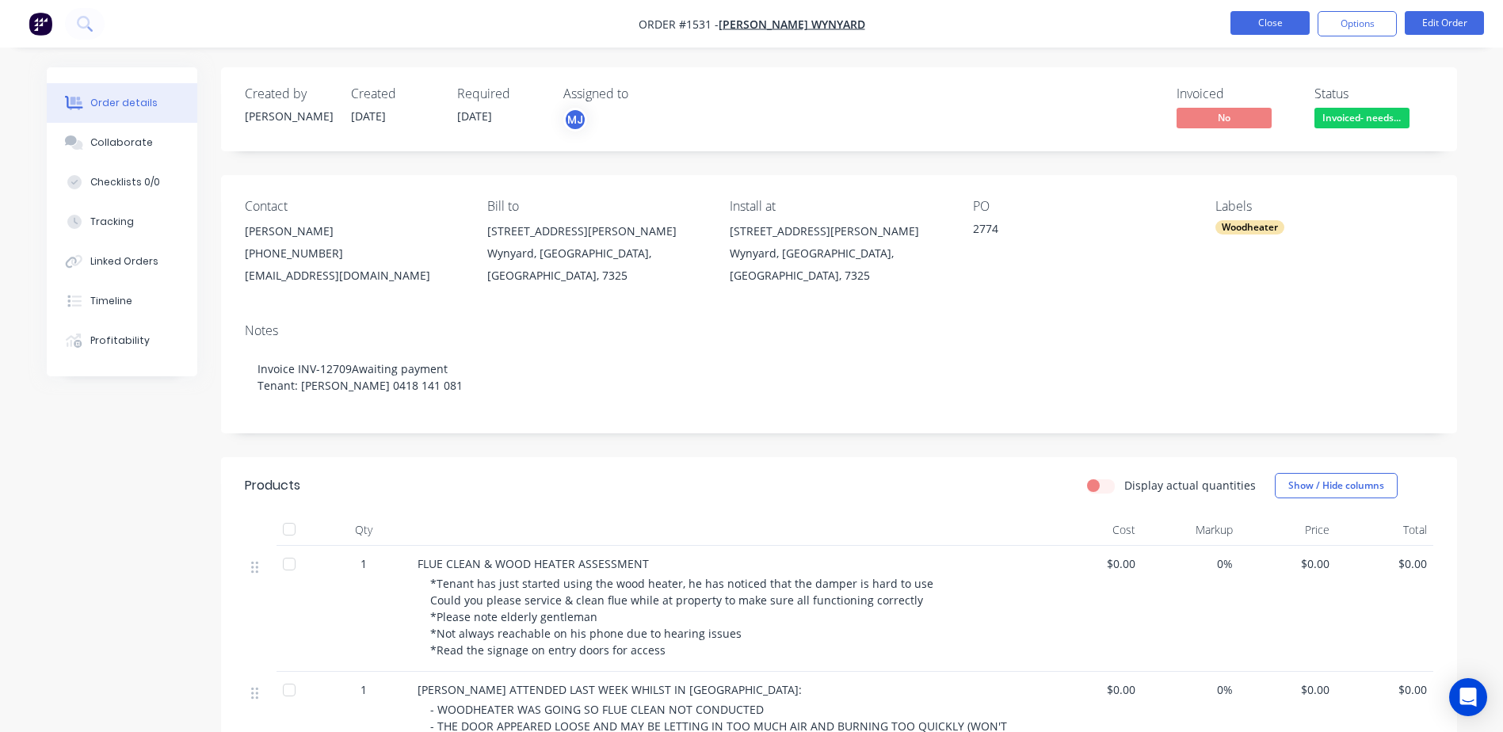
click at [1263, 20] on button "Close" at bounding box center [1269, 23] width 79 height 24
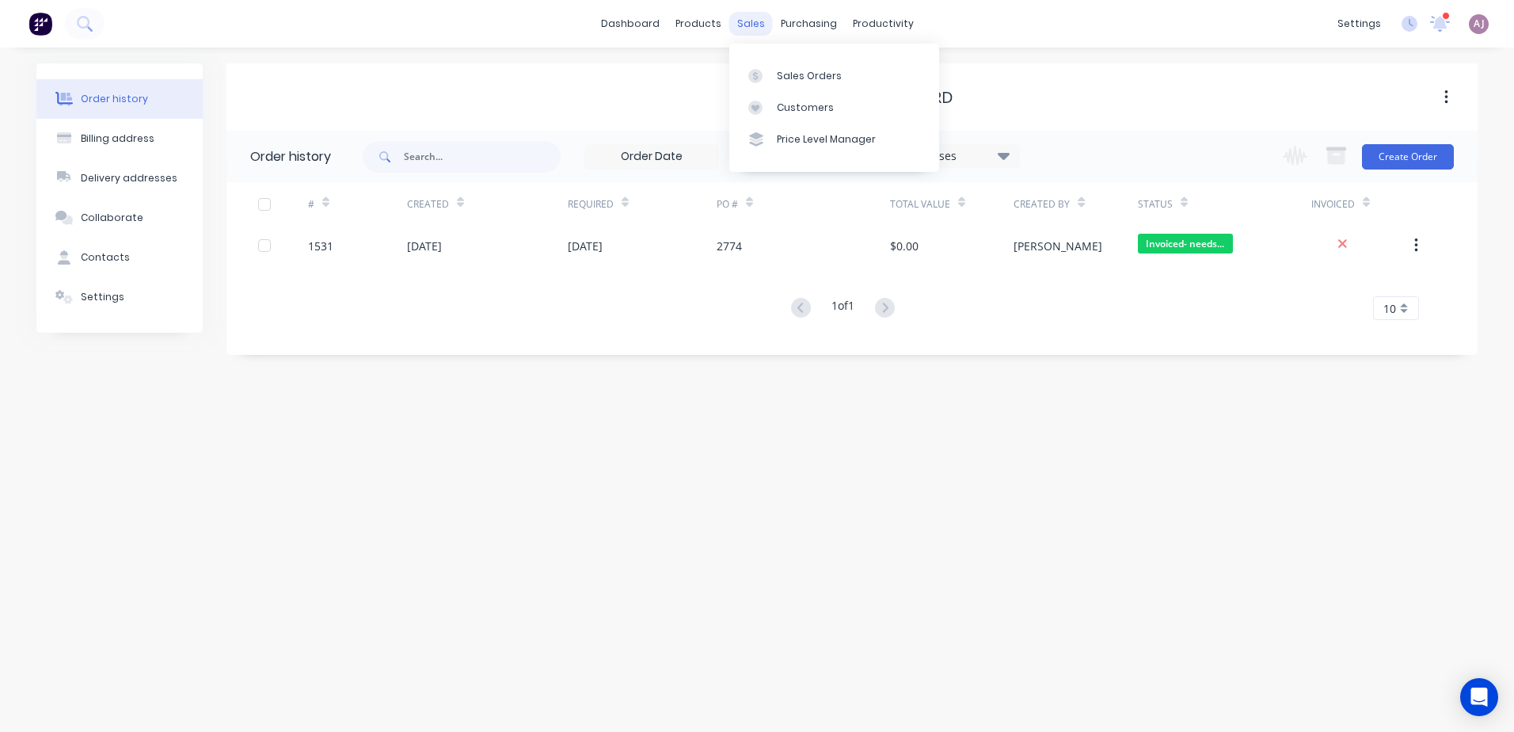
click at [737, 24] on div "sales" at bounding box center [751, 24] width 44 height 24
click at [771, 73] on div at bounding box center [761, 76] width 24 height 14
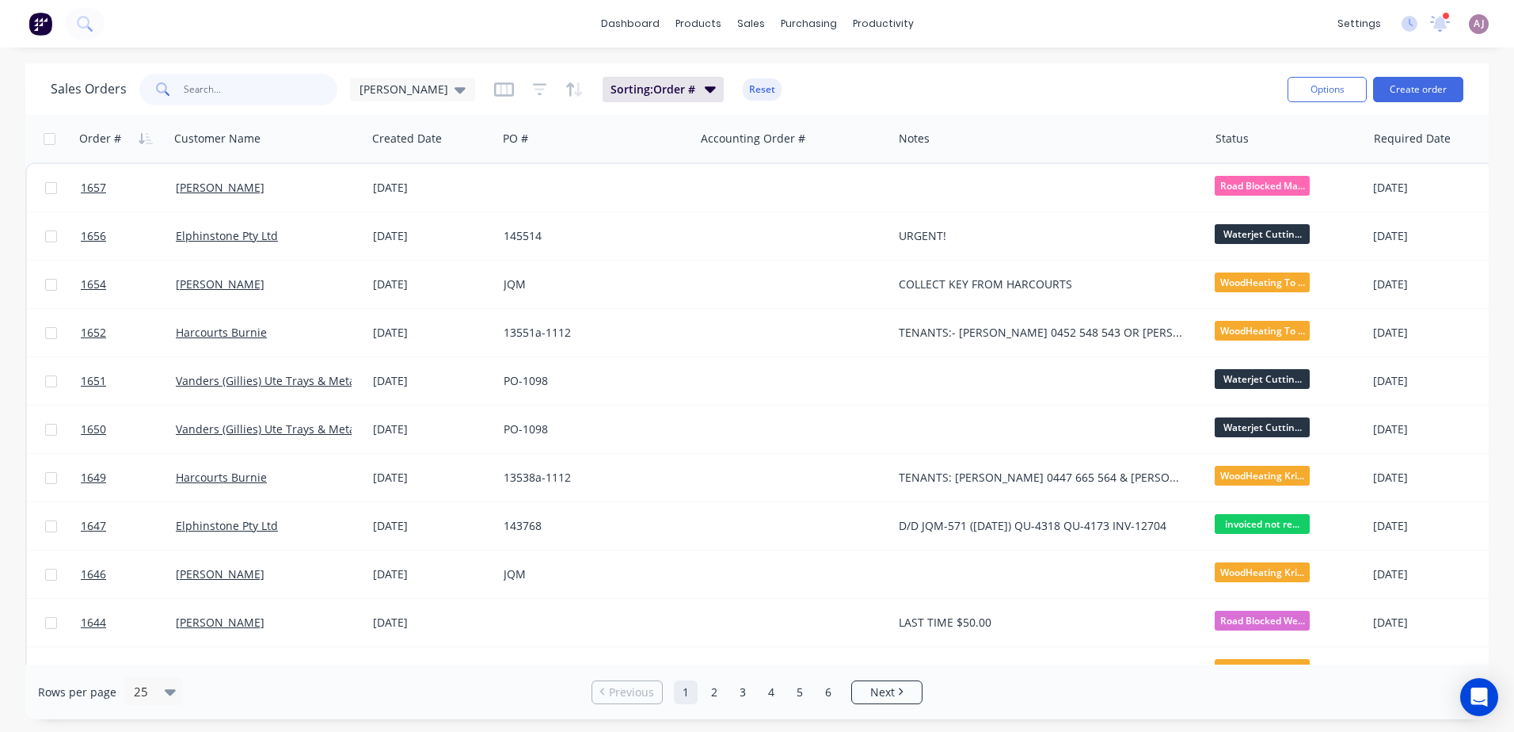
click at [208, 89] on input "text" at bounding box center [261, 90] width 154 height 32
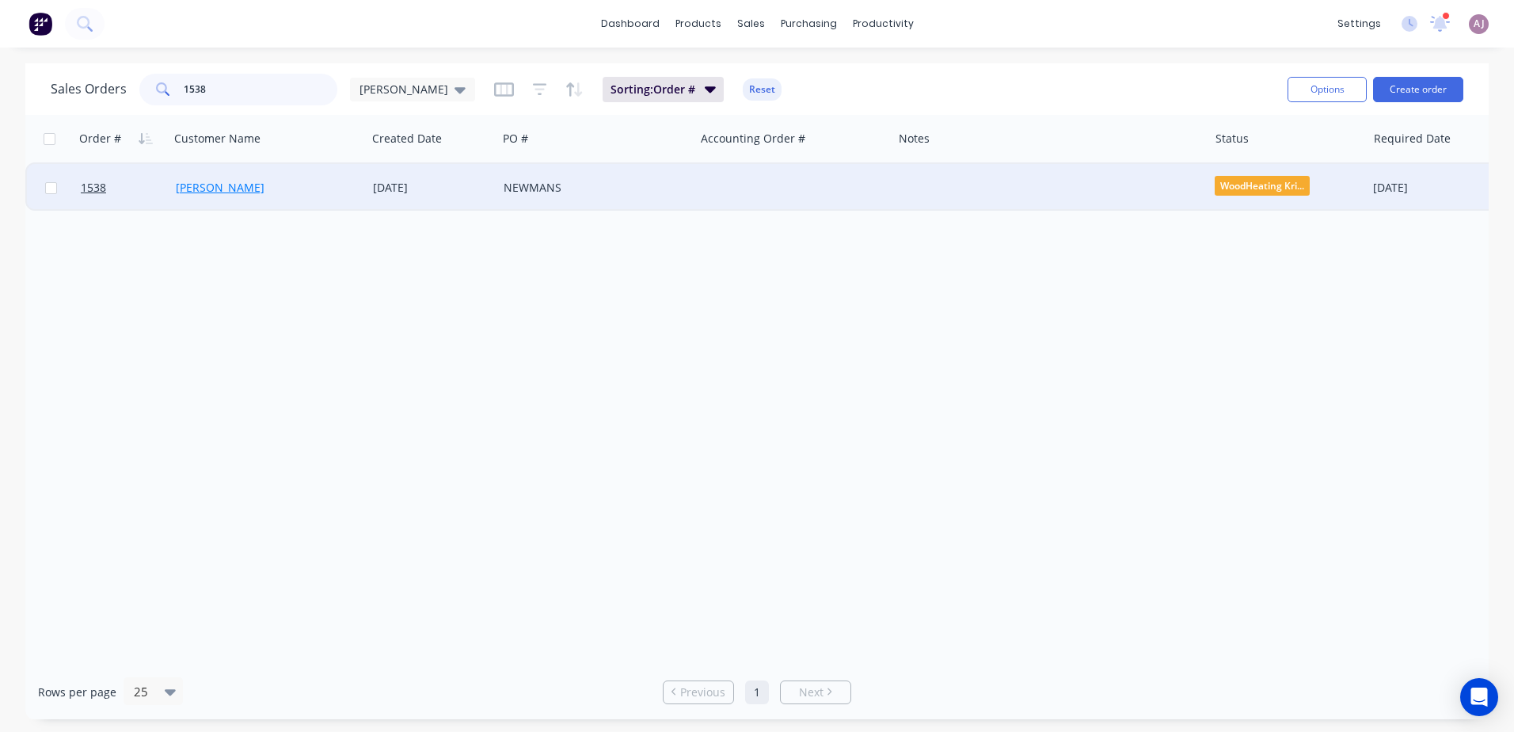
type input "1538"
click at [217, 189] on link "[PERSON_NAME]" at bounding box center [220, 187] width 89 height 15
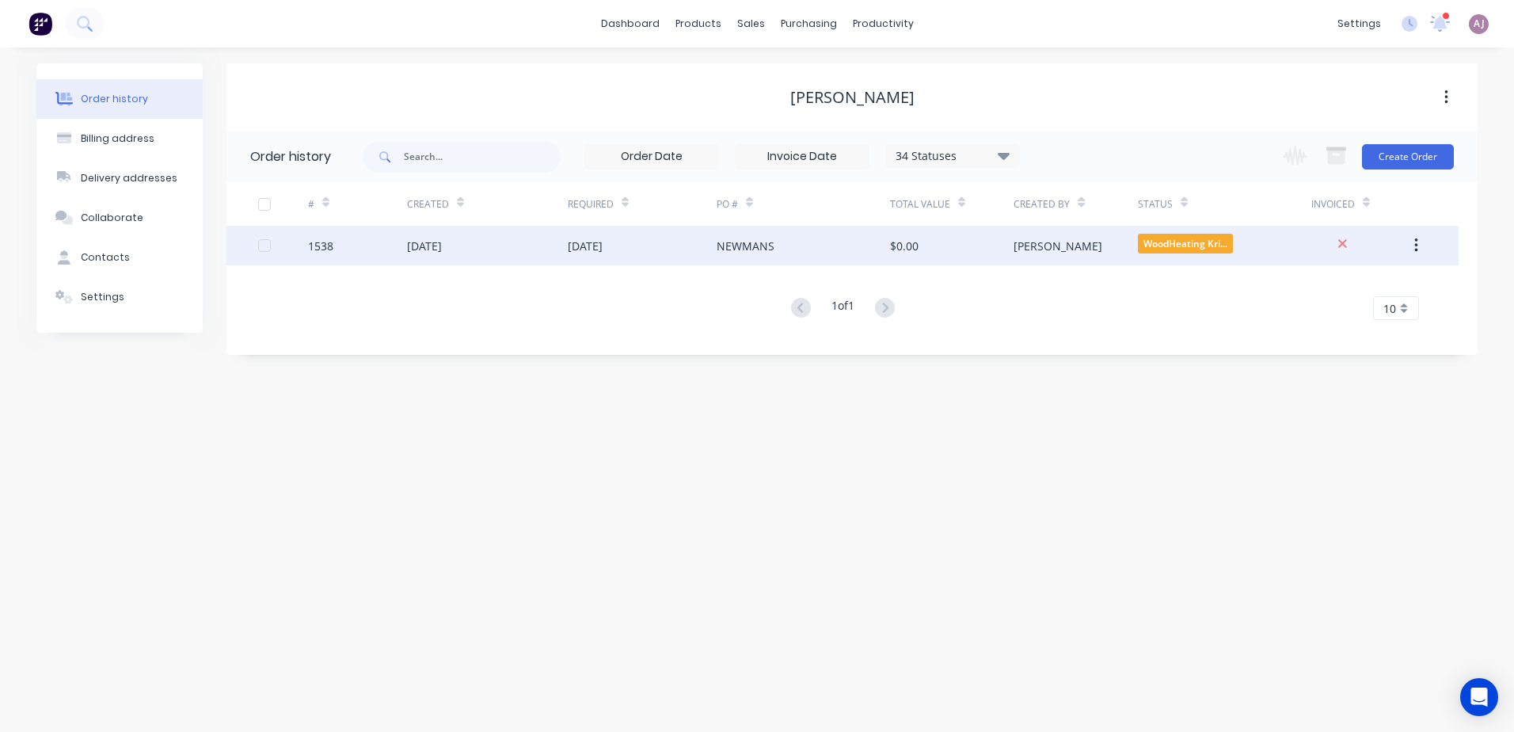
click at [424, 250] on div "[DATE]" at bounding box center [424, 246] width 35 height 17
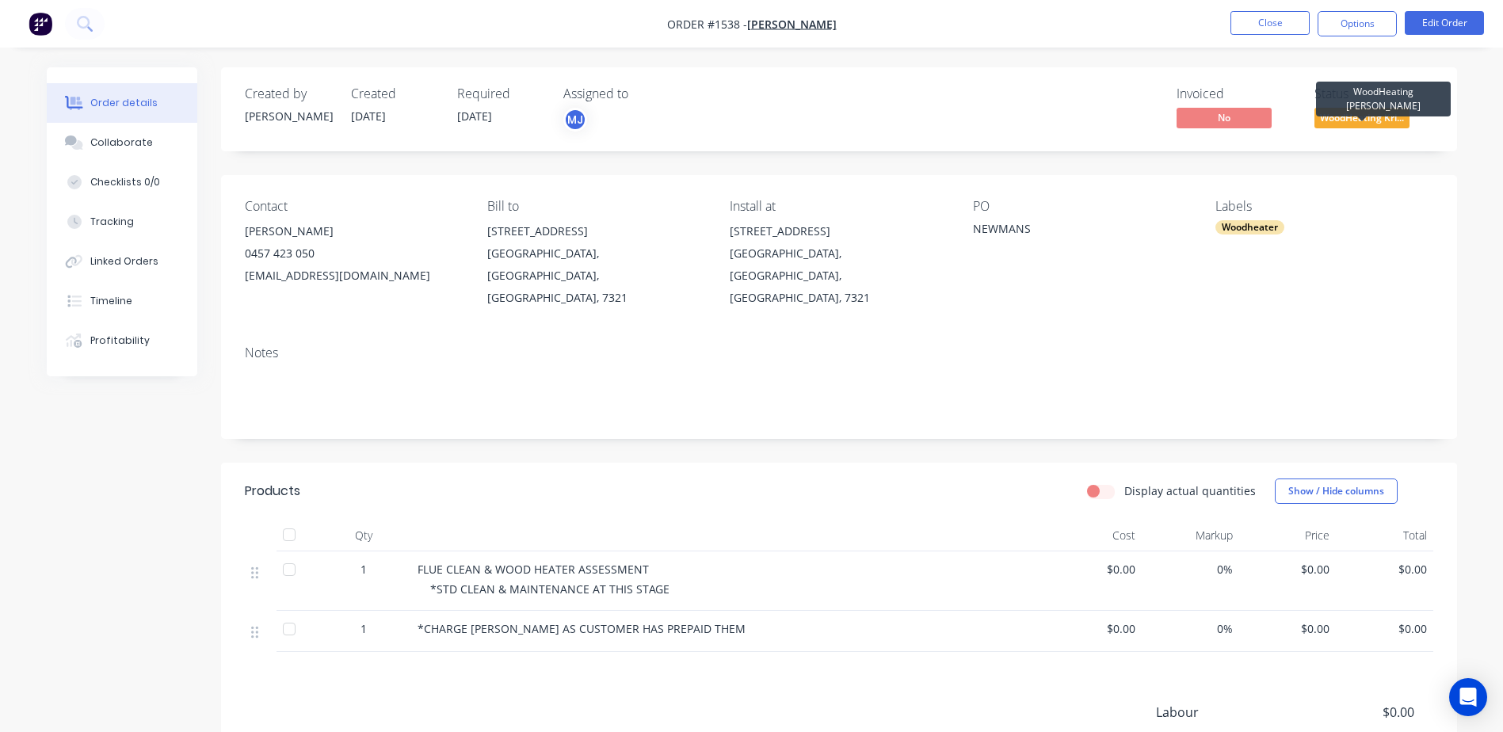
click at [1361, 110] on span "WoodHeating Kri..." at bounding box center [1361, 118] width 95 height 20
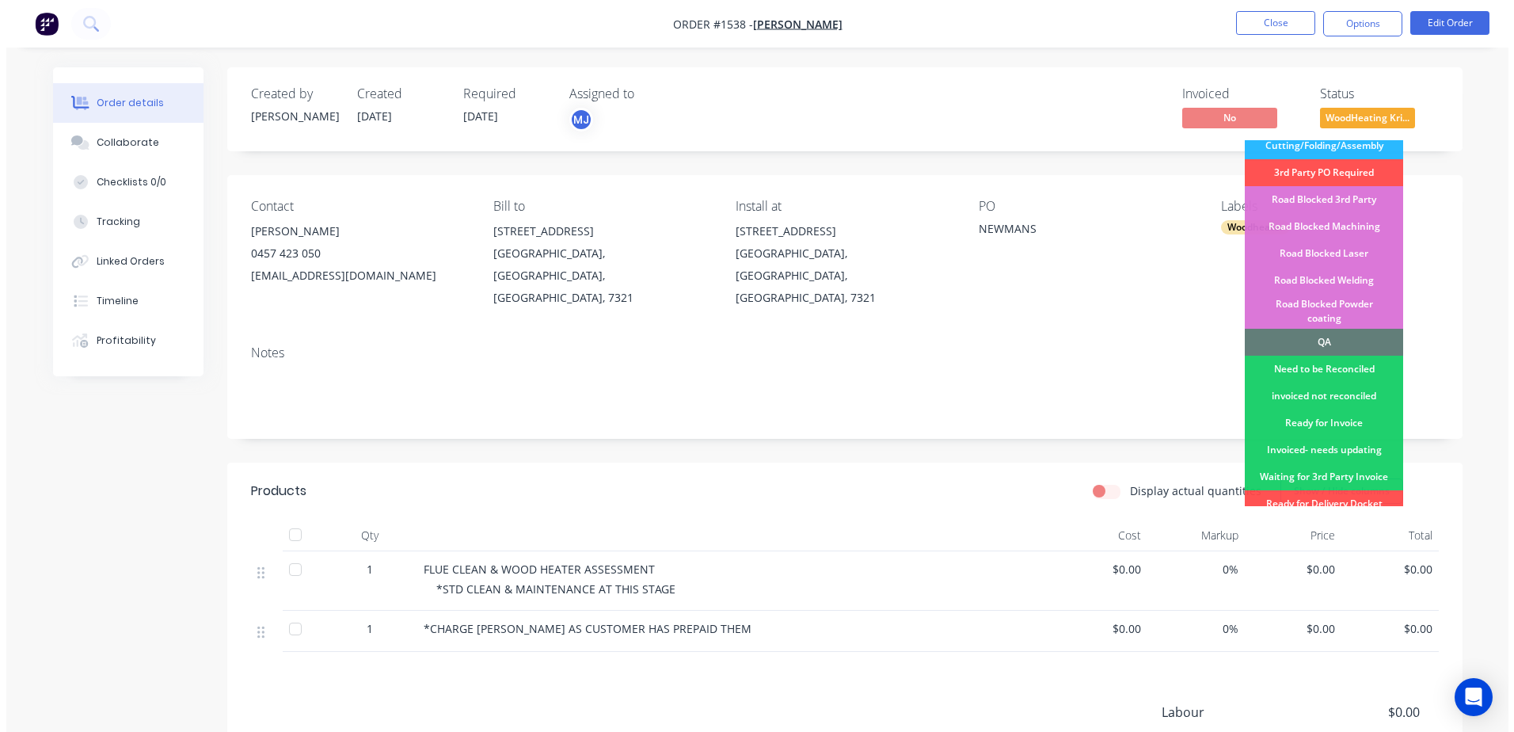
scroll to position [396, 0]
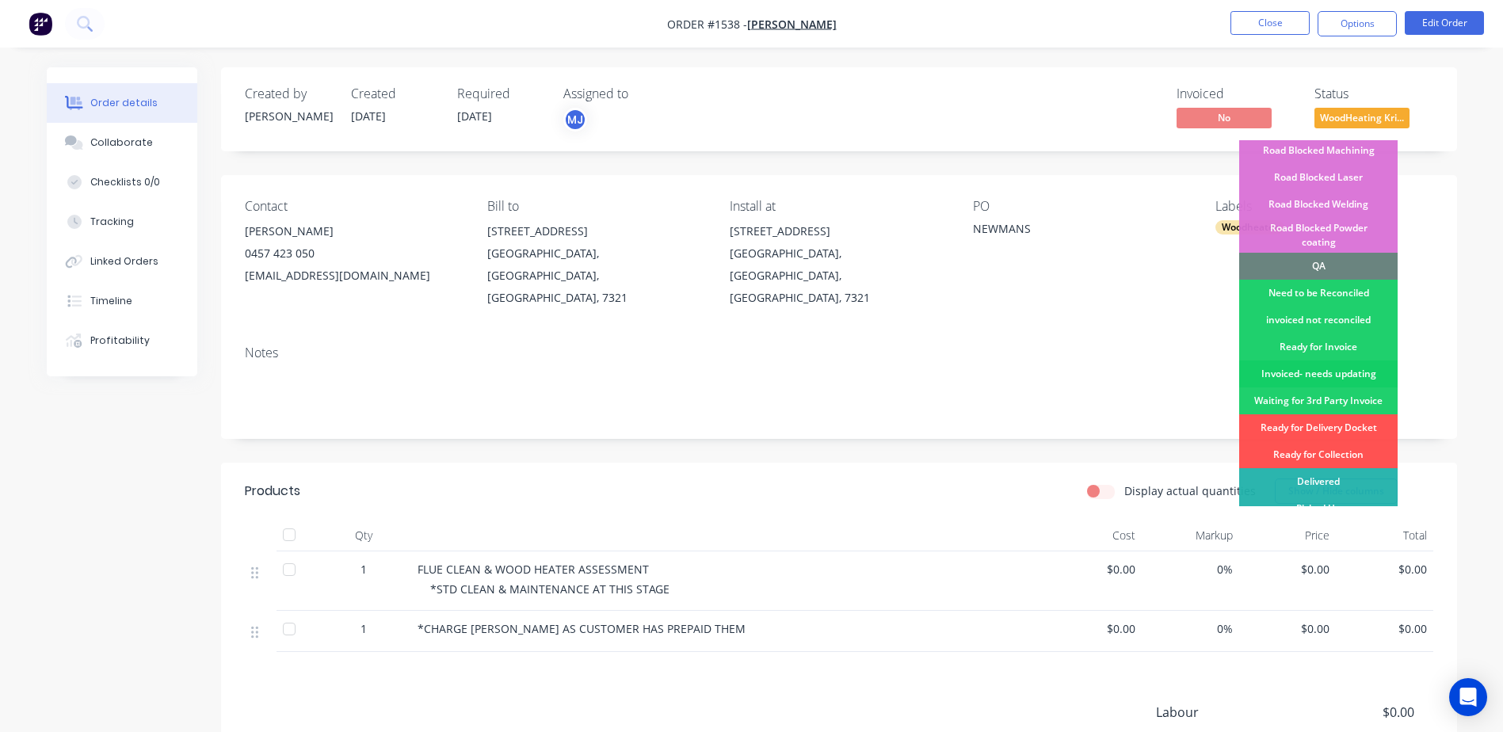
click at [1318, 360] on div "Invoiced- needs updating" at bounding box center [1318, 373] width 158 height 27
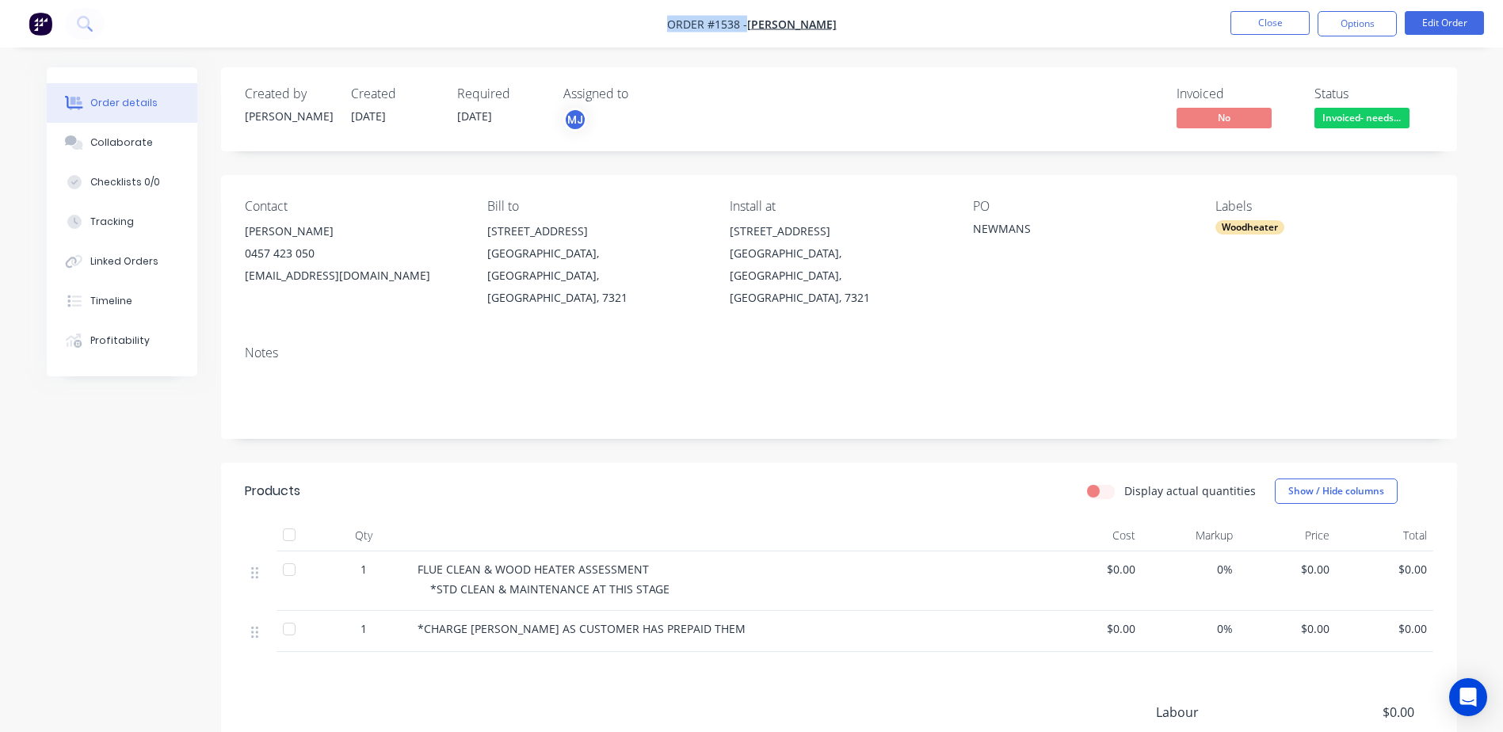
drag, startPoint x: 677, startPoint y: 26, endPoint x: 863, endPoint y: 18, distance: 185.5
click at [863, 18] on nav "Order #1538 - [PERSON_NAME] Close Options Edit Order" at bounding box center [751, 24] width 1503 height 48
copy div "Order #1538 - [PERSON_NAME] Close Options Edit Order"
drag, startPoint x: 244, startPoint y: 227, endPoint x: 298, endPoint y: 235, distance: 54.6
click at [298, 235] on div "[PERSON_NAME]" at bounding box center [353, 231] width 217 height 22
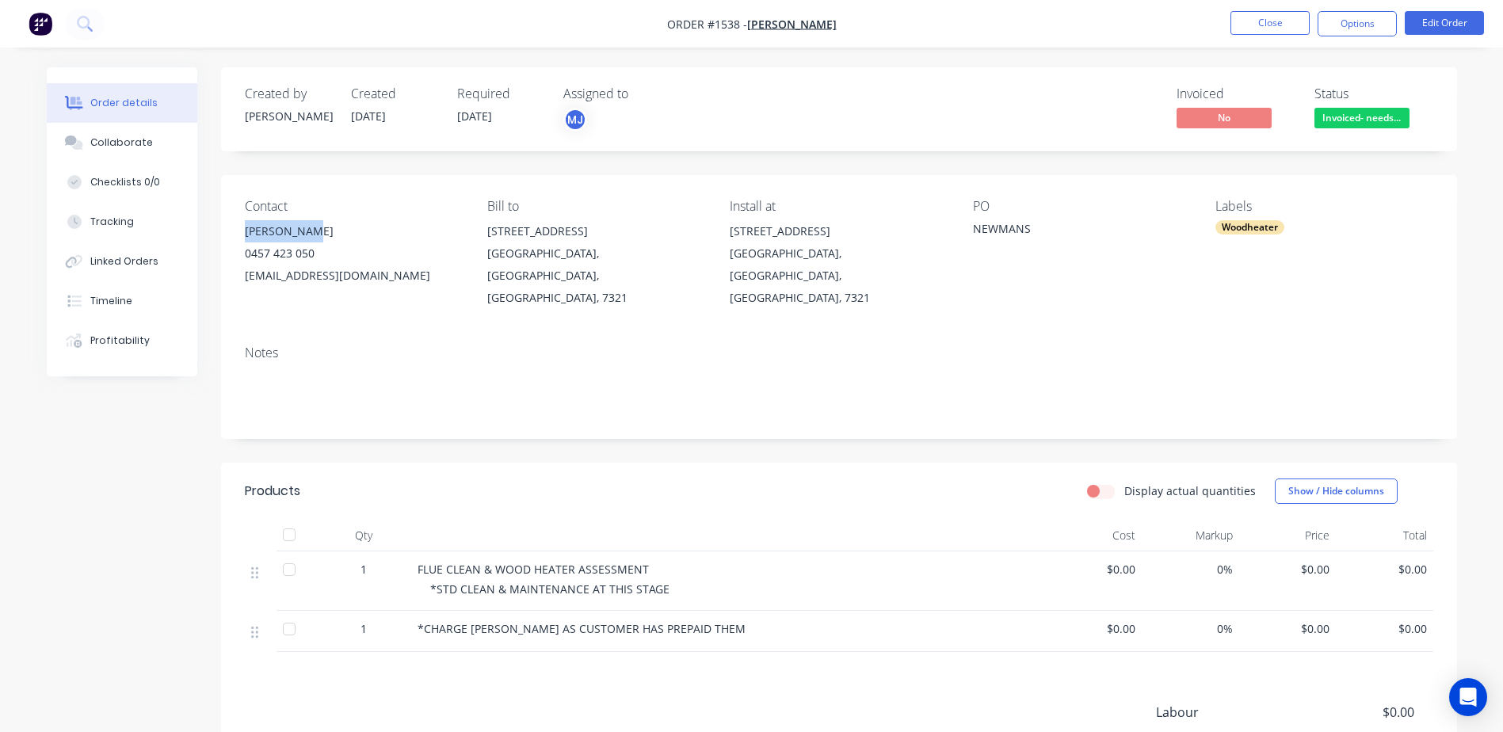
copy div "[PERSON_NAME]"
drag, startPoint x: 490, startPoint y: 228, endPoint x: 680, endPoint y: 248, distance: 191.1
click at [680, 248] on div "[STREET_ADDRESS]" at bounding box center [595, 264] width 217 height 89
drag, startPoint x: 488, startPoint y: 226, endPoint x: 675, endPoint y: 252, distance: 188.7
click at [675, 252] on div "[STREET_ADDRESS]" at bounding box center [595, 264] width 217 height 89
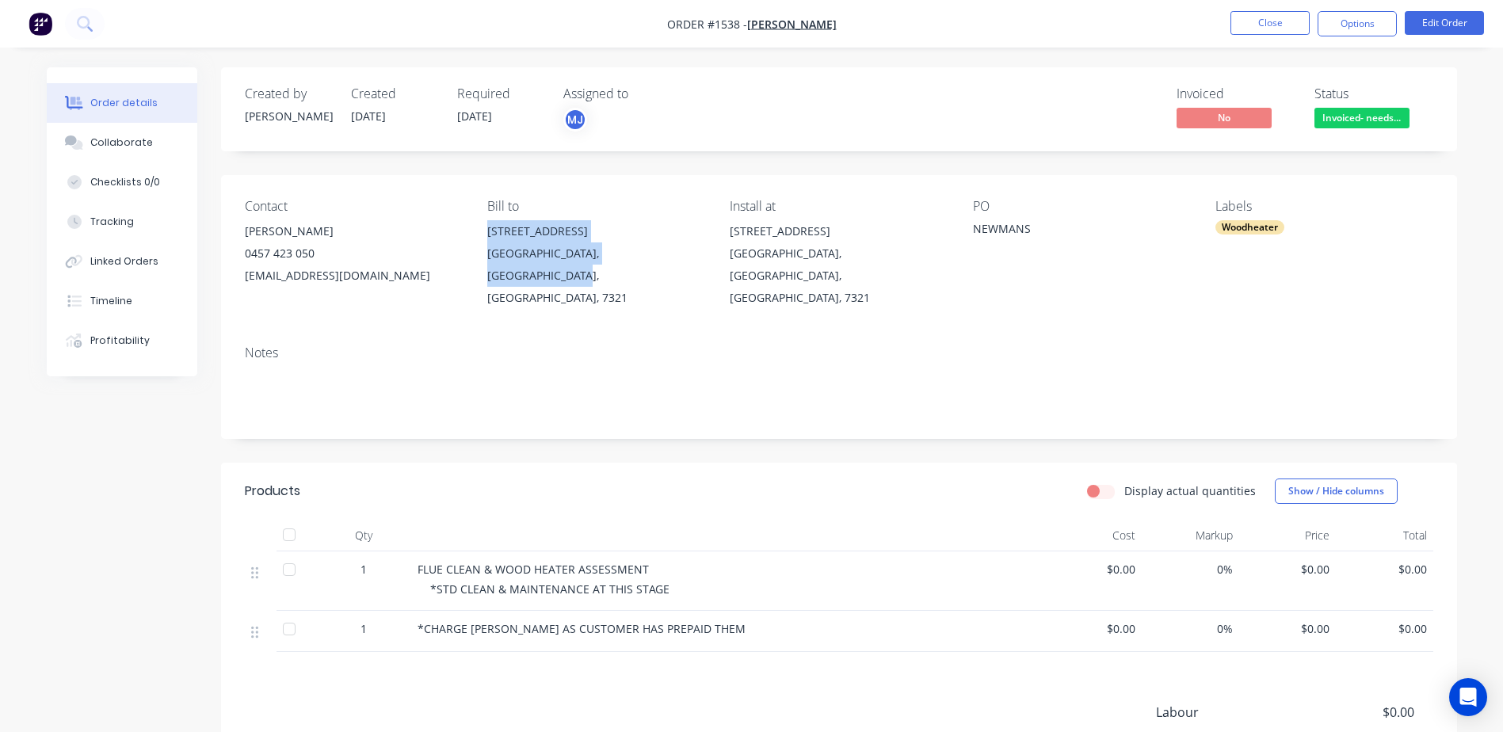
copy div "[STREET_ADDRESS]"
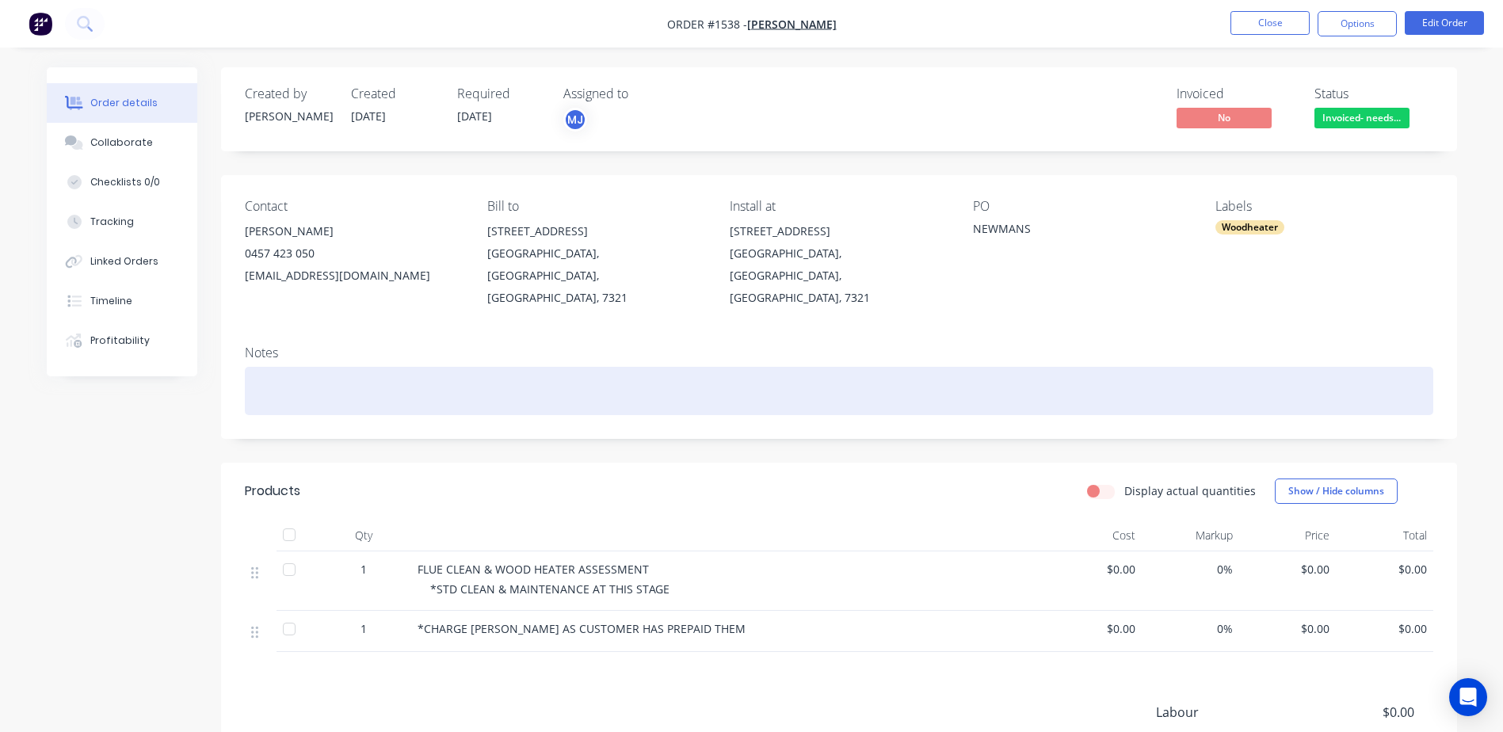
click at [267, 375] on div at bounding box center [839, 391] width 1188 height 48
paste div
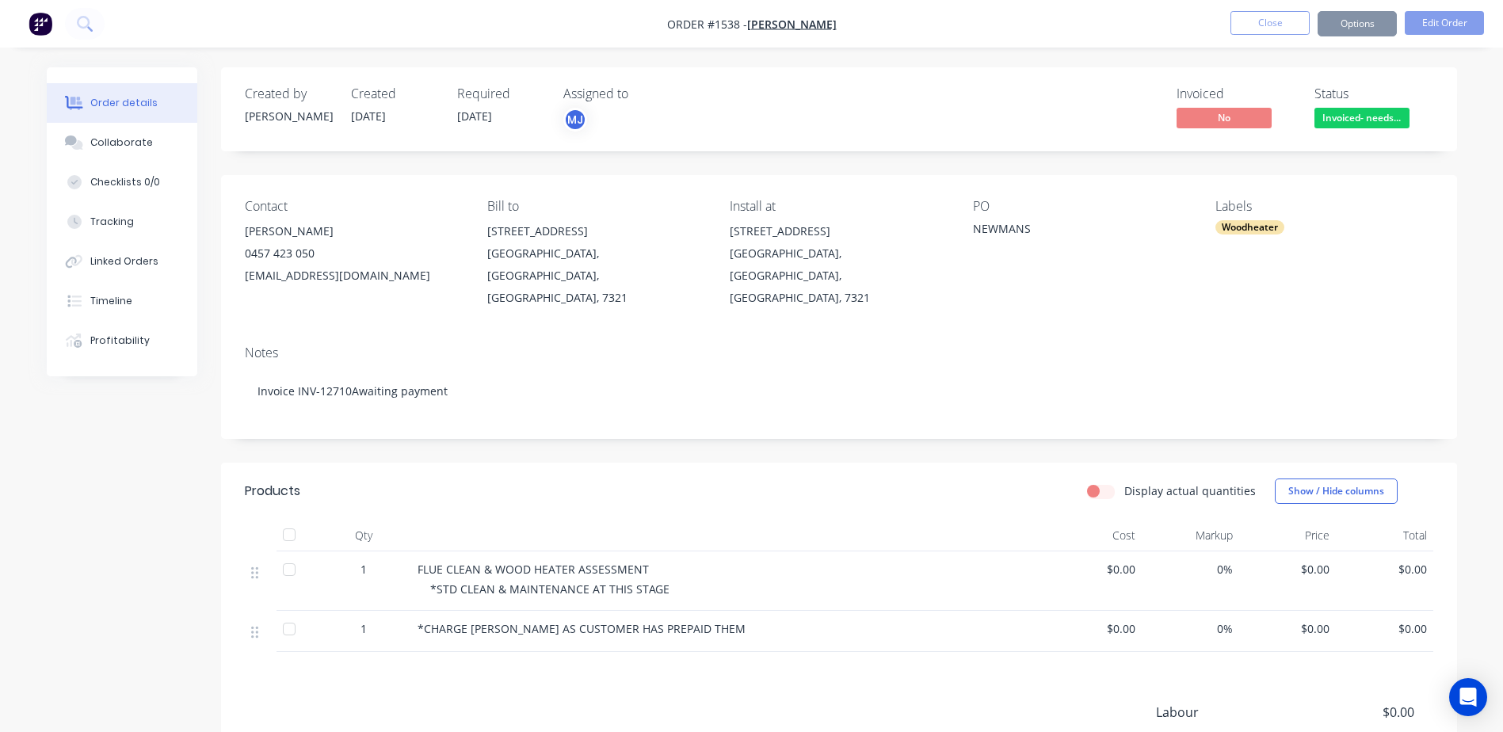
click at [1289, 18] on button "Close" at bounding box center [1269, 23] width 79 height 24
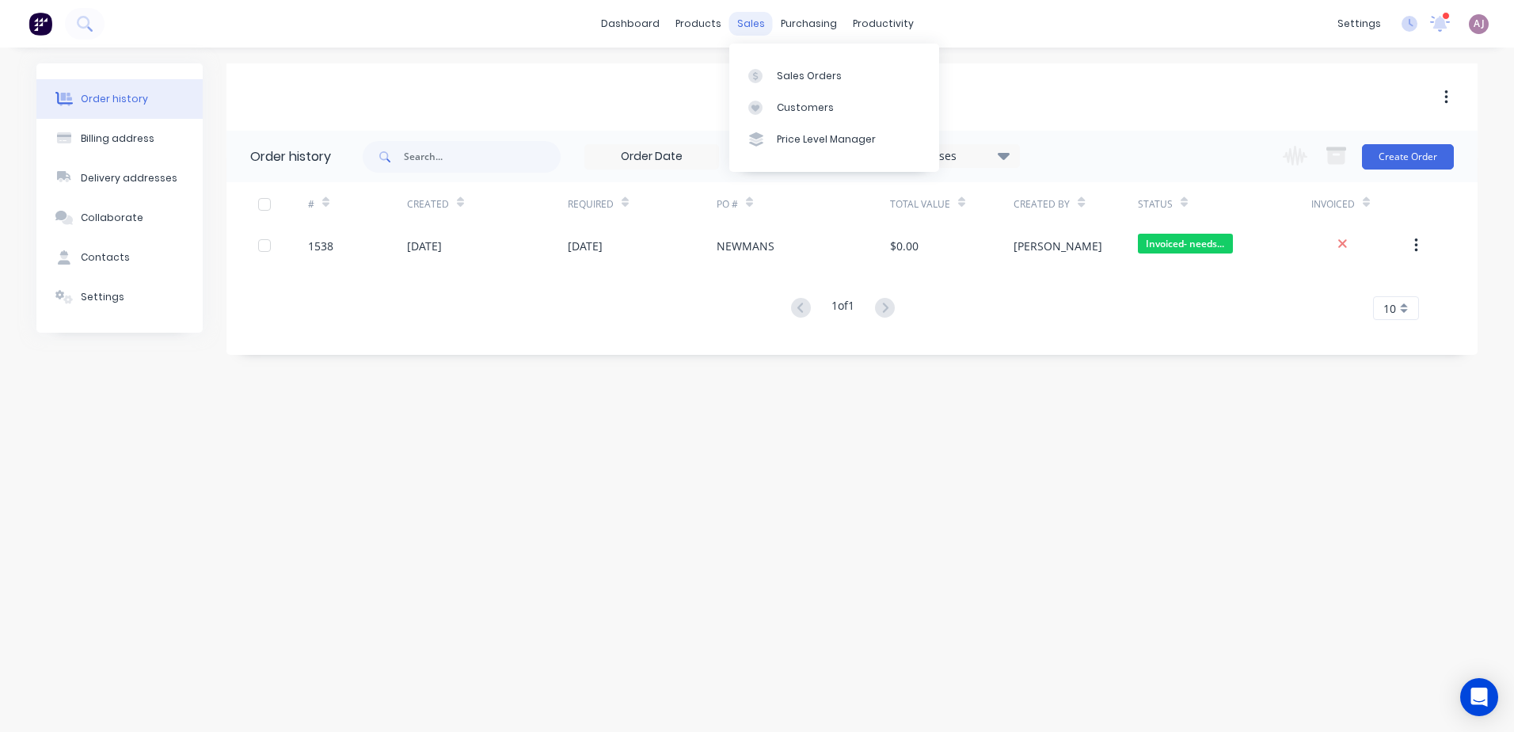
click at [750, 21] on div "sales" at bounding box center [751, 24] width 44 height 24
click at [795, 60] on link "Sales Orders" at bounding box center [834, 75] width 210 height 32
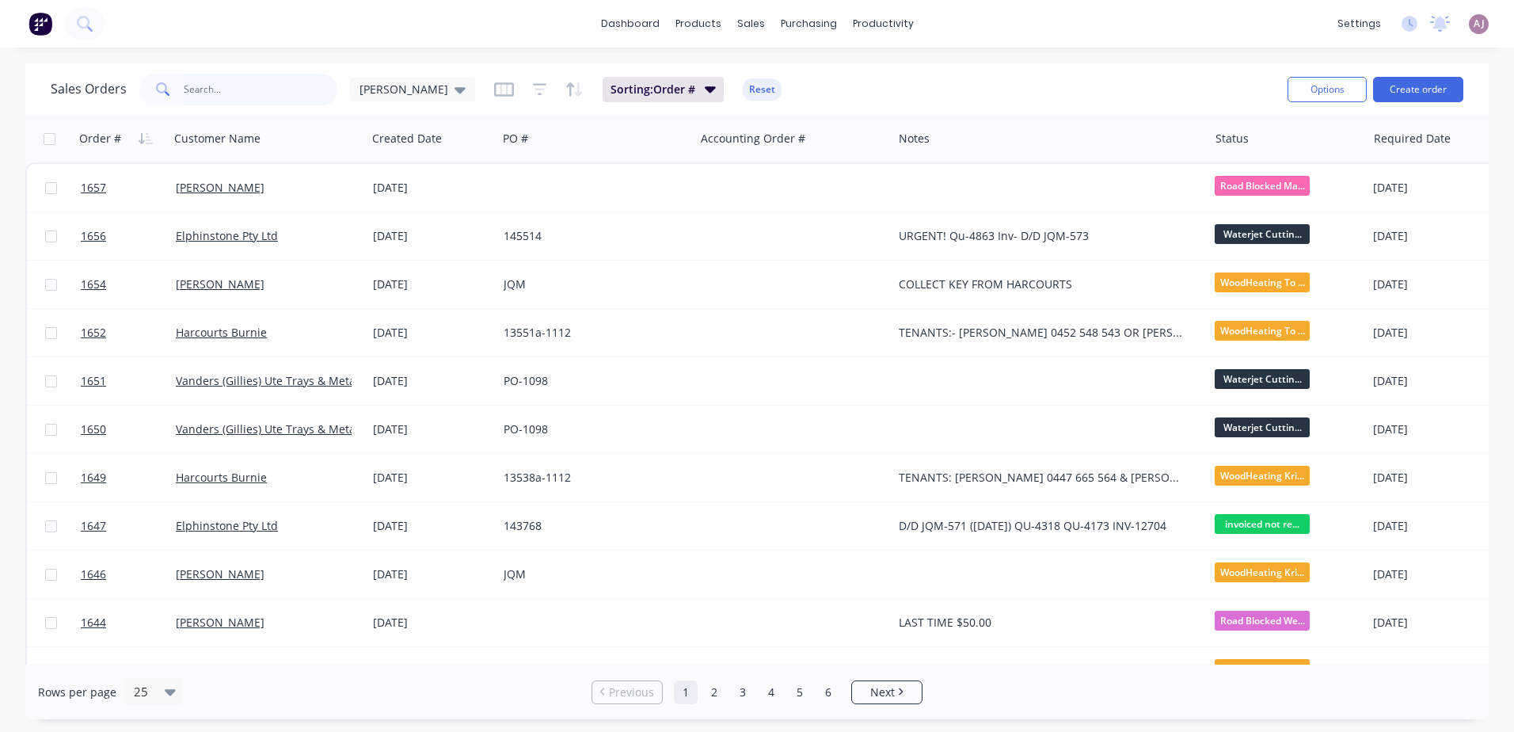
click at [223, 93] on input "text" at bounding box center [261, 90] width 154 height 32
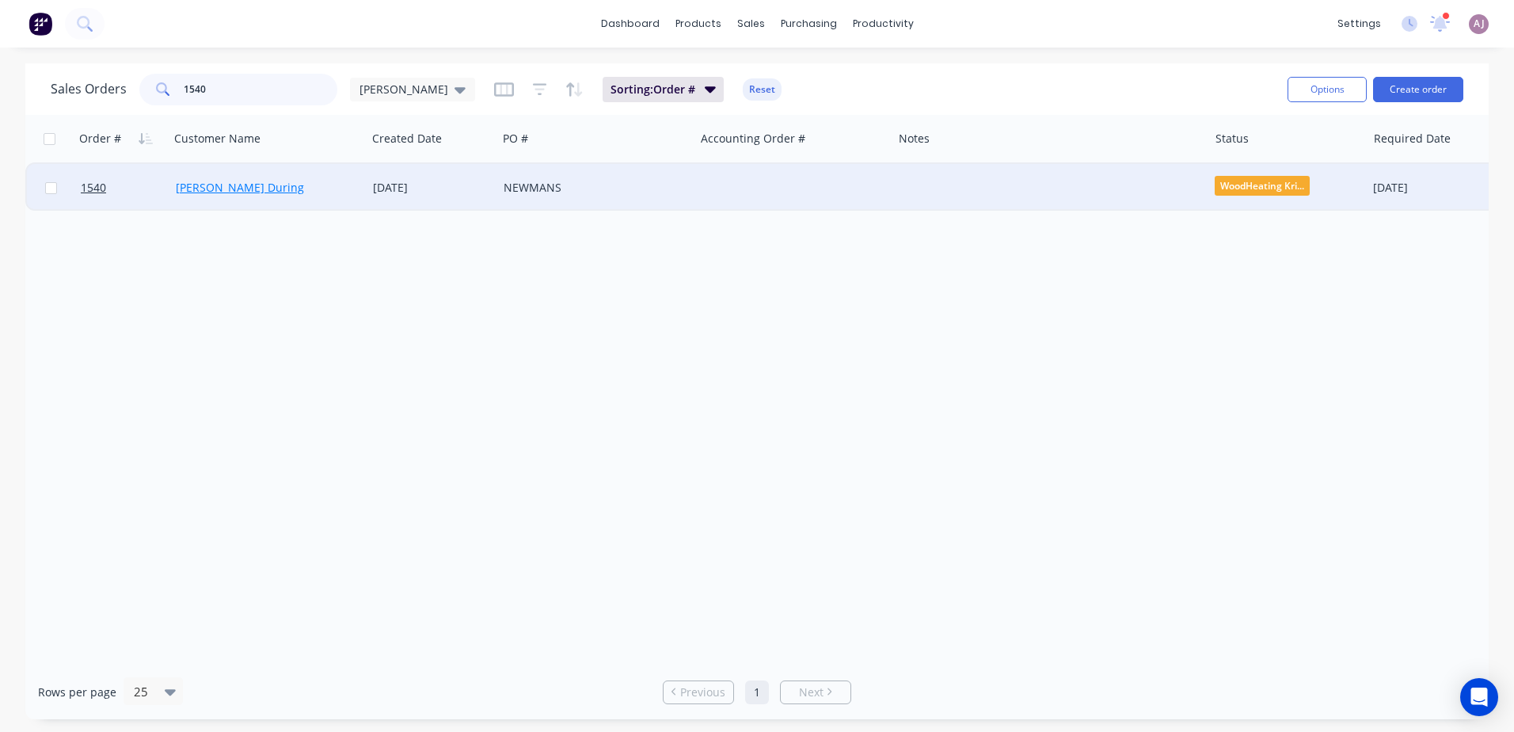
type input "1540"
click at [226, 188] on link "[PERSON_NAME] During" at bounding box center [240, 187] width 128 height 15
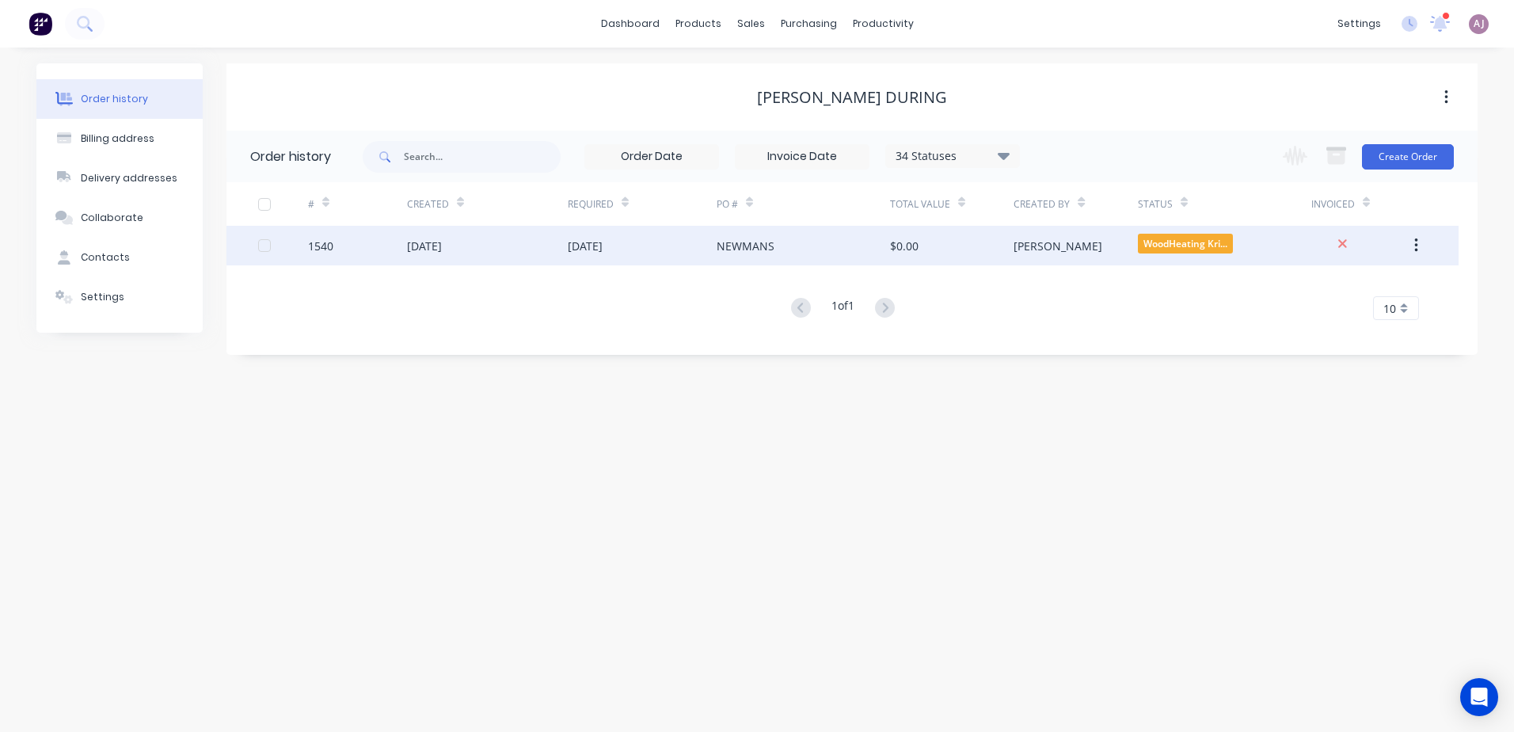
click at [721, 242] on div "NEWMANS" at bounding box center [746, 246] width 58 height 17
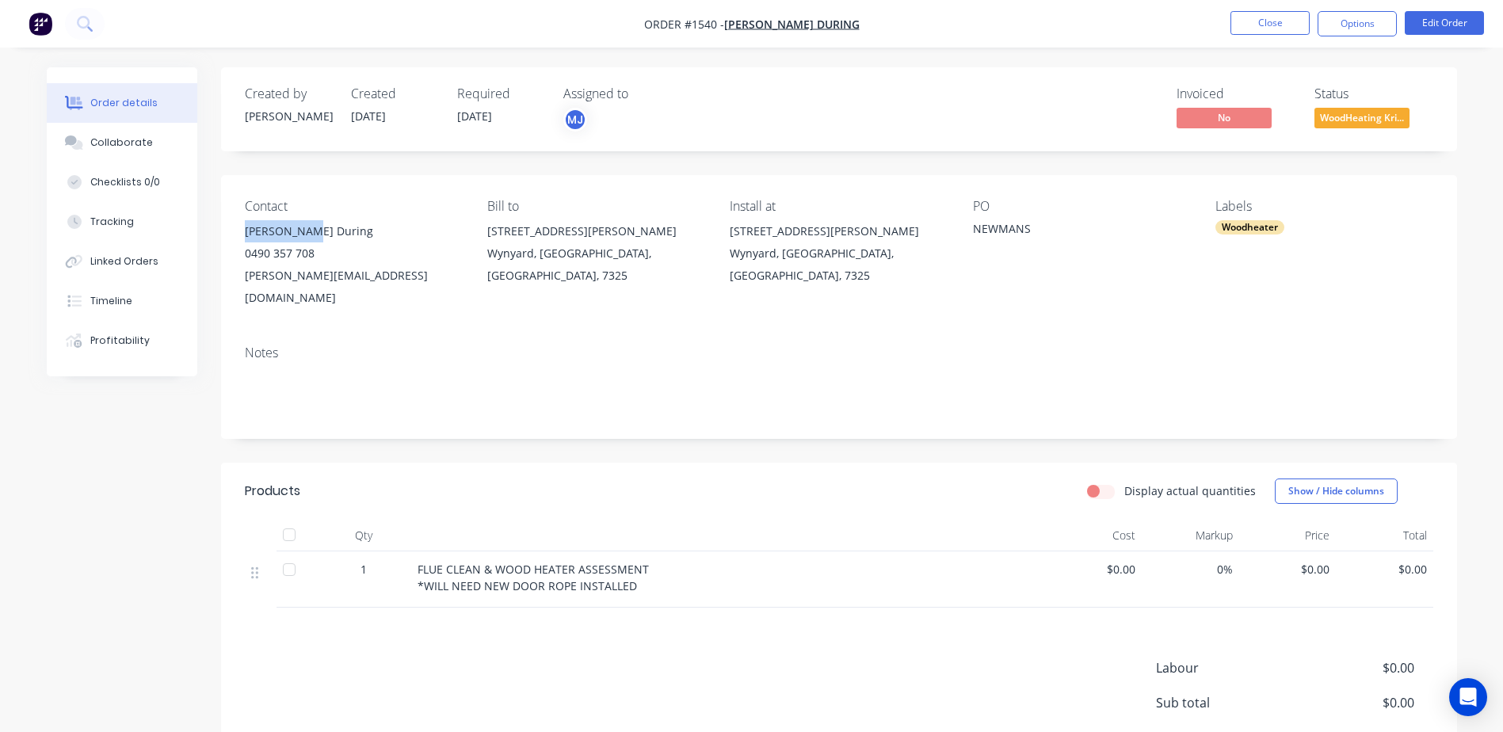
drag, startPoint x: 234, startPoint y: 230, endPoint x: 362, endPoint y: 231, distance: 128.3
click at [362, 231] on div "Contact [PERSON_NAME] During [PHONE_NUMBER] [PERSON_NAME][EMAIL_ADDRESS][DOMAIN…" at bounding box center [839, 254] width 1236 height 158
drag, startPoint x: 333, startPoint y: 289, endPoint x: 371, endPoint y: 290, distance: 38.0
click at [371, 290] on div "Contact [PERSON_NAME] During [PHONE_NUMBER] [PERSON_NAME][EMAIL_ADDRESS][DOMAIN…" at bounding box center [839, 254] width 1236 height 158
click at [249, 252] on div "0490 357 708" at bounding box center [353, 253] width 217 height 22
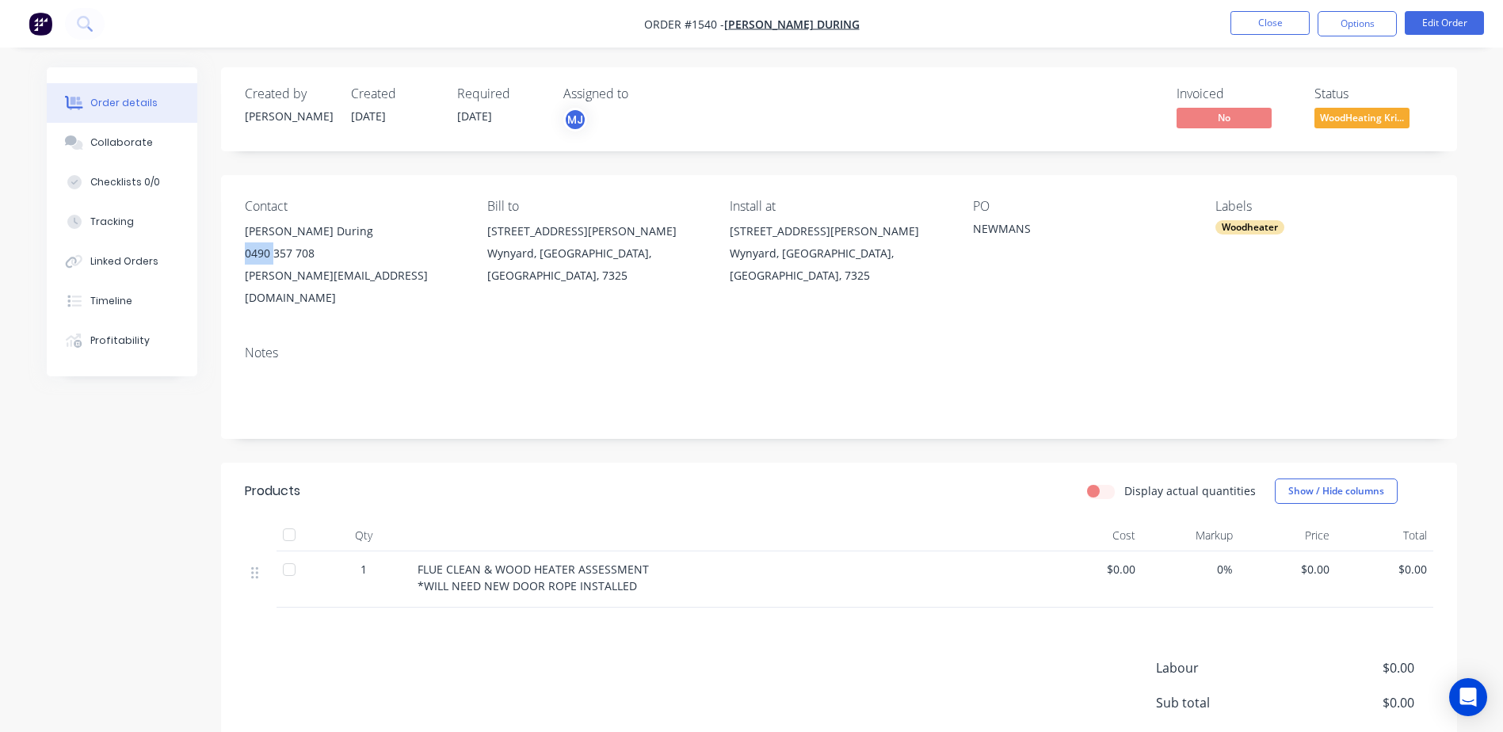
click at [249, 252] on div "0490 357 708" at bounding box center [353, 253] width 217 height 22
copy div "0490 357 708"
drag, startPoint x: 490, startPoint y: 227, endPoint x: 587, endPoint y: 223, distance: 96.7
click at [587, 223] on div "[STREET_ADDRESS][PERSON_NAME]" at bounding box center [595, 231] width 217 height 22
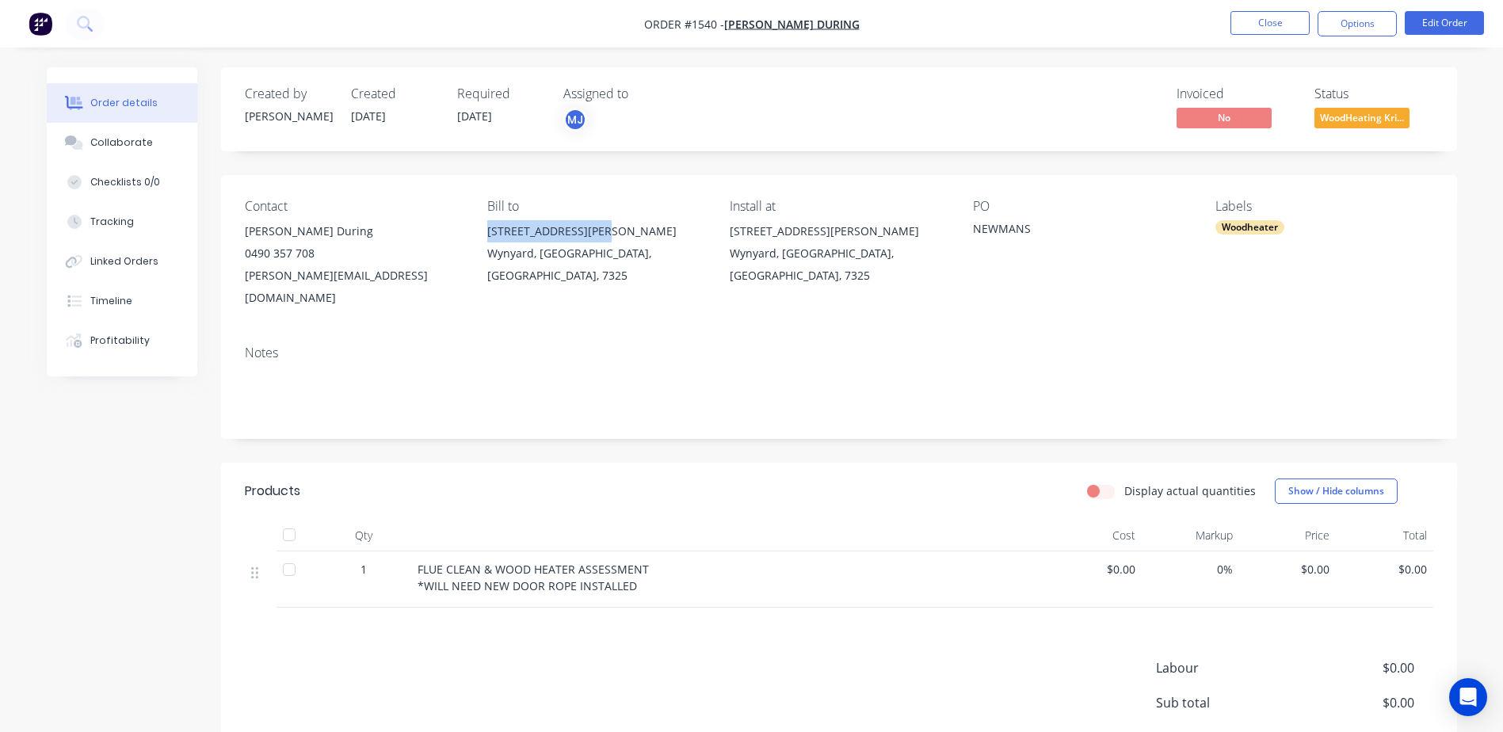
drag, startPoint x: 587, startPoint y: 223, endPoint x: 604, endPoint y: 233, distance: 19.8
click at [604, 233] on div "[STREET_ADDRESS][PERSON_NAME]" at bounding box center [595, 231] width 217 height 22
copy div "[STREET_ADDRESS][PERSON_NAME]"
